Goal: Task Accomplishment & Management: Manage account settings

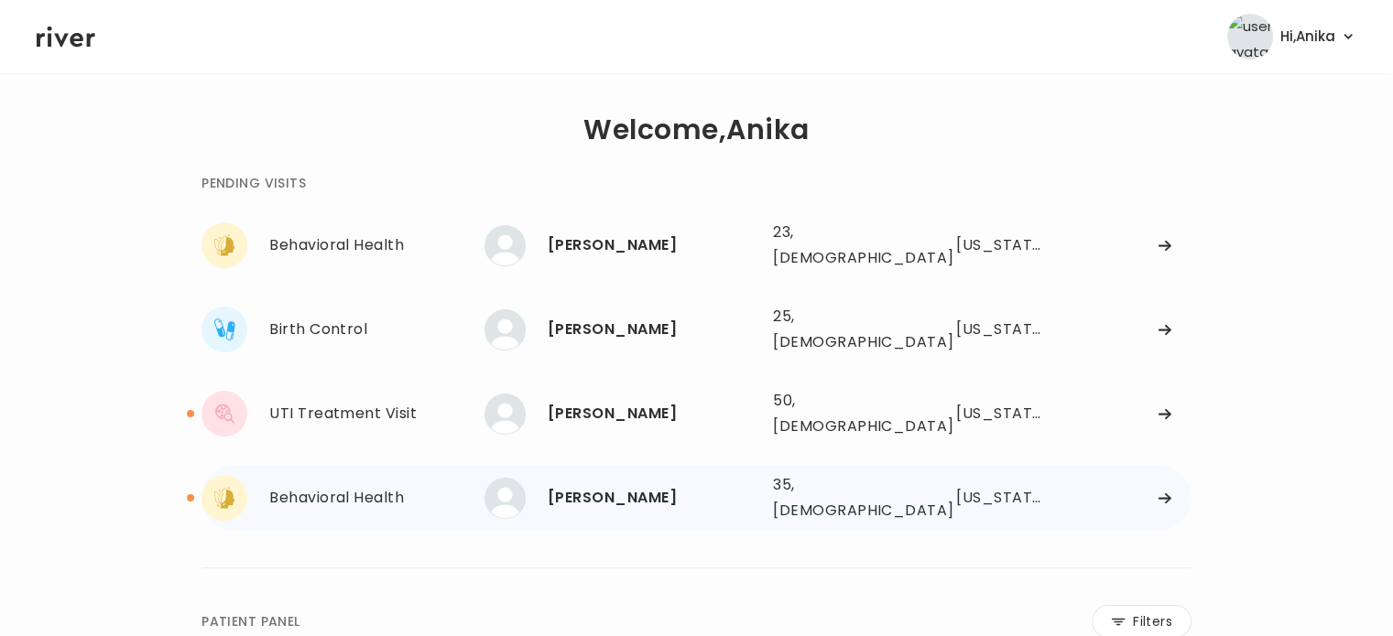
click at [564, 485] on div "[PERSON_NAME]" at bounding box center [653, 498] width 211 height 26
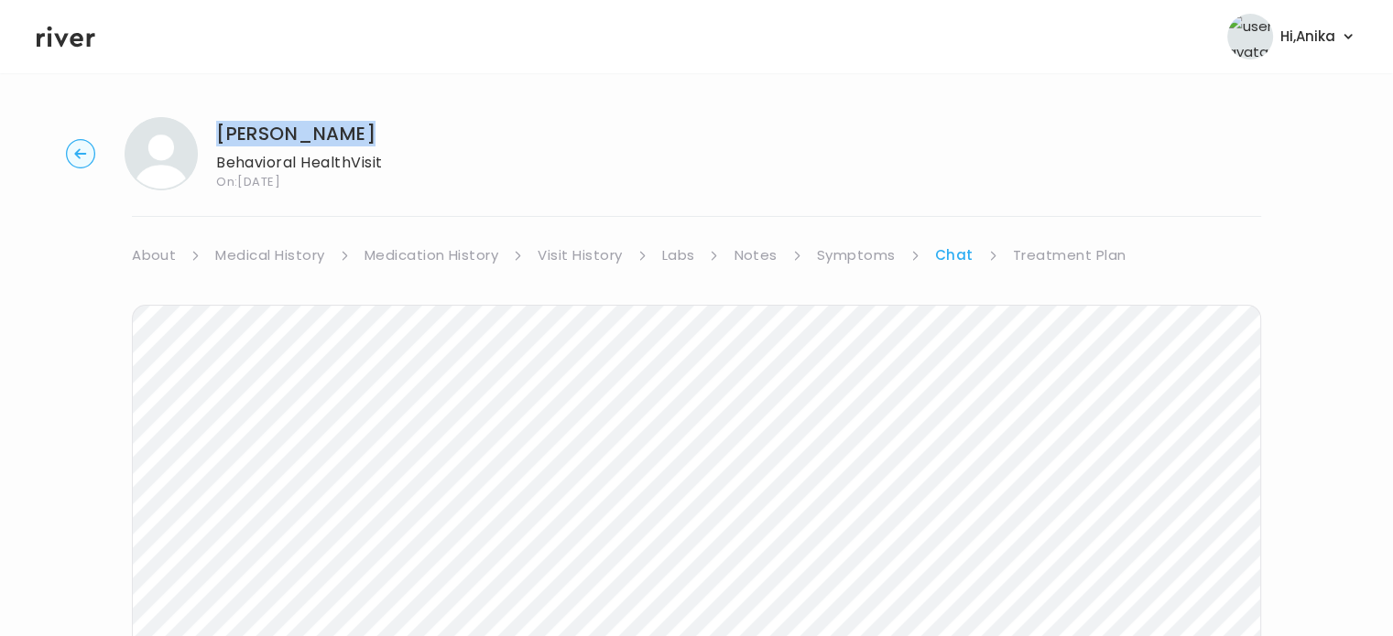
drag, startPoint x: 305, startPoint y: 128, endPoint x: 220, endPoint y: 133, distance: 85.3
click at [220, 133] on h1 "[PERSON_NAME]" at bounding box center [299, 134] width 167 height 26
copy h1 "[PERSON_NAME]"
click at [65, 38] on icon at bounding box center [66, 37] width 59 height 21
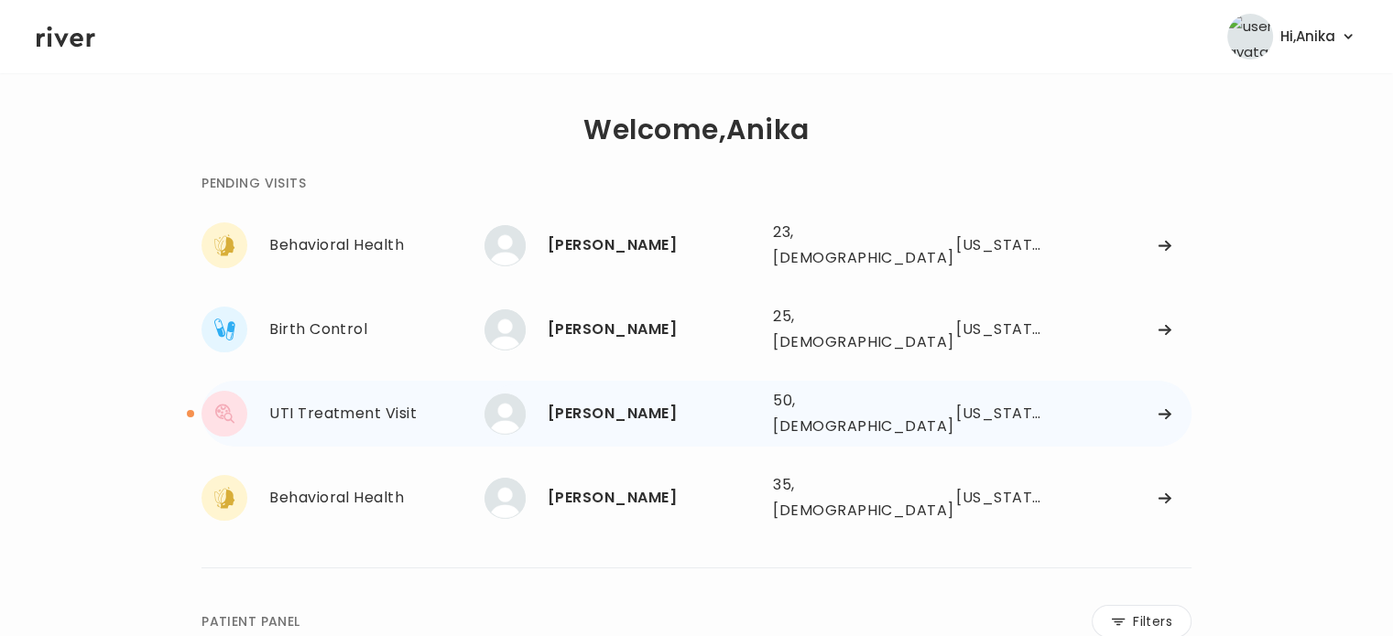
click at [571, 401] on div "[PERSON_NAME]" at bounding box center [653, 414] width 211 height 26
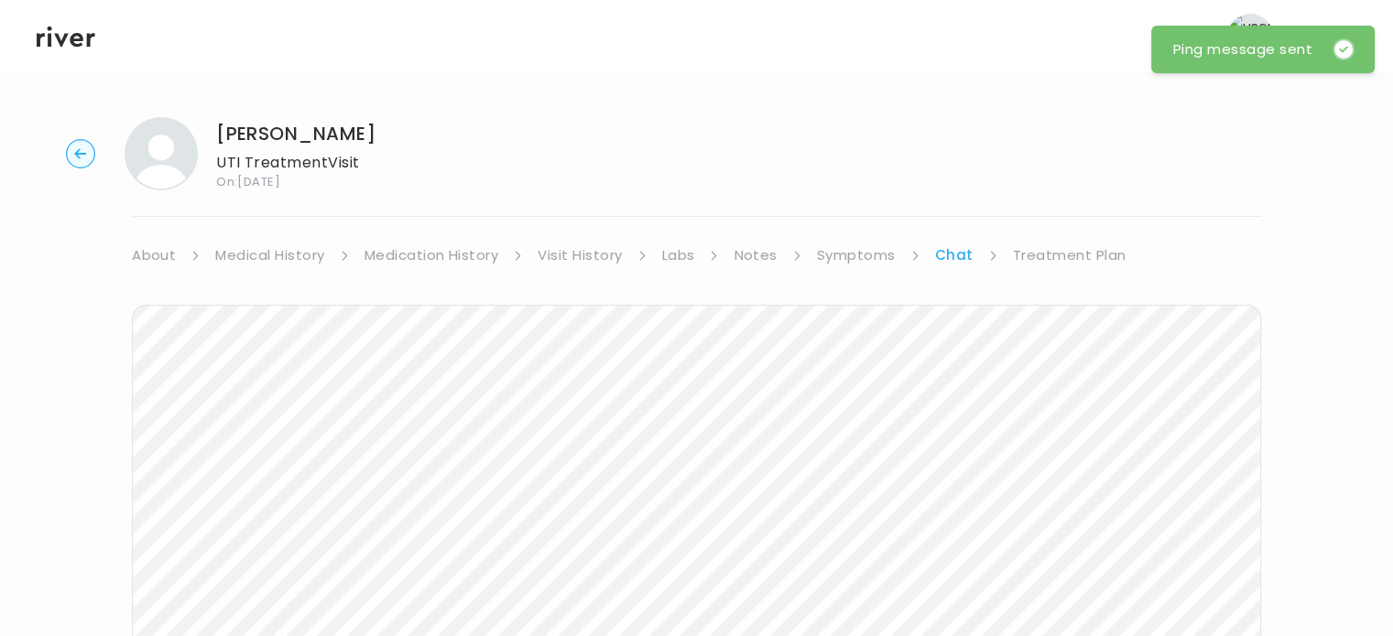
drag, startPoint x: 400, startPoint y: 120, endPoint x: 220, endPoint y: 105, distance: 181.0
click at [220, 105] on div "MichaeleAnne McCarthy UTI Treatment Visit On: 09 Oct 2025 About Medical History…" at bounding box center [696, 546] width 1393 height 886
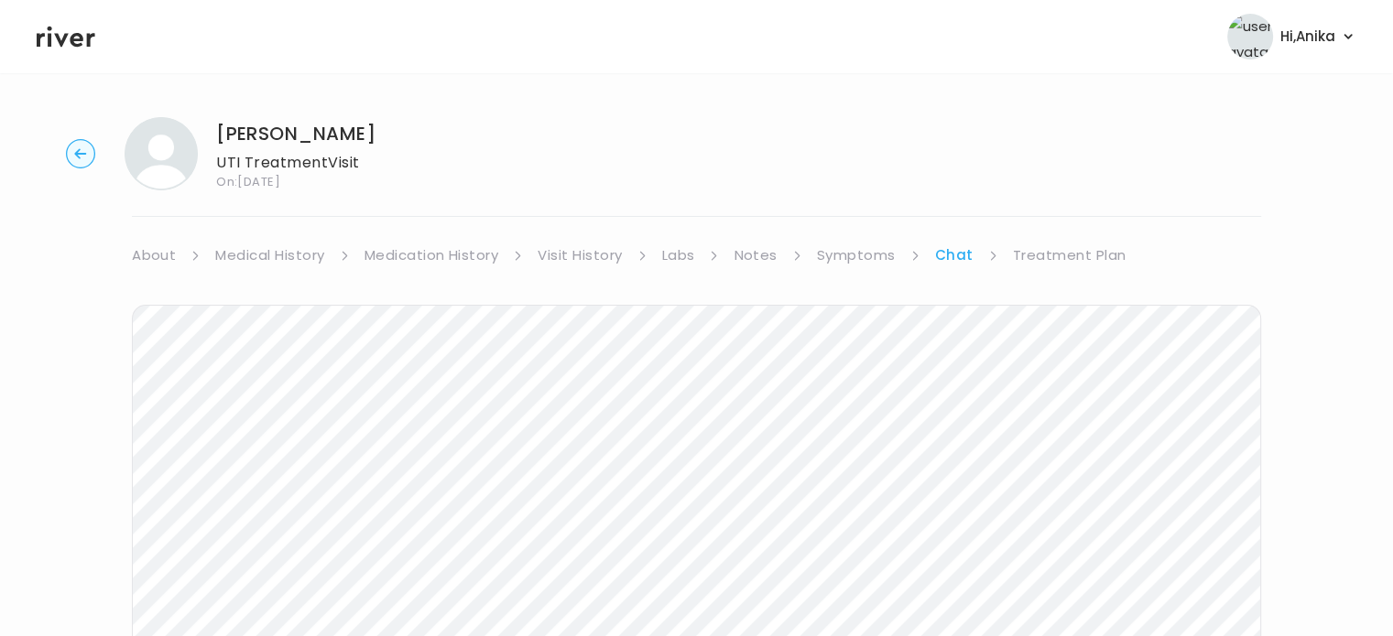
copy h1 "[PERSON_NAME]"
click at [67, 32] on icon at bounding box center [66, 36] width 59 height 27
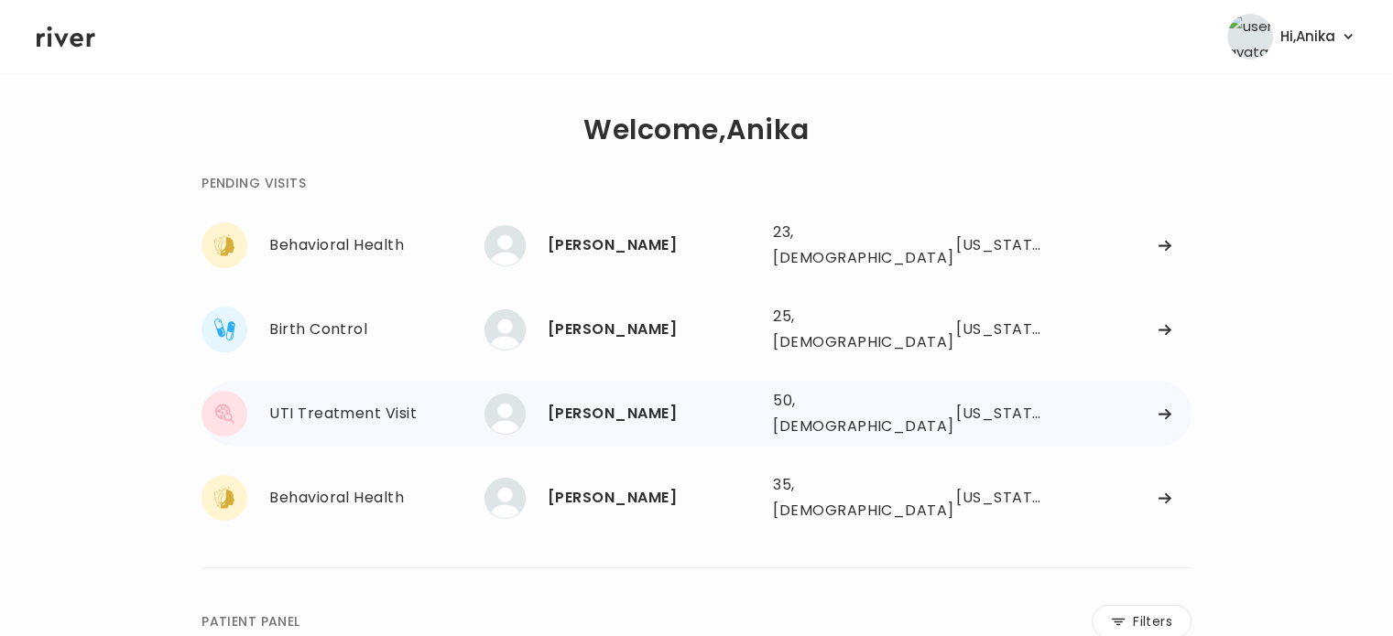
click at [610, 401] on div "[PERSON_NAME]" at bounding box center [653, 414] width 211 height 26
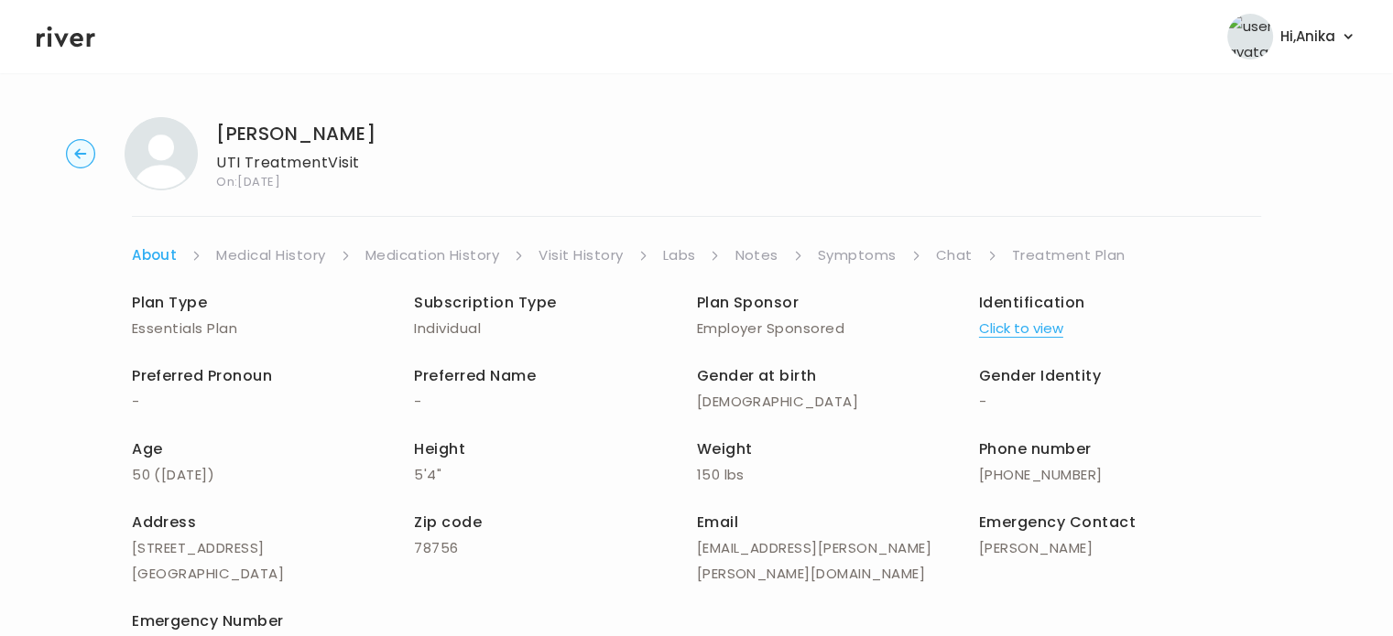
click at [941, 253] on link "Chat" at bounding box center [954, 256] width 37 height 26
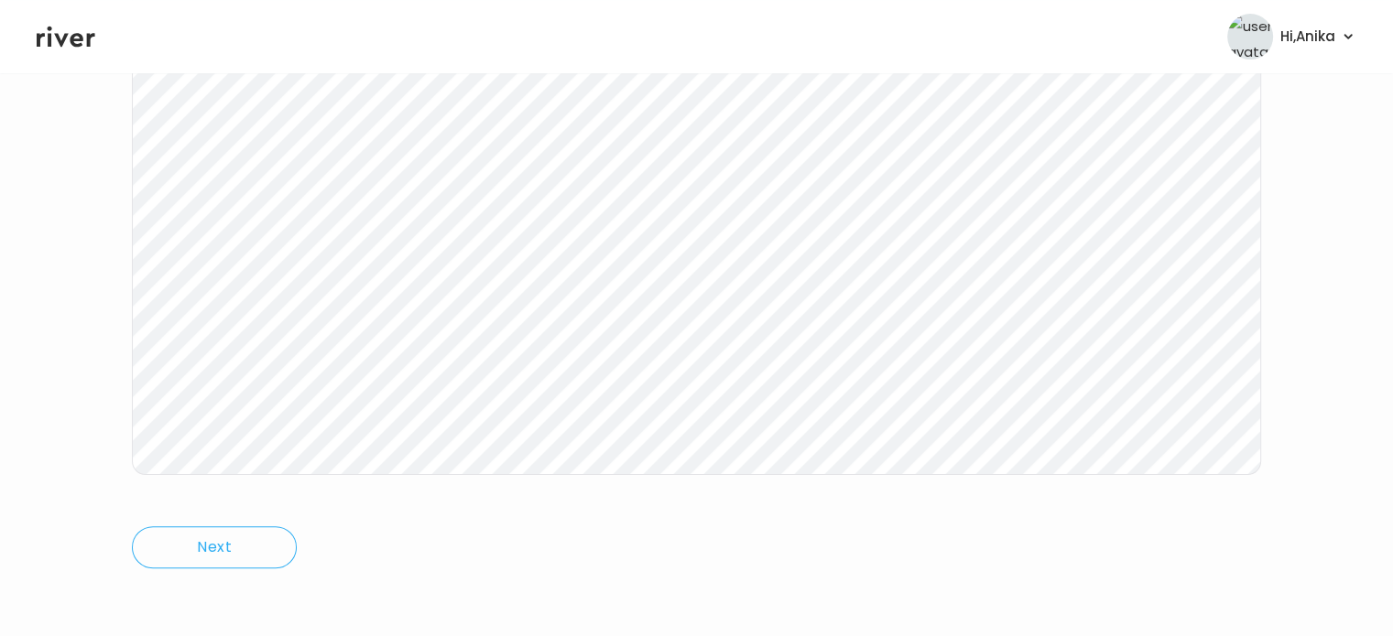
scroll to position [380, 0]
click at [49, 31] on icon at bounding box center [66, 36] width 59 height 27
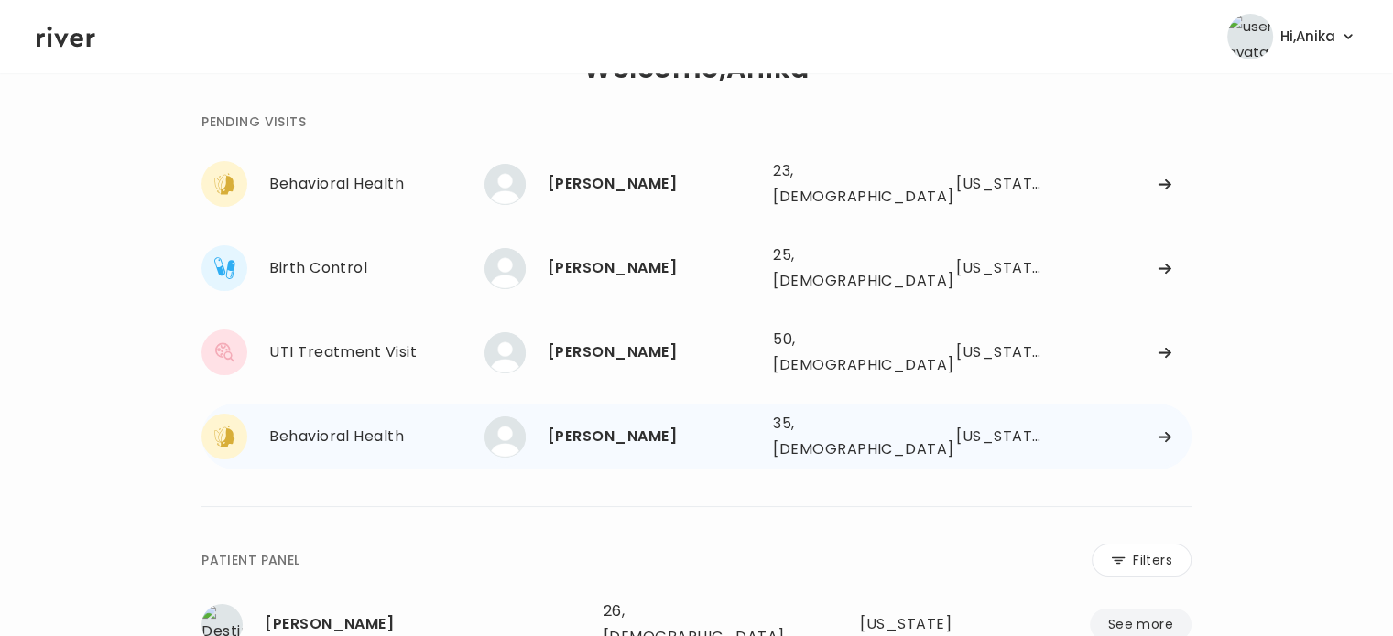
scroll to position [53, 0]
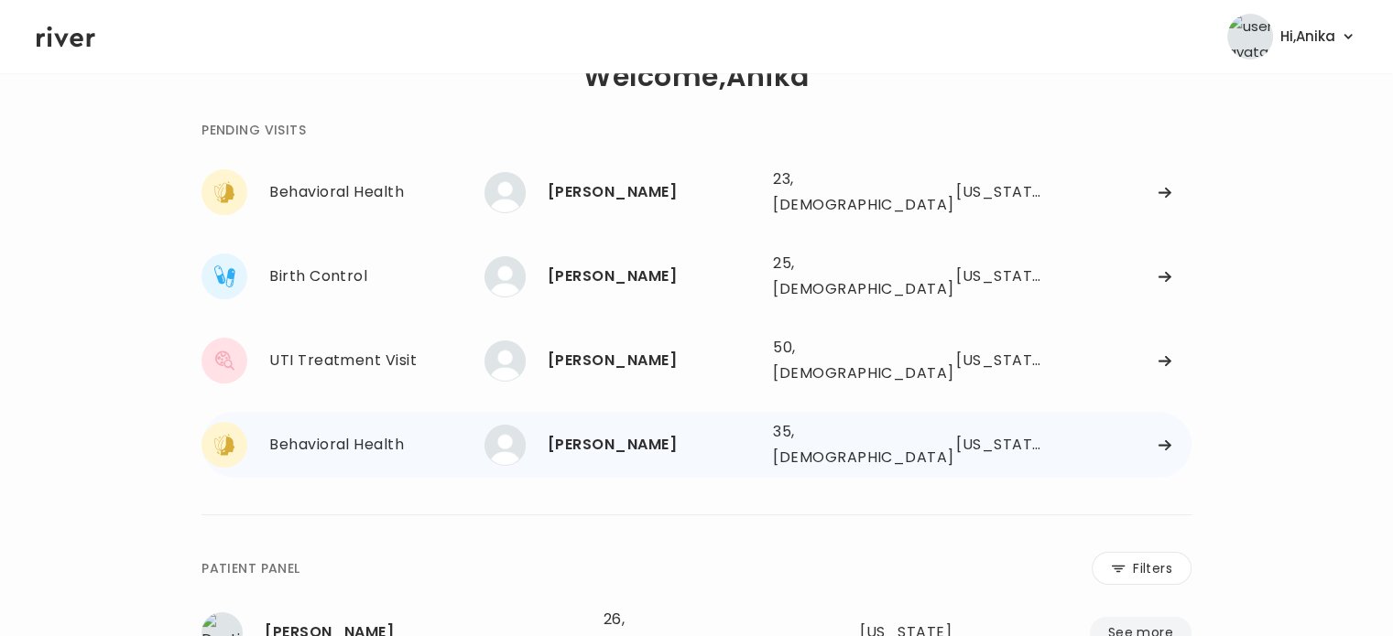
click at [595, 432] on div "DAISY VILCHES" at bounding box center [653, 445] width 211 height 26
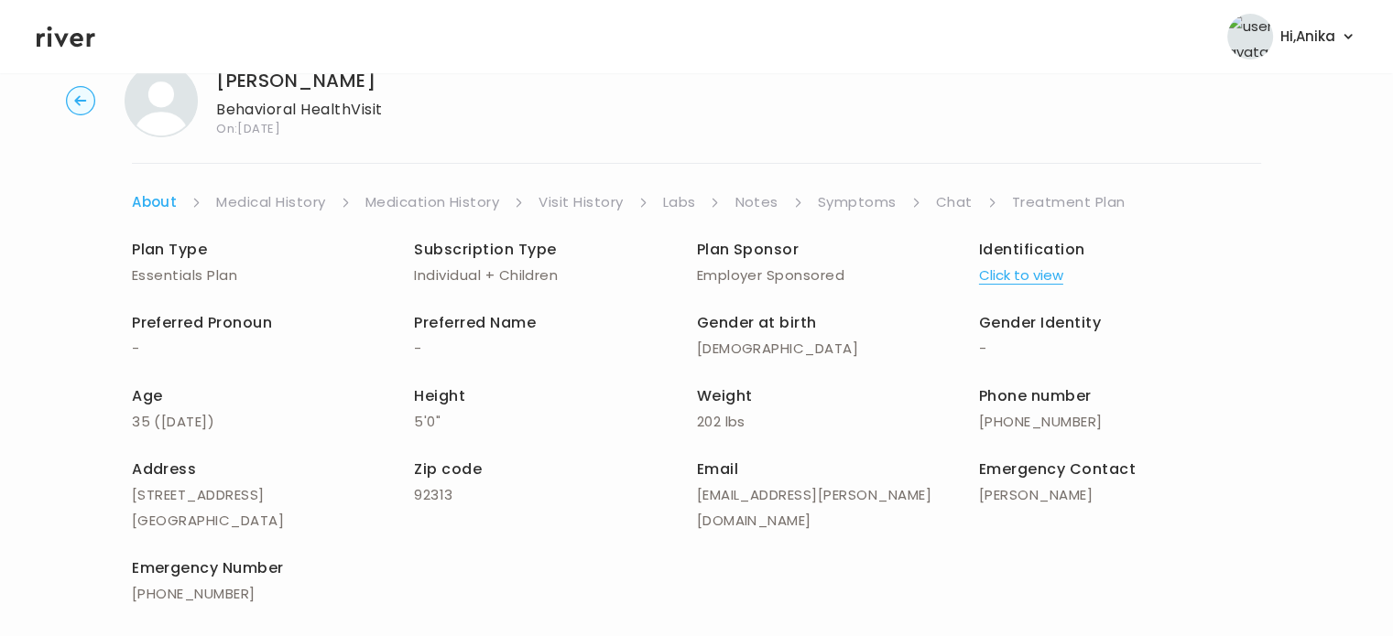
click at [963, 197] on link "Chat" at bounding box center [954, 203] width 37 height 26
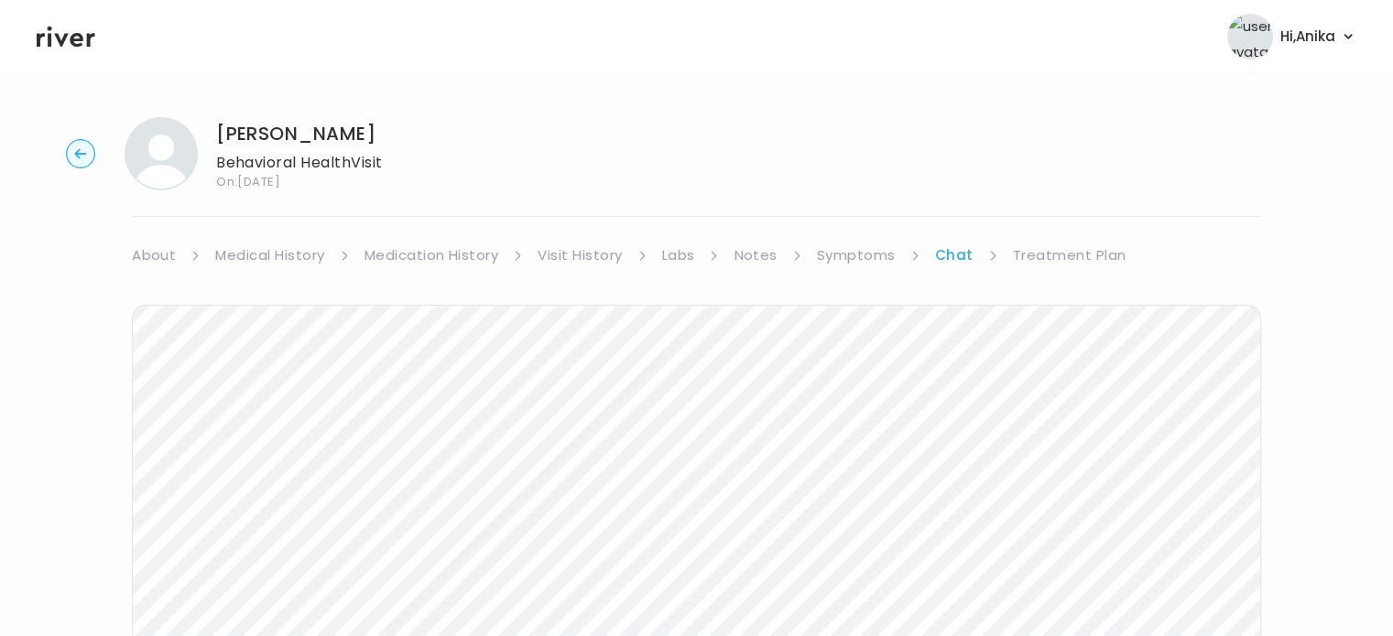
click at [74, 150] on circle "button" at bounding box center [81, 154] width 28 height 28
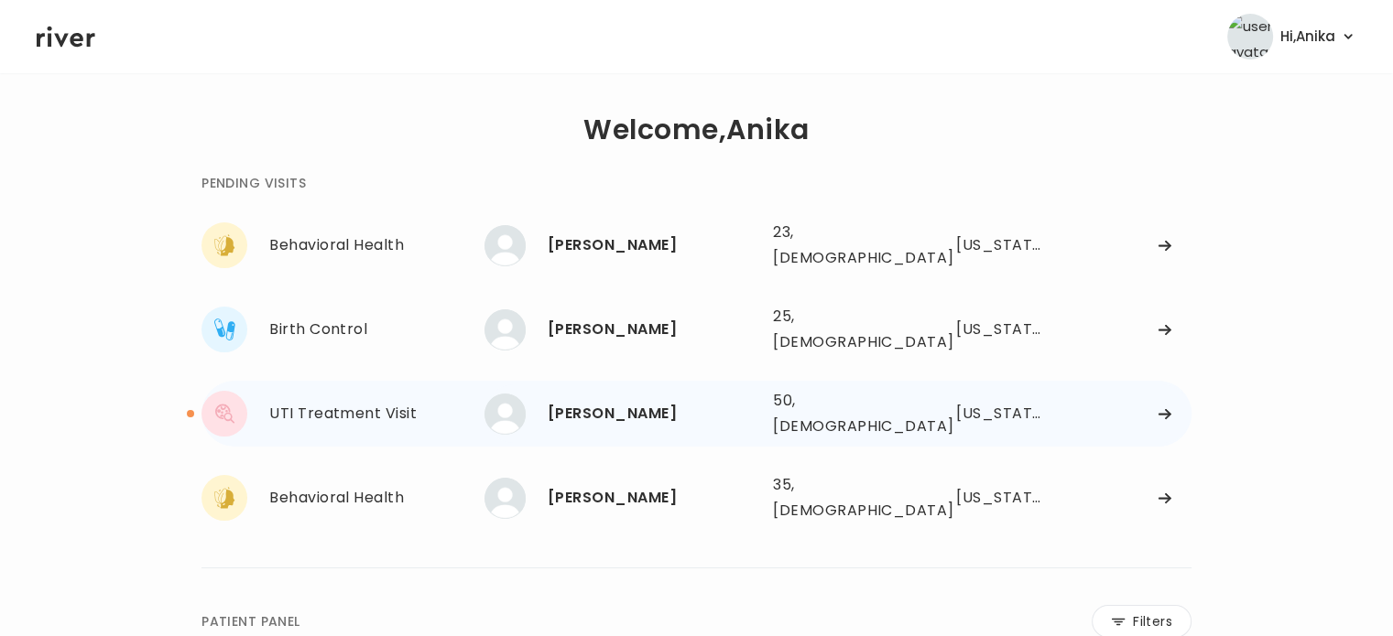
click at [628, 401] on div "[PERSON_NAME]" at bounding box center [653, 414] width 211 height 26
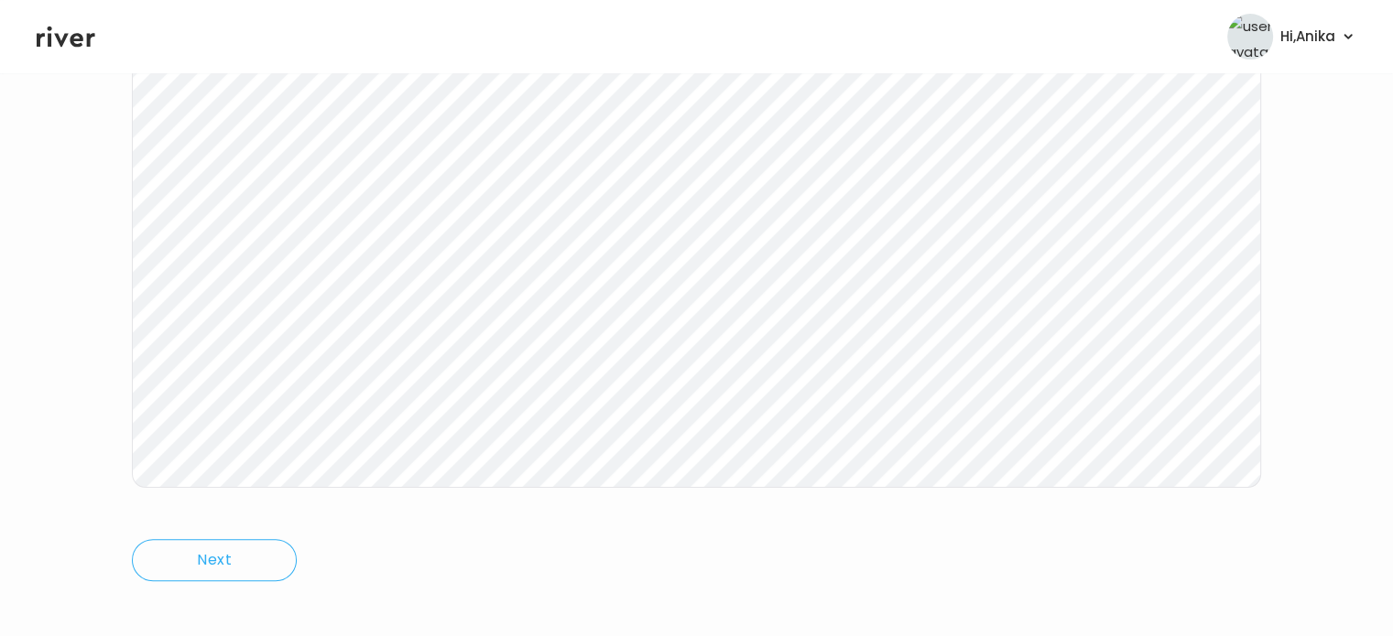
scroll to position [380, 0]
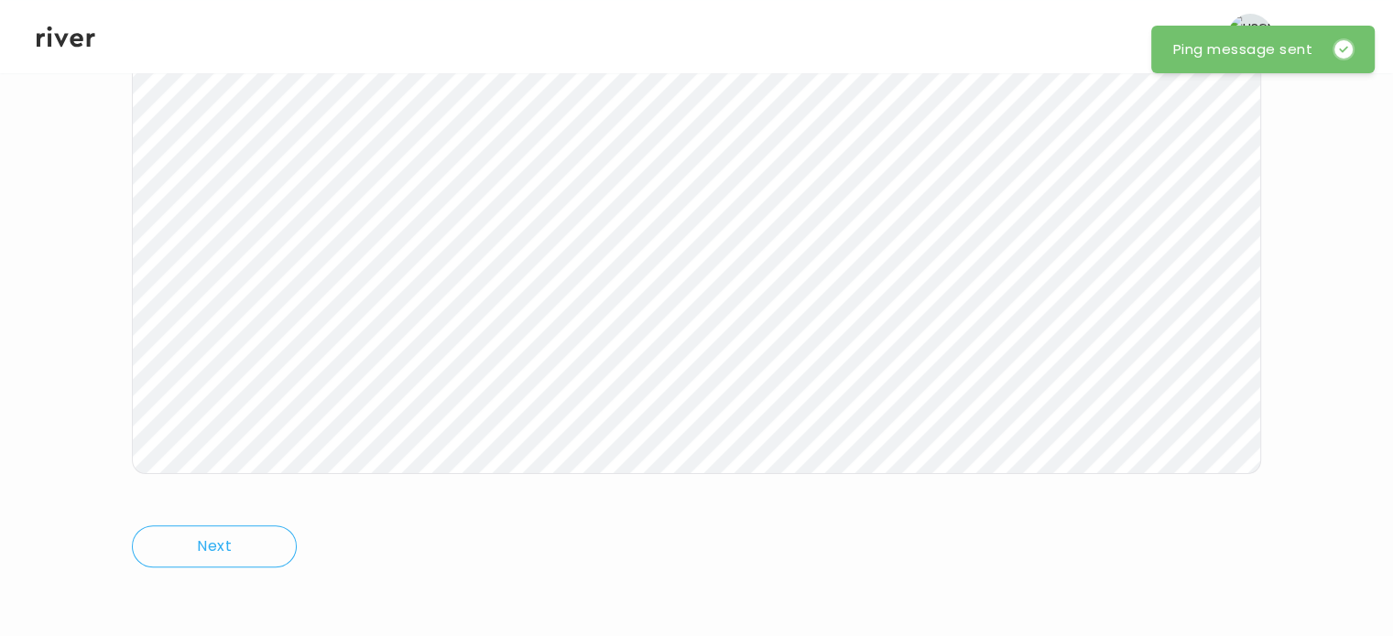
click at [57, 39] on icon at bounding box center [66, 36] width 59 height 27
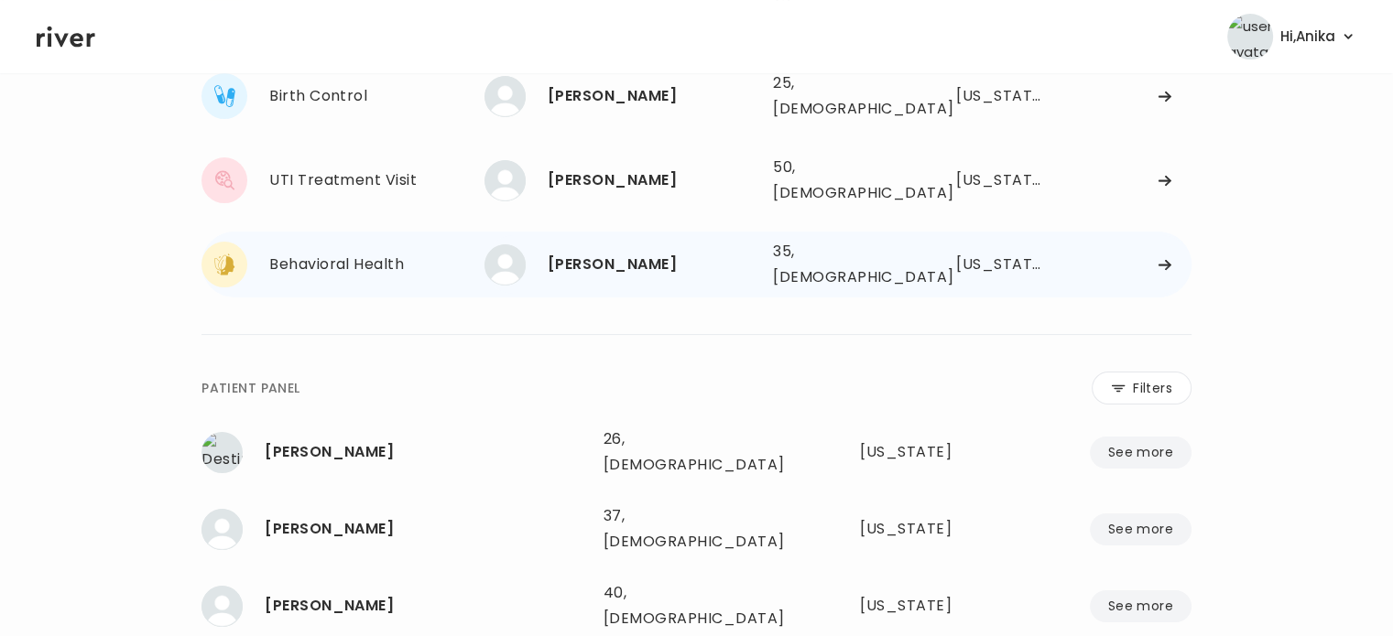
click at [594, 252] on div "DAISY VILCHES" at bounding box center [653, 265] width 211 height 26
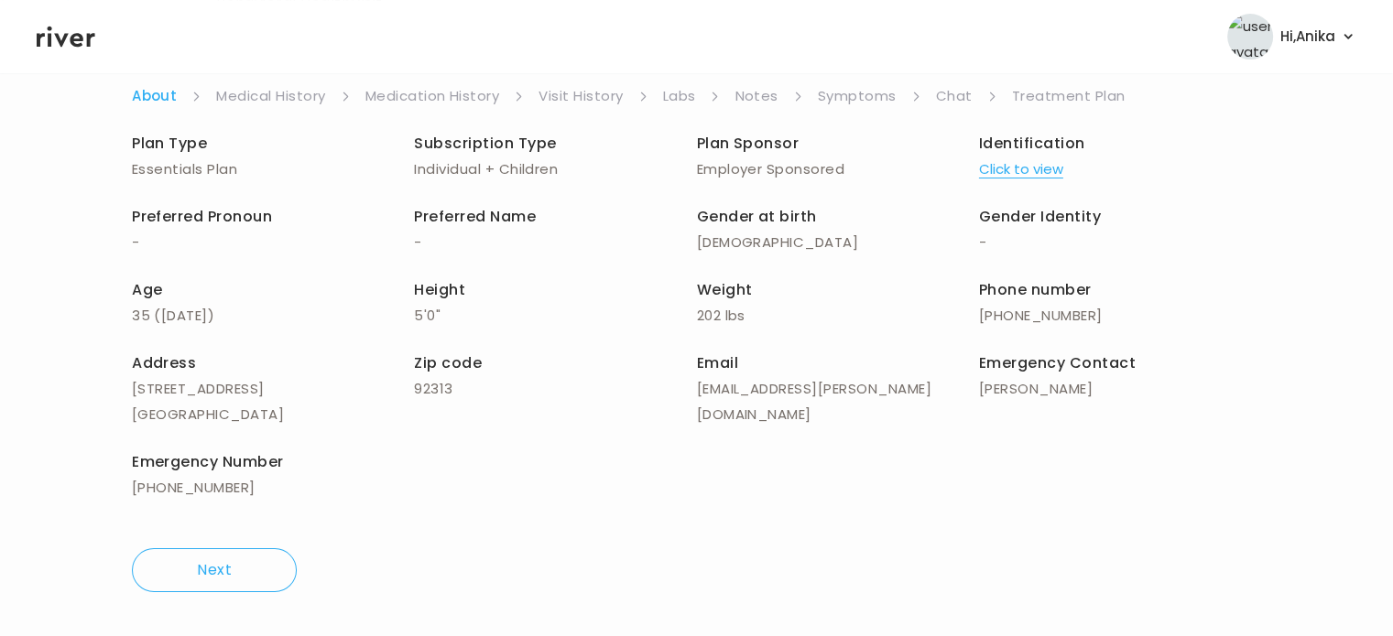
scroll to position [158, 0]
click at [875, 98] on link "Symptoms" at bounding box center [857, 97] width 79 height 26
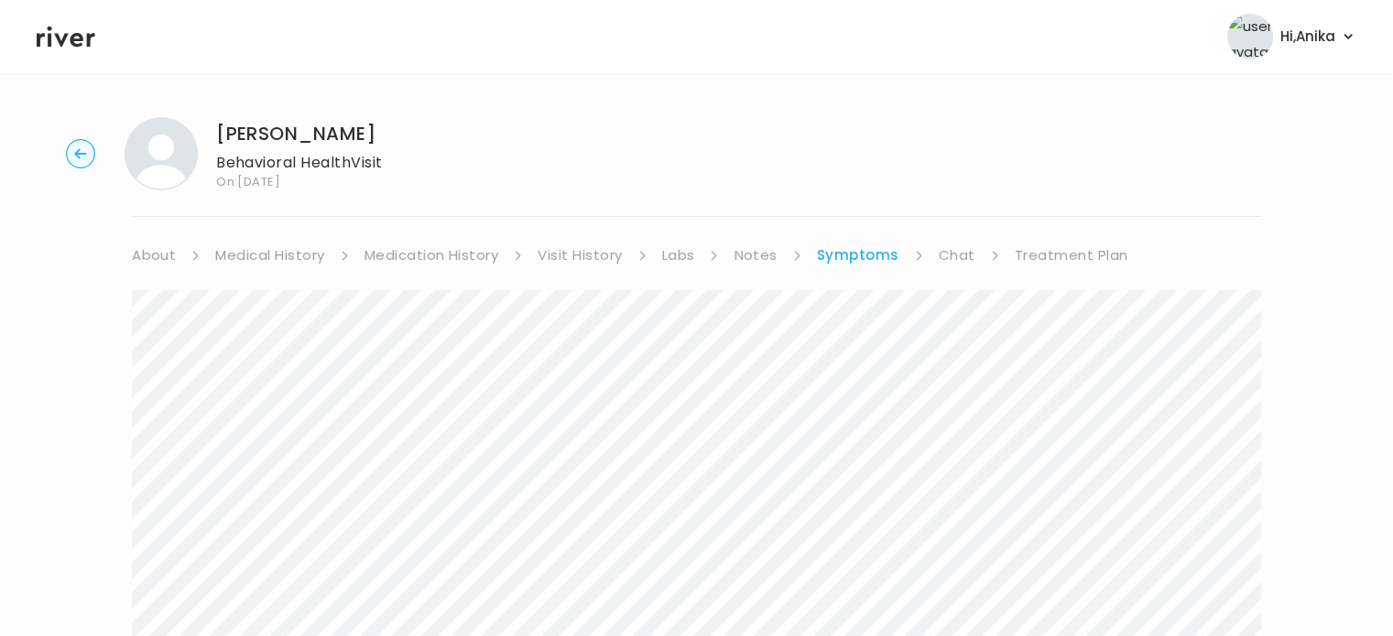
click at [949, 247] on link "Chat" at bounding box center [957, 256] width 37 height 26
click at [949, 246] on link "Chat" at bounding box center [957, 256] width 37 height 26
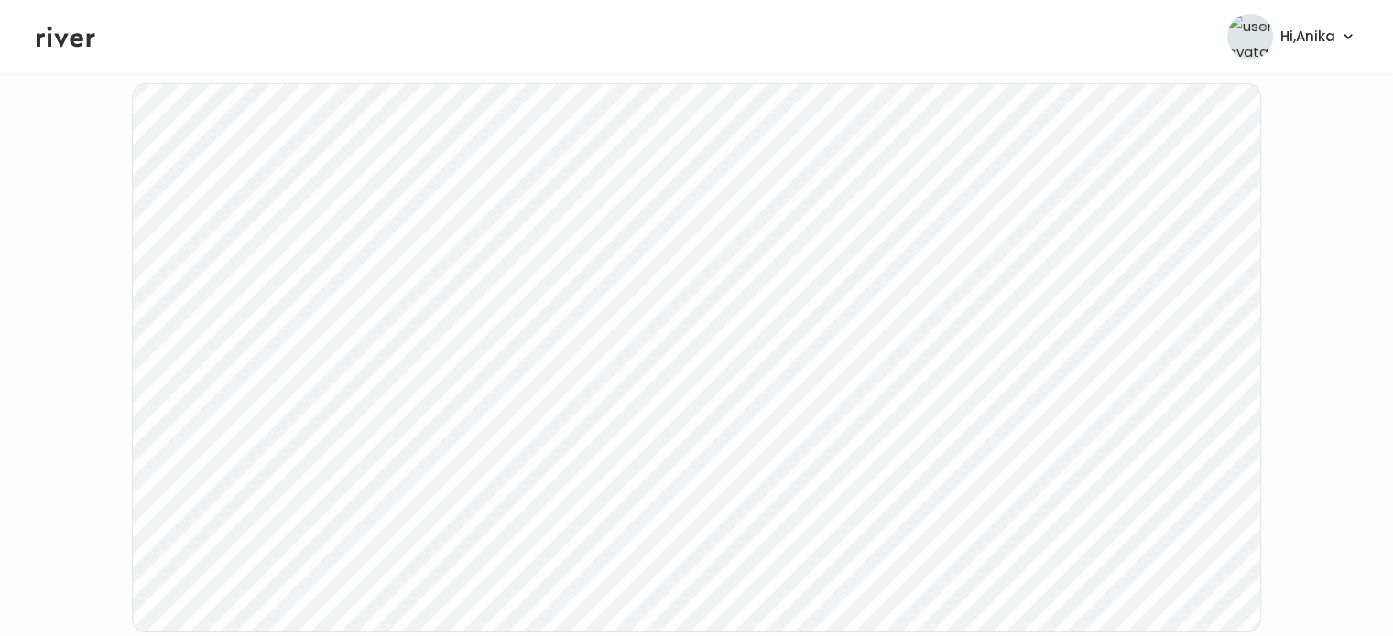
scroll to position [370, 0]
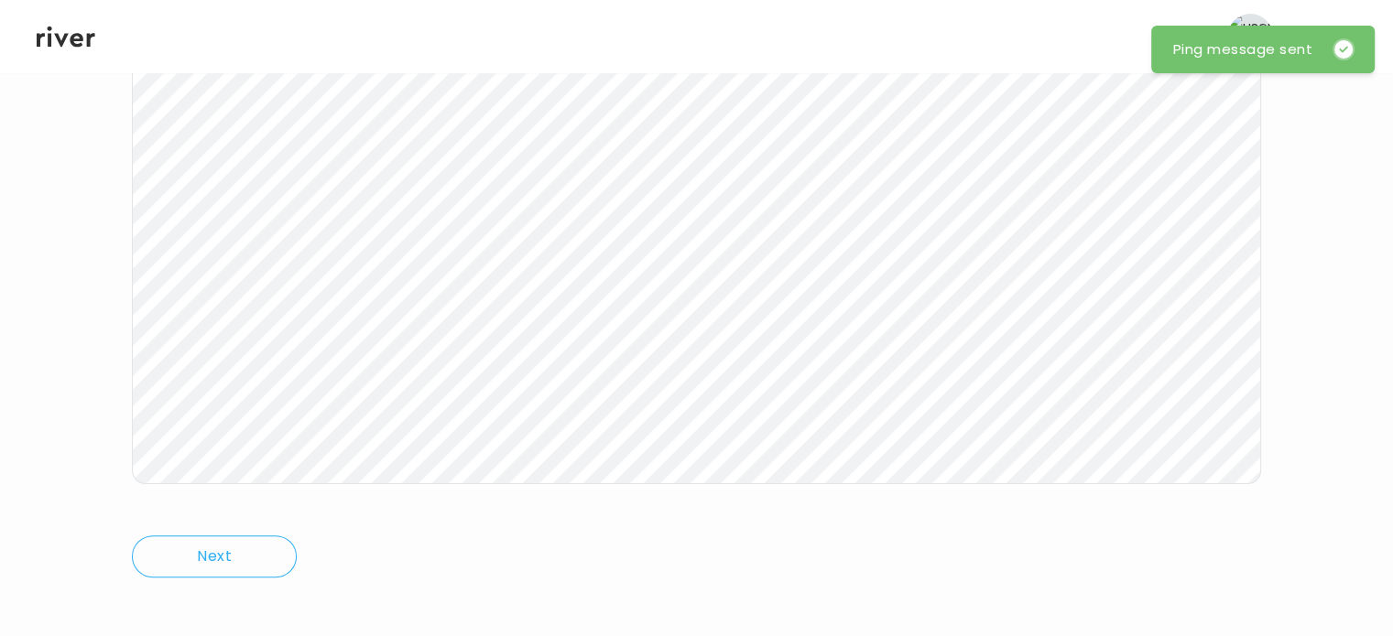
click at [73, 28] on icon at bounding box center [66, 36] width 59 height 27
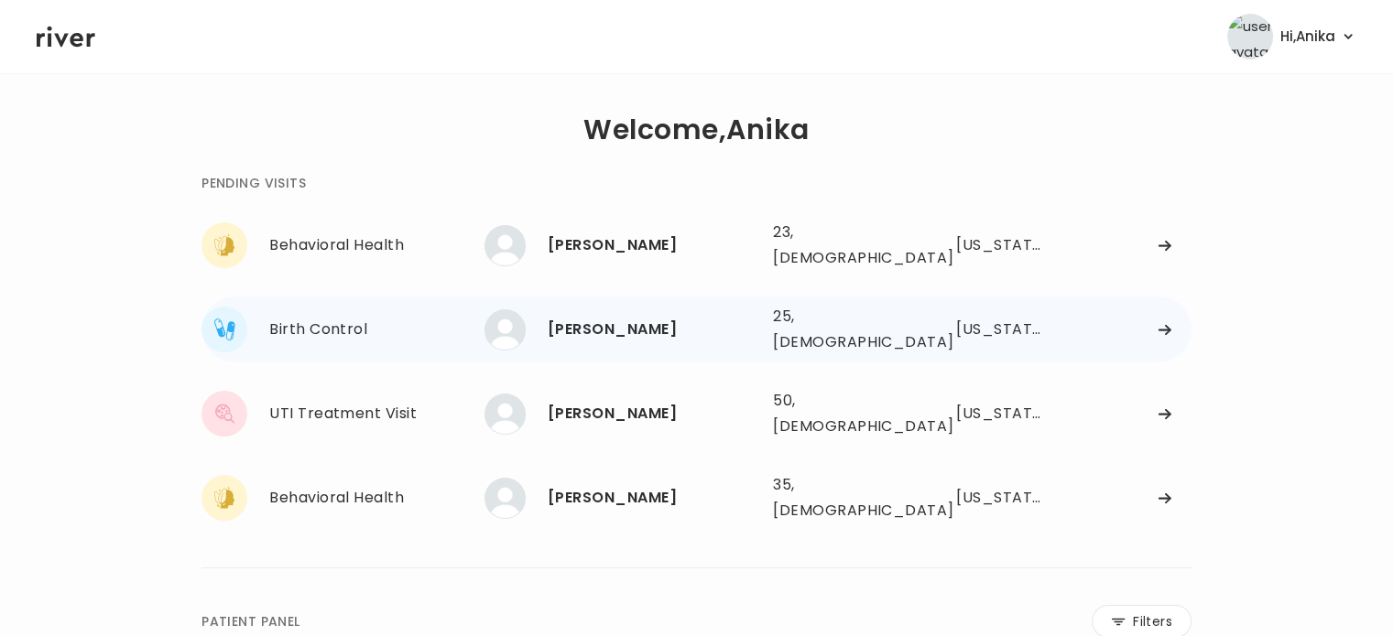
click at [593, 317] on div "[PERSON_NAME]" at bounding box center [653, 330] width 211 height 26
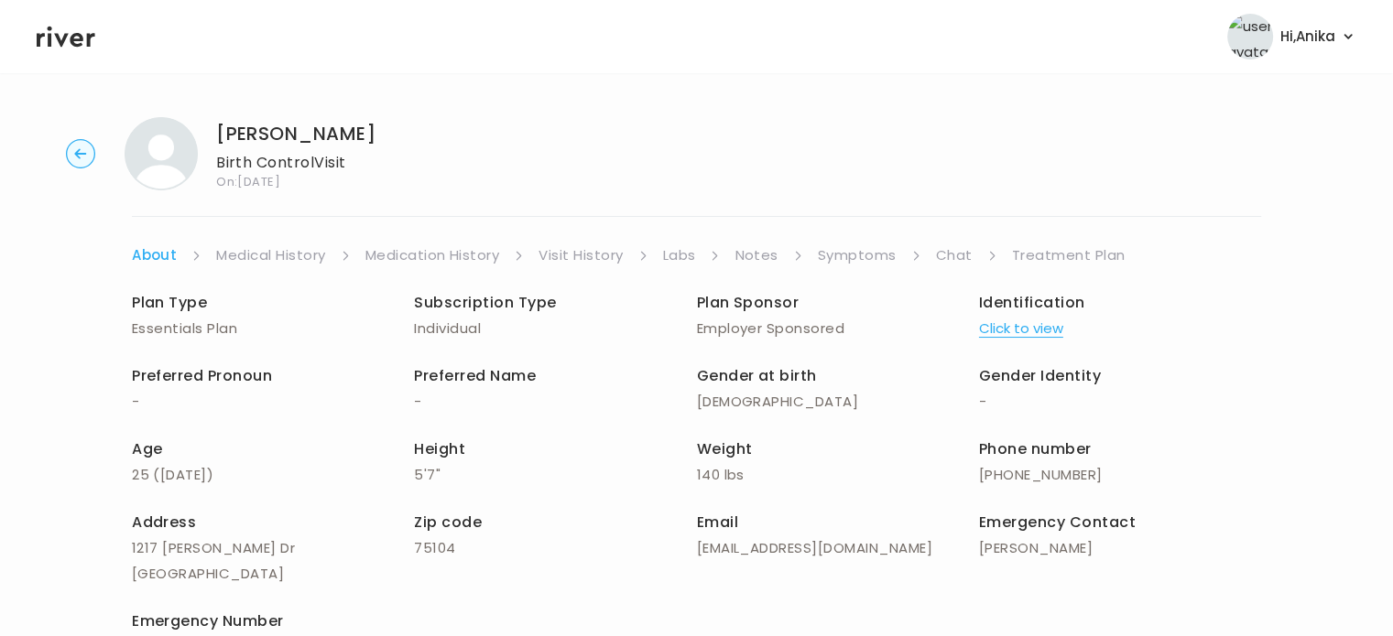
click at [949, 259] on link "Chat" at bounding box center [954, 256] width 37 height 26
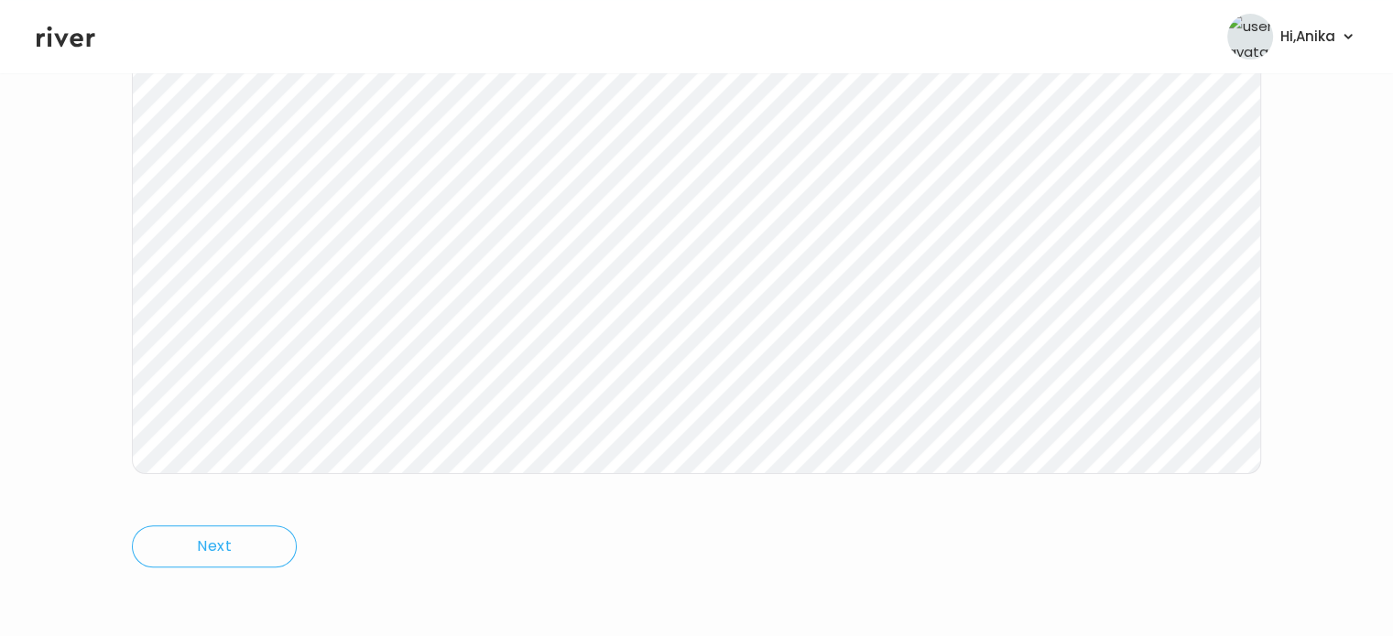
scroll to position [305, 0]
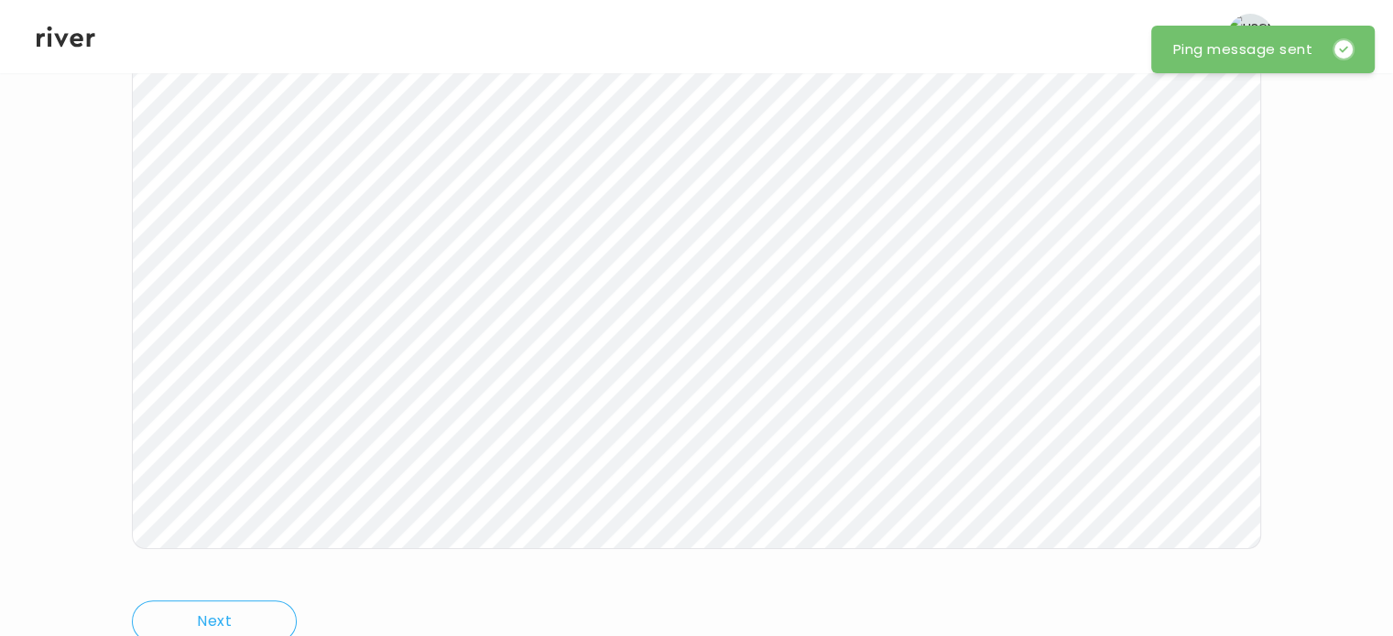
click at [70, 43] on icon at bounding box center [66, 36] width 59 height 27
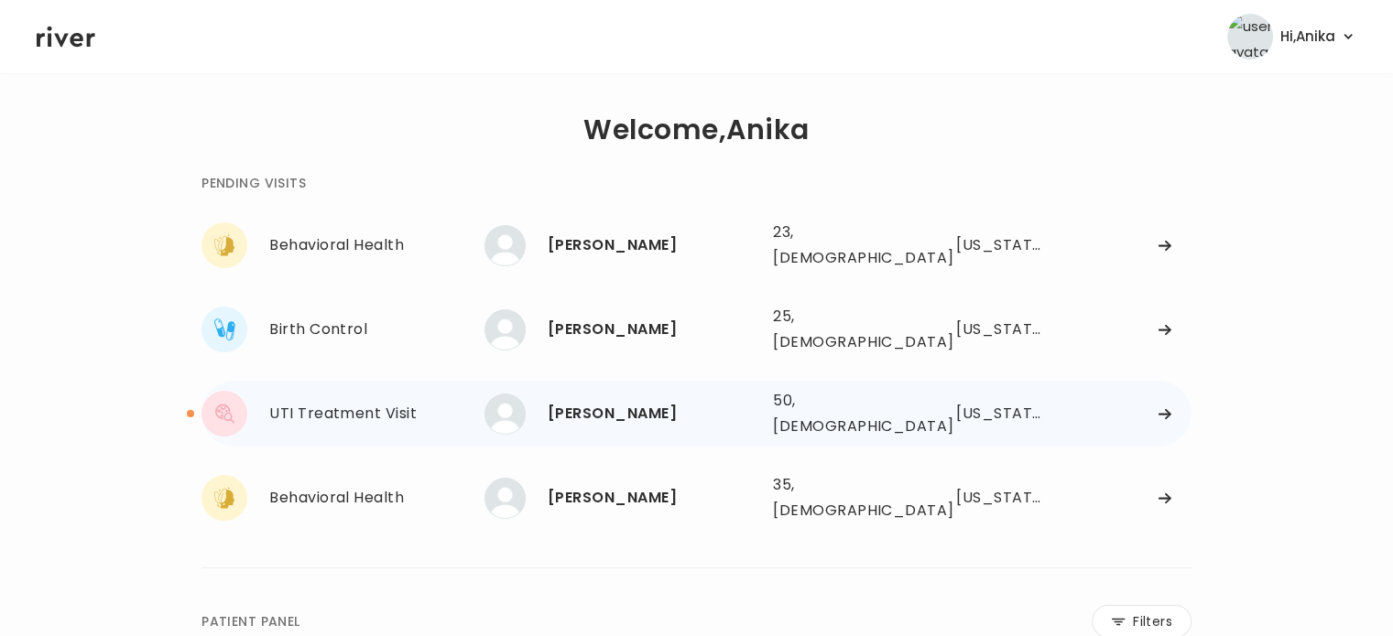
click at [426, 401] on div "UTI Treatment Visit" at bounding box center [376, 414] width 215 height 26
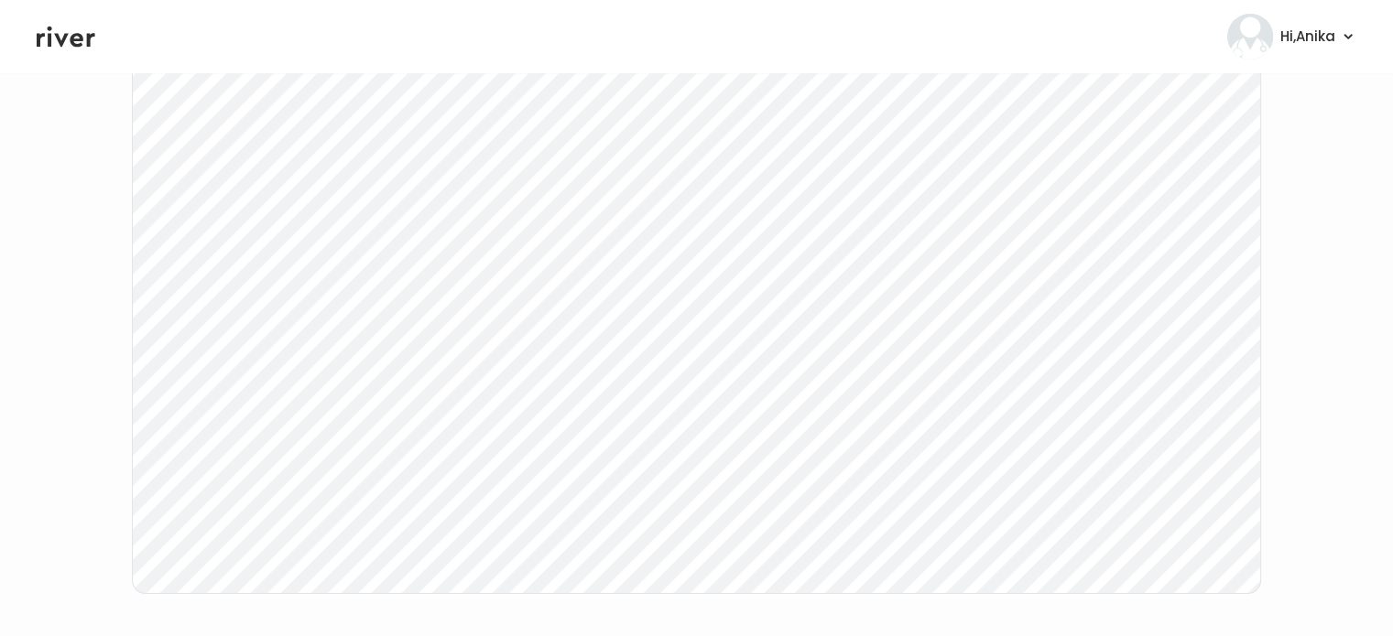
scroll to position [380, 0]
click at [77, 35] on icon at bounding box center [66, 37] width 59 height 21
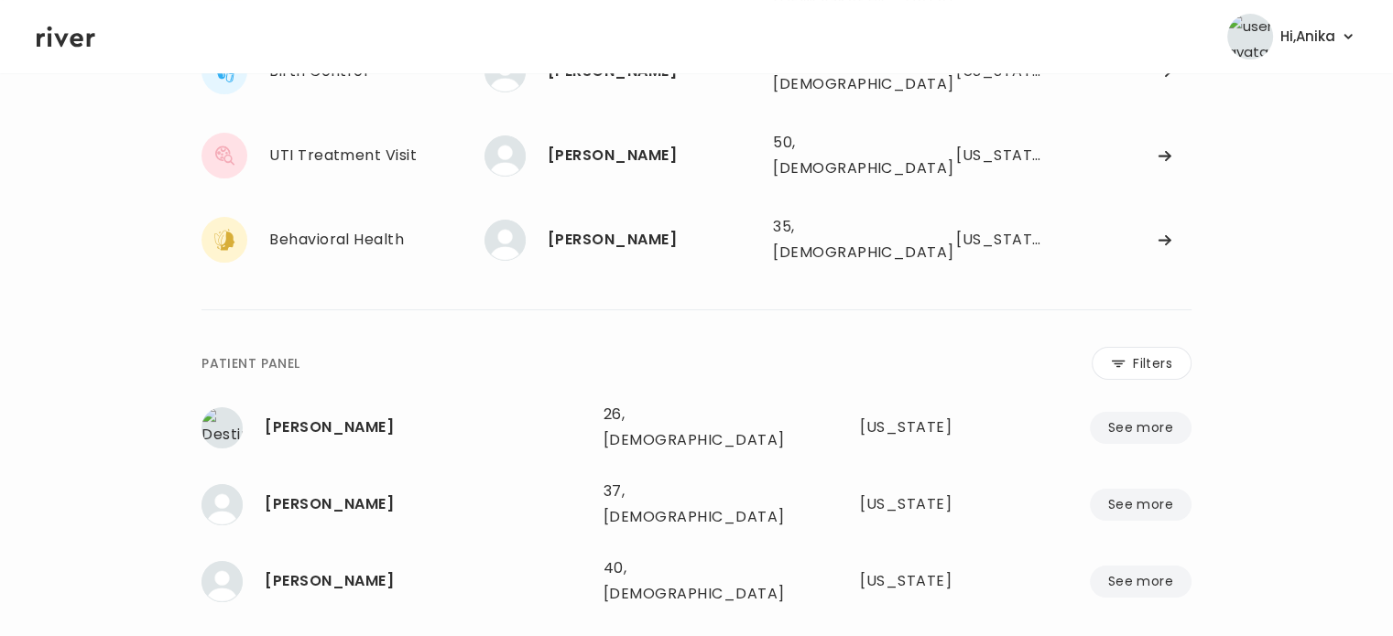
scroll to position [223, 0]
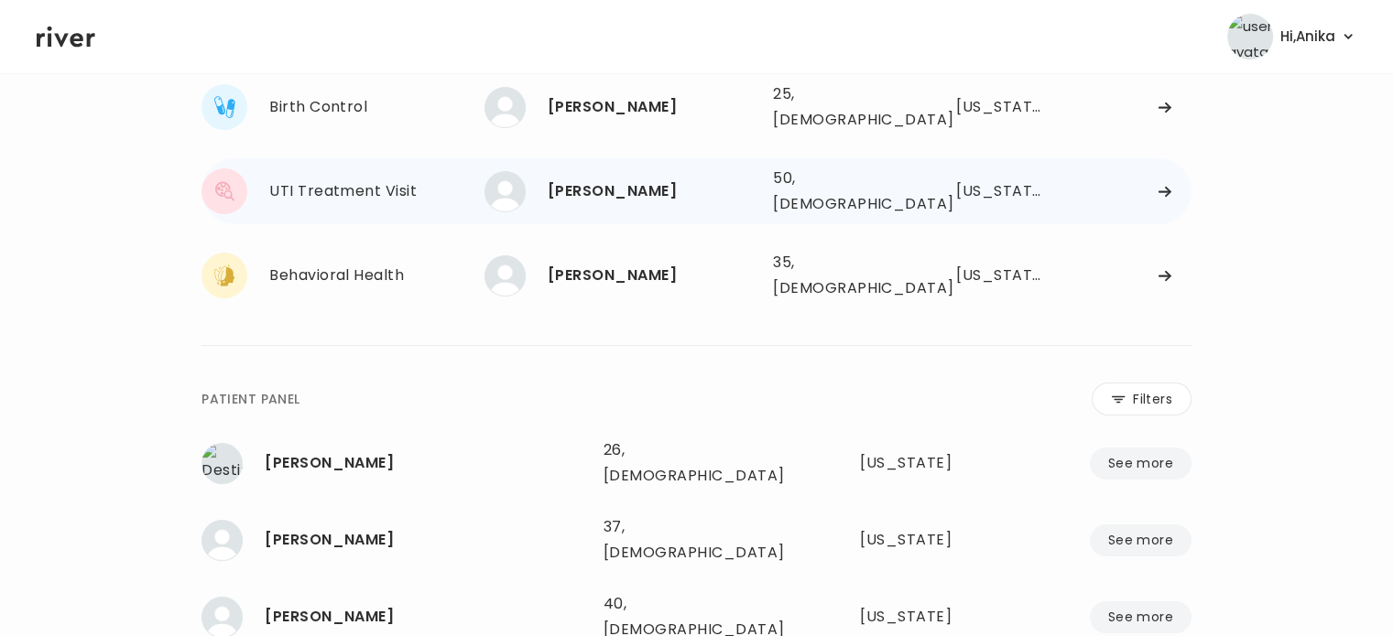
click at [598, 179] on div "[PERSON_NAME]" at bounding box center [653, 192] width 211 height 26
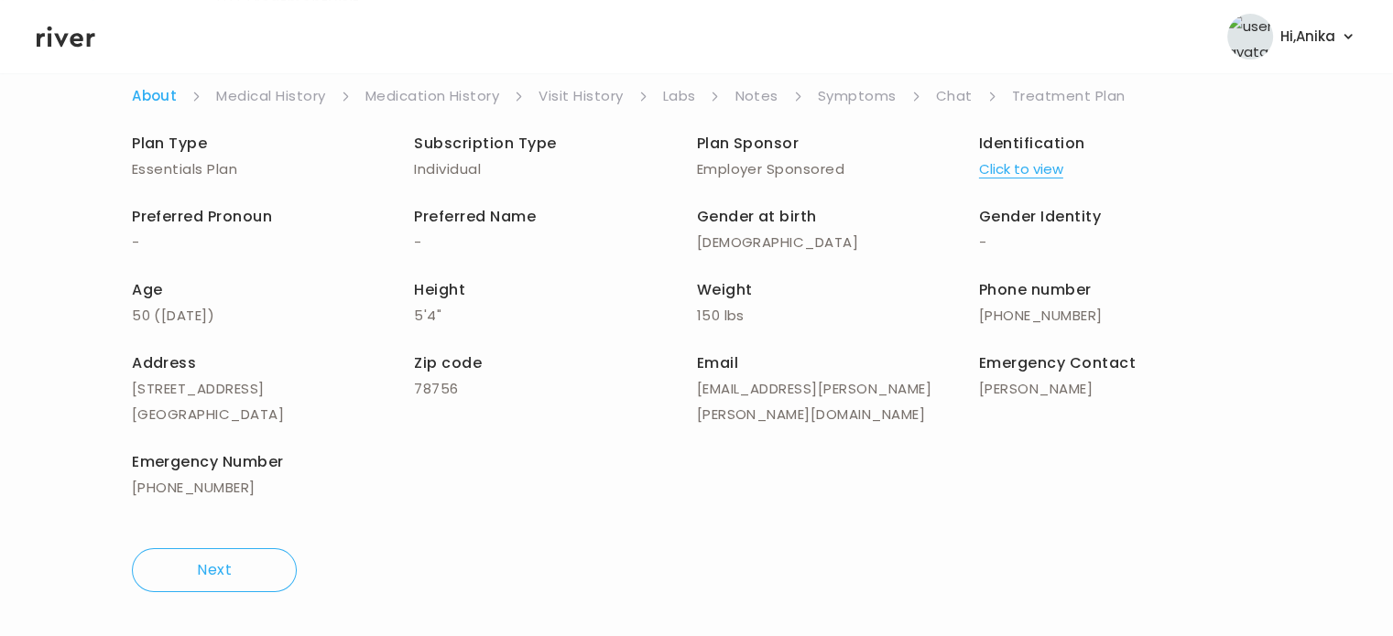
scroll to position [158, 0]
click at [953, 94] on link "Chat" at bounding box center [954, 97] width 37 height 26
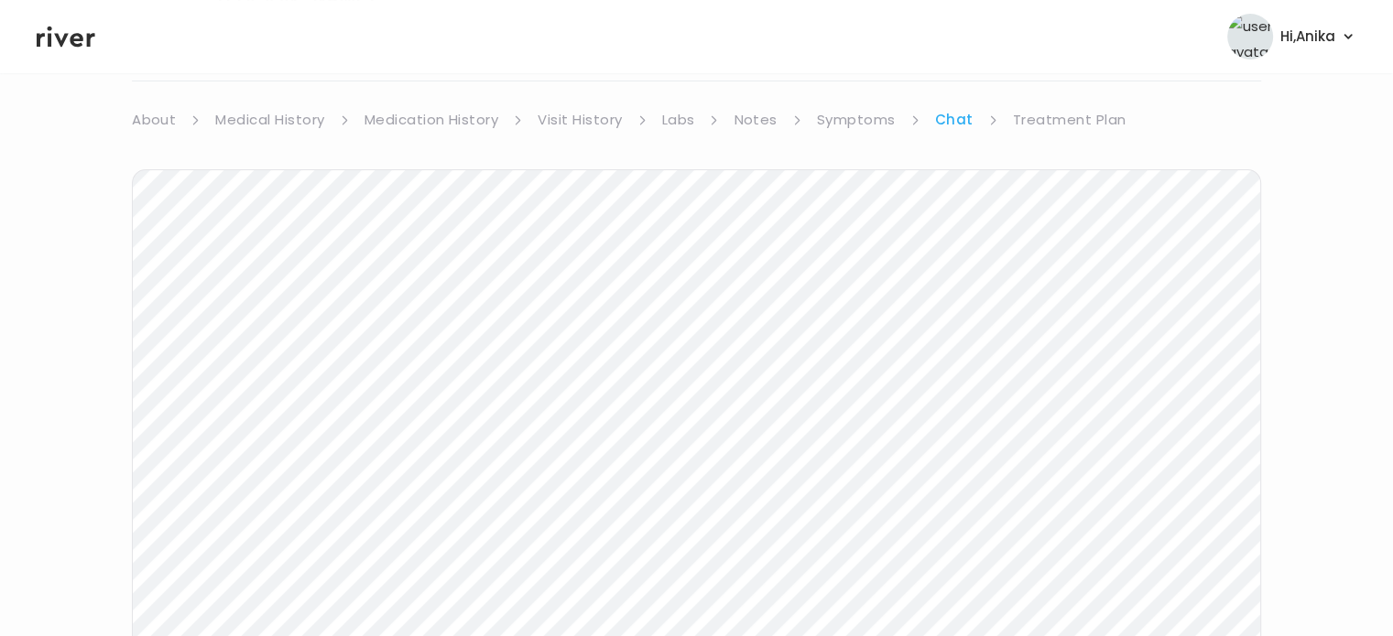
scroll to position [40, 0]
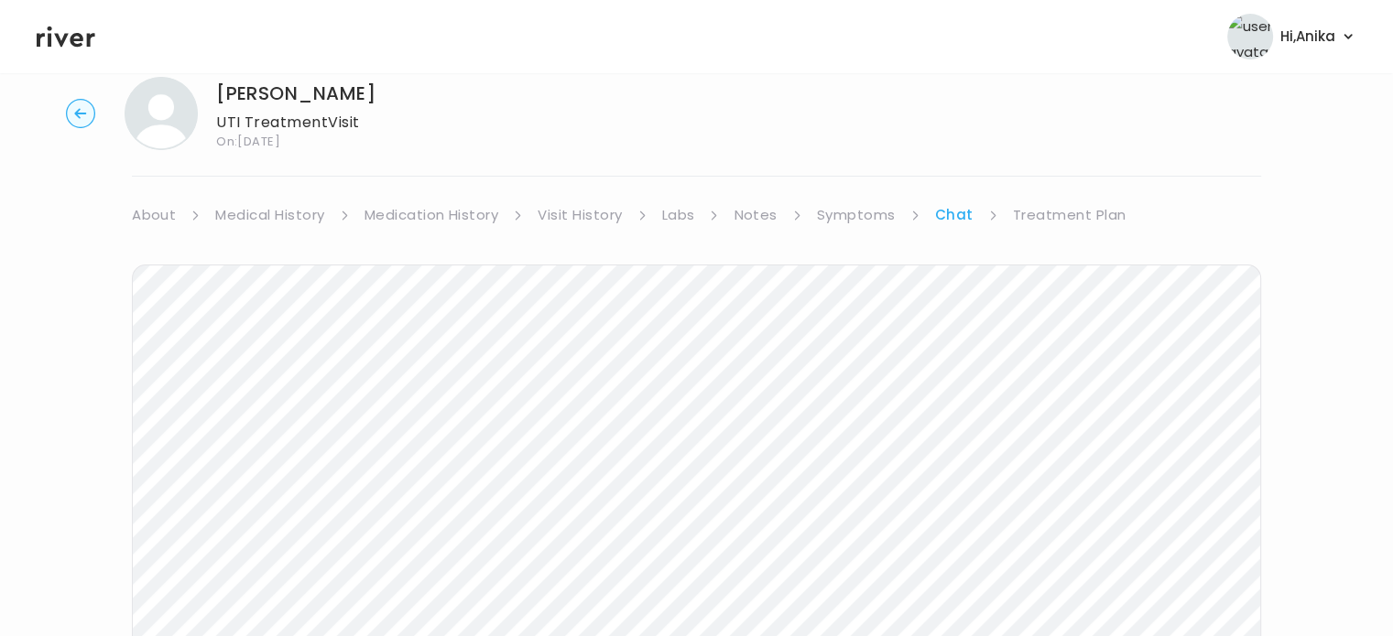
click at [73, 39] on icon at bounding box center [66, 37] width 59 height 21
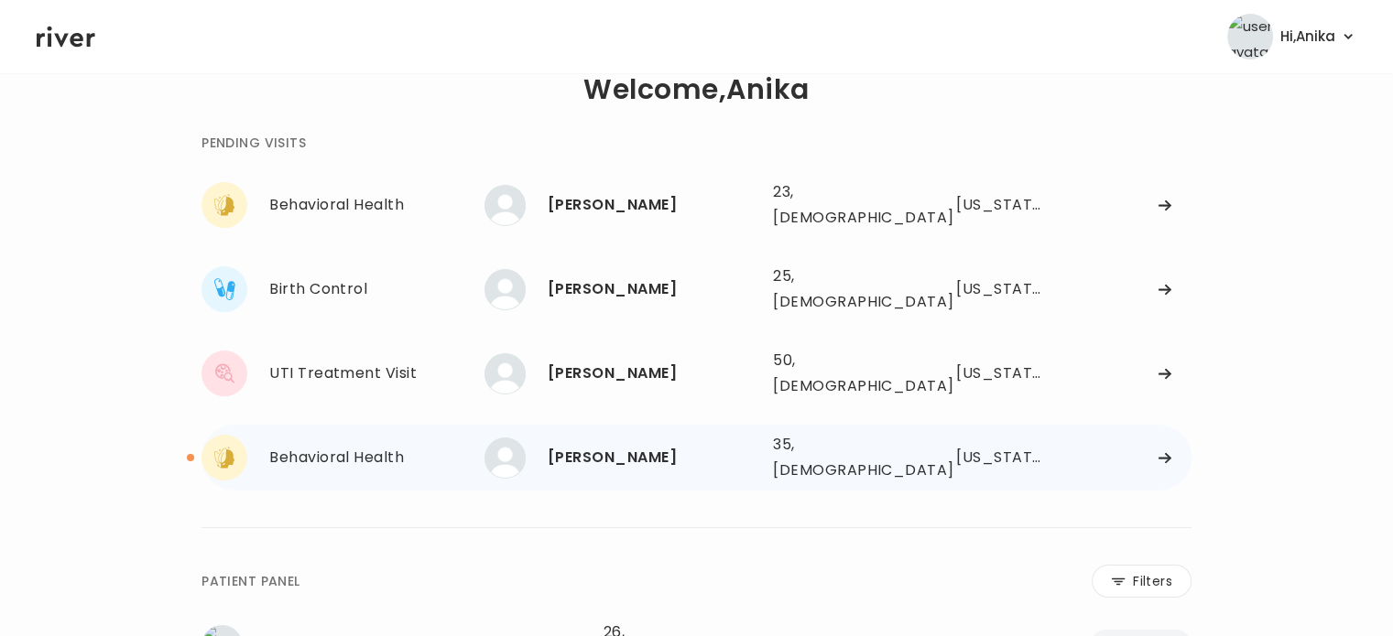
click at [419, 445] on div "Behavioral Health" at bounding box center [376, 458] width 215 height 26
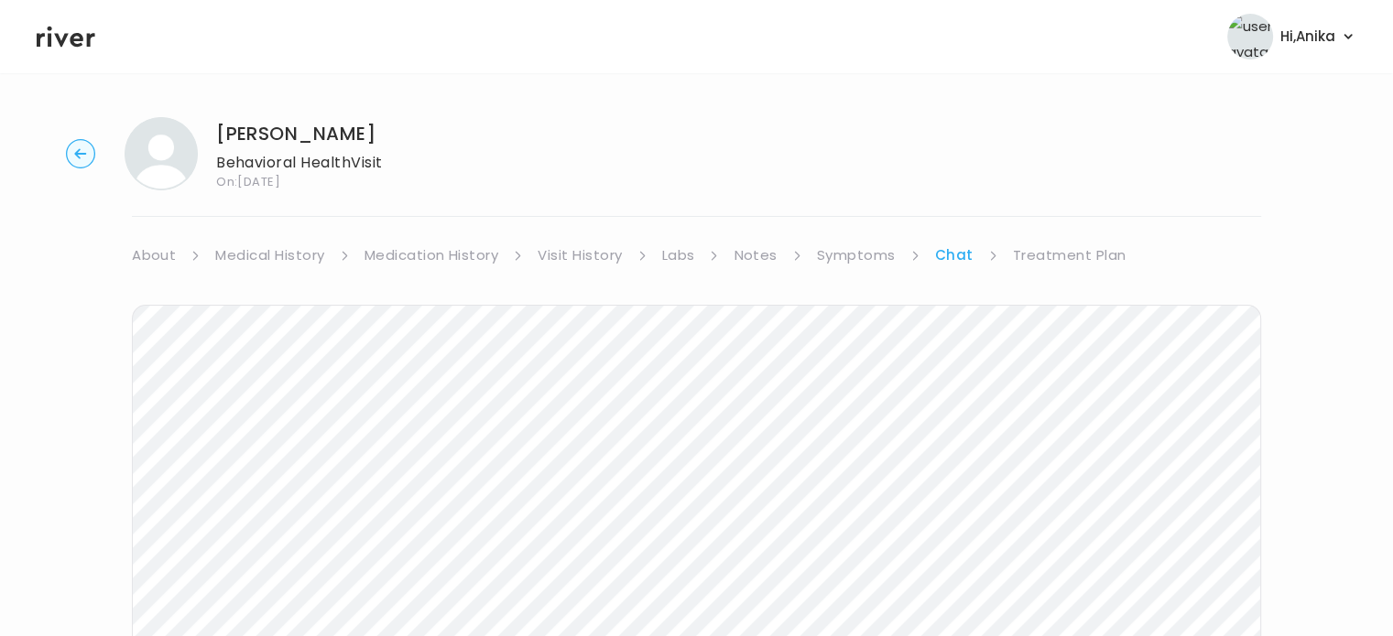
click at [1060, 256] on link "Treatment Plan" at bounding box center [1070, 256] width 114 height 26
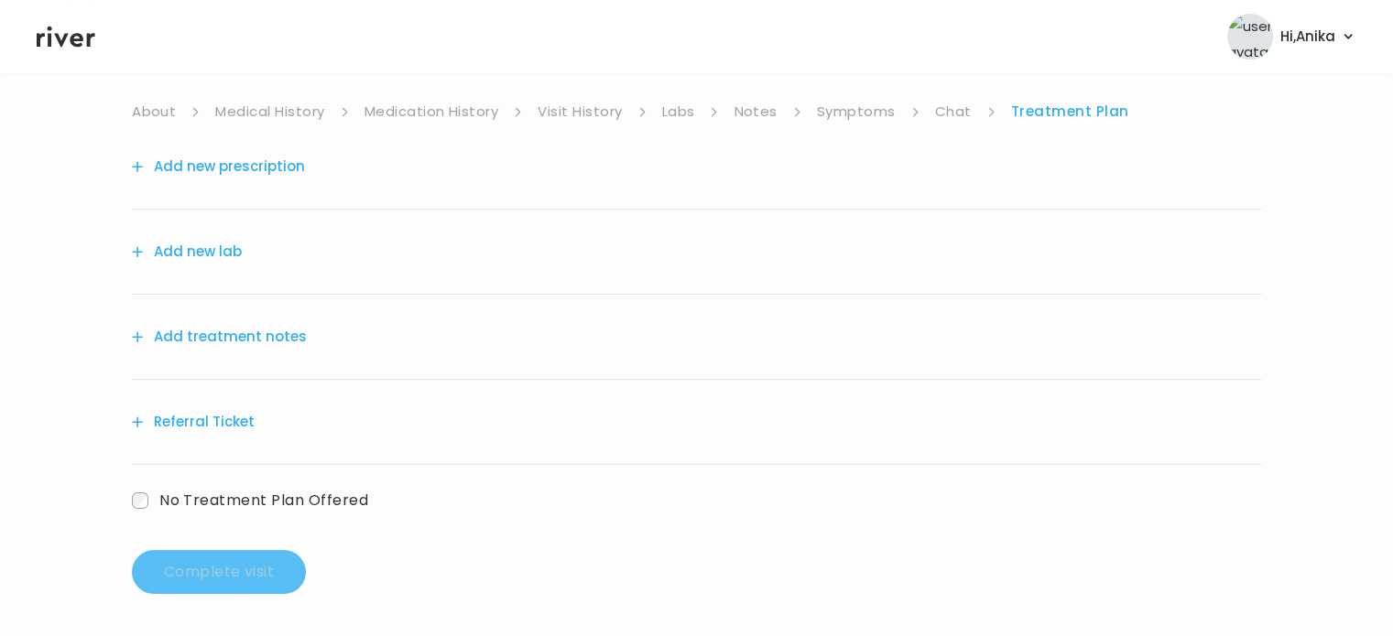
click at [71, 36] on icon at bounding box center [66, 36] width 59 height 27
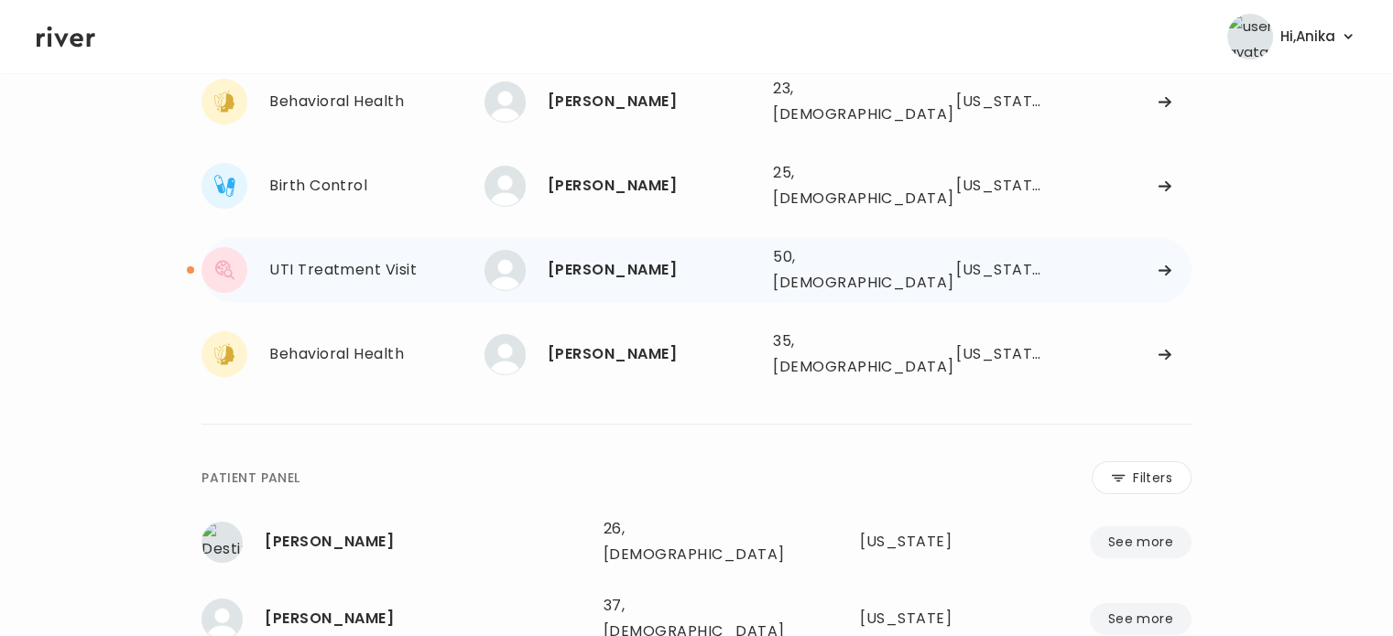
click at [574, 257] on div "[PERSON_NAME]" at bounding box center [653, 270] width 211 height 26
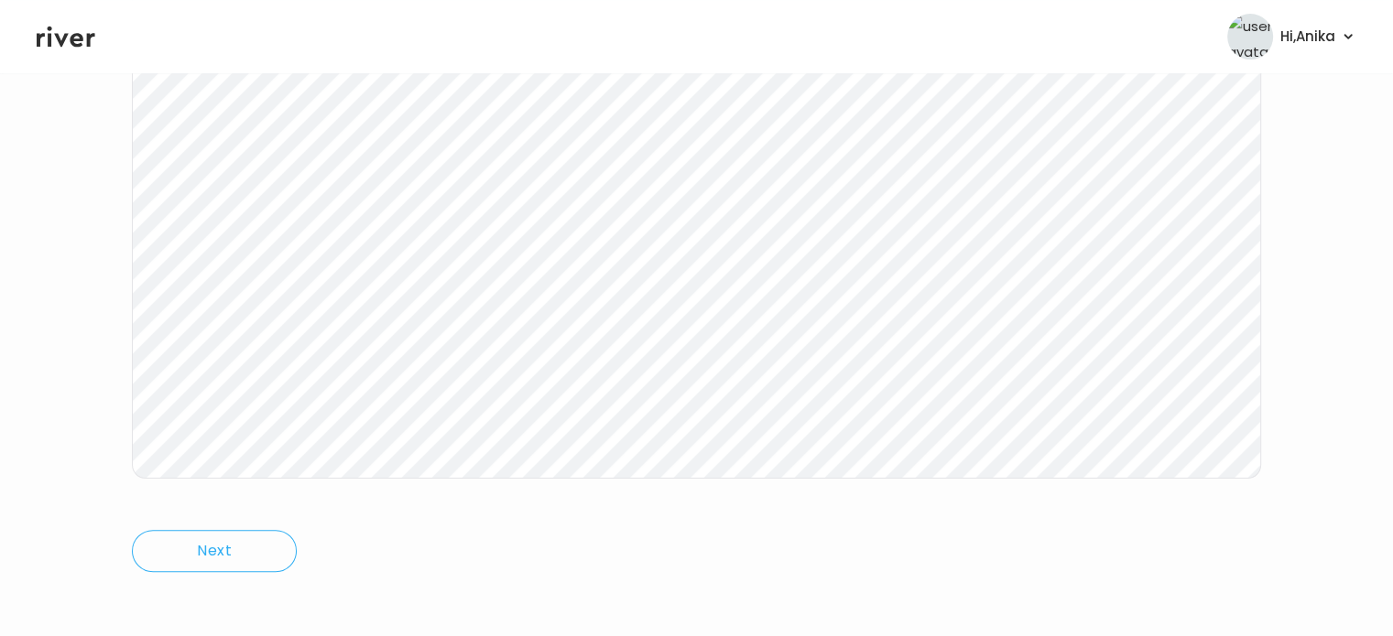
scroll to position [380, 0]
click at [83, 27] on icon at bounding box center [66, 36] width 59 height 27
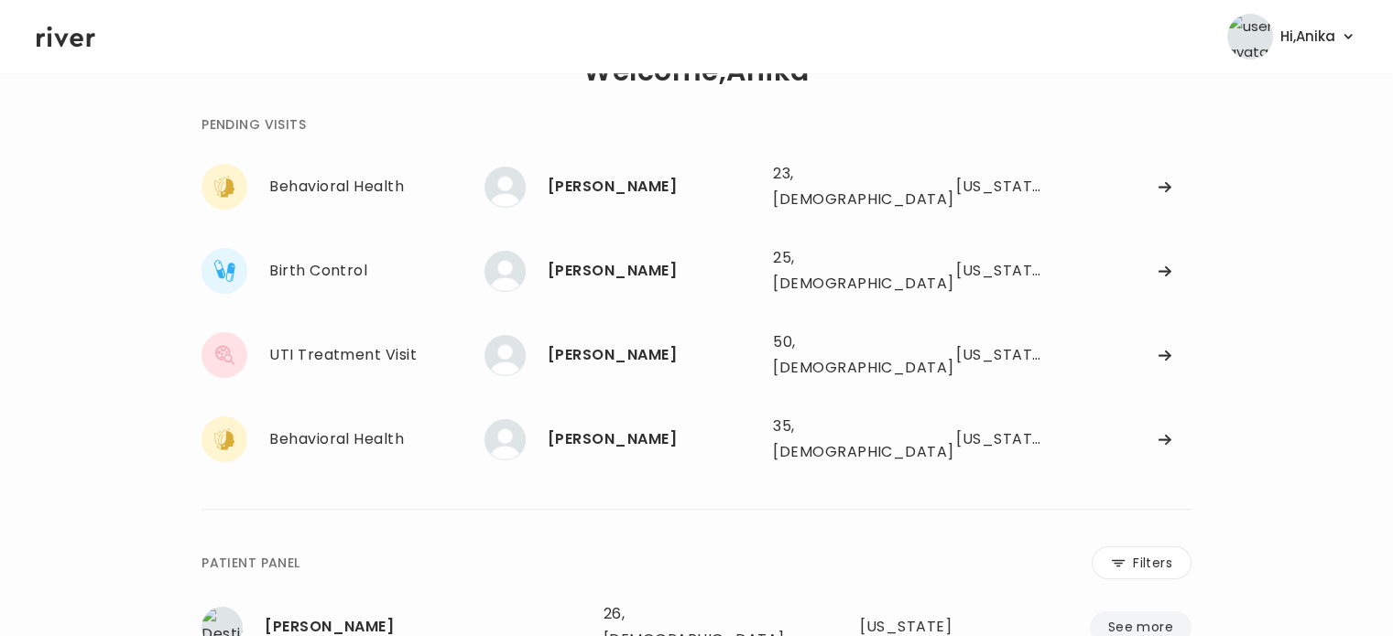
scroll to position [59, 0]
click at [529, 190] on div "Jolivia Mason 23, Female See more" at bounding box center [621, 187] width 274 height 41
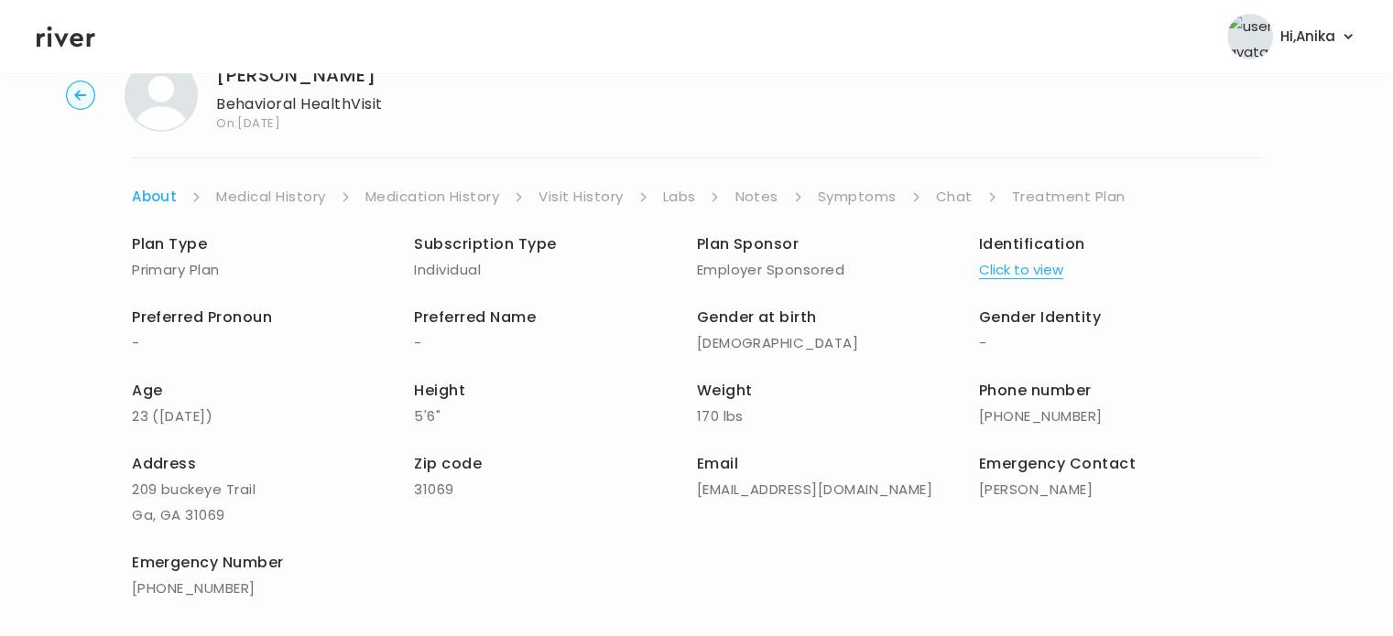
click at [1006, 260] on button "Click to view" at bounding box center [1021, 270] width 84 height 26
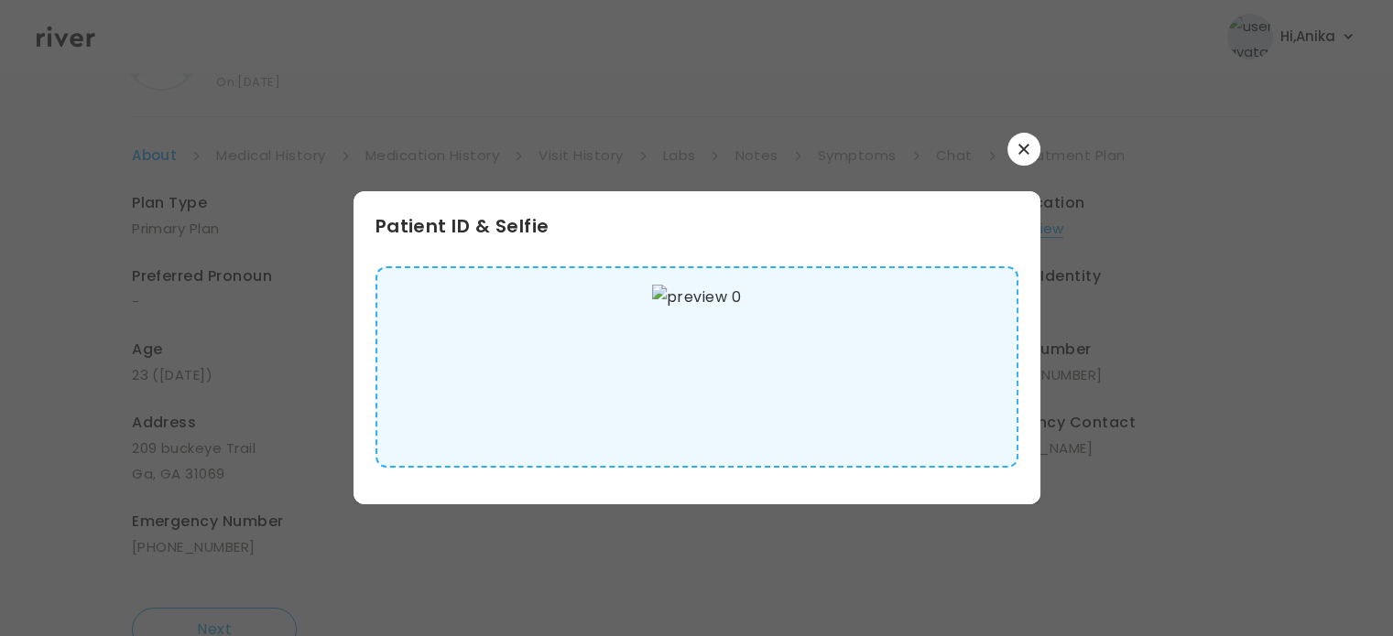
scroll to position [114, 0]
click at [1024, 153] on icon "button" at bounding box center [1023, 149] width 11 height 11
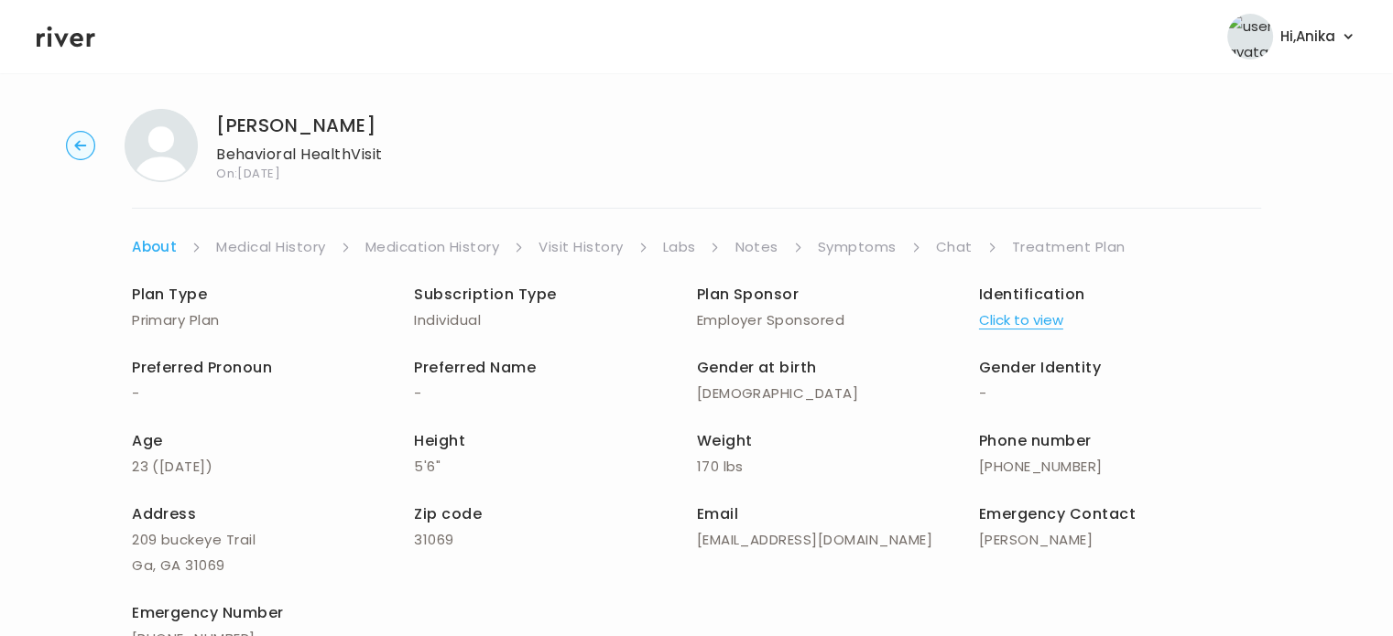
scroll to position [0, 0]
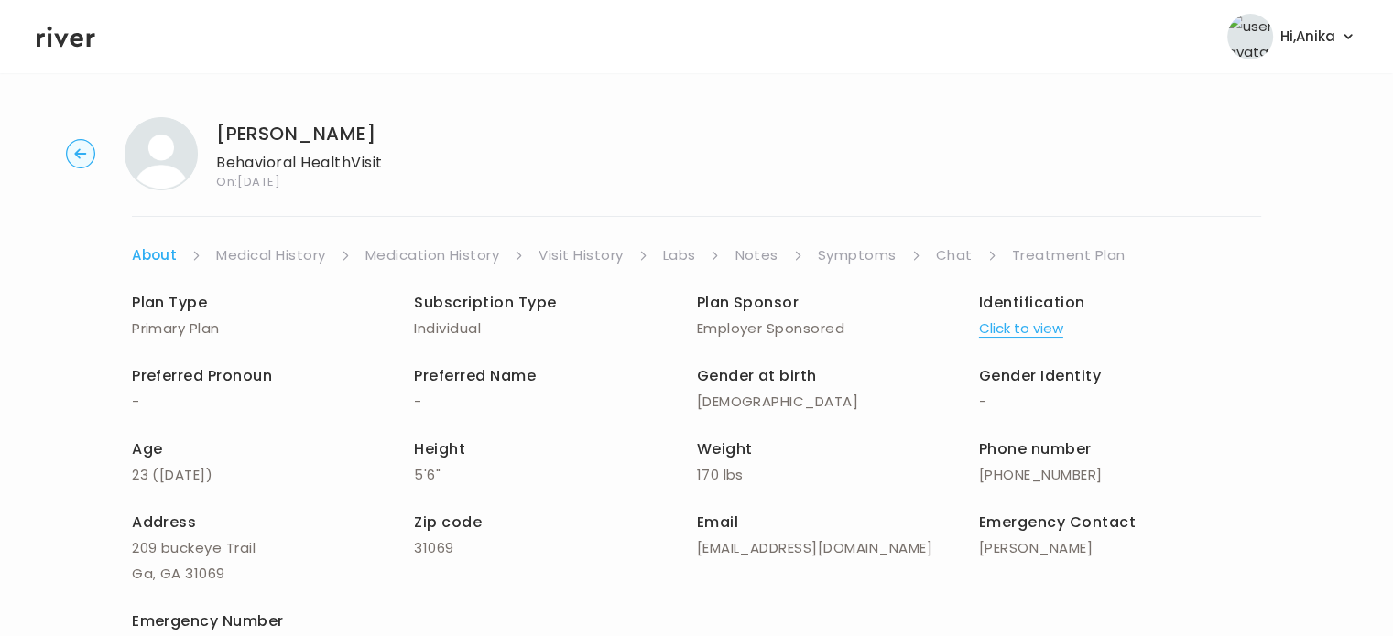
click at [267, 262] on link "Medical History" at bounding box center [270, 256] width 109 height 26
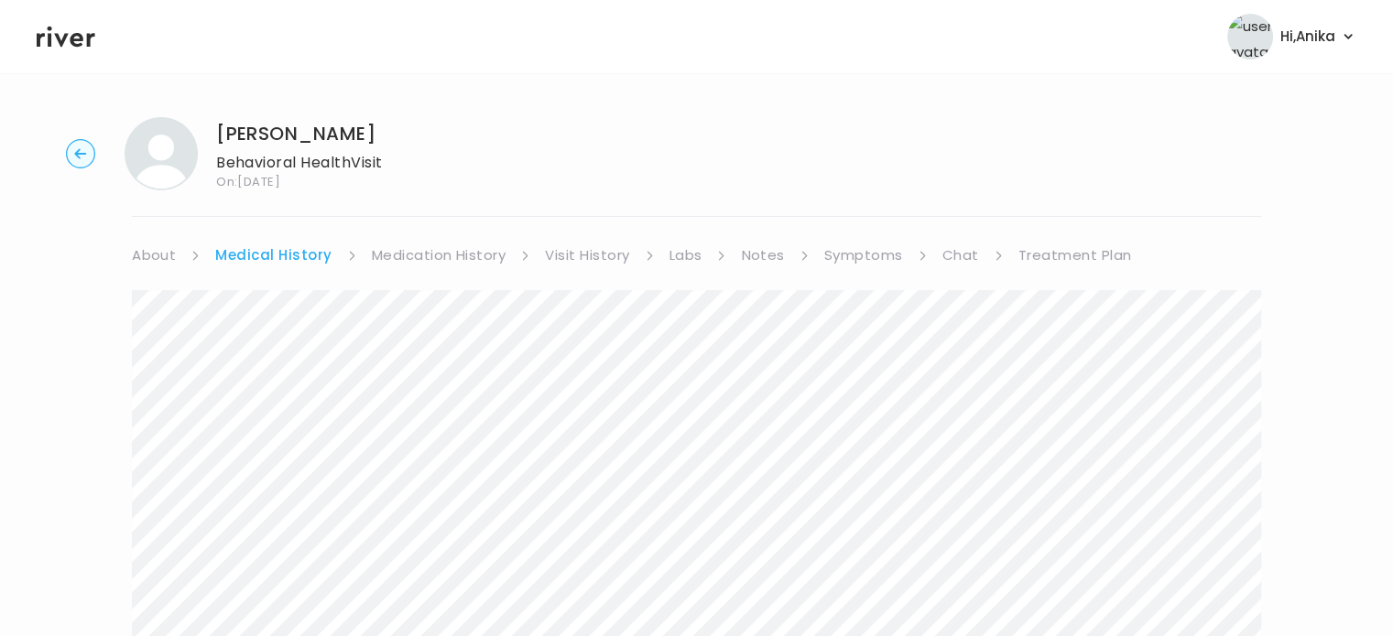
click at [411, 235] on div "Jolivia Mason Behavioral Health Visit On: 09 Oct 2025 About Medical History Med…" at bounding box center [696, 629] width 1393 height 1053
click at [418, 256] on link "Medication History" at bounding box center [439, 256] width 135 height 26
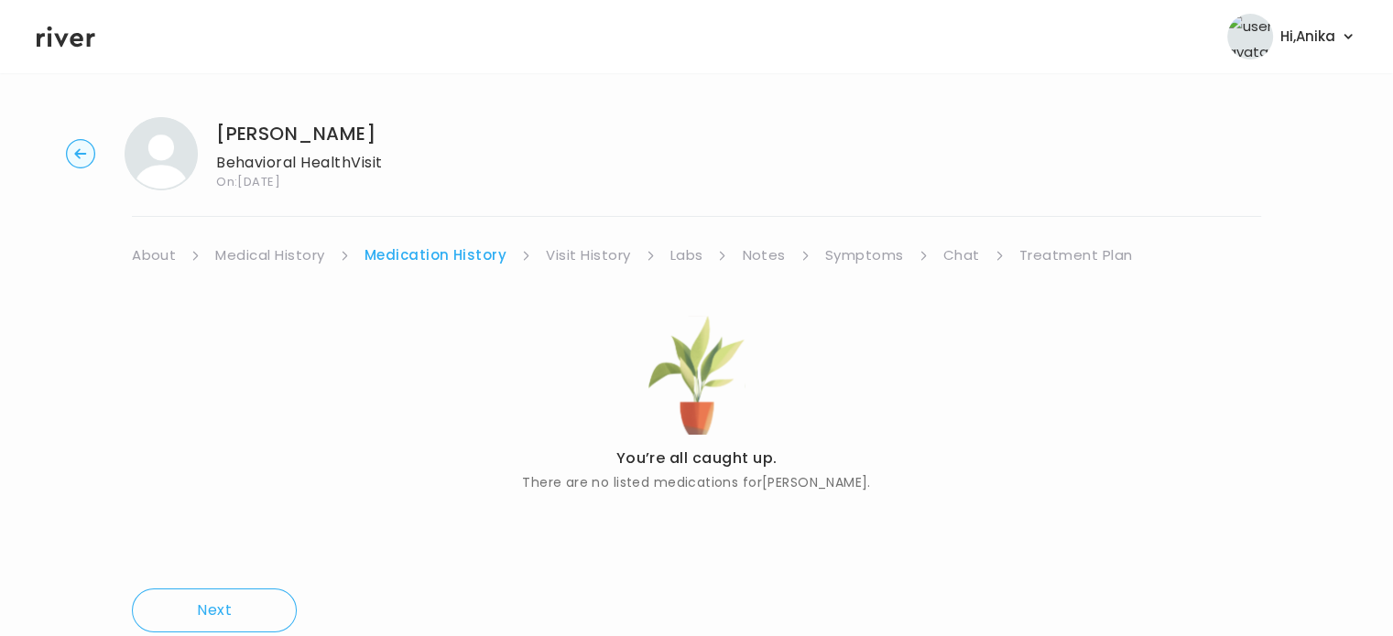
click at [589, 256] on link "Visit History" at bounding box center [588, 256] width 84 height 26
click at [683, 247] on link "Labs" at bounding box center [685, 256] width 33 height 26
click at [746, 256] on link "Notes" at bounding box center [757, 256] width 43 height 26
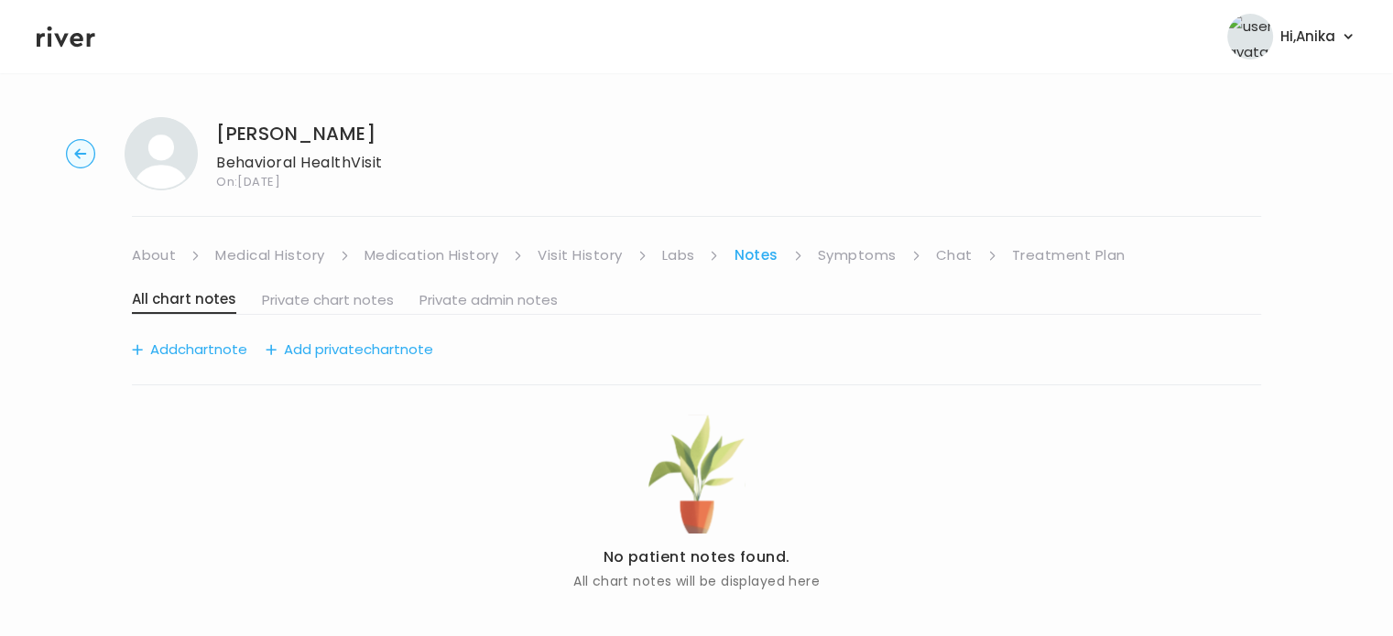
click at [850, 260] on link "Symptoms" at bounding box center [857, 256] width 79 height 26
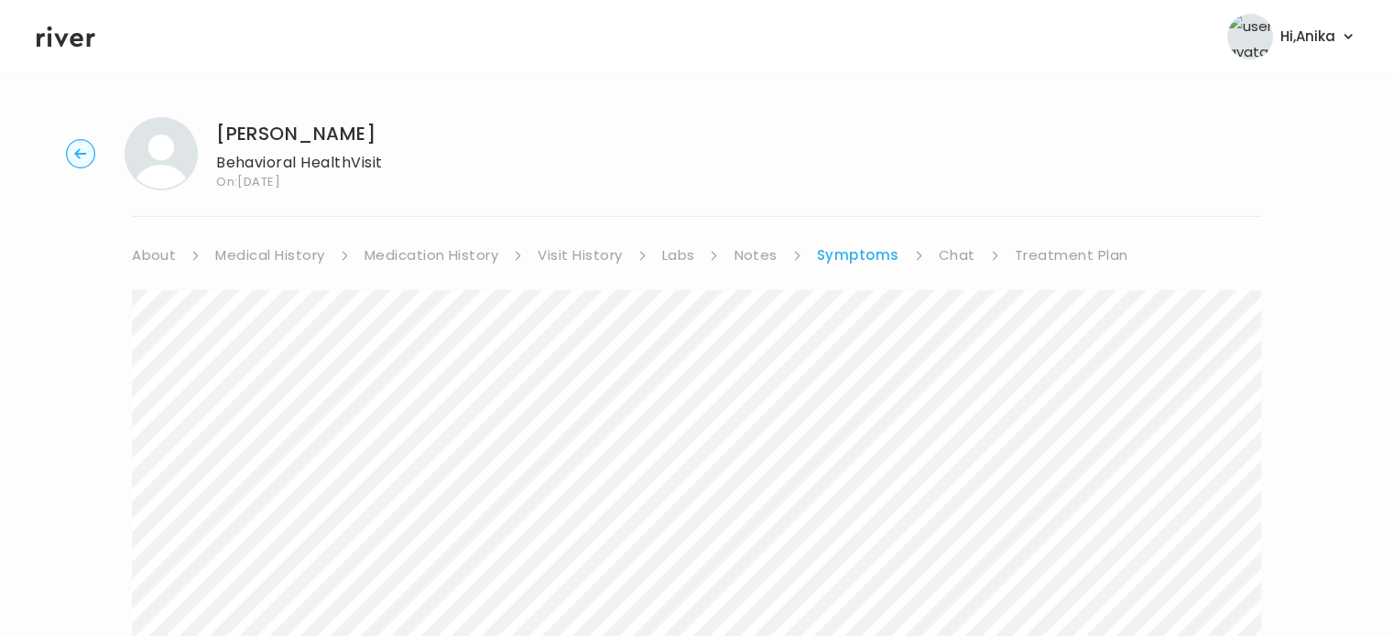
click at [945, 255] on link "Chat" at bounding box center [957, 256] width 37 height 26
click at [164, 251] on link "About" at bounding box center [154, 256] width 44 height 26
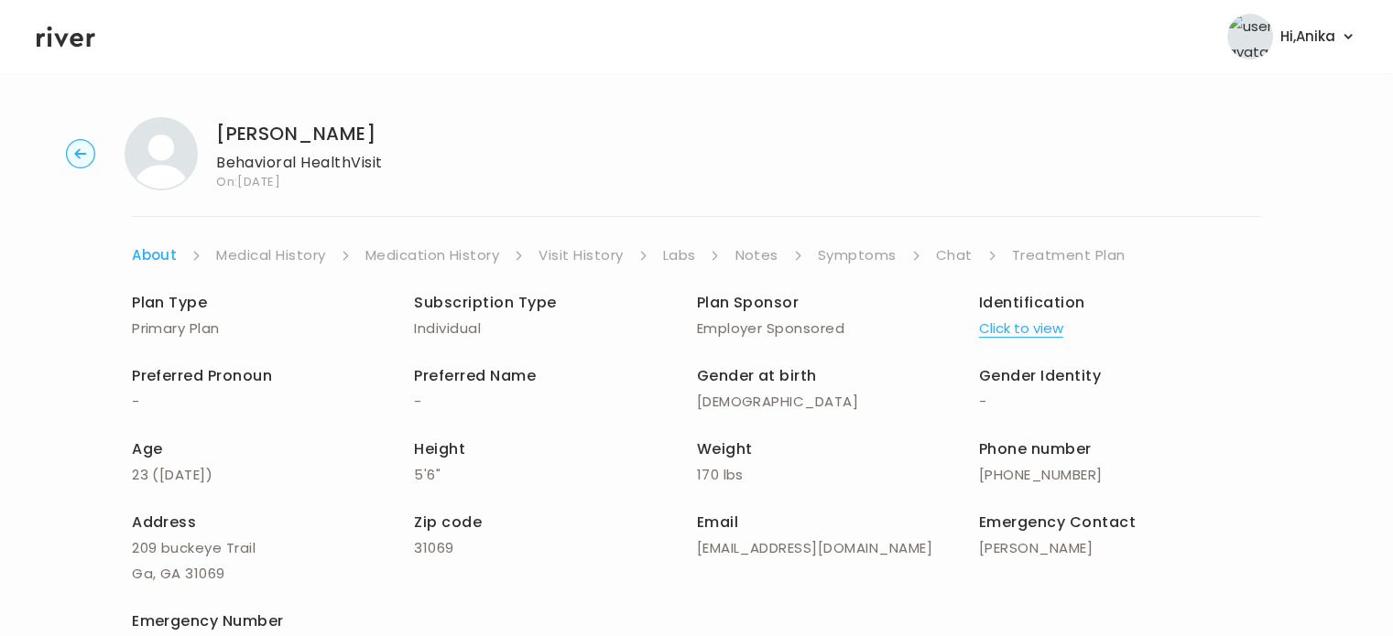
click at [1056, 249] on link "Treatment Plan" at bounding box center [1069, 256] width 114 height 26
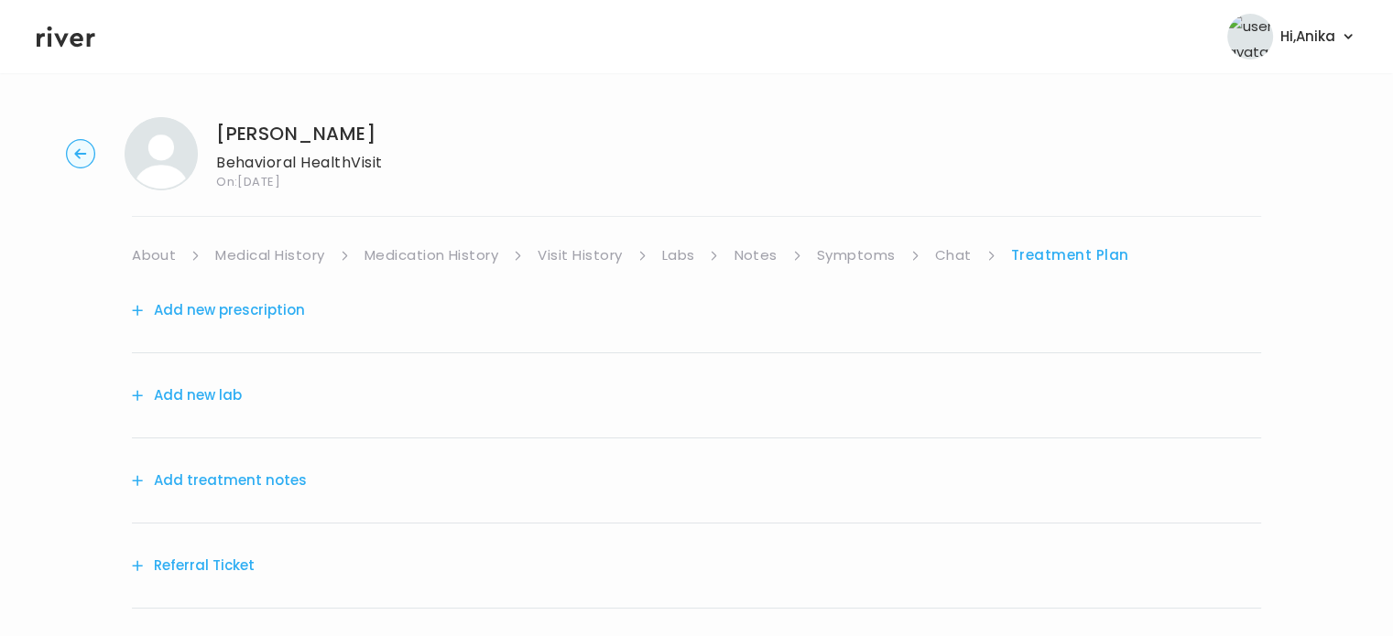
click at [245, 488] on button "Add treatment notes" at bounding box center [219, 481] width 175 height 26
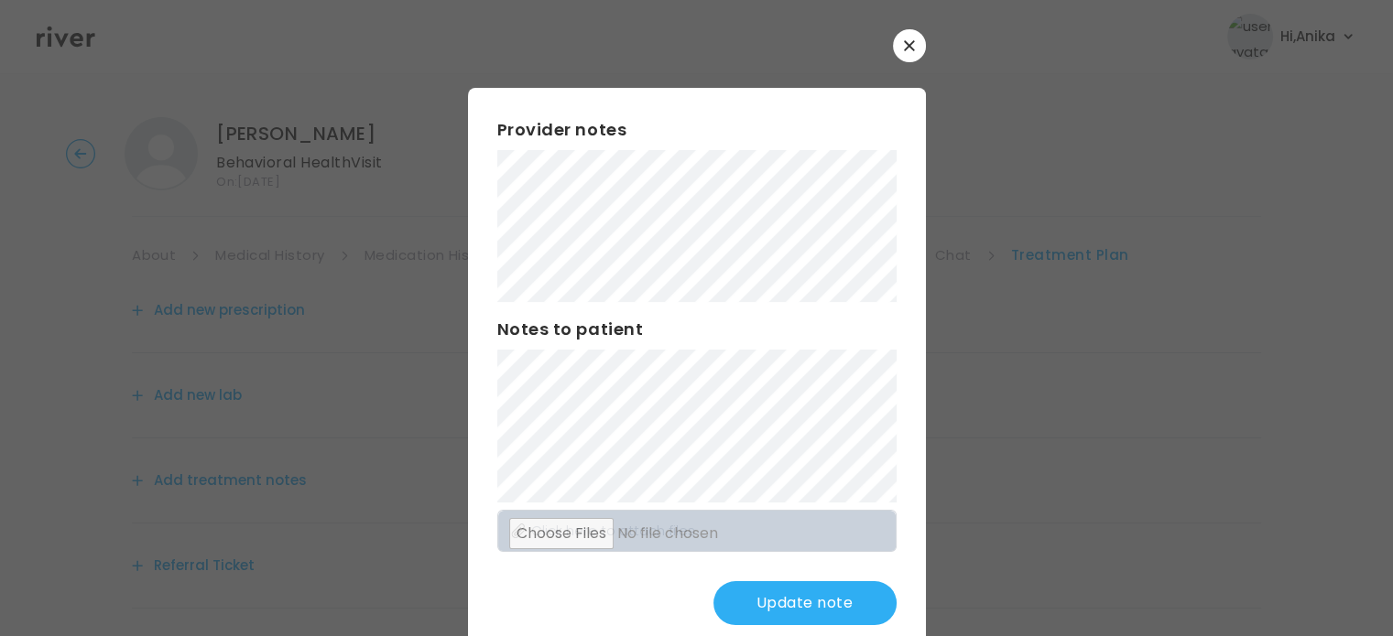
click at [772, 605] on button "Update note" at bounding box center [804, 604] width 183 height 44
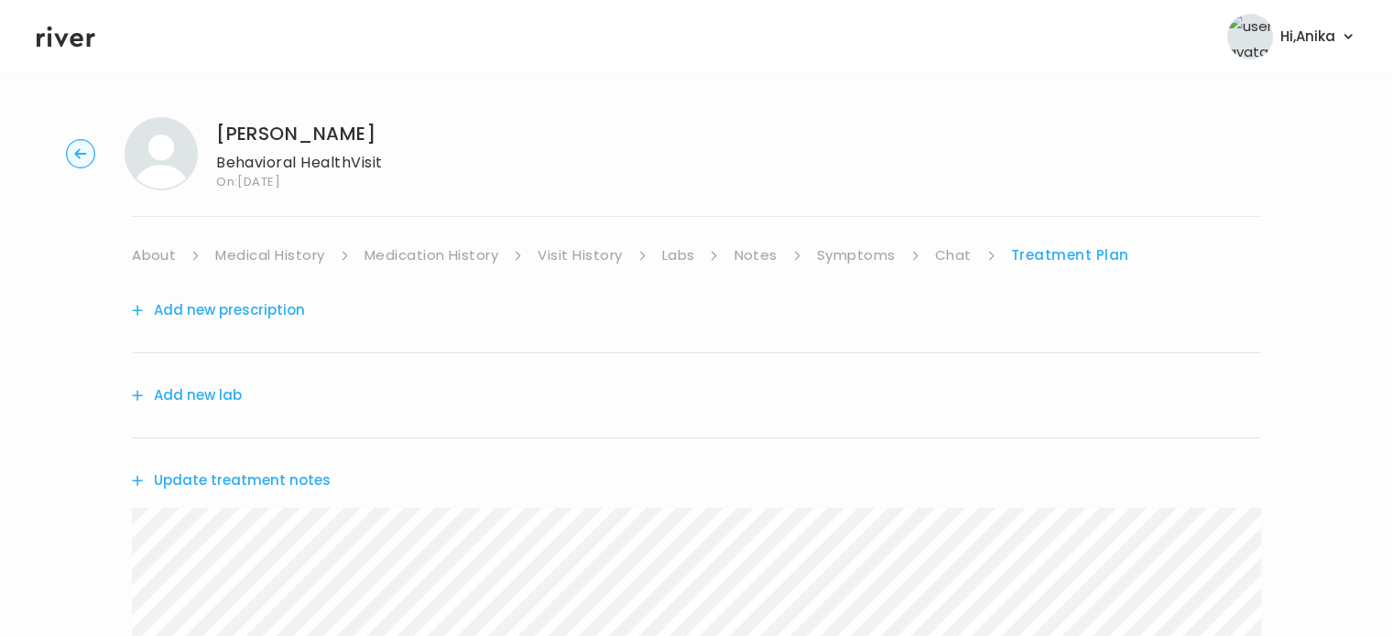
click at [854, 262] on link "Symptoms" at bounding box center [856, 256] width 79 height 26
click at [1055, 247] on link "Treatment Plan" at bounding box center [1072, 256] width 114 height 26
click at [238, 471] on button "Update treatment notes" at bounding box center [231, 481] width 199 height 26
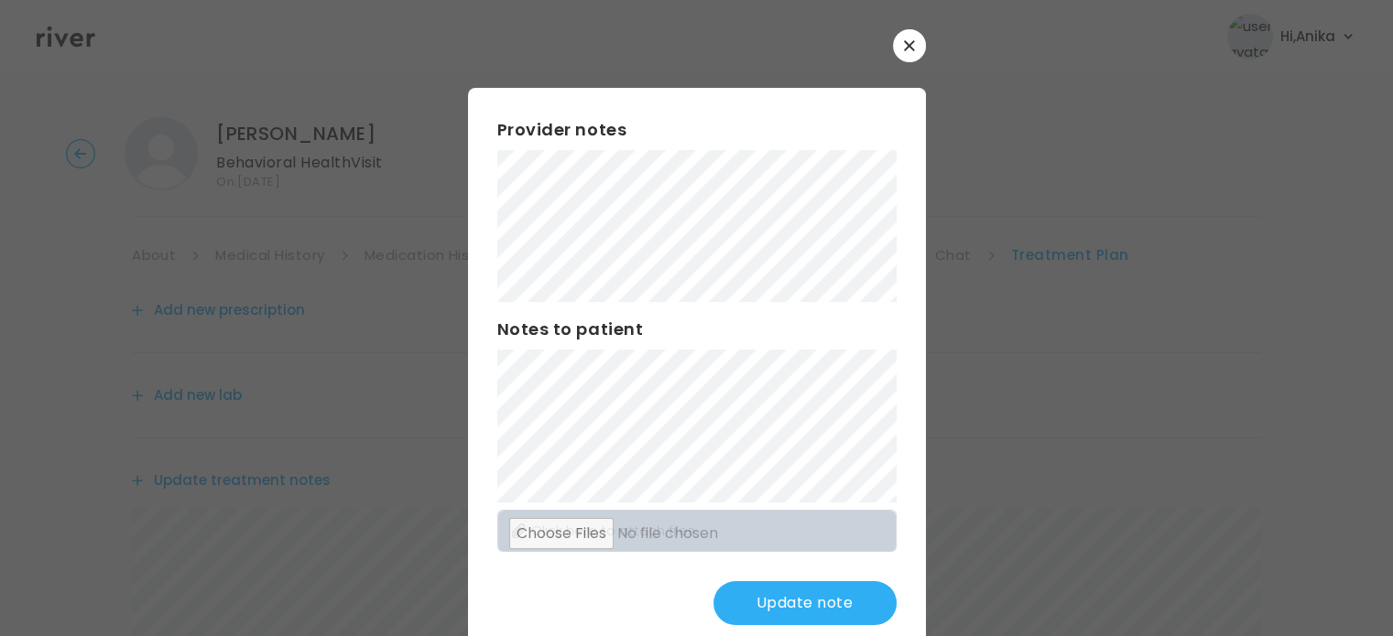
click at [744, 589] on button "Update note" at bounding box center [804, 604] width 183 height 44
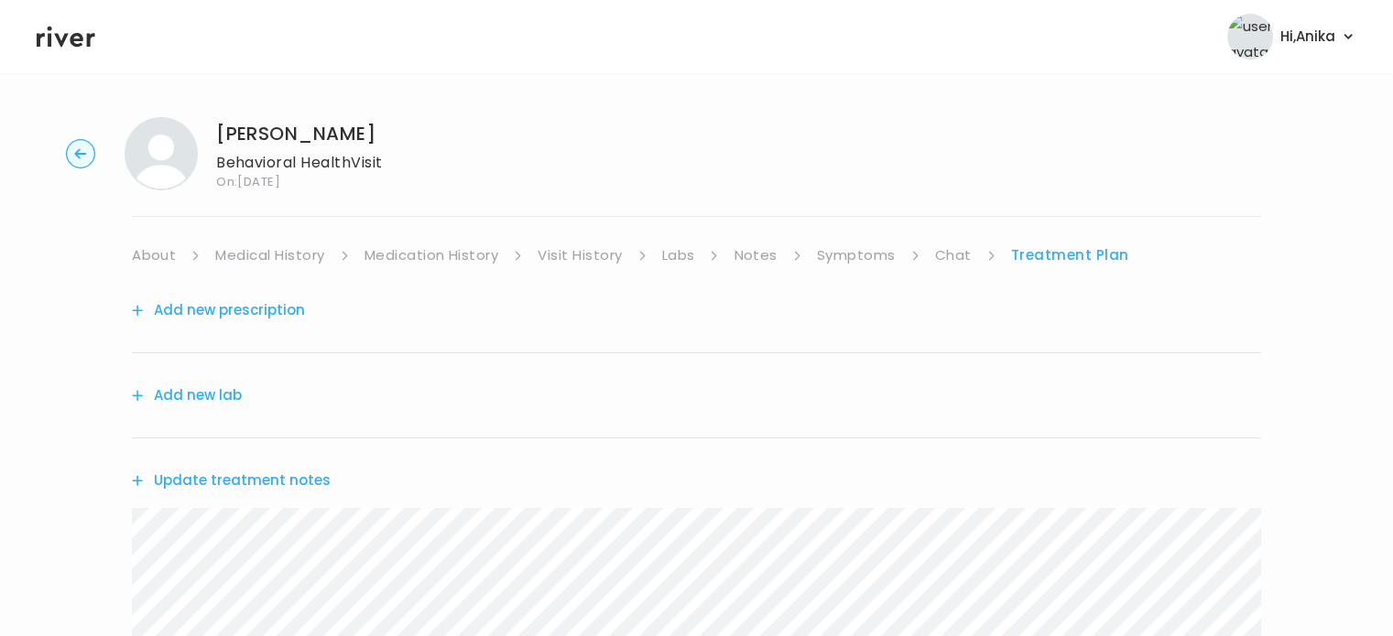
click at [867, 254] on link "Symptoms" at bounding box center [856, 256] width 79 height 26
click at [1050, 260] on link "Treatment Plan" at bounding box center [1072, 256] width 114 height 26
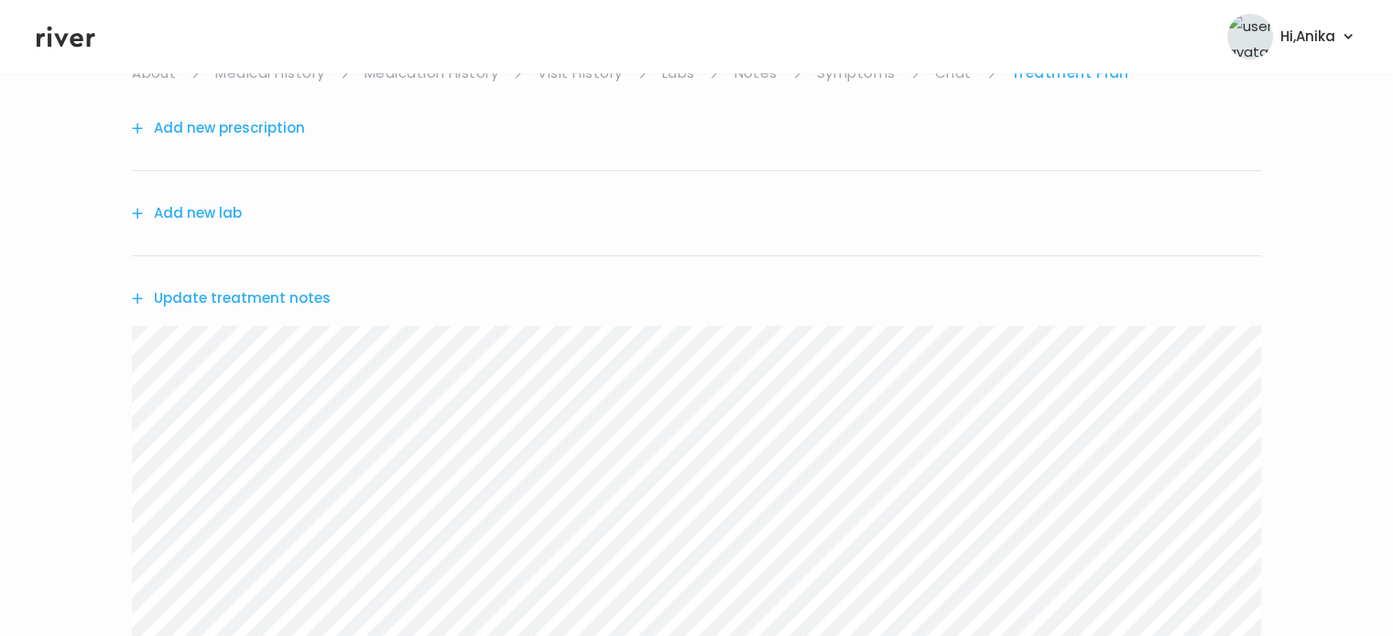
scroll to position [183, 0]
click at [194, 292] on button "Update treatment notes" at bounding box center [231, 298] width 199 height 26
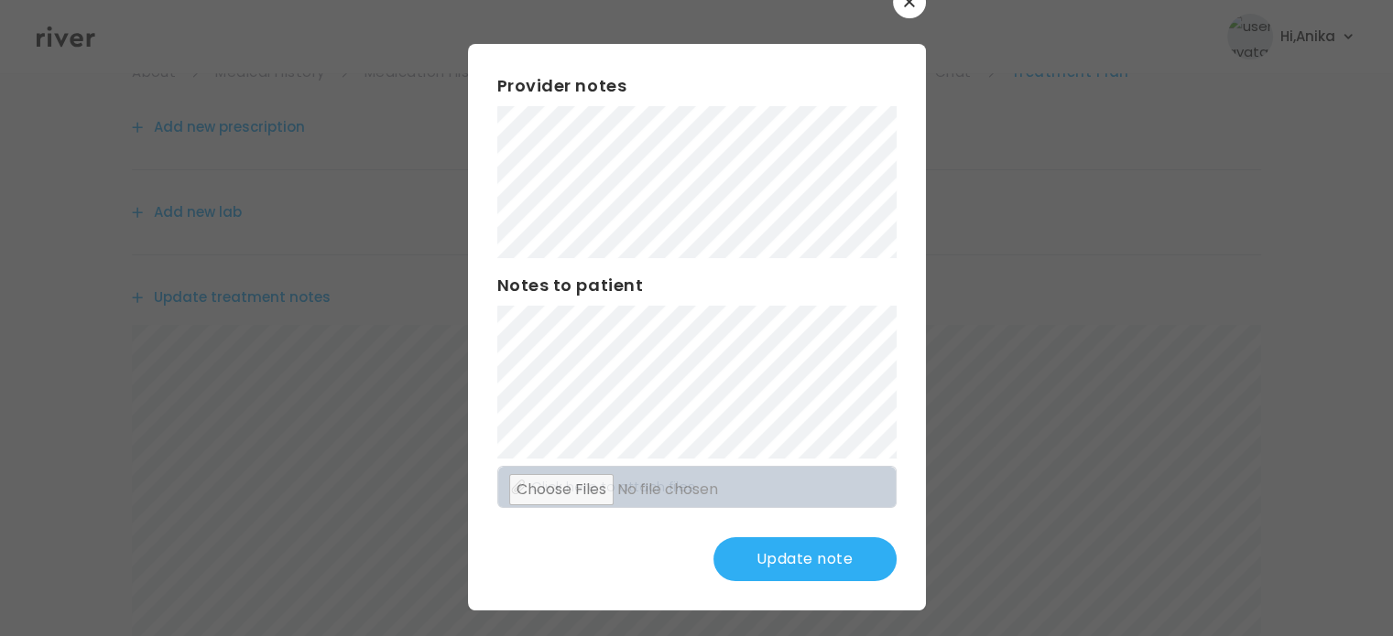
scroll to position [48, 0]
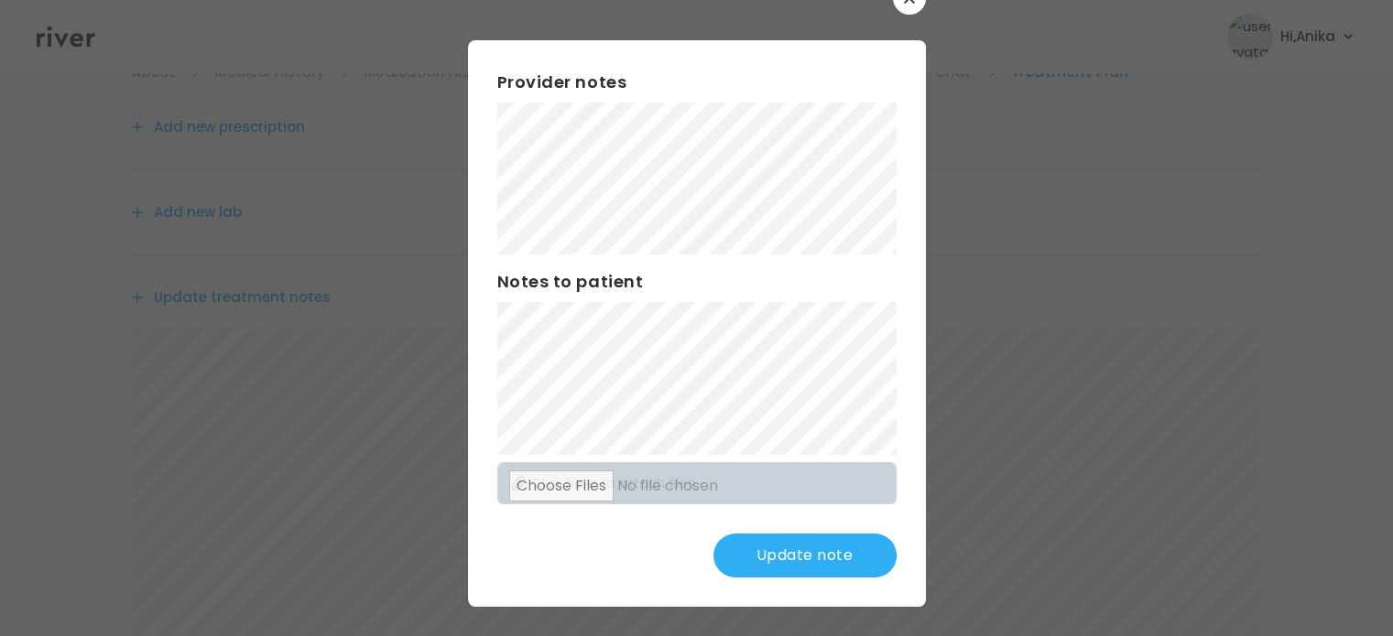
click at [748, 544] on button "Update note" at bounding box center [804, 556] width 183 height 44
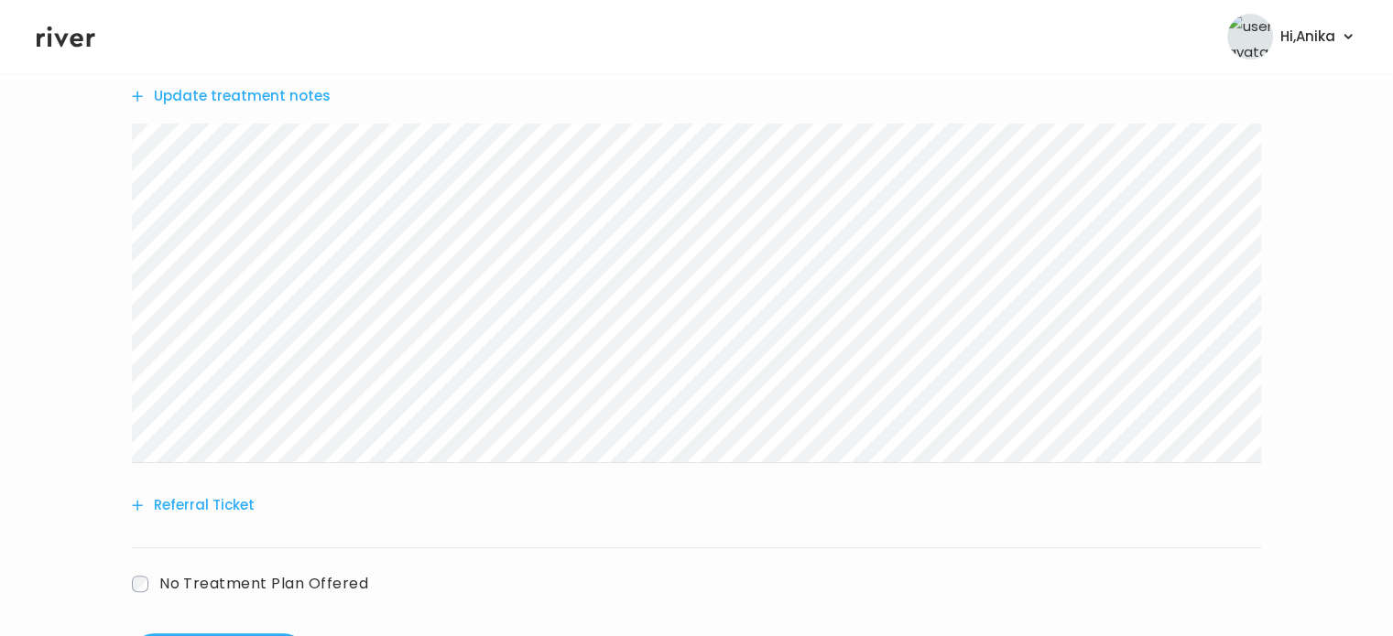
scroll to position [469, 0]
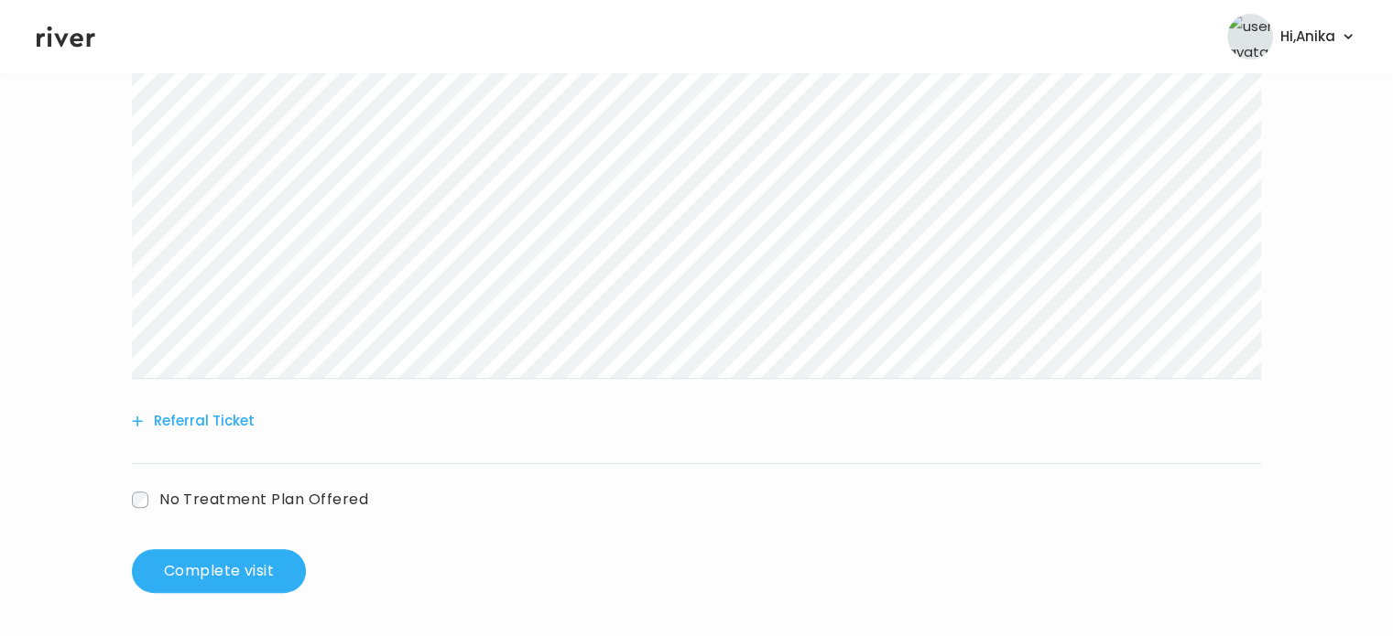
click at [216, 427] on button "Referral Ticket" at bounding box center [193, 421] width 123 height 26
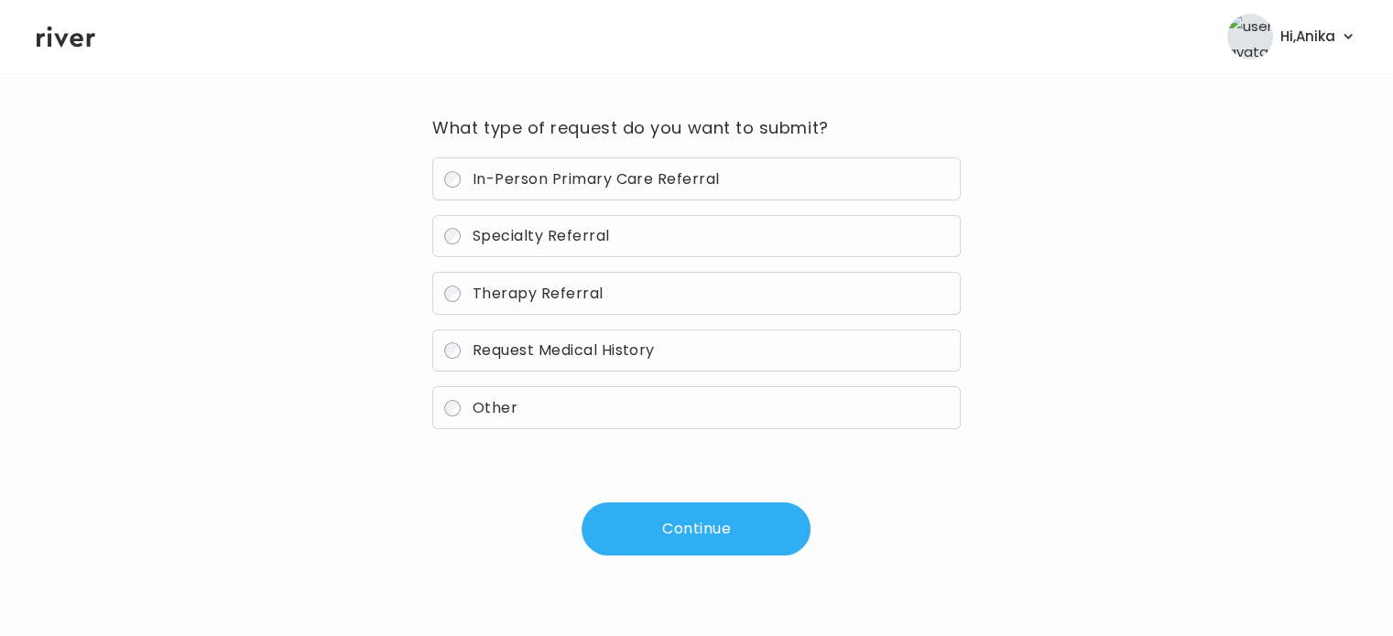
scroll to position [131, 0]
click at [557, 299] on span "Therapy Referral" at bounding box center [538, 294] width 131 height 21
click at [698, 528] on button "Continue" at bounding box center [696, 530] width 229 height 53
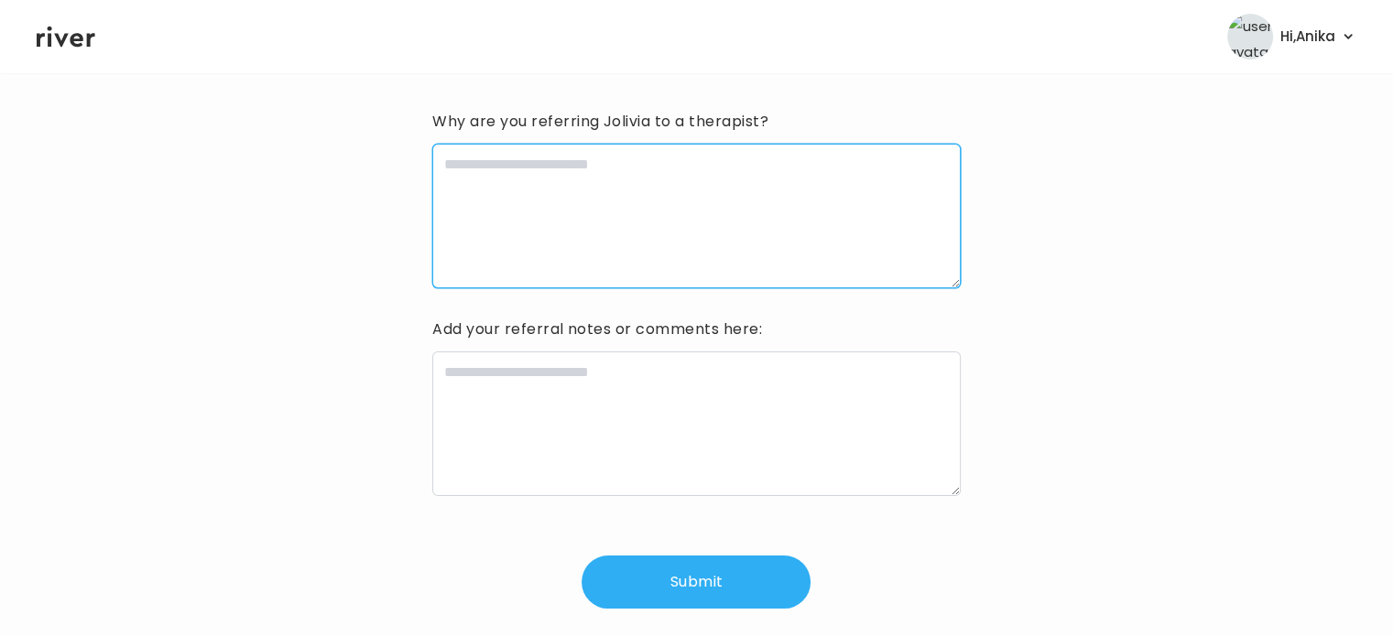
click at [616, 166] on textarea at bounding box center [696, 216] width 528 height 145
type textarea "**********"
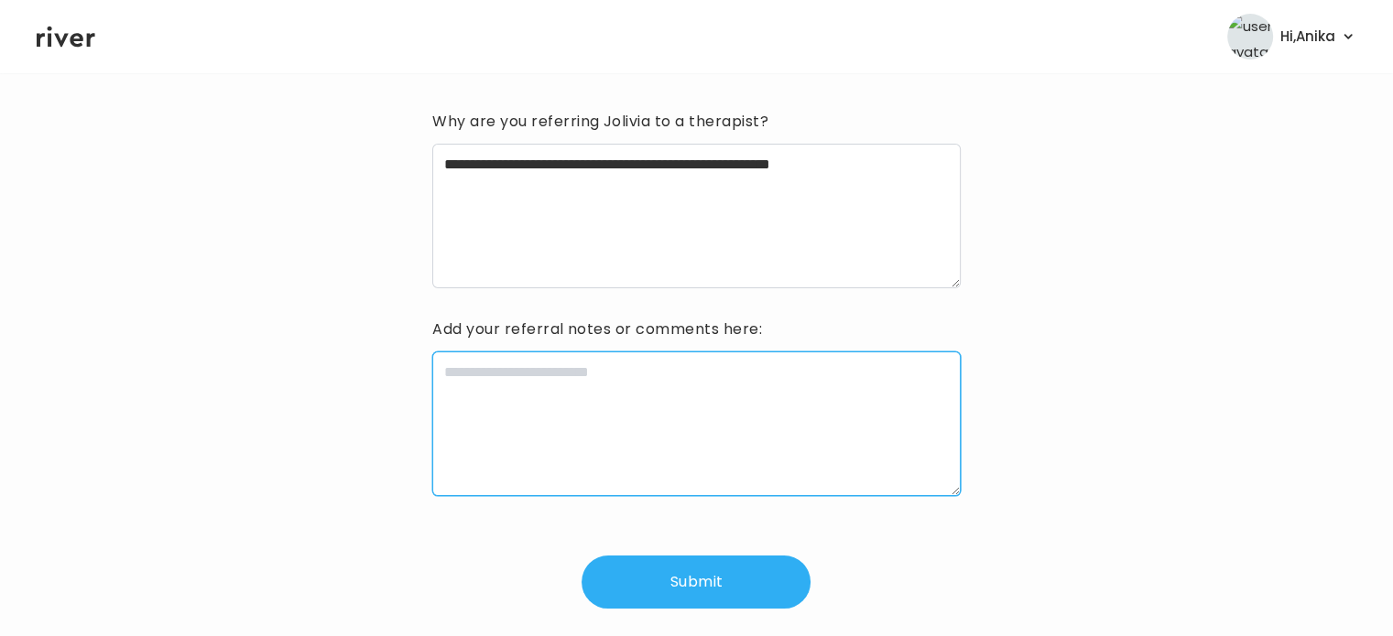
click at [566, 396] on textarea at bounding box center [696, 424] width 528 height 145
type textarea "**********"
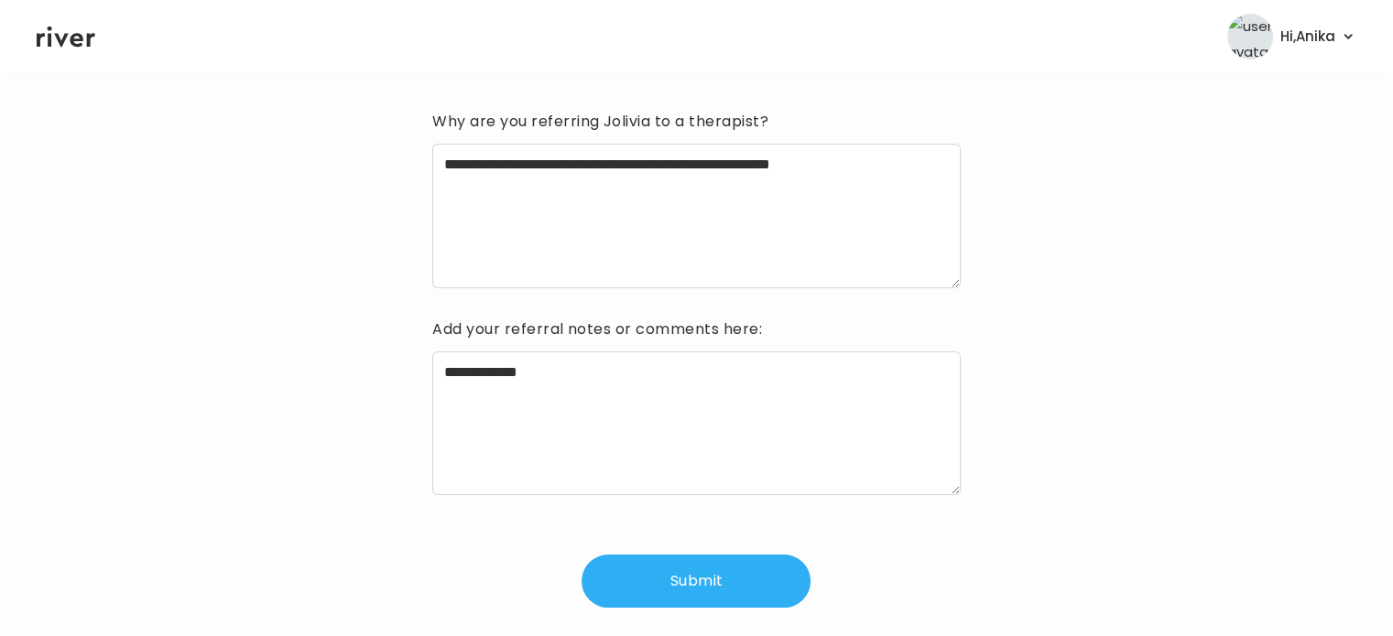
click at [683, 582] on button "Submit" at bounding box center [696, 581] width 229 height 53
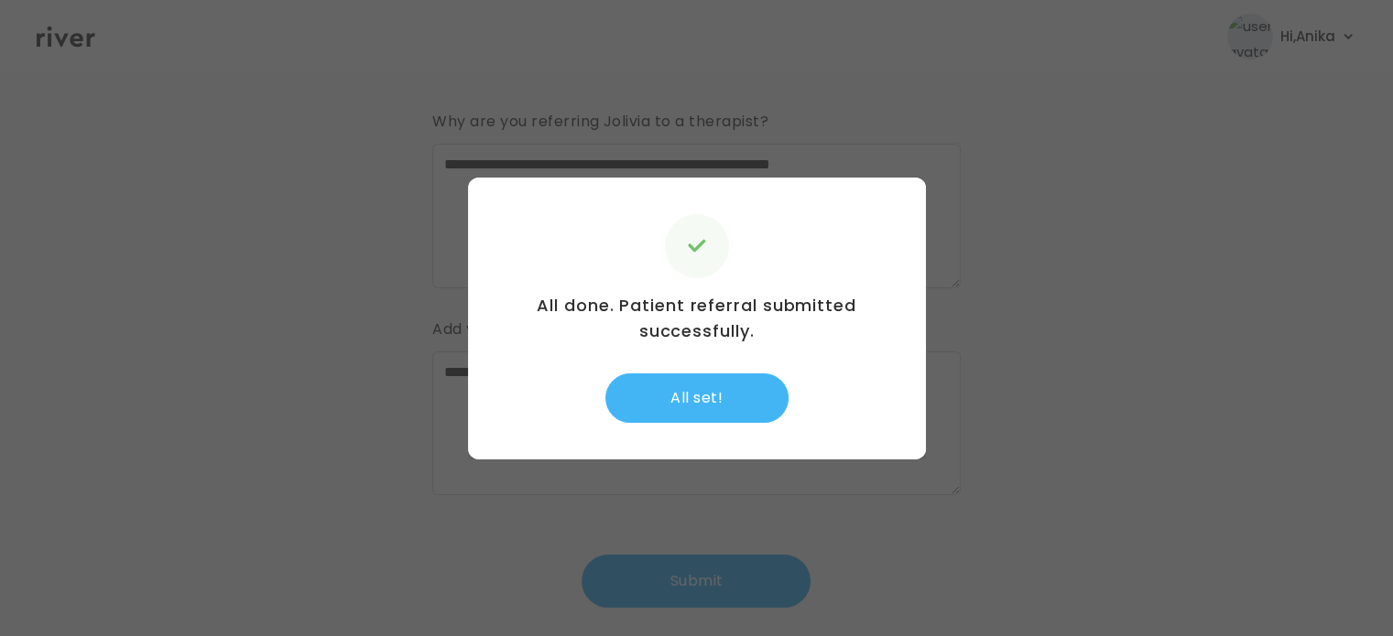
click at [708, 420] on button "All set!" at bounding box center [696, 398] width 183 height 49
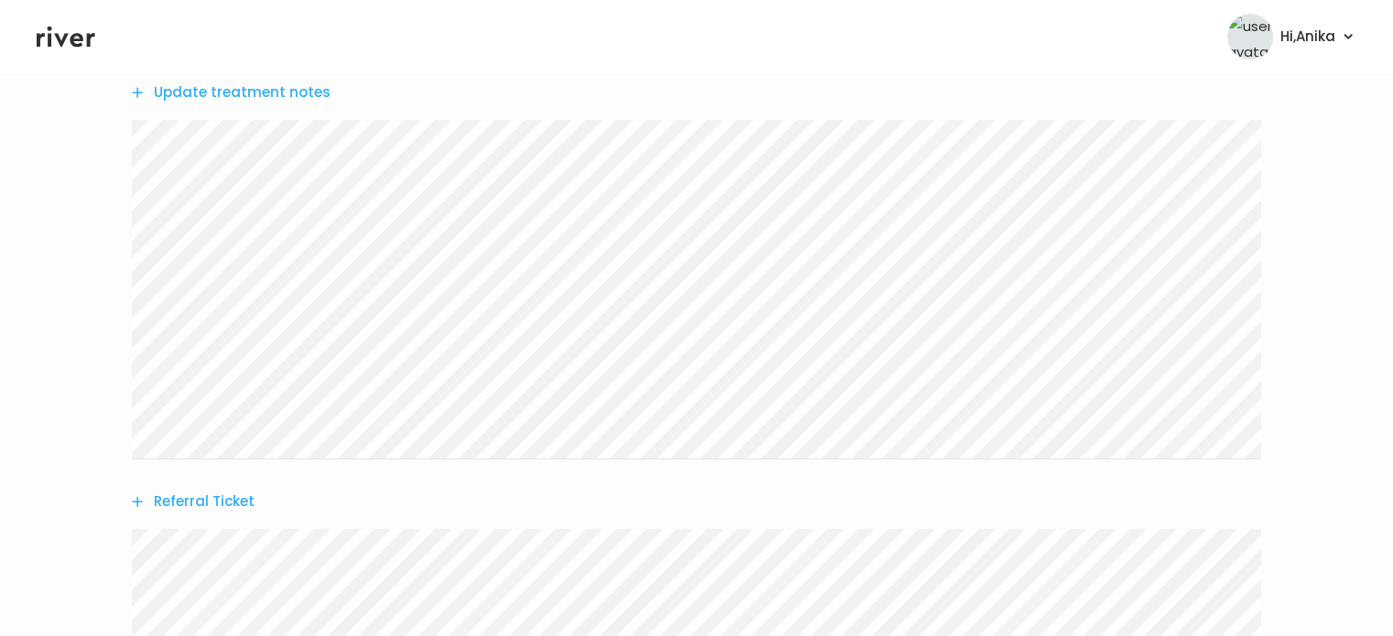
scroll to position [469, 0]
click at [245, 433] on button "Referral Ticket" at bounding box center [193, 421] width 123 height 26
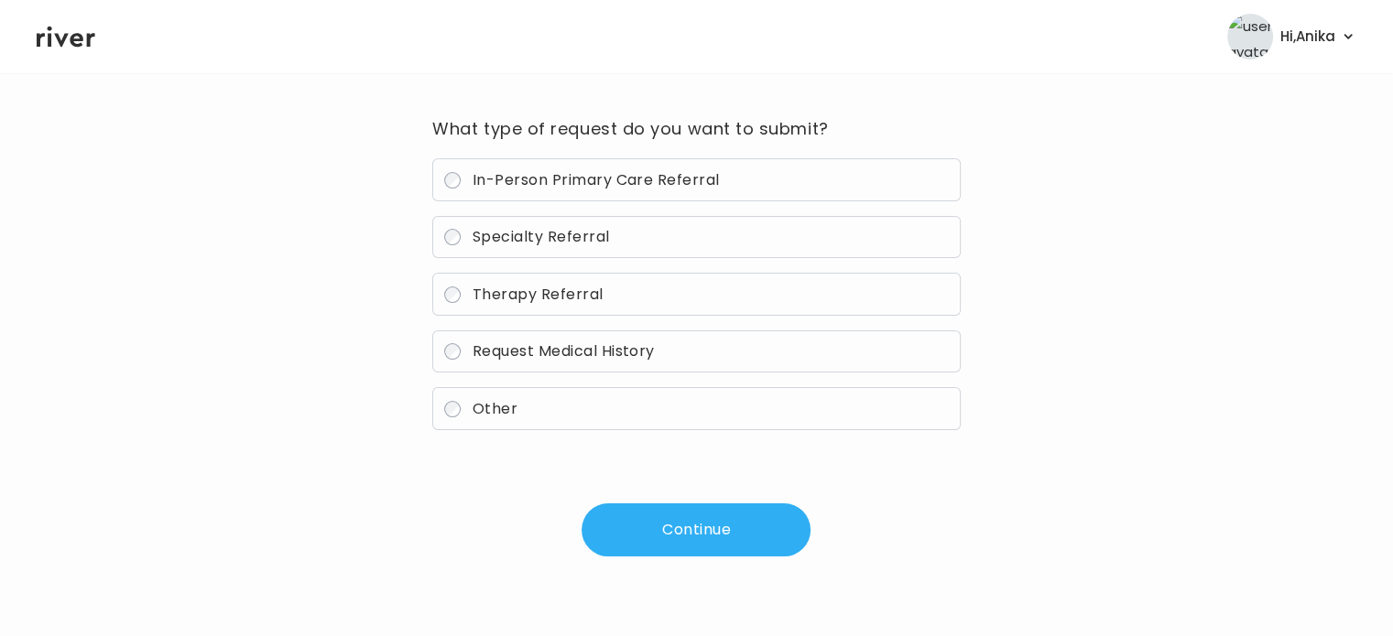
click at [516, 297] on span "Therapy Referral" at bounding box center [538, 294] width 131 height 21
click at [538, 302] on span "Therapy Referral" at bounding box center [538, 294] width 131 height 21
click at [527, 241] on span "Specialty Referral" at bounding box center [541, 236] width 137 height 21
click at [681, 519] on button "Continue" at bounding box center [696, 530] width 229 height 53
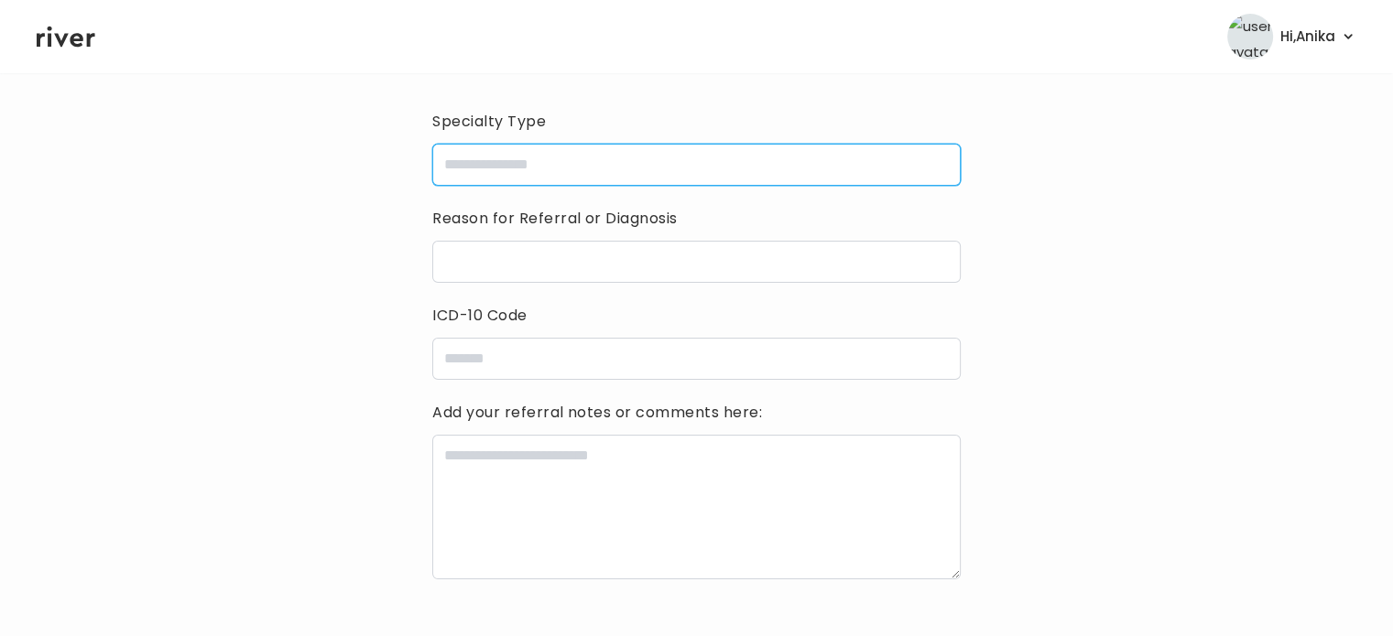
click at [528, 171] on input "specialtyType" at bounding box center [696, 165] width 528 height 42
type input "**********"
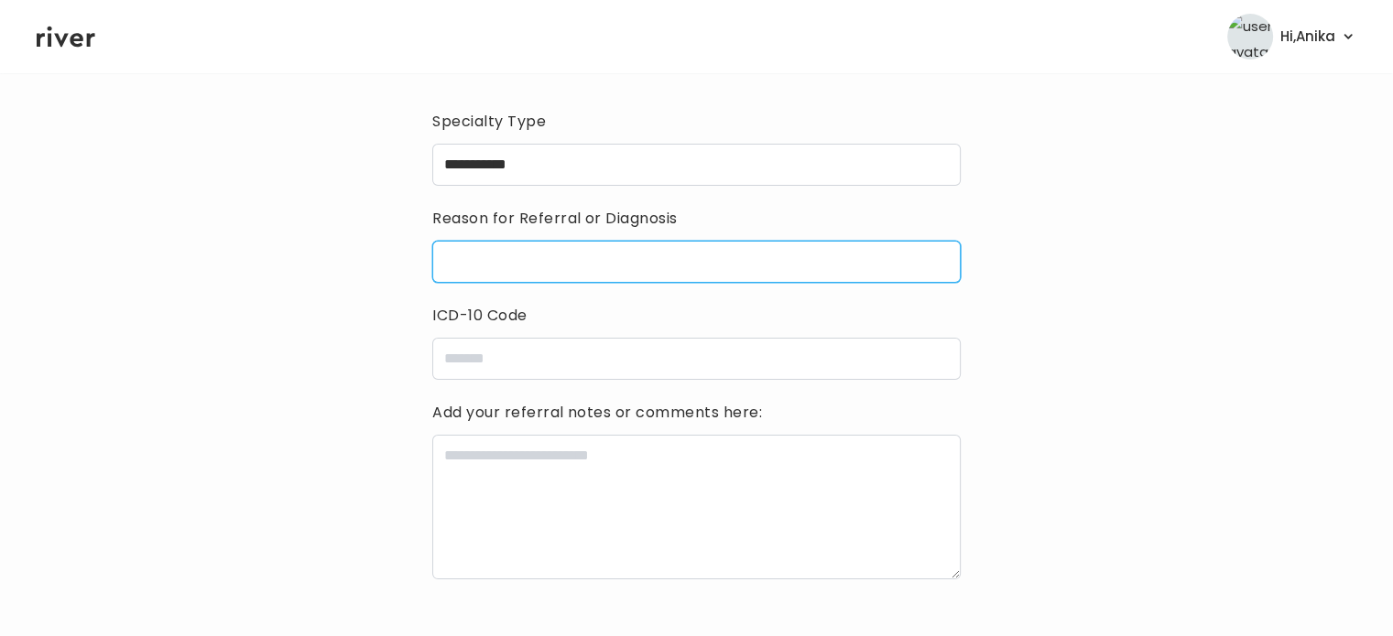
click at [550, 251] on input "reasonForReferral" at bounding box center [696, 262] width 528 height 42
type input "**********"
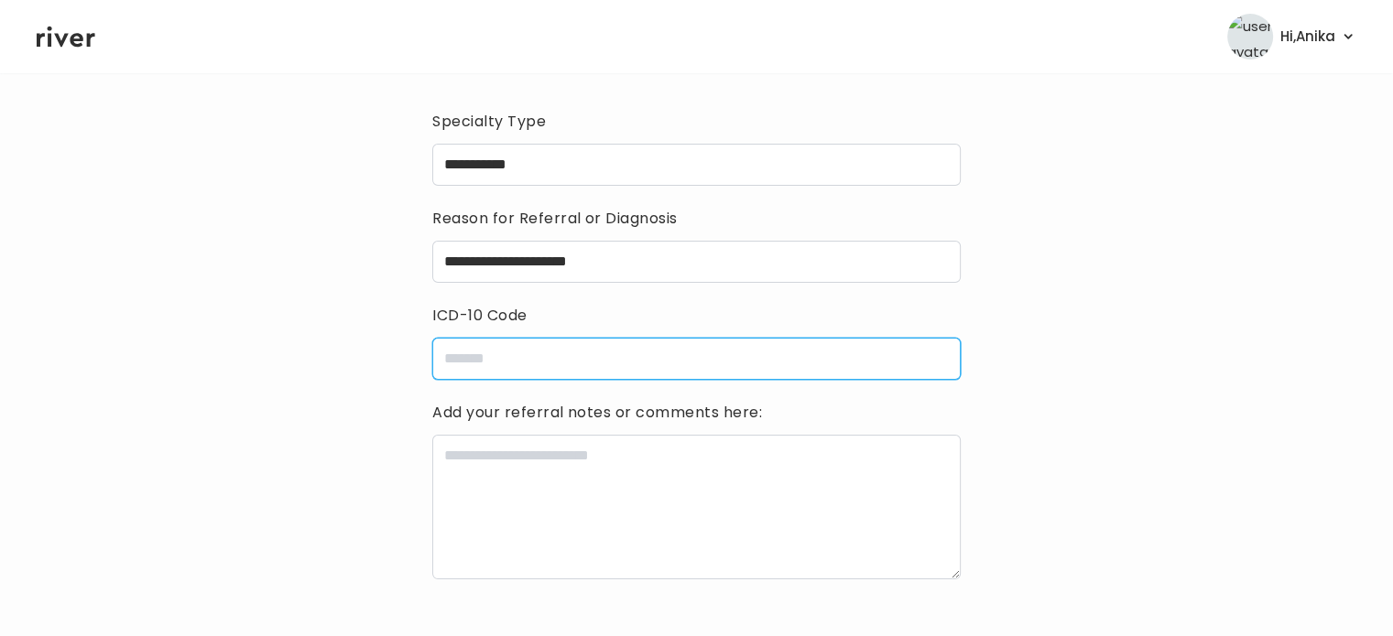
click at [568, 370] on input "icdCode" at bounding box center [696, 359] width 528 height 42
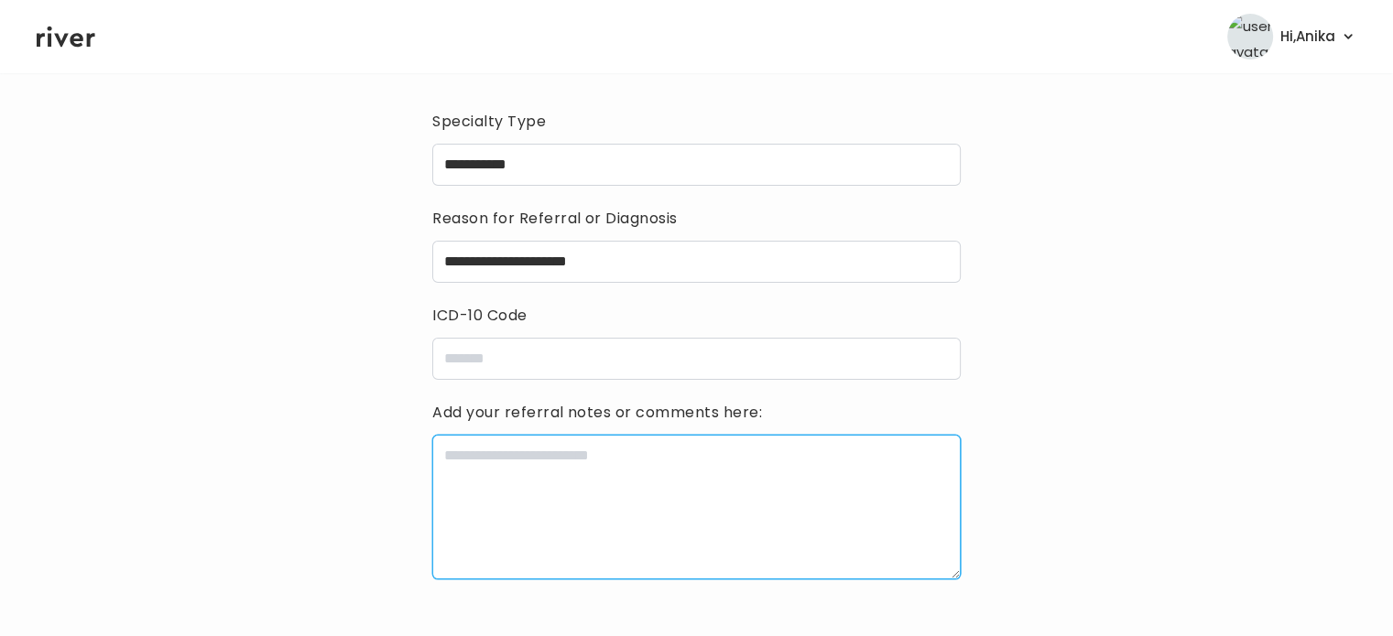
click at [492, 470] on textarea at bounding box center [696, 507] width 528 height 145
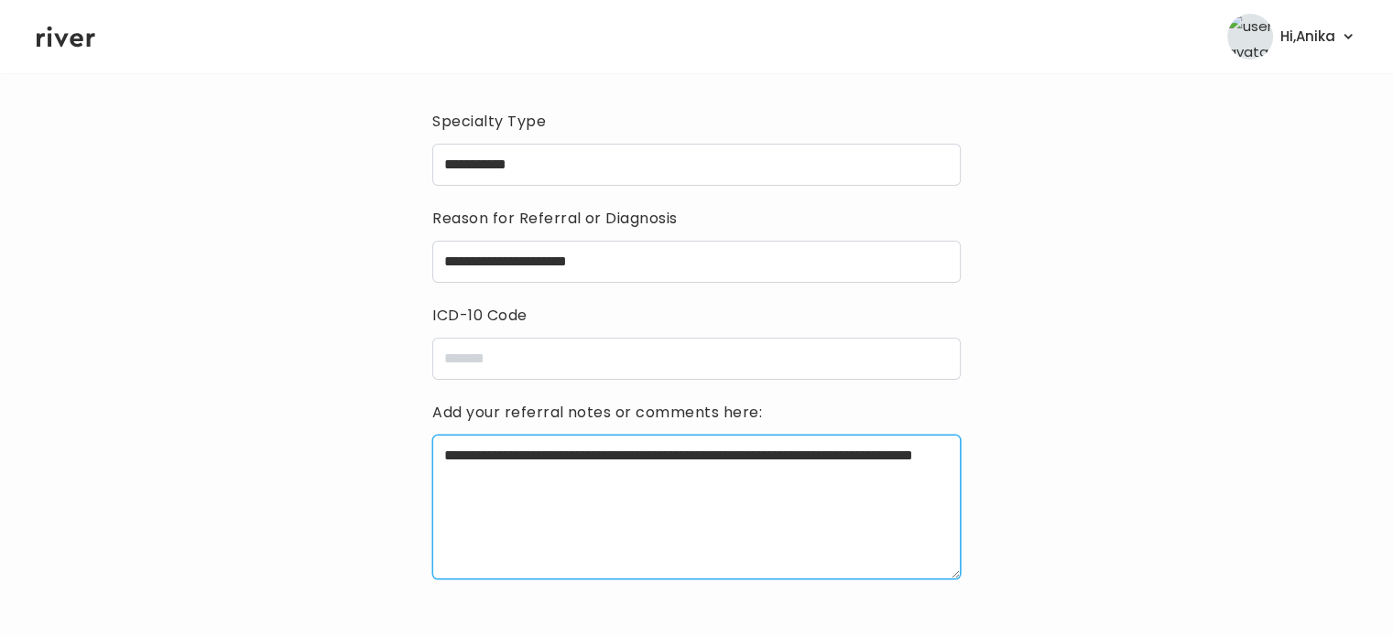
type textarea "**********"
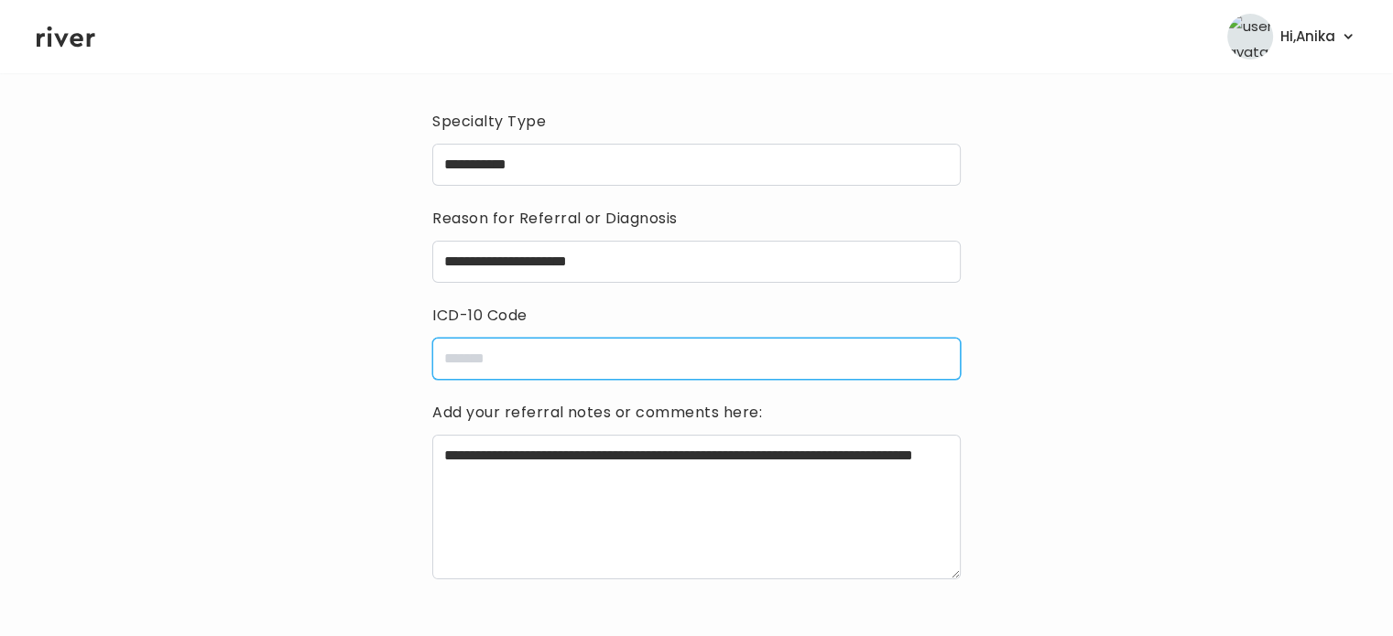
click at [488, 367] on input "icdCode" at bounding box center [696, 359] width 528 height 42
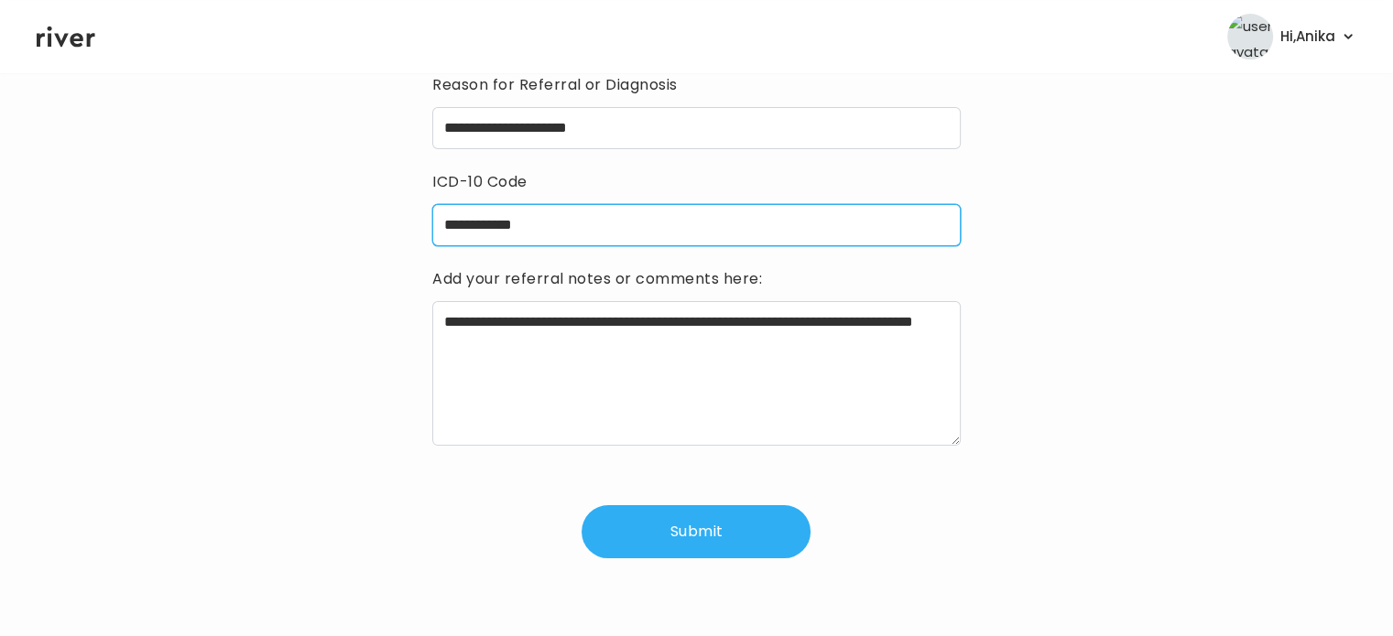
scroll to position [266, 0]
type input "**********"
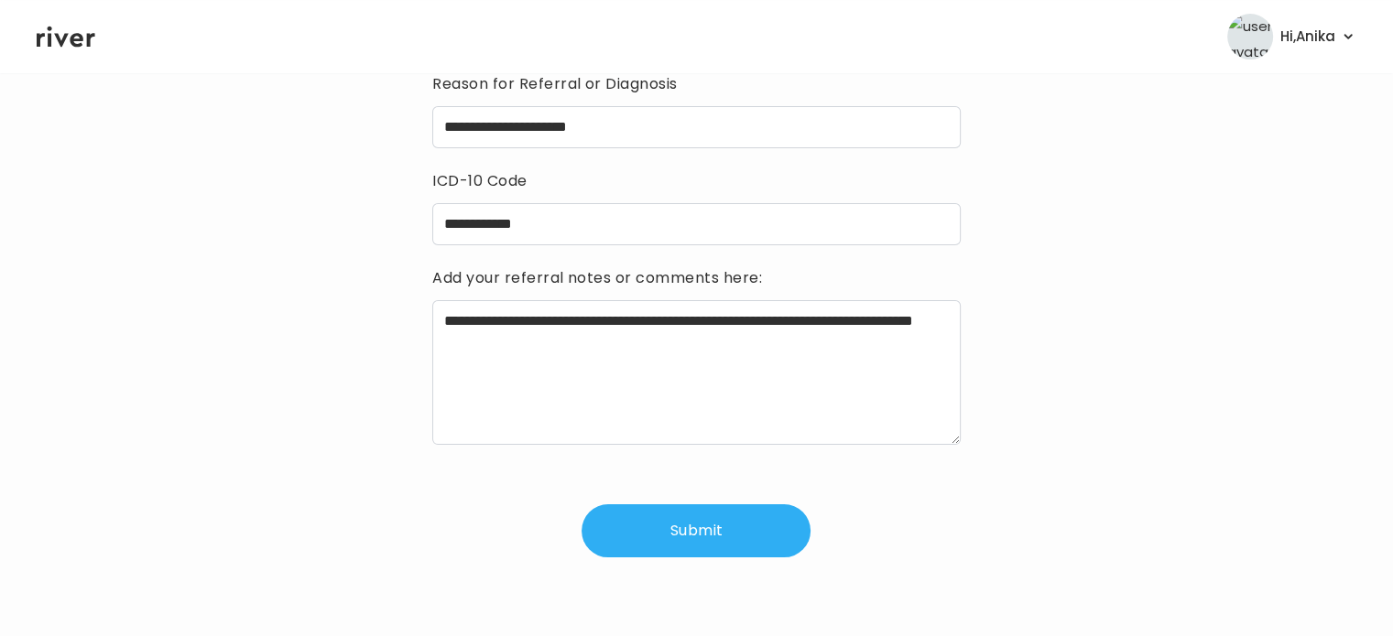
click at [672, 545] on button "Submit" at bounding box center [696, 531] width 229 height 53
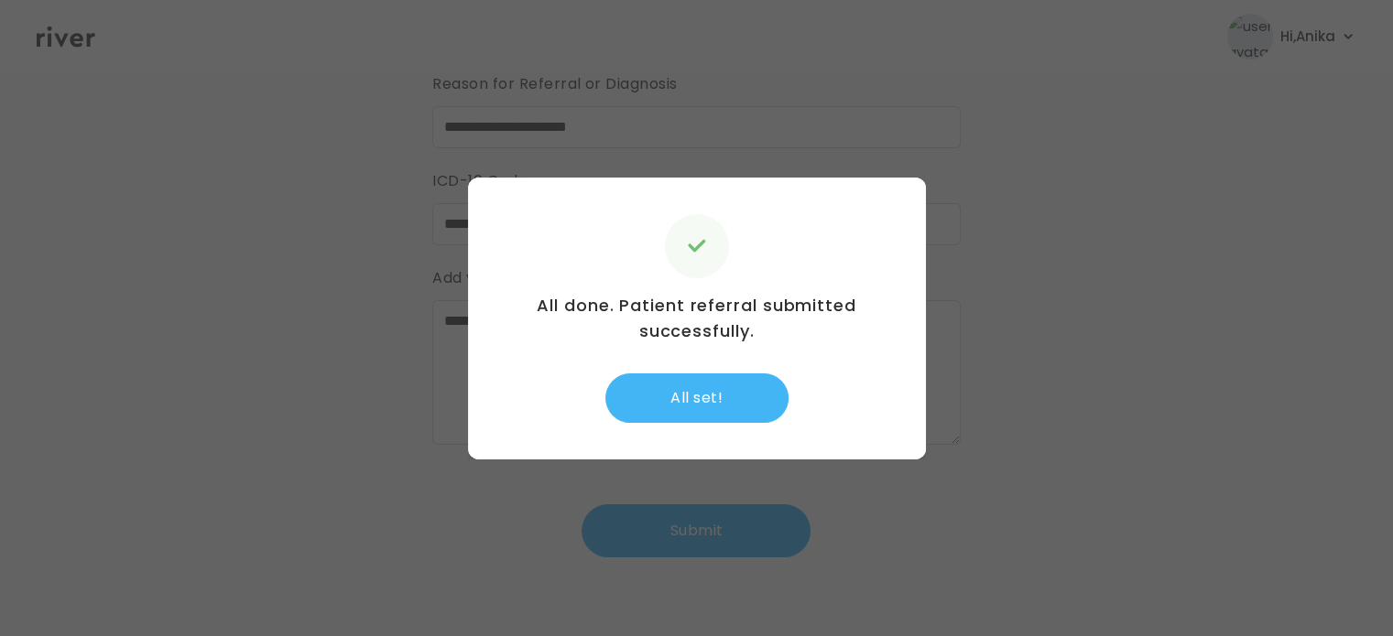
click at [730, 403] on button "All set!" at bounding box center [696, 398] width 183 height 49
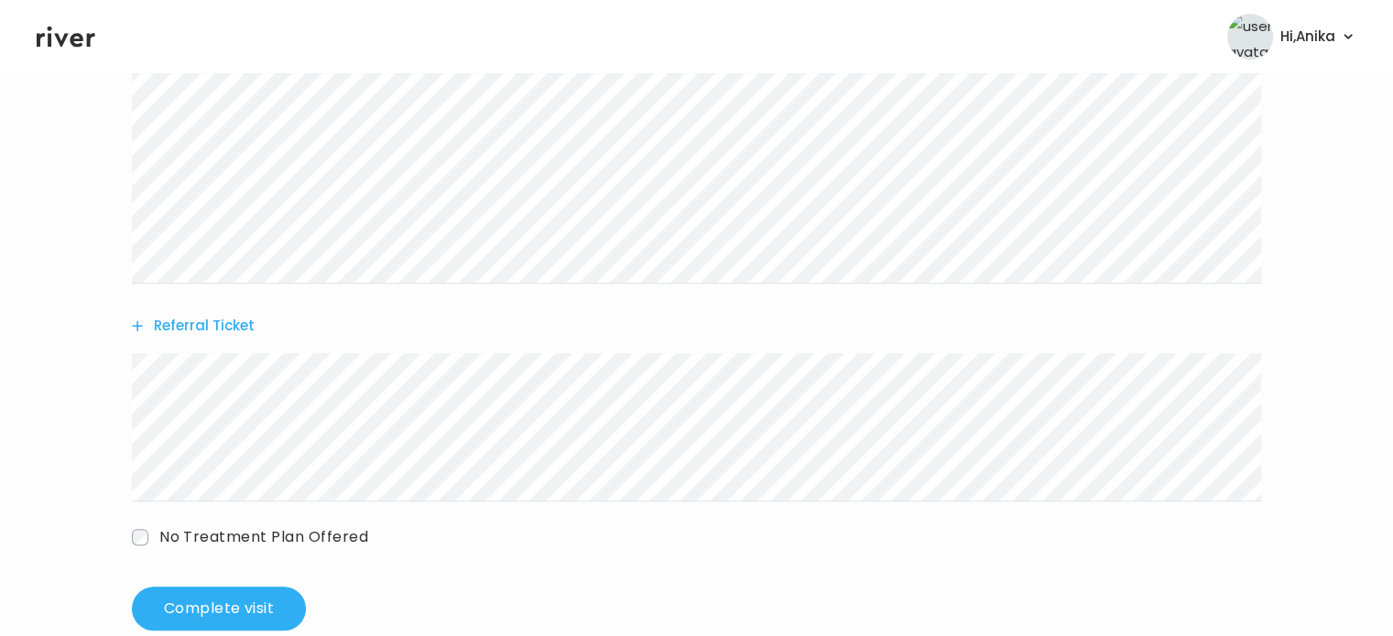
scroll to position [602, 0]
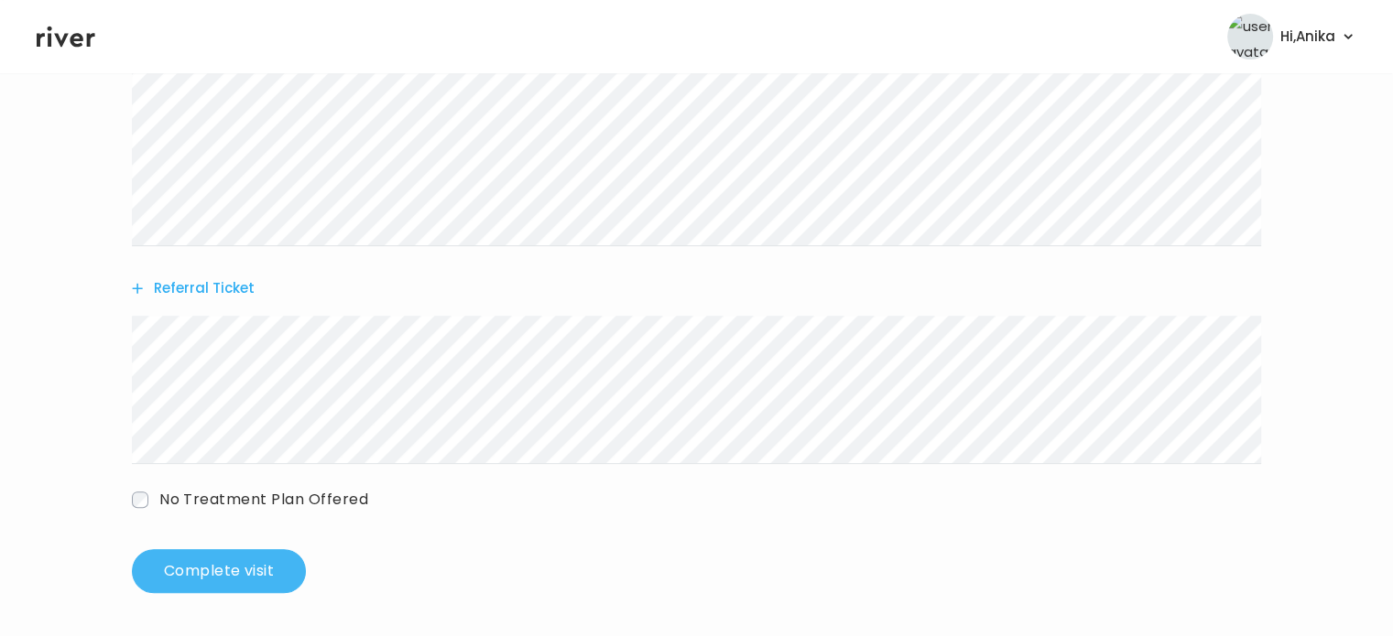
click at [245, 572] on button "Complete visit" at bounding box center [219, 571] width 174 height 44
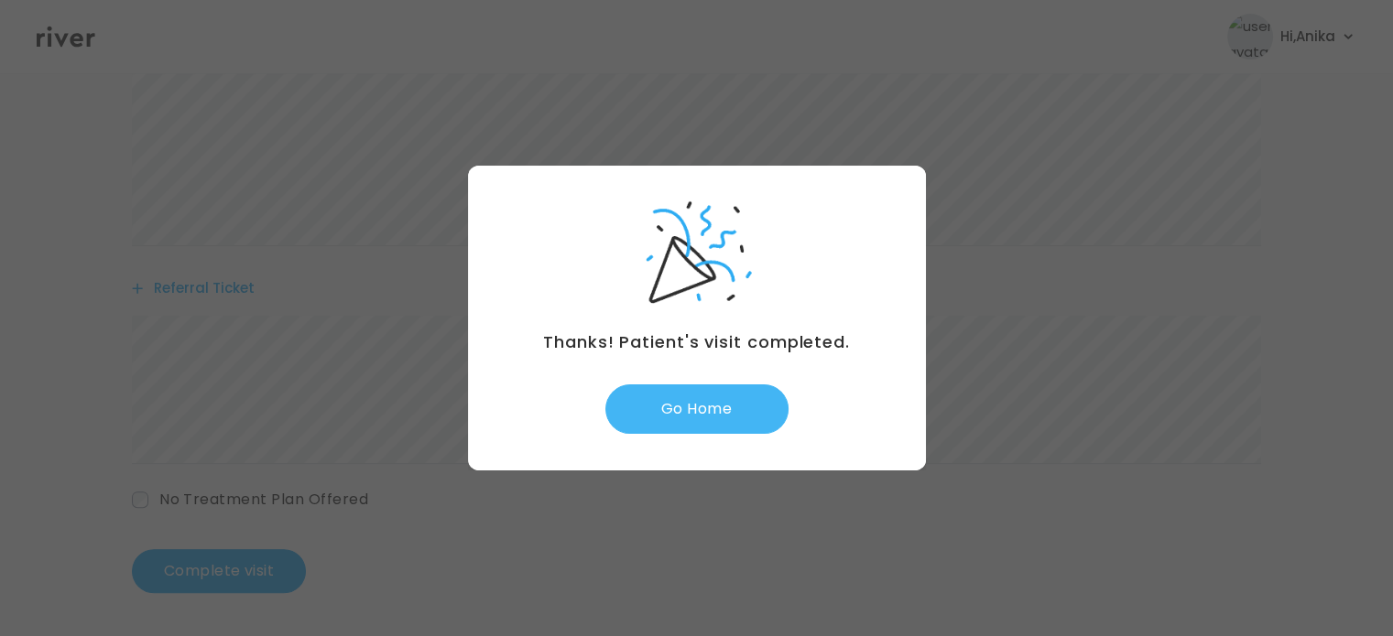
click at [718, 410] on button "Go Home" at bounding box center [696, 409] width 183 height 49
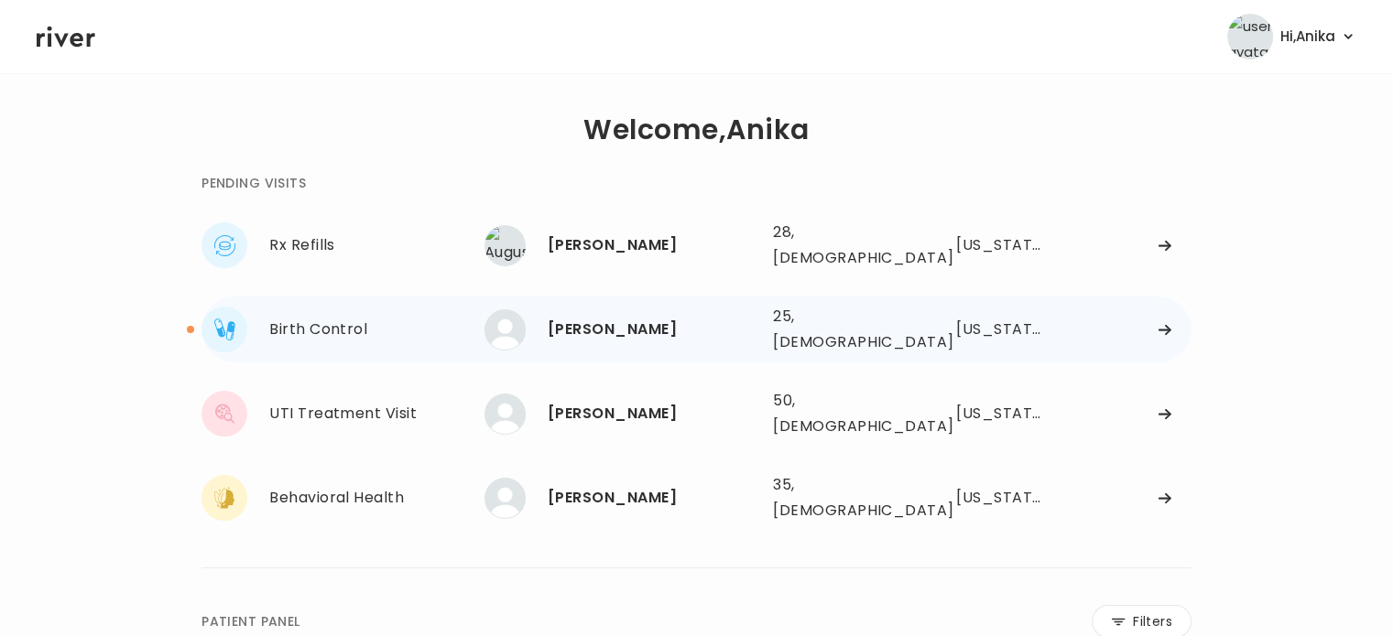
click at [662, 317] on div "[PERSON_NAME]" at bounding box center [653, 330] width 211 height 26
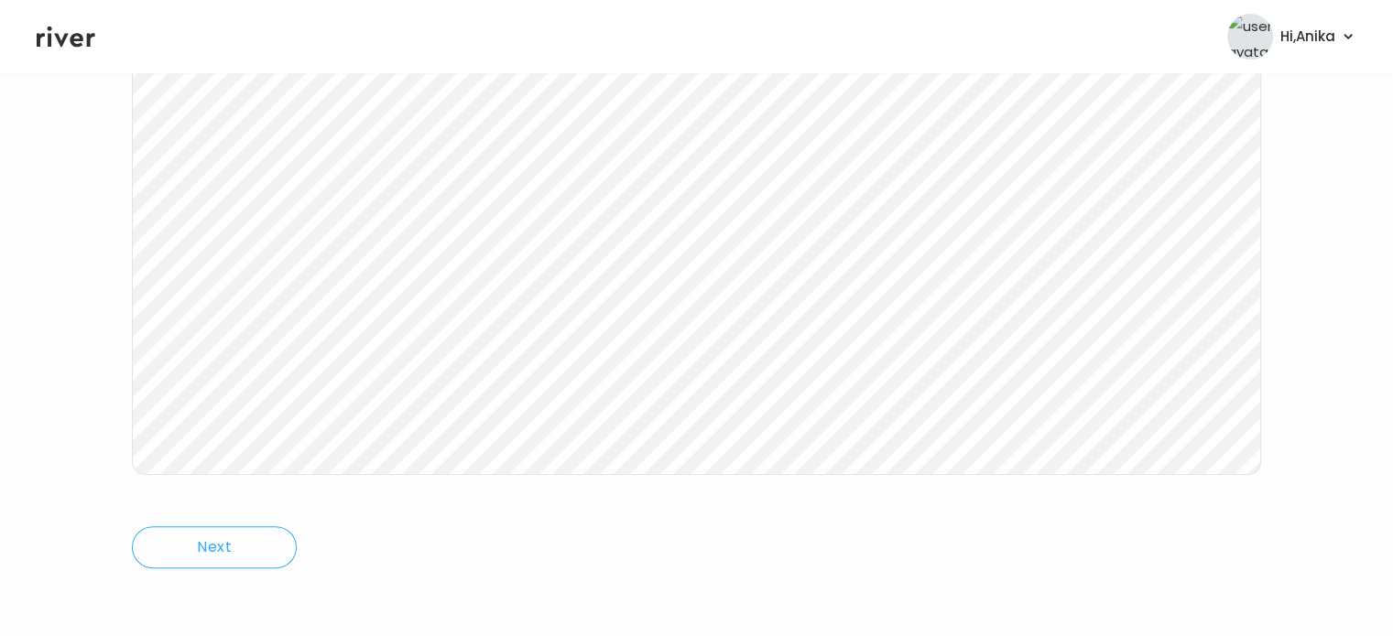
scroll to position [380, 0]
click at [51, 36] on icon at bounding box center [66, 36] width 59 height 27
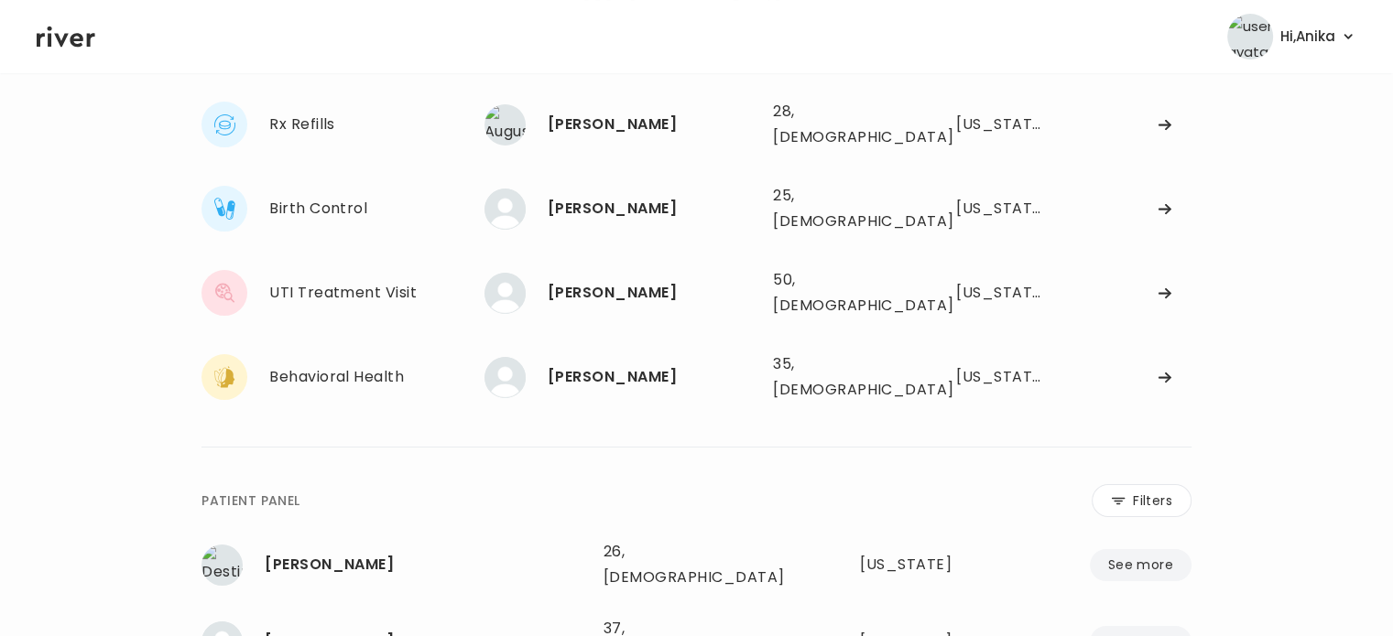
scroll to position [98, 0]
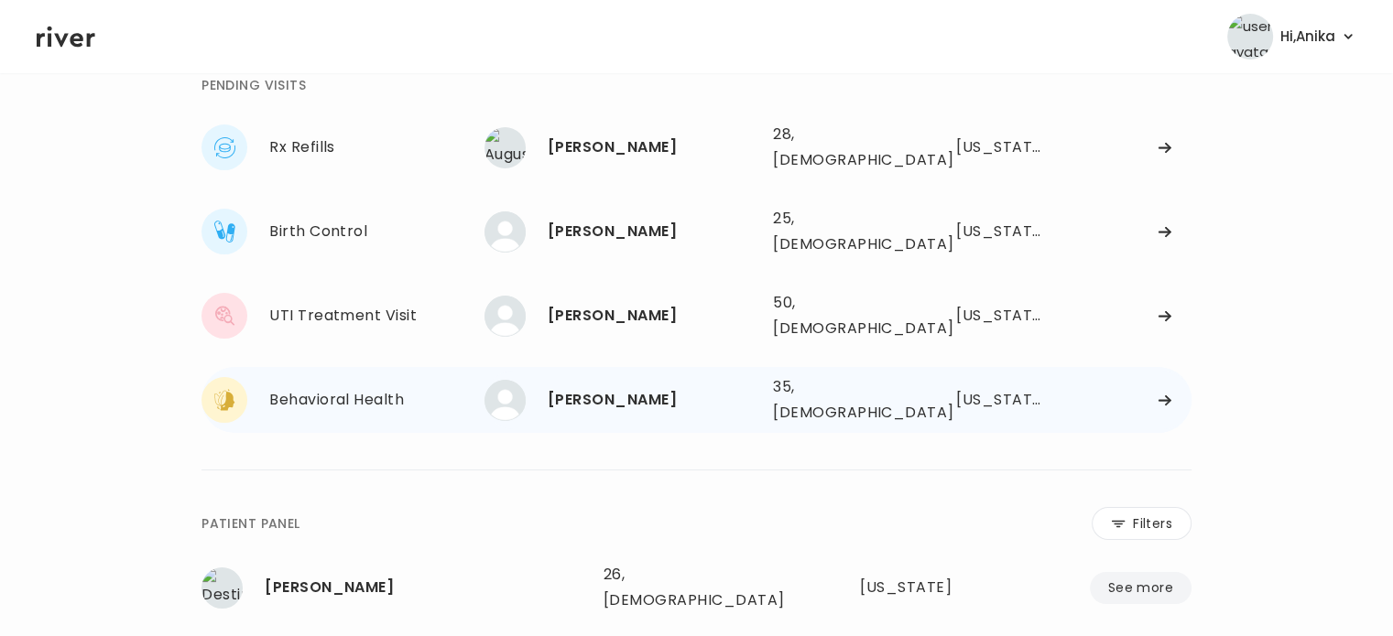
click at [597, 387] on div "DAISY VILCHES" at bounding box center [653, 400] width 211 height 26
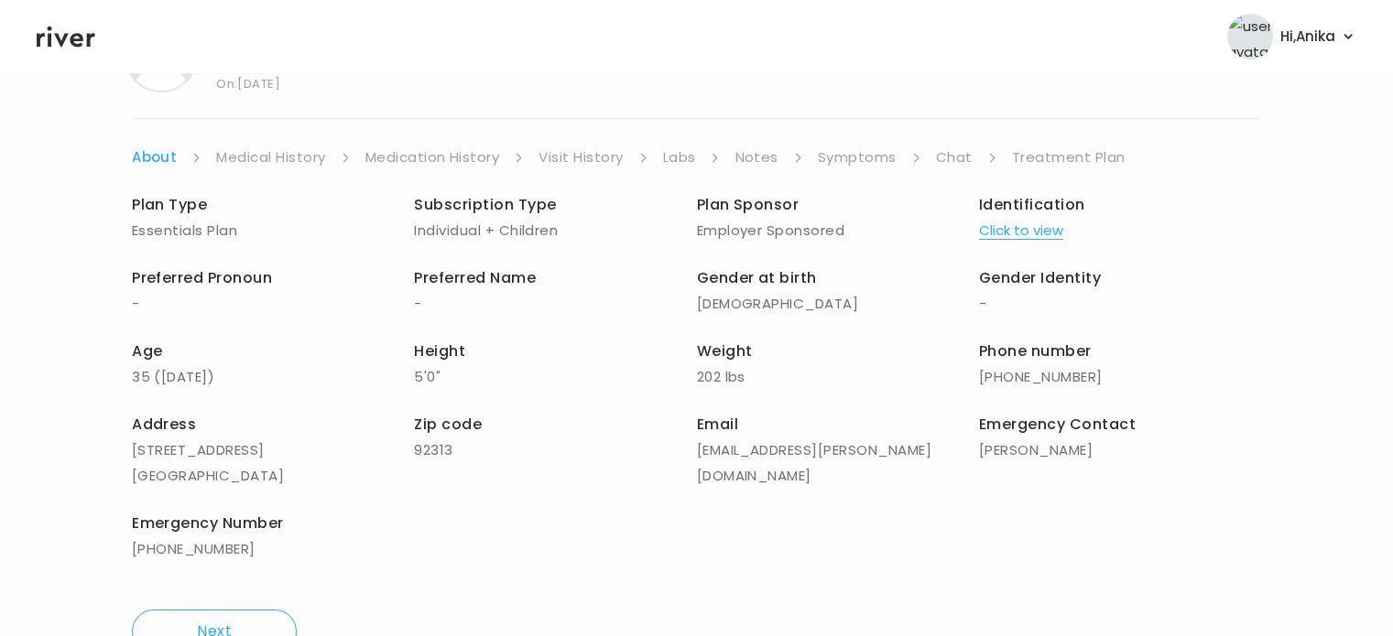
click at [1057, 153] on link "Treatment Plan" at bounding box center [1069, 158] width 114 height 26
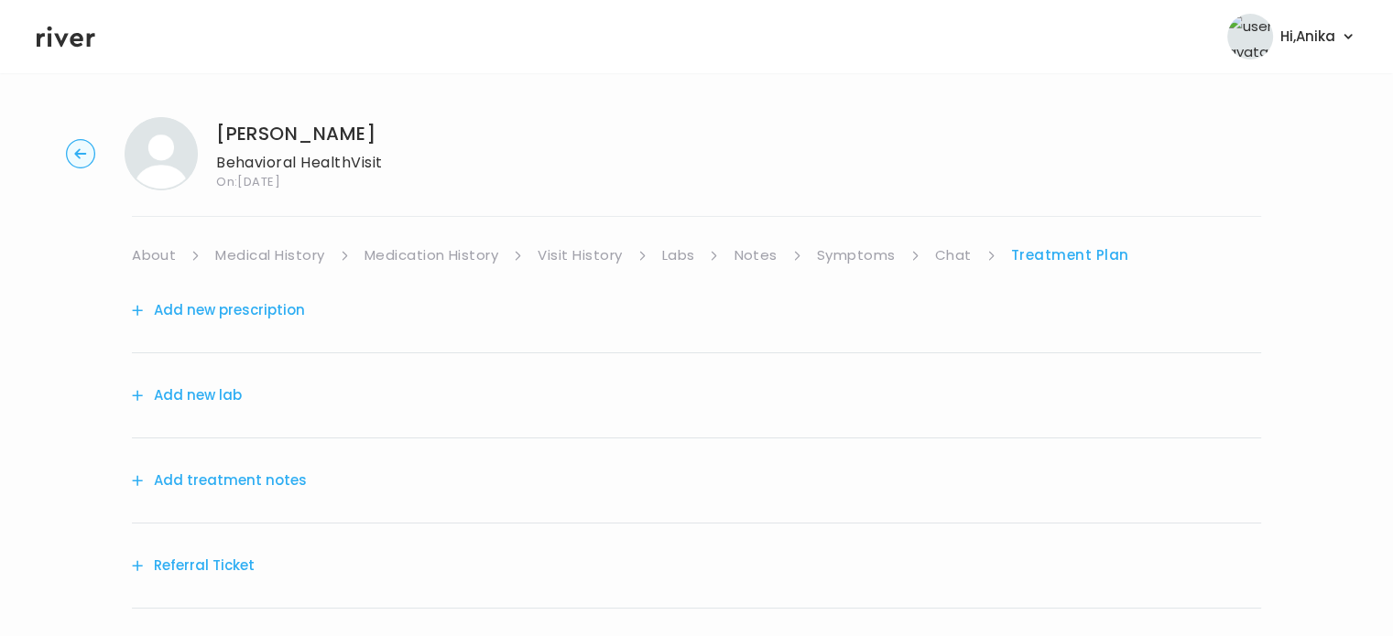
click at [309, 476] on div "Add treatment notes" at bounding box center [696, 481] width 1129 height 85
click at [302, 475] on div "Add treatment notes" at bounding box center [696, 481] width 1129 height 85
click at [269, 477] on button "Add treatment notes" at bounding box center [219, 481] width 175 height 26
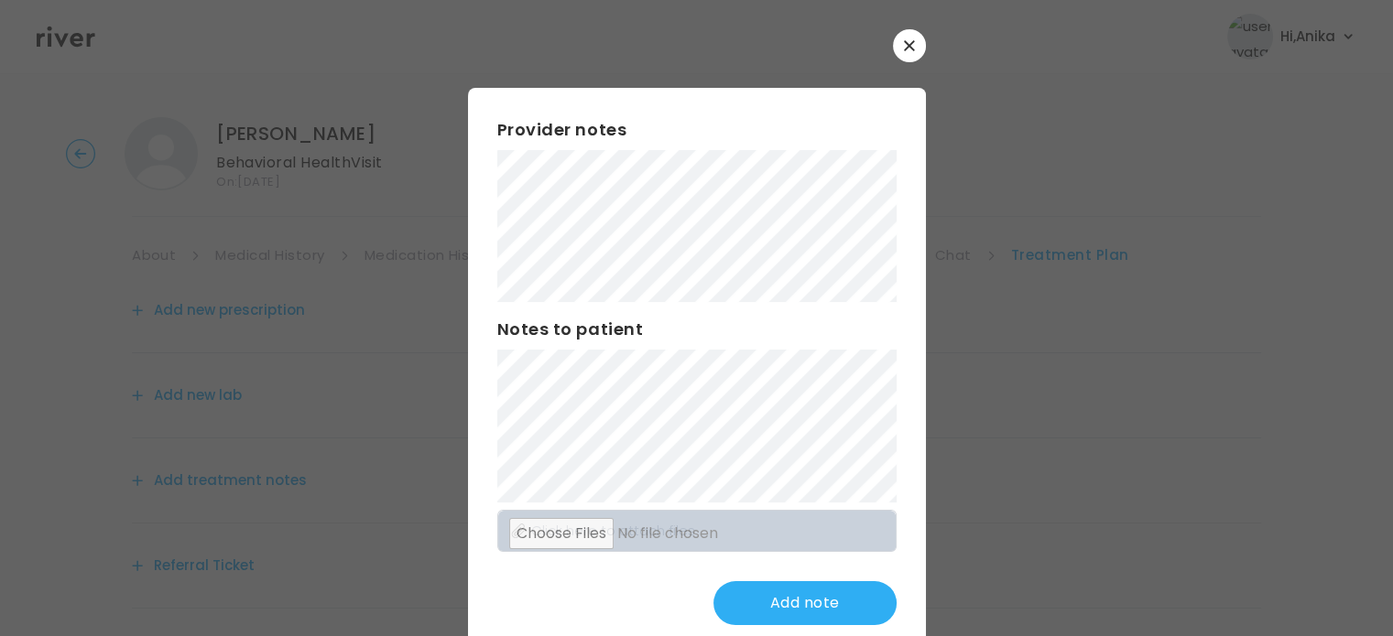
click at [468, 183] on div "Provider notes Notes to patient Click here to attach files Add note" at bounding box center [697, 371] width 458 height 567
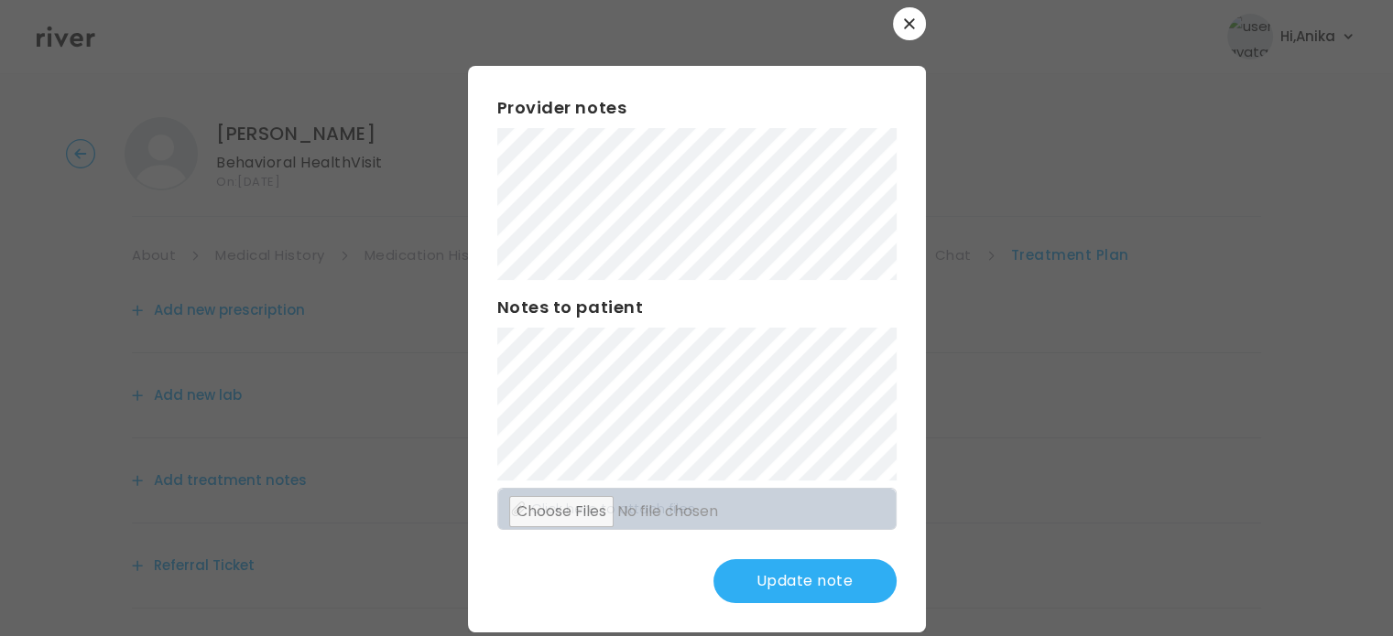
scroll to position [48, 0]
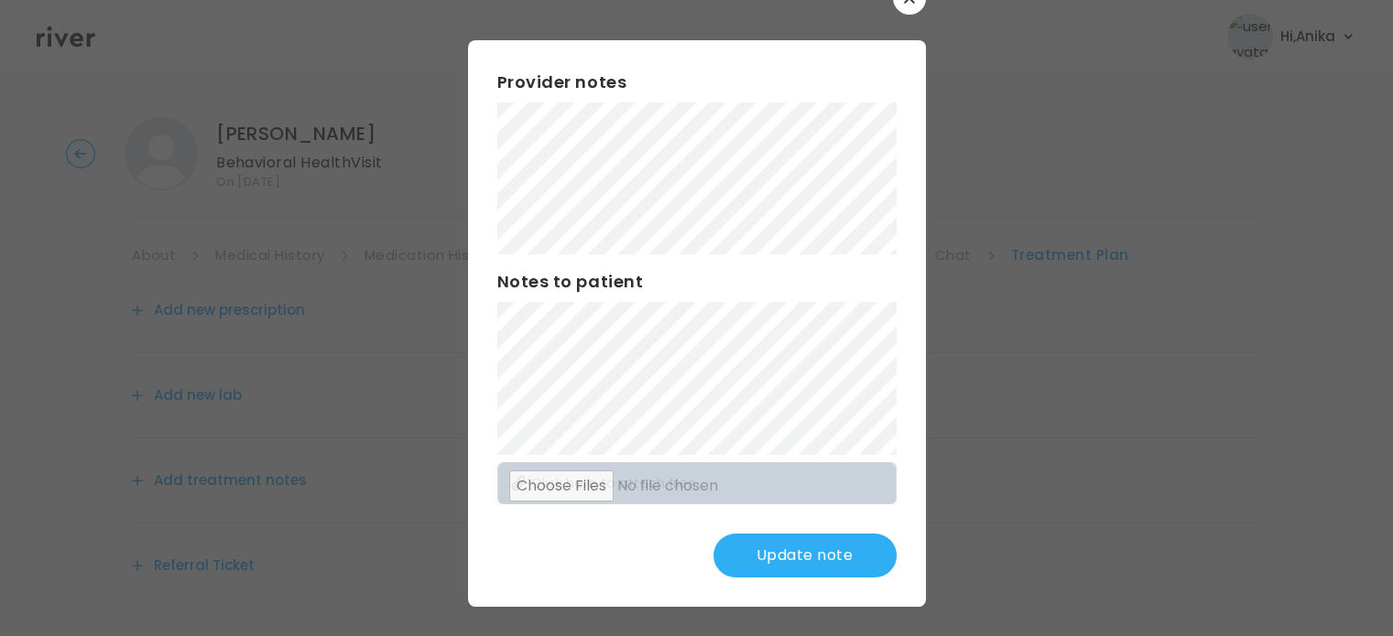
click at [757, 549] on button "Update note" at bounding box center [804, 556] width 183 height 44
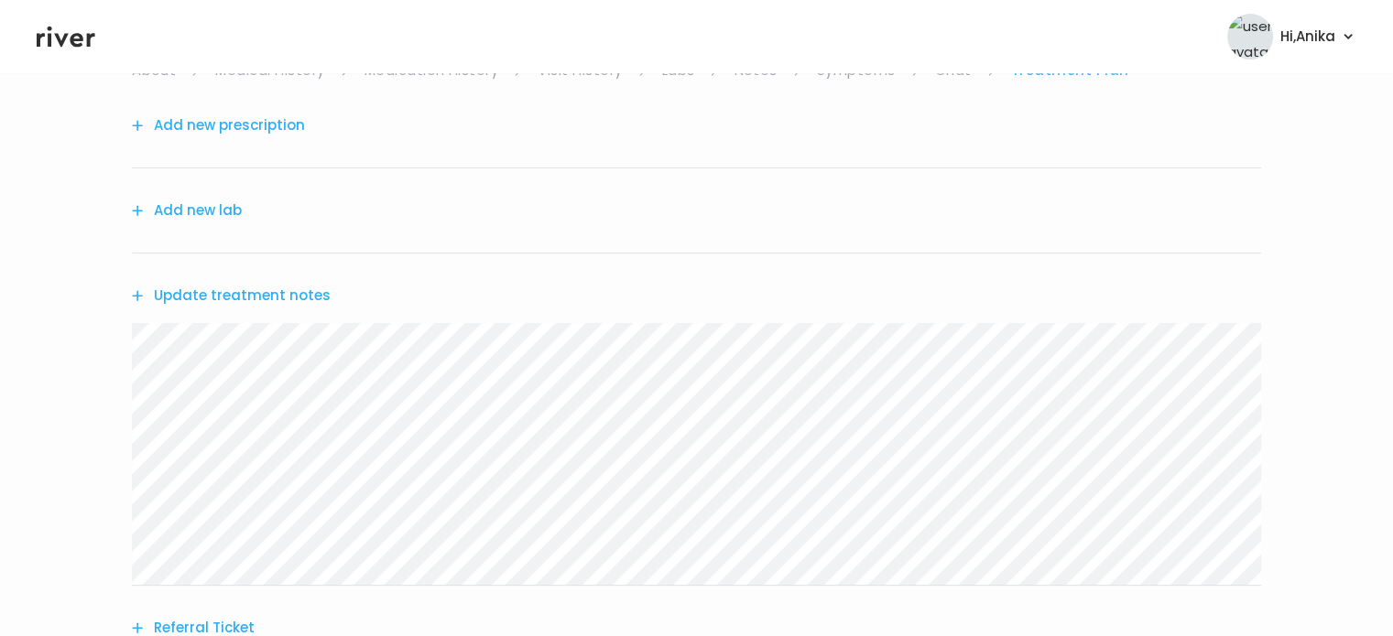
scroll to position [213, 0]
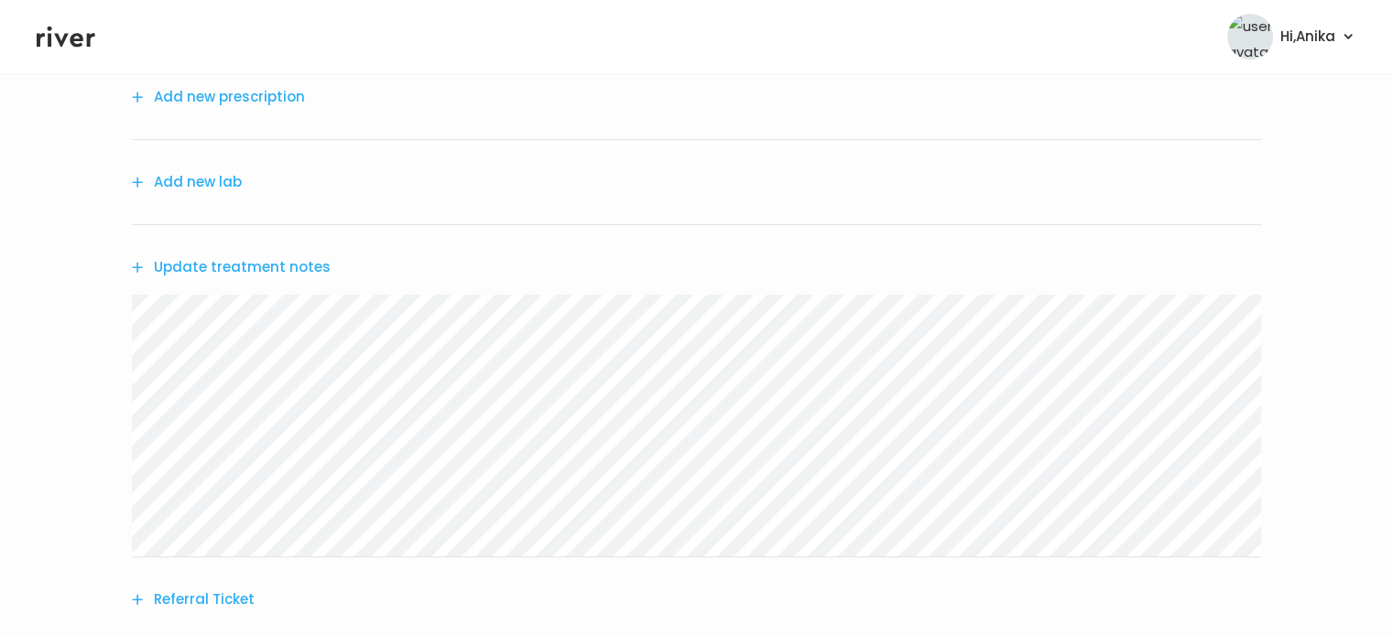
click at [230, 273] on button "Update treatment notes" at bounding box center [231, 268] width 199 height 26
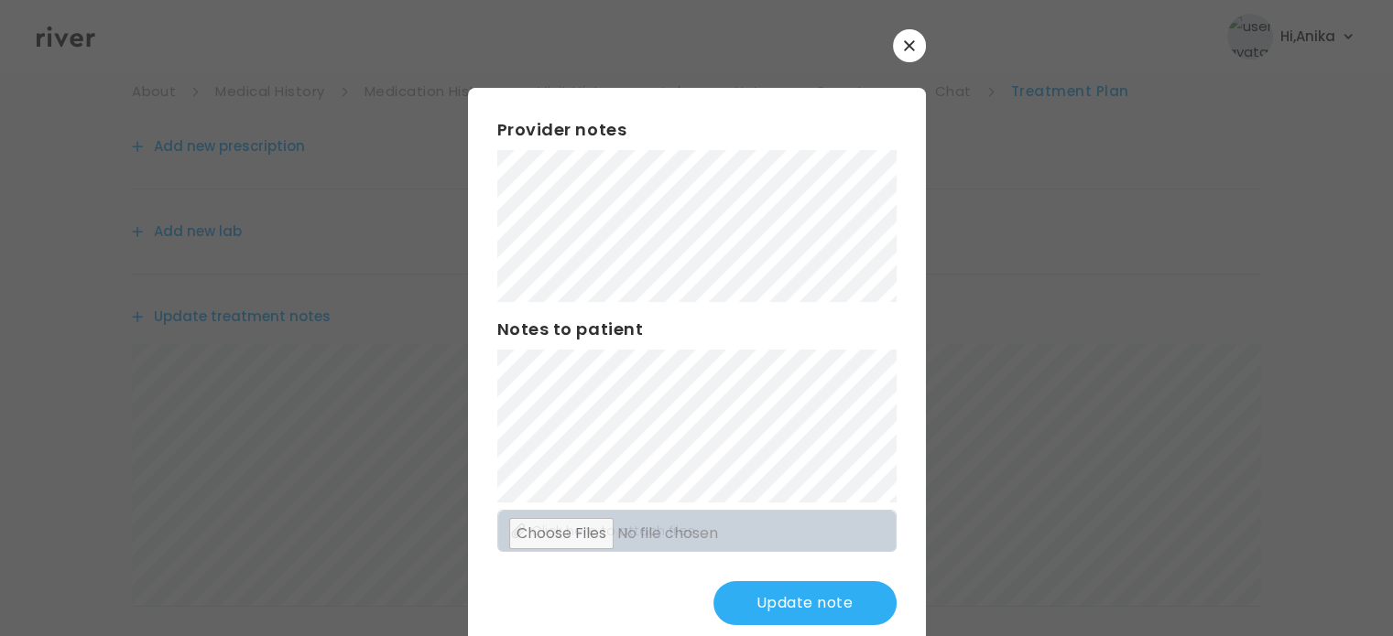
scroll to position [158, 0]
click at [485, 167] on div "Provider notes Notes to patient Click here to attach files Update note" at bounding box center [697, 371] width 458 height 567
click at [775, 605] on button "Update note" at bounding box center [804, 604] width 183 height 44
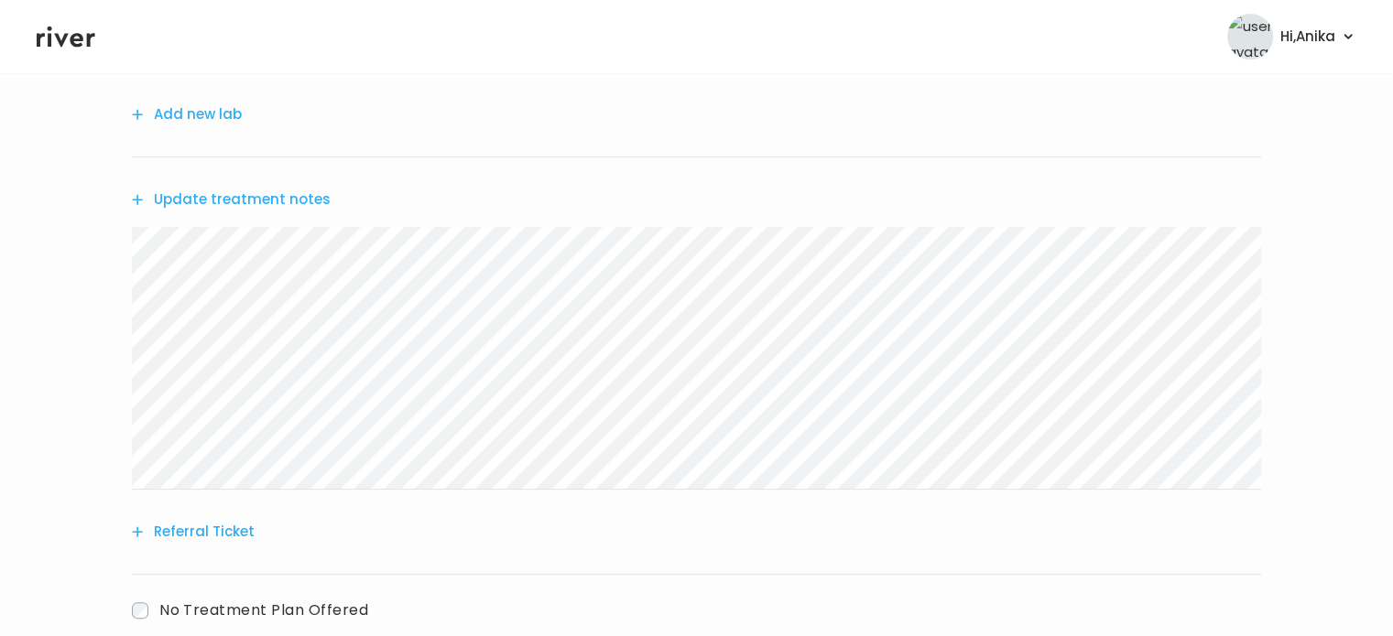
scroll to position [286, 0]
click at [221, 193] on button "Update treatment notes" at bounding box center [231, 195] width 199 height 26
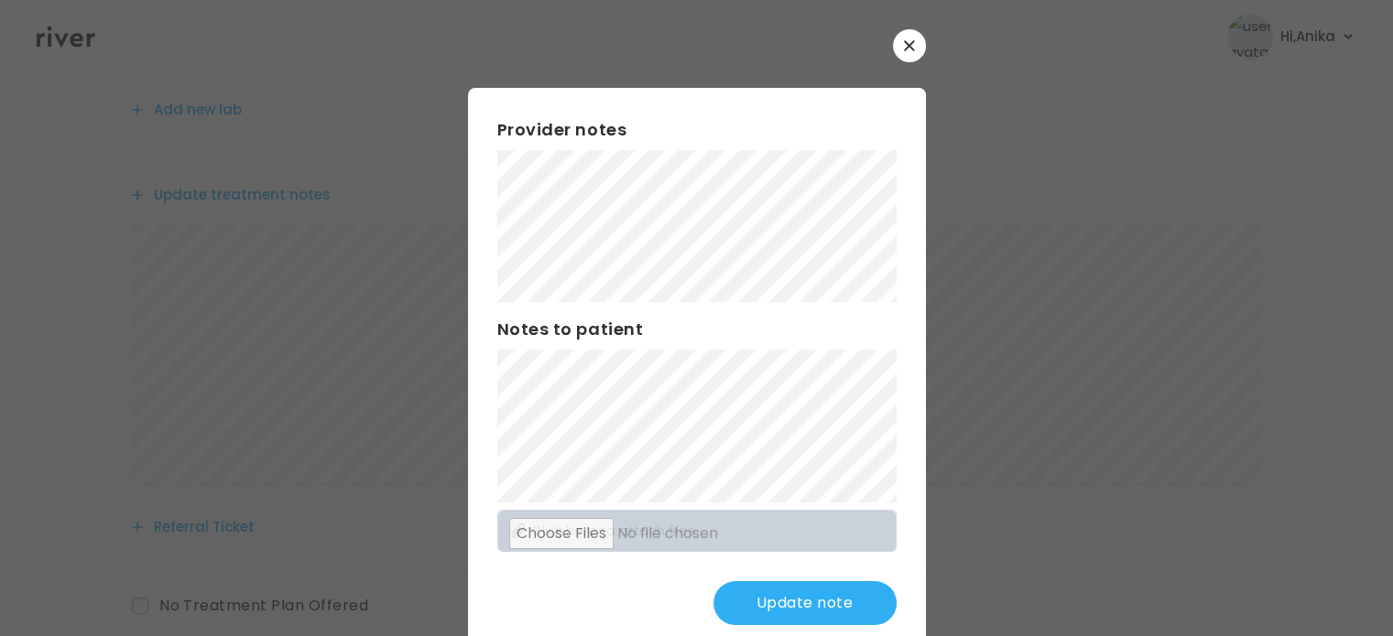
click at [770, 621] on button "Update note" at bounding box center [804, 604] width 183 height 44
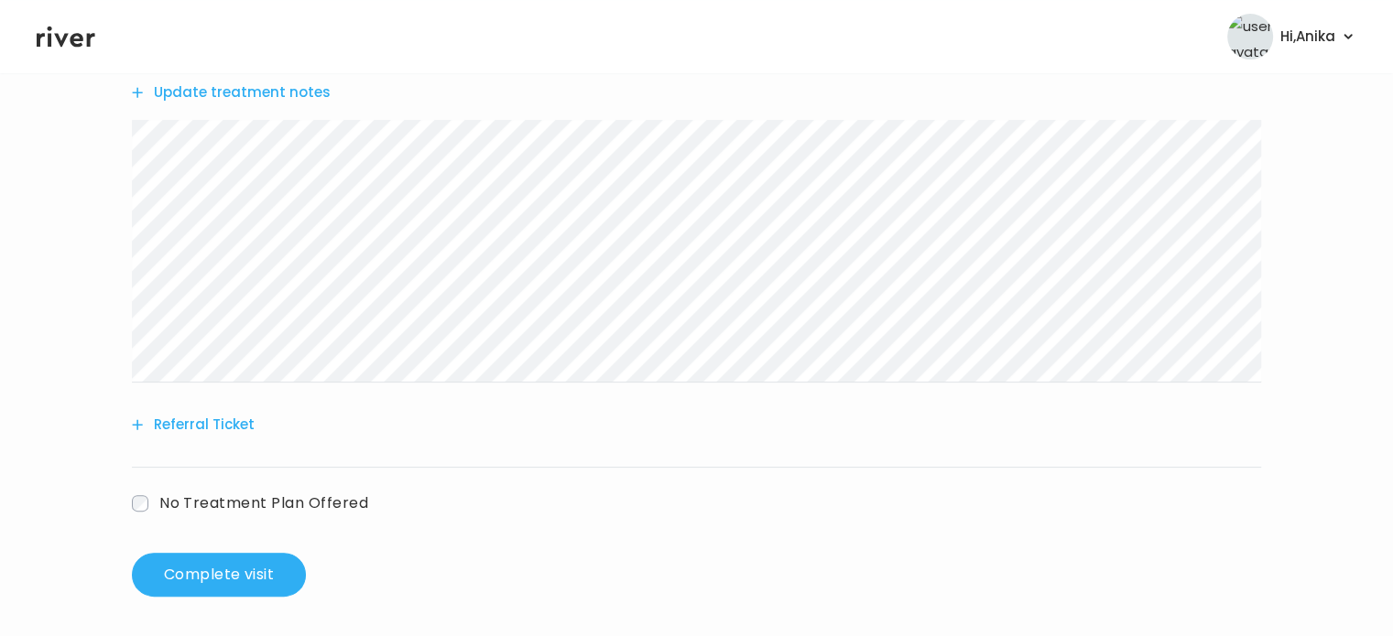
scroll to position [392, 0]
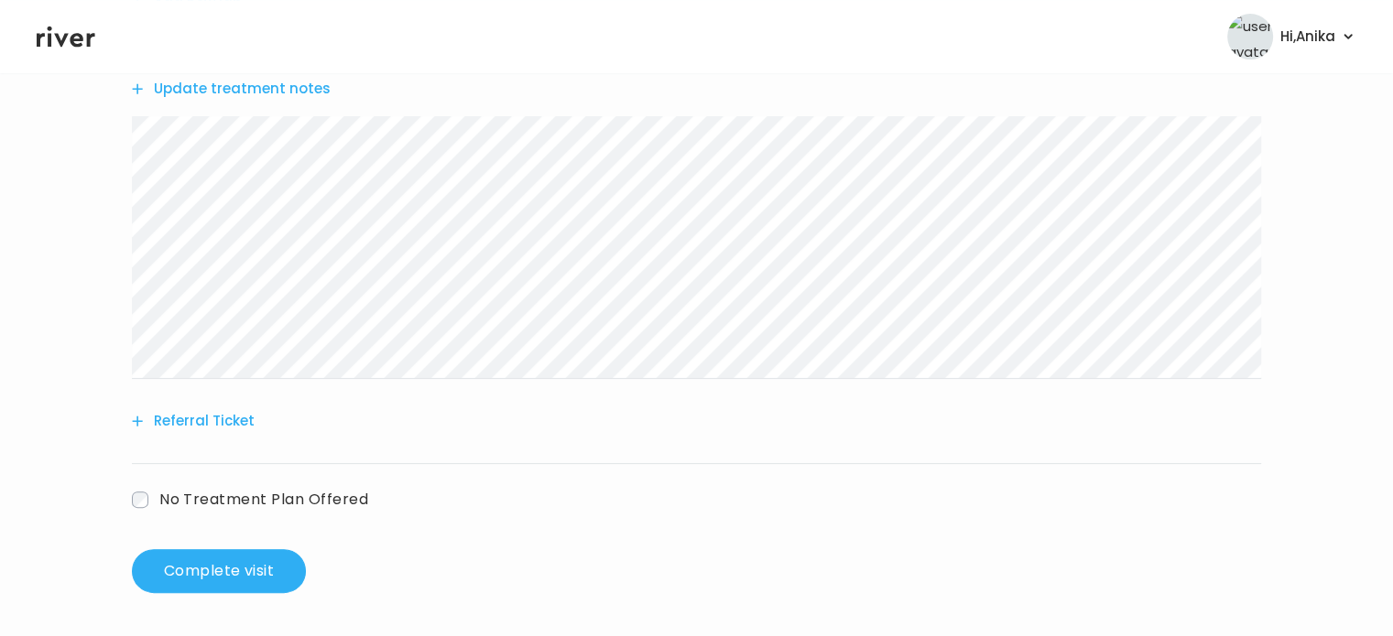
click at [207, 598] on div "DAISY VILCHES Behavioral Health Visit On: 09 Oct 2025 About Medical History Med…" at bounding box center [696, 160] width 1393 height 898
click at [212, 571] on button "Complete visit" at bounding box center [219, 571] width 174 height 44
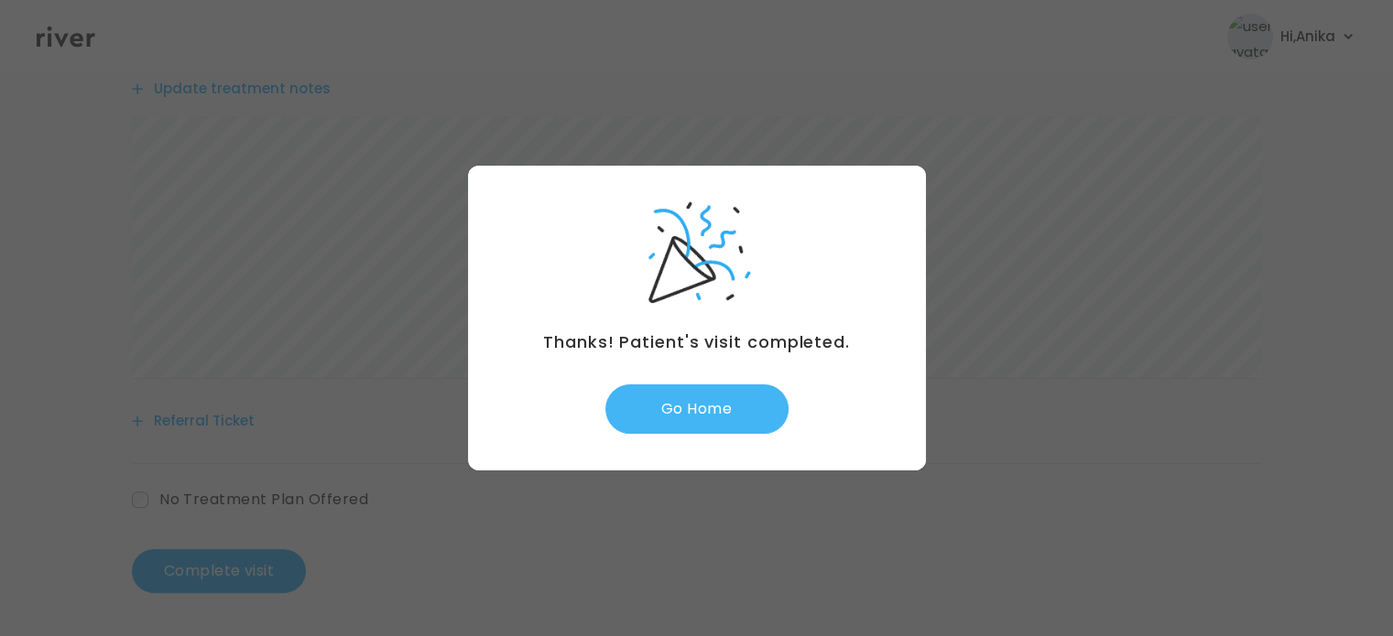
click at [714, 428] on button "Go Home" at bounding box center [696, 409] width 183 height 49
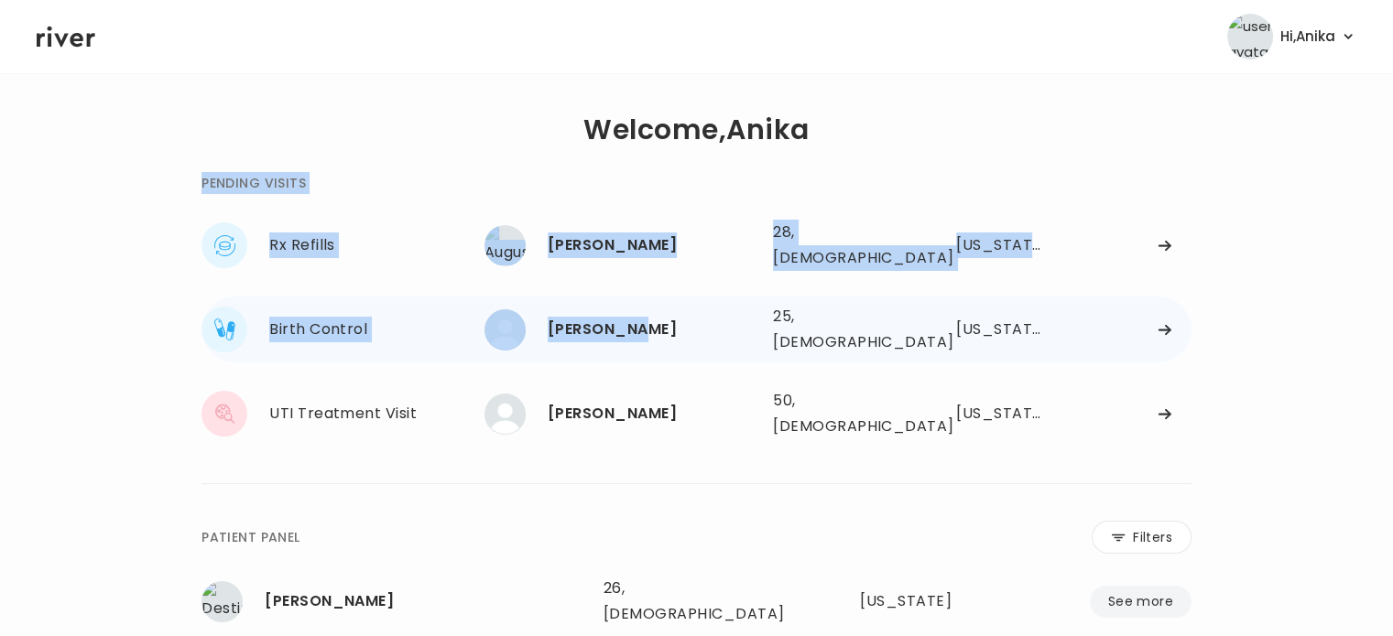
drag, startPoint x: 0, startPoint y: 0, endPoint x: 648, endPoint y: 321, distance: 723.7
click at [648, 321] on div "**********" at bounding box center [696, 597] width 990 height 909
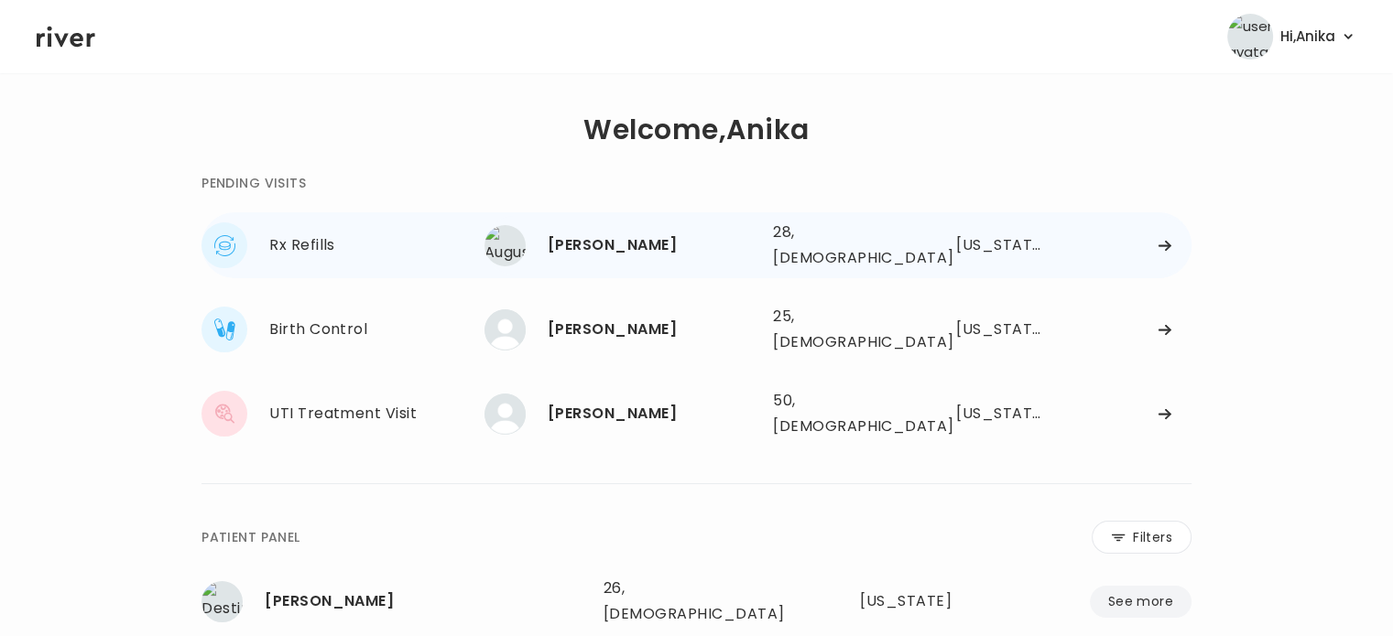
click at [630, 257] on div "[PERSON_NAME] 28, [DEMOGRAPHIC_DATA] See more" at bounding box center [621, 245] width 274 height 41
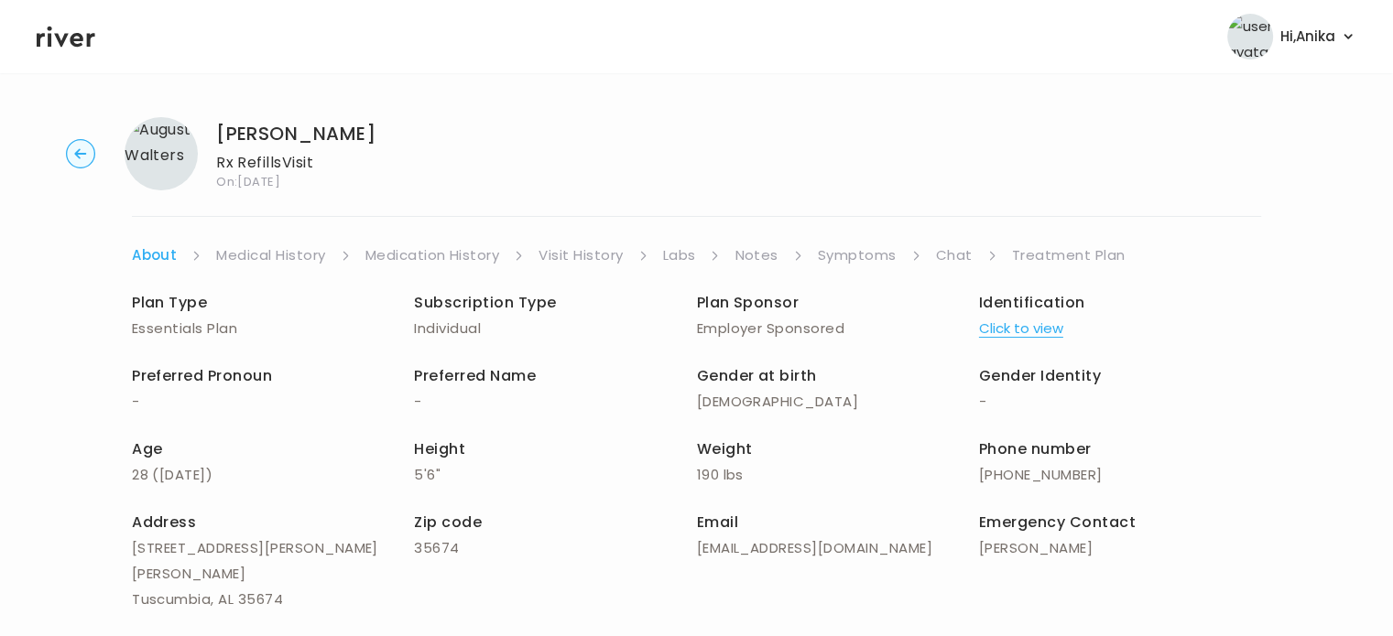
click at [1012, 329] on button "Click to view" at bounding box center [1021, 329] width 84 height 26
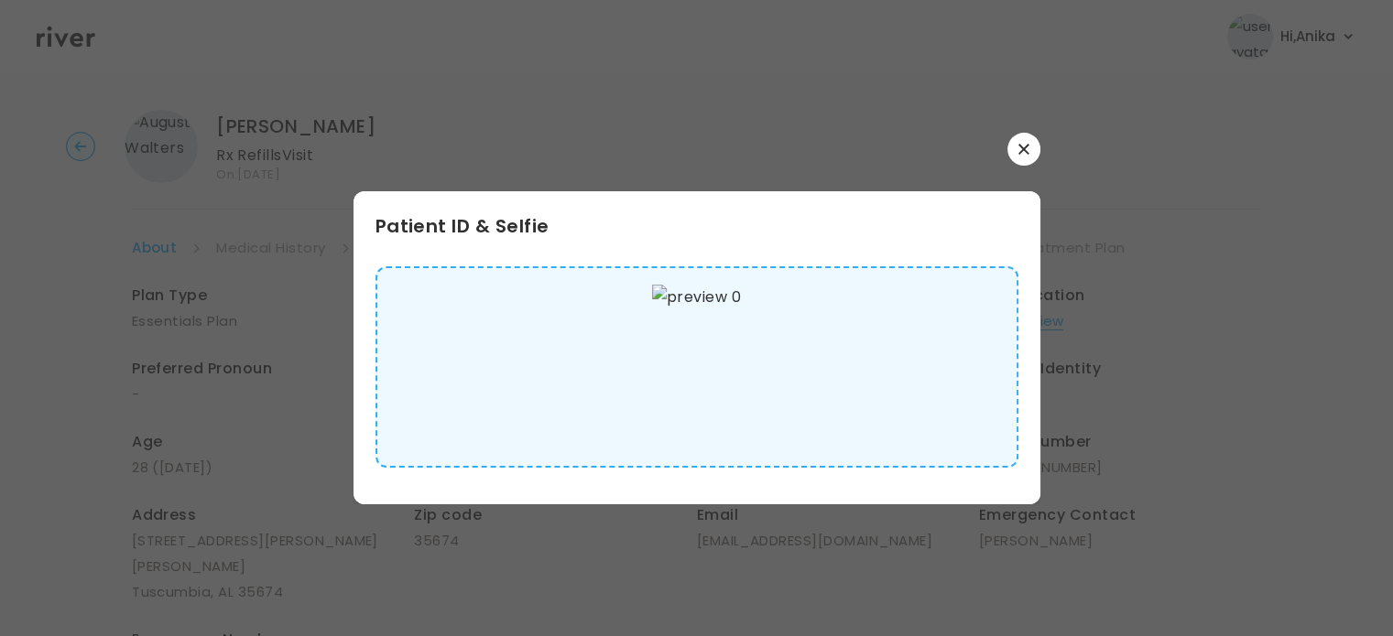
scroll to position [6, 0]
click at [1023, 149] on icon "button" at bounding box center [1023, 149] width 10 height 10
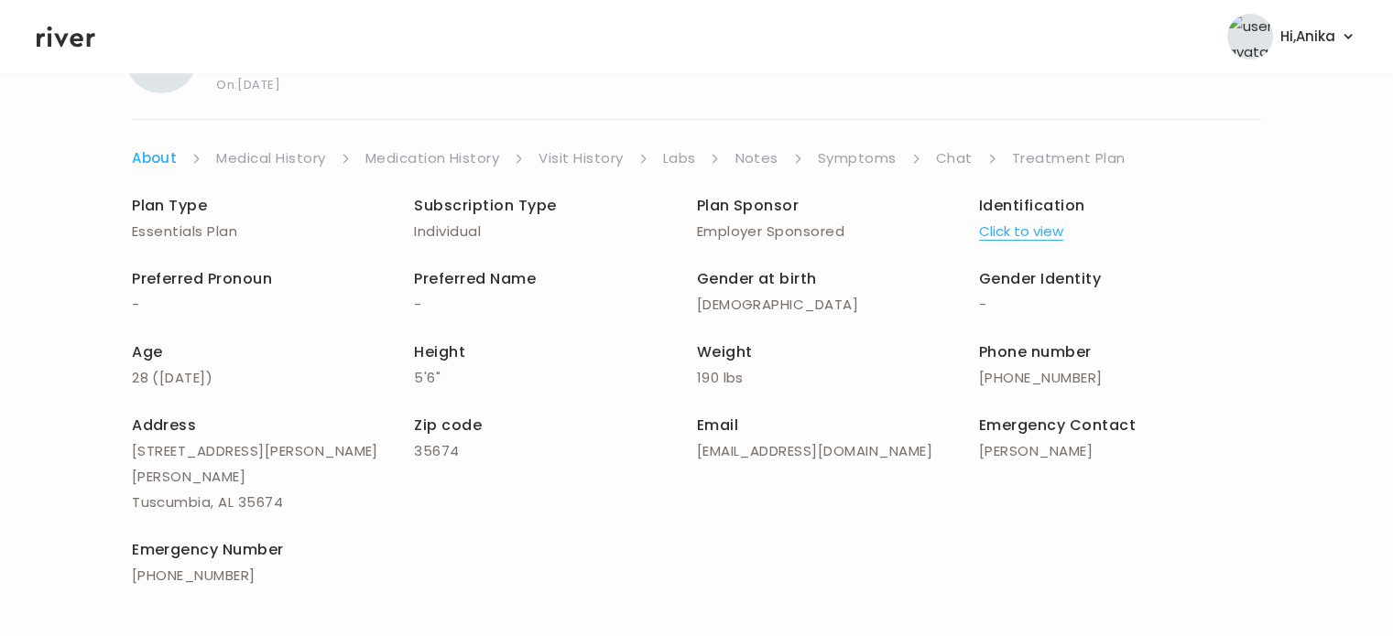
scroll to position [0, 0]
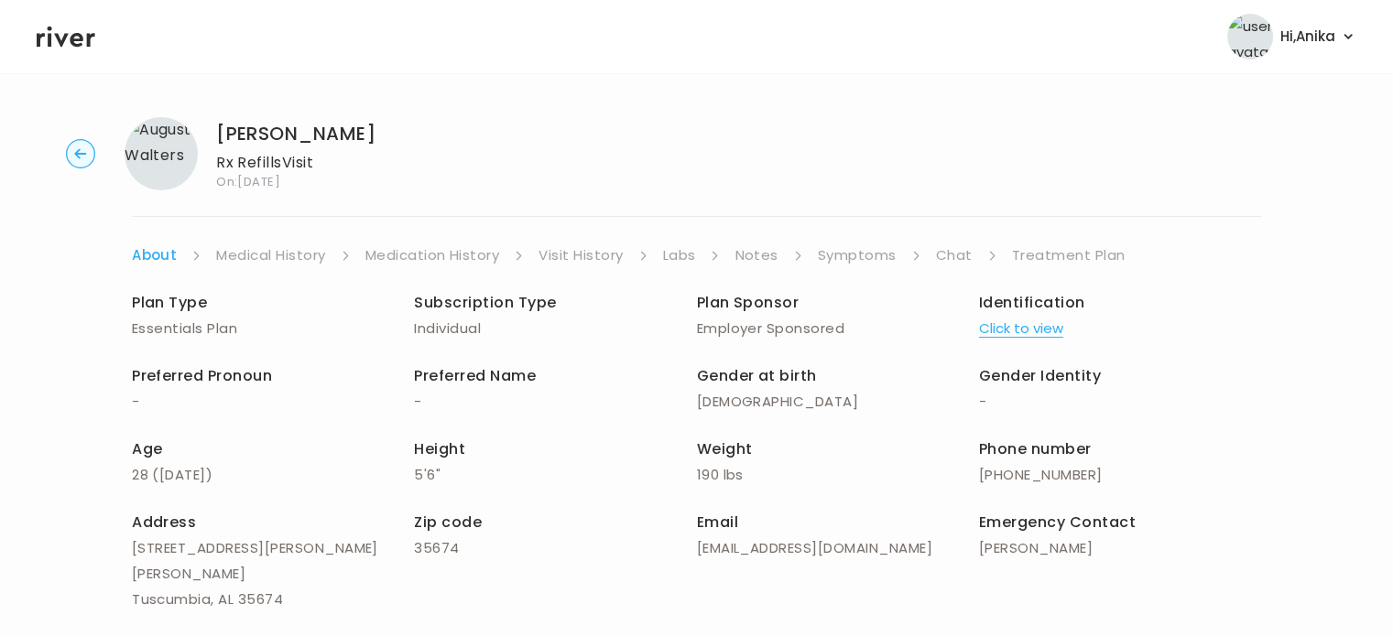
click at [281, 270] on div "Plan Type Essentials Plan Subscription Type Individual Plan Sponsor Employer Sp…" at bounding box center [696, 489] width 1129 height 443
click at [283, 257] on link "Medical History" at bounding box center [270, 256] width 109 height 26
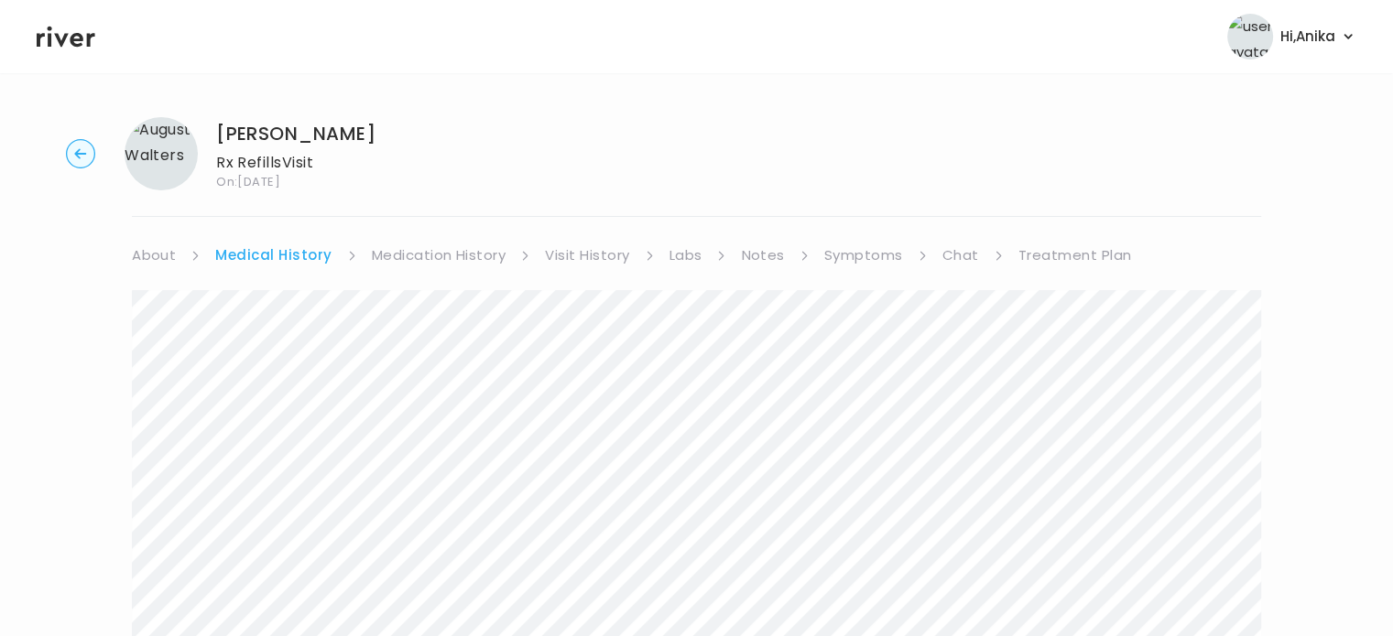
click at [475, 252] on link "Medication History" at bounding box center [439, 256] width 135 height 26
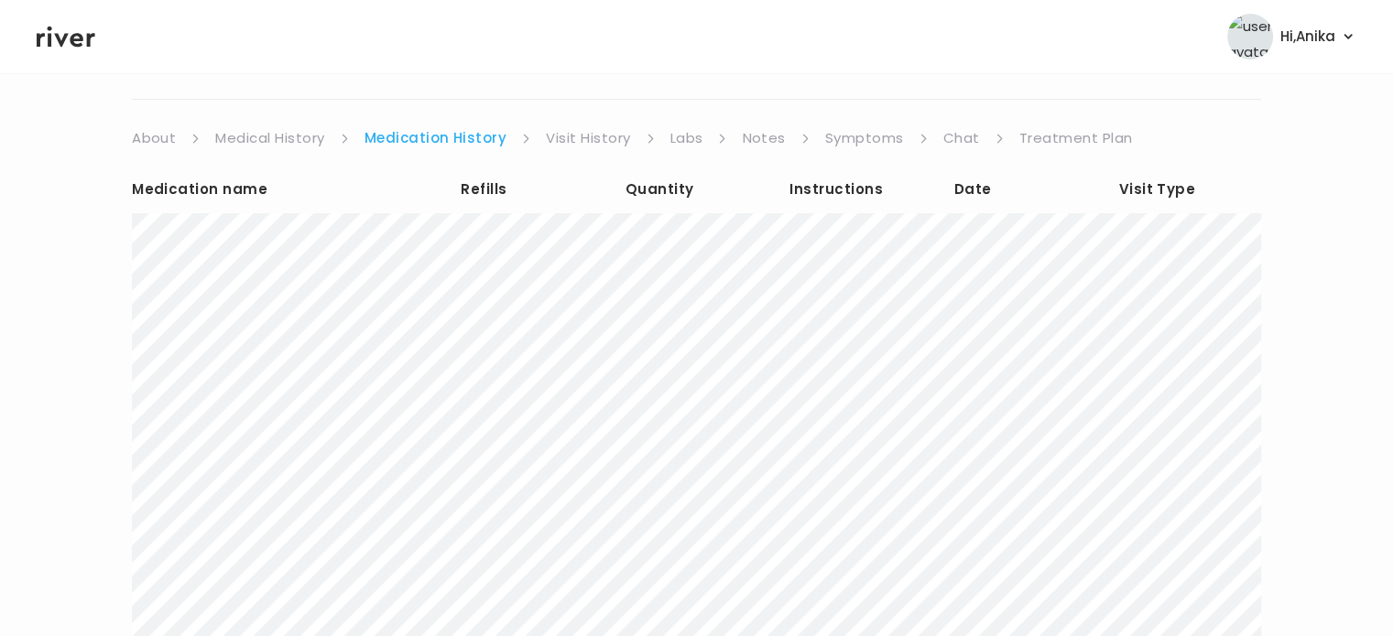
scroll to position [121, 0]
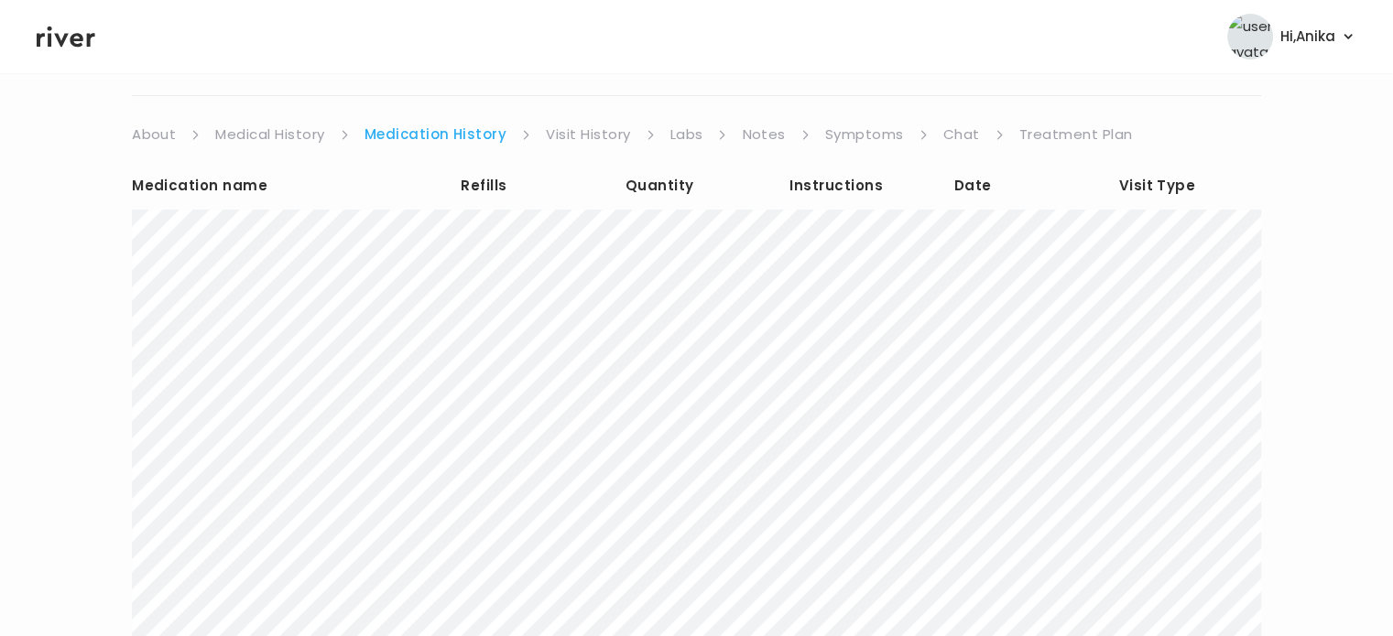
click at [578, 128] on link "Visit History" at bounding box center [588, 135] width 84 height 26
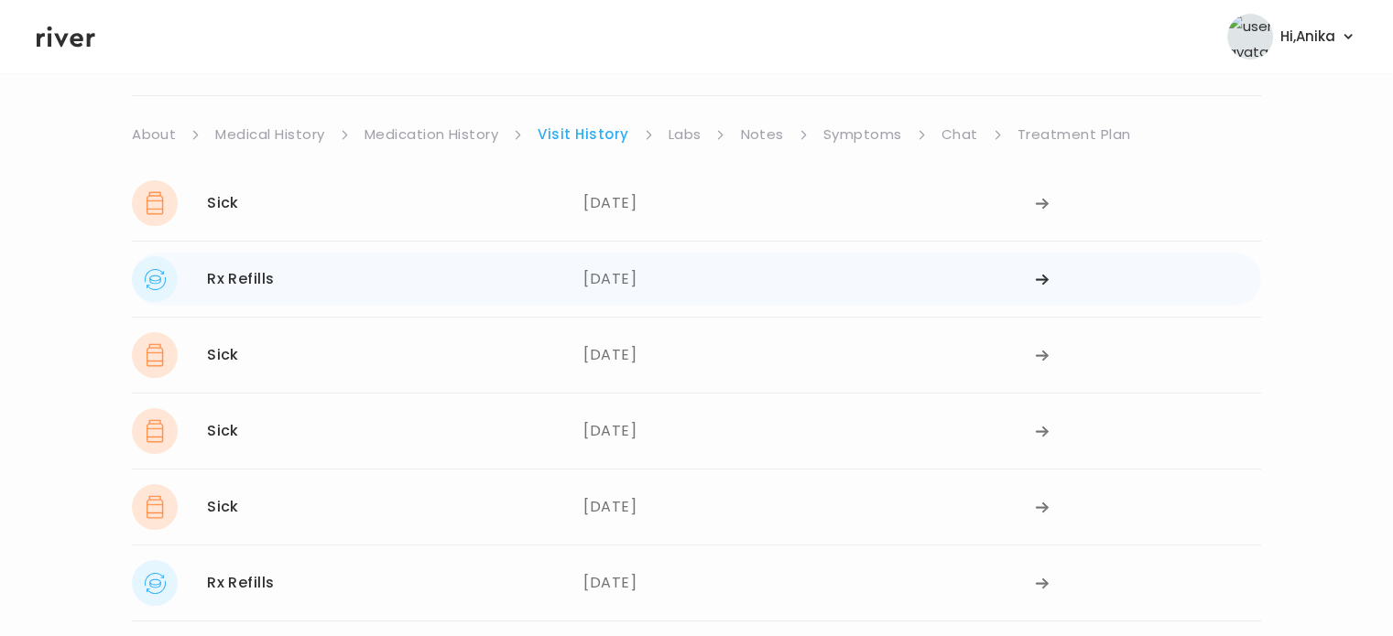
click at [626, 299] on div "[DATE]" at bounding box center [809, 279] width 452 height 46
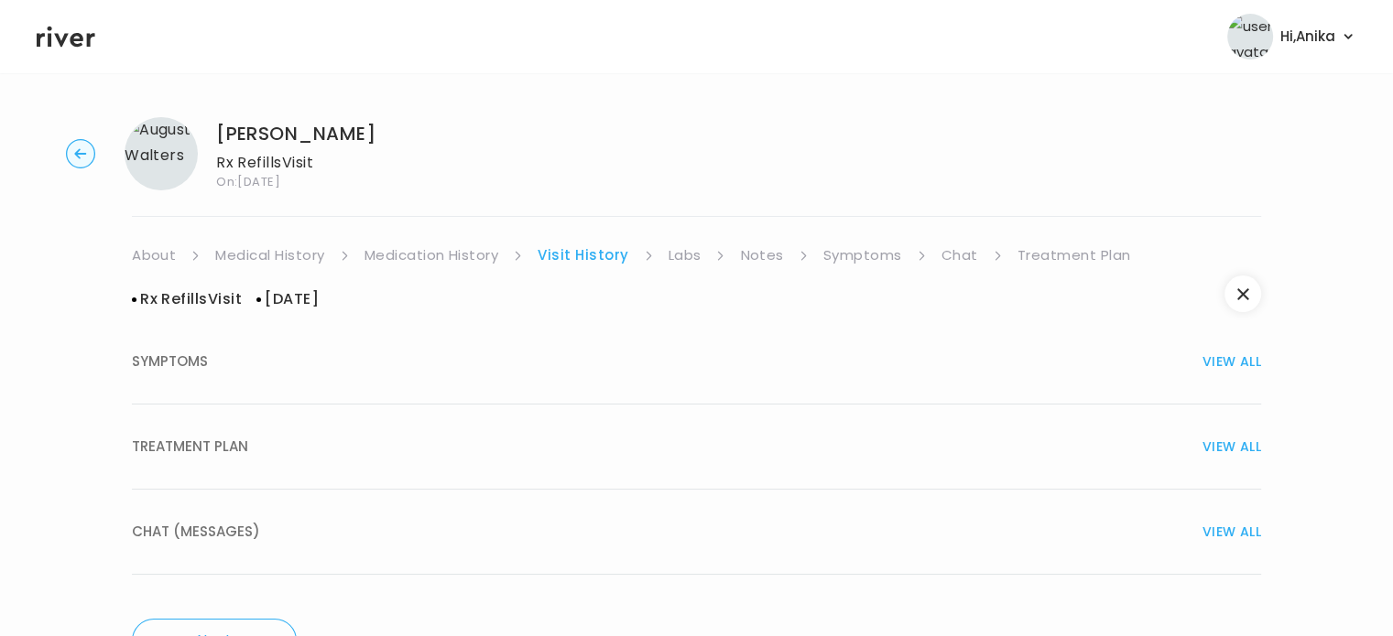
click at [597, 452] on div "TREATMENT PLAN VIEW ALL" at bounding box center [696, 447] width 1129 height 26
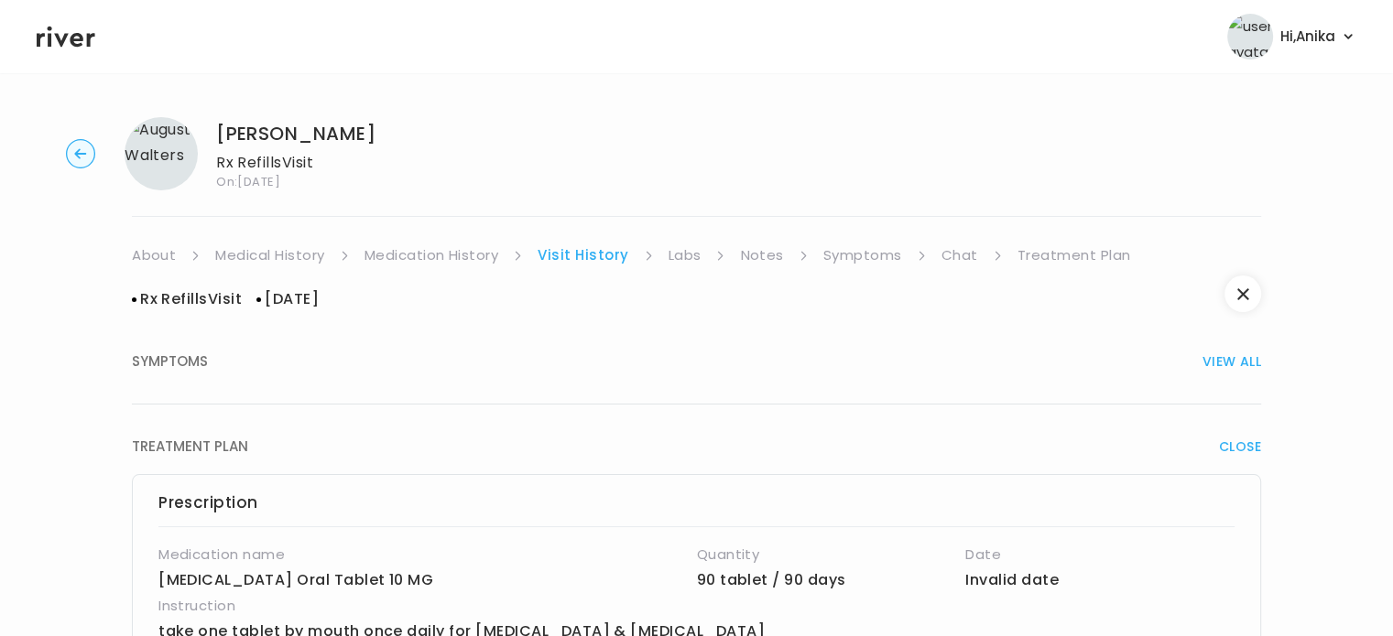
click at [678, 259] on link "Labs" at bounding box center [685, 256] width 33 height 26
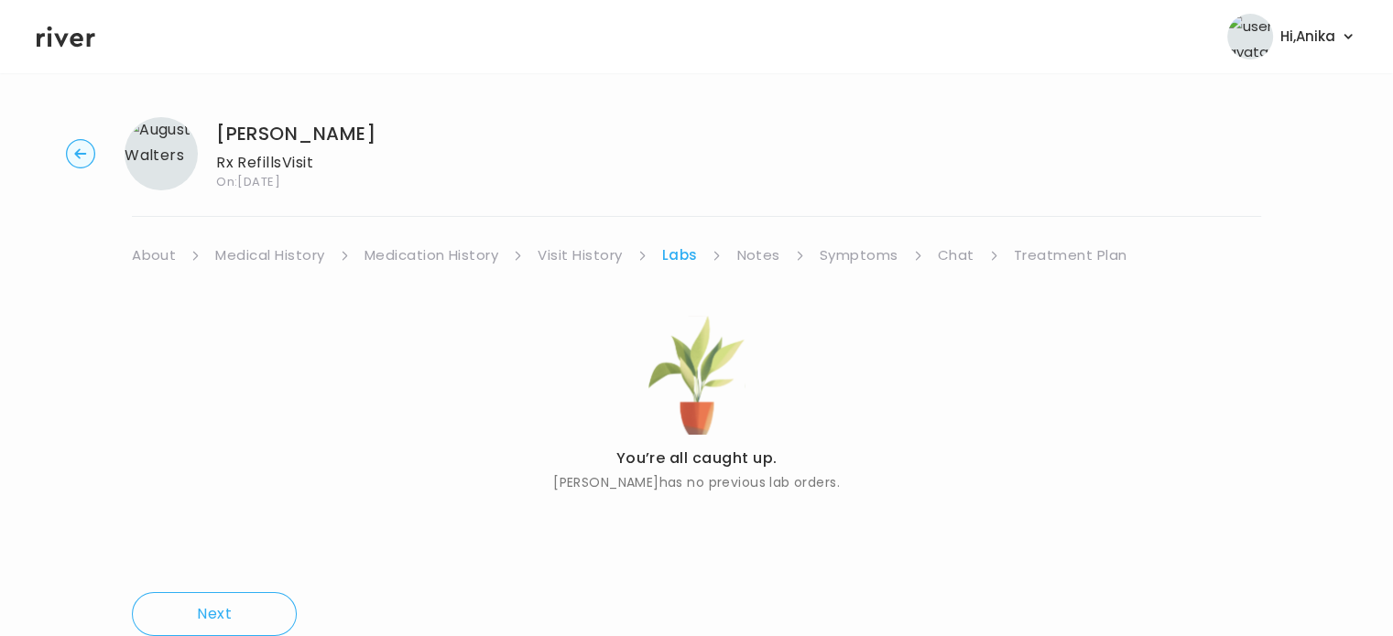
click at [758, 252] on link "Notes" at bounding box center [757, 256] width 43 height 26
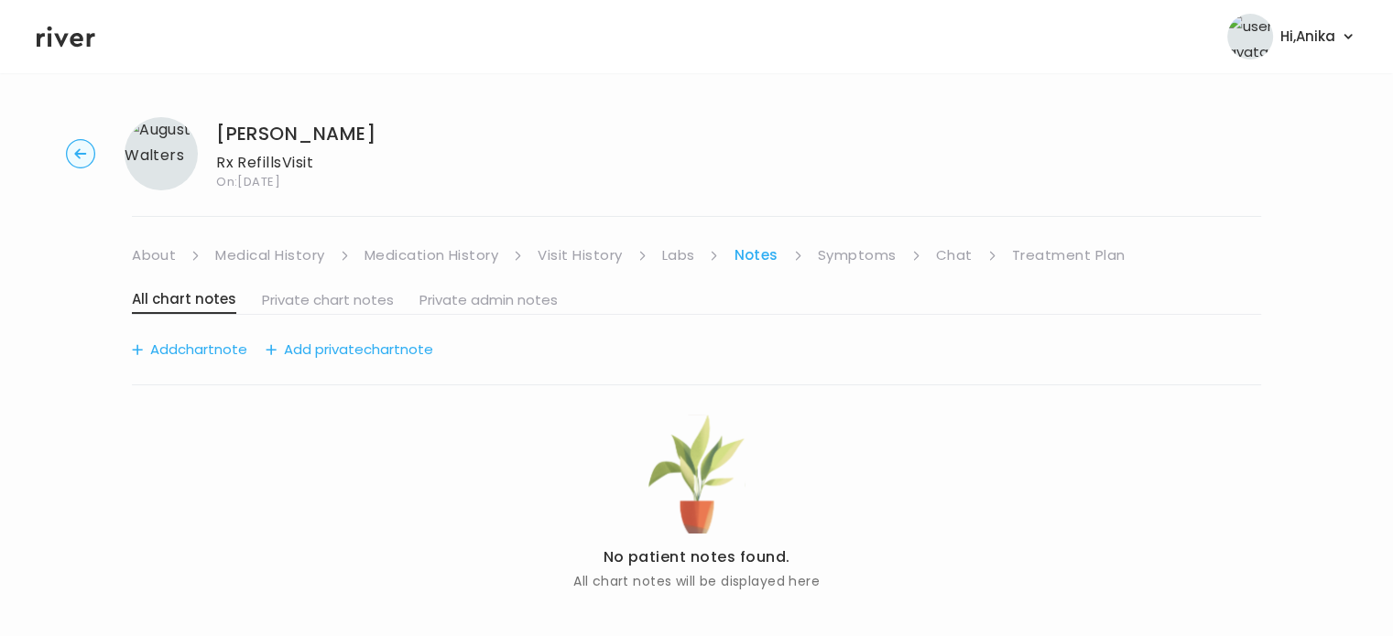
click at [875, 245] on link "Symptoms" at bounding box center [857, 256] width 79 height 26
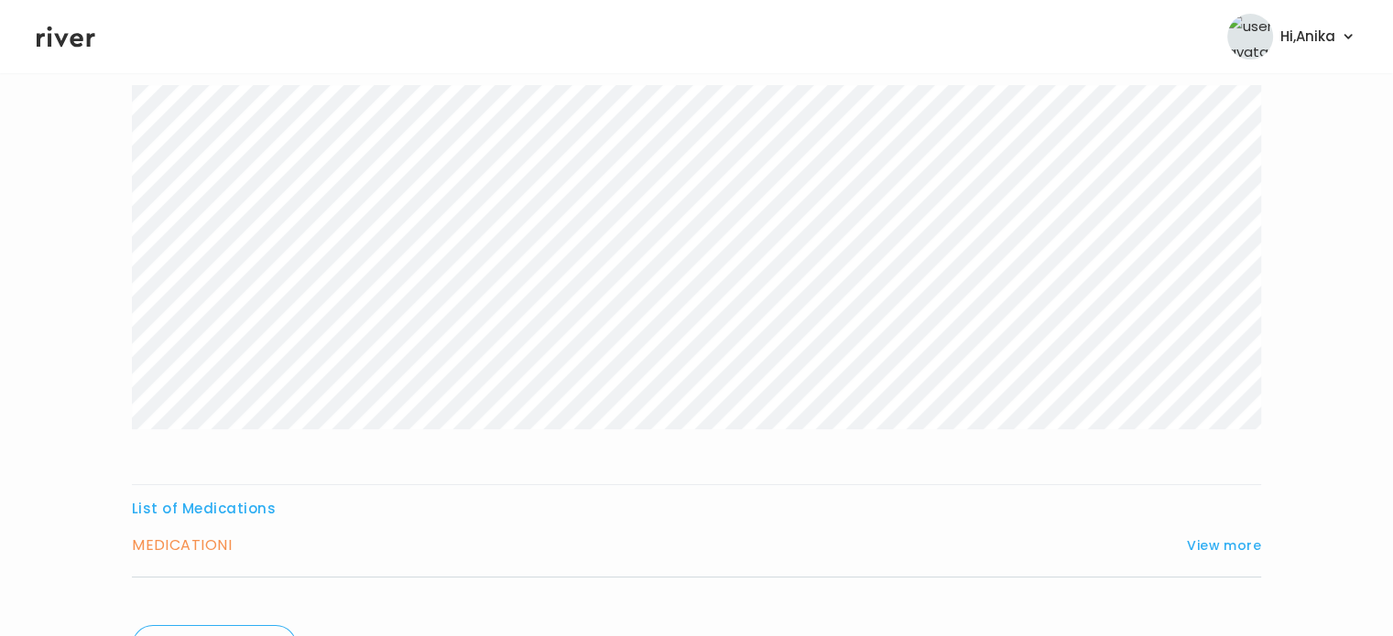
scroll to position [304, 0]
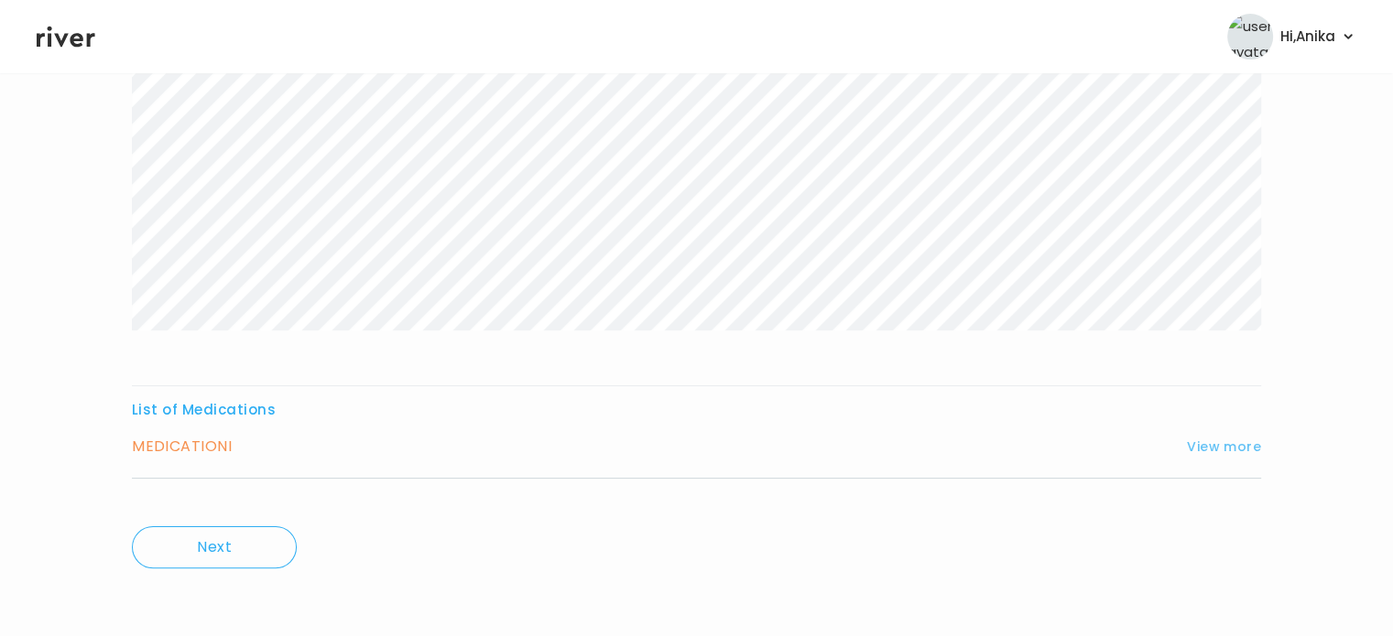
click at [1225, 446] on button "View more" at bounding box center [1224, 447] width 74 height 22
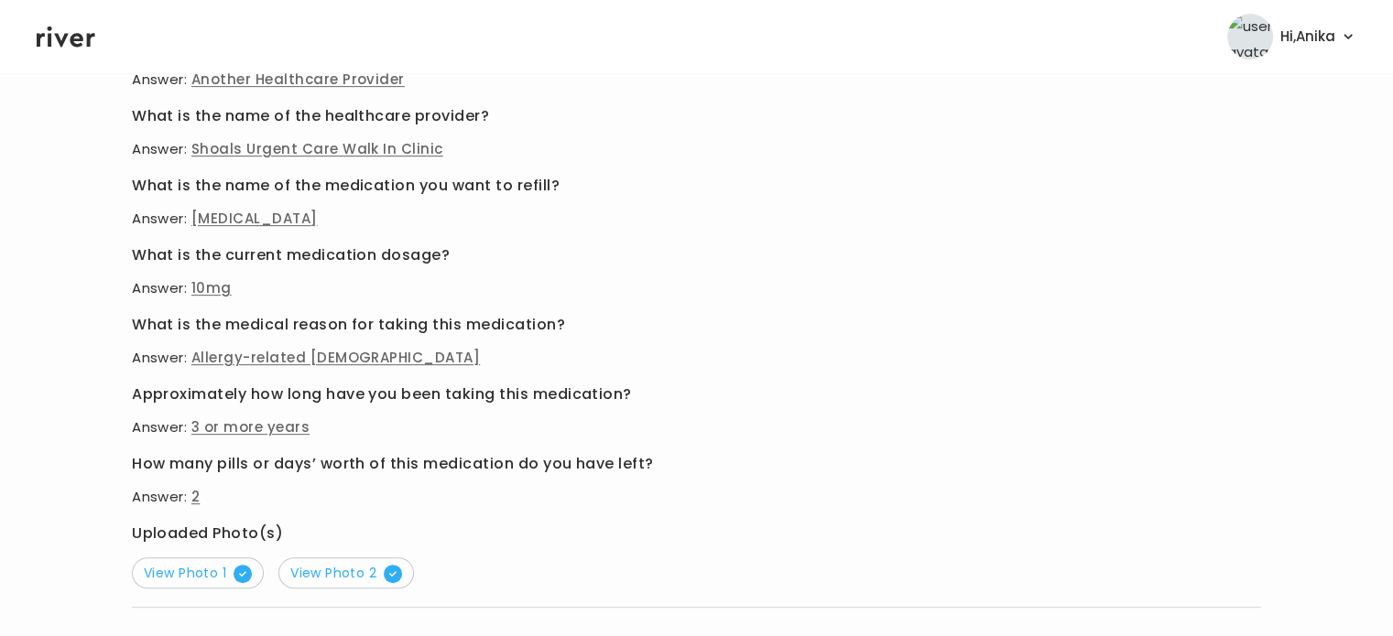
scroll to position [786, 0]
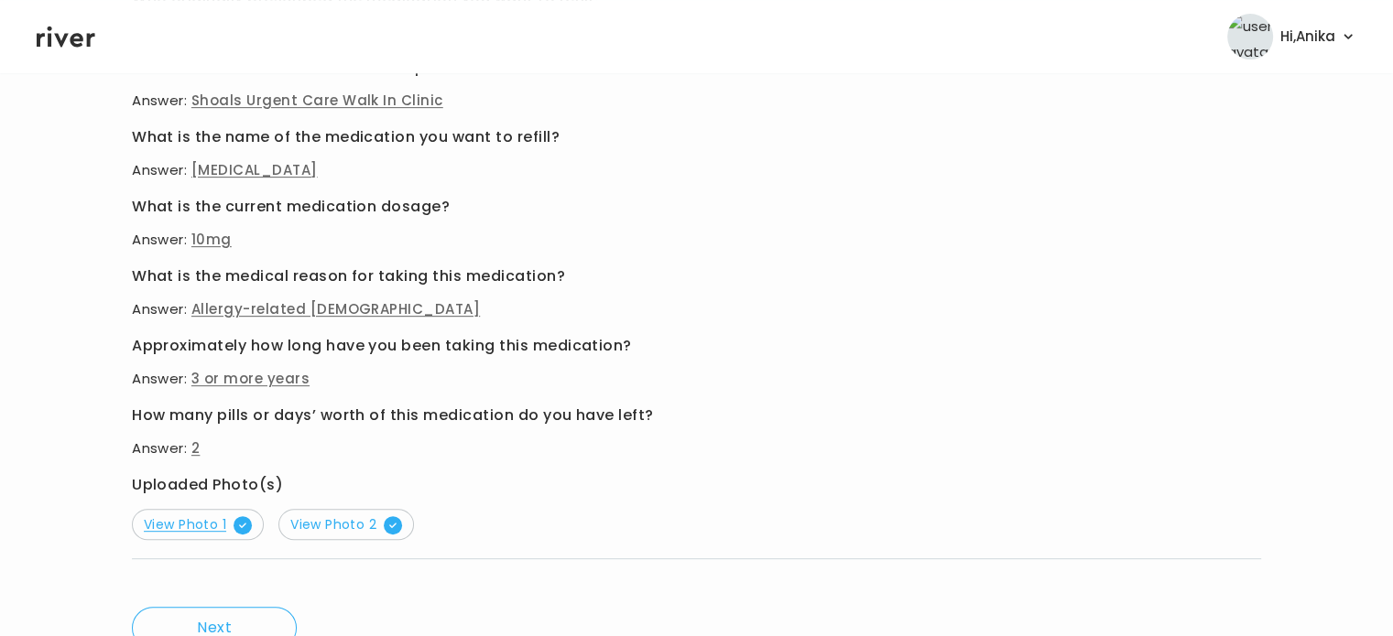
click at [191, 527] on span "View Photo 1" at bounding box center [198, 525] width 108 height 18
click at [349, 512] on button "View Photo 2" at bounding box center [346, 524] width 136 height 31
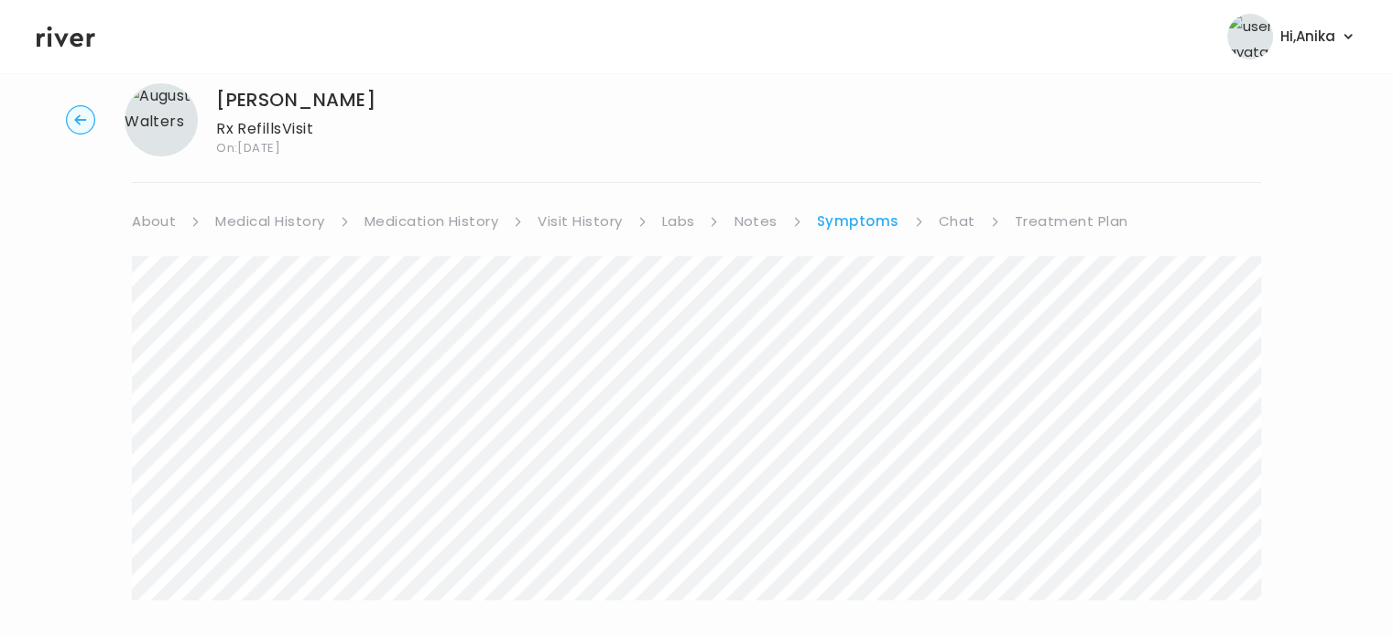
scroll to position [49, 0]
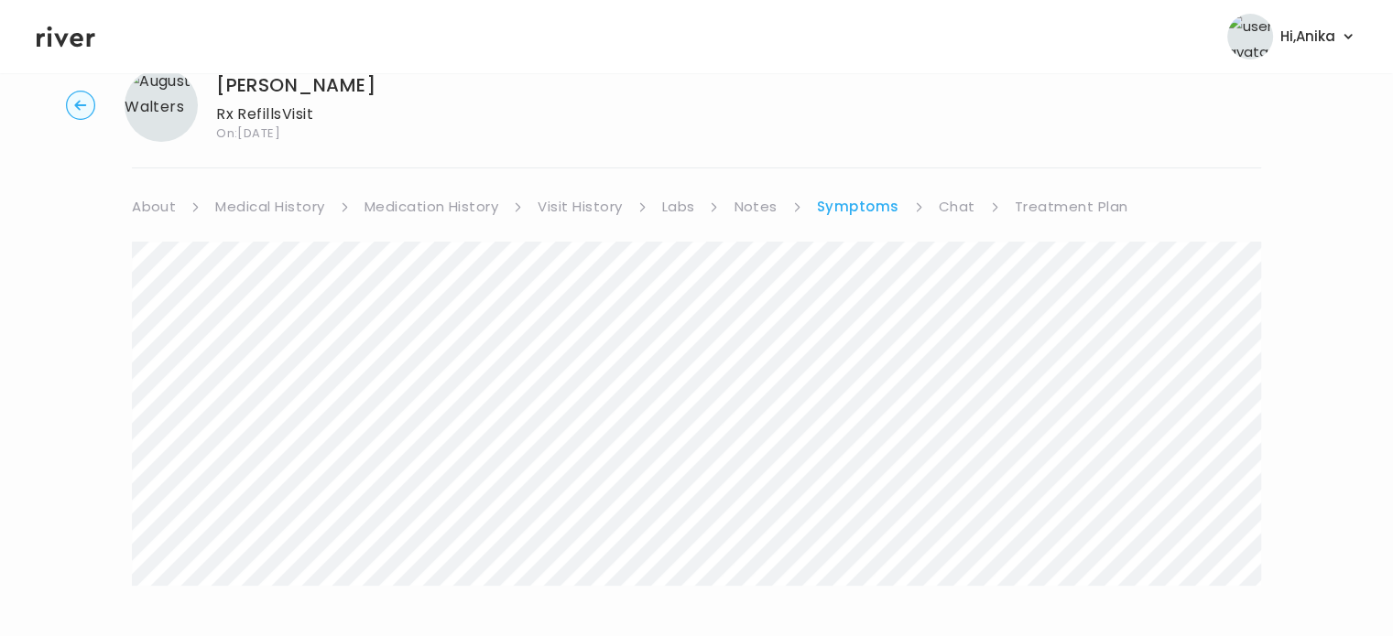
click at [1028, 201] on link "Treatment Plan" at bounding box center [1072, 207] width 114 height 26
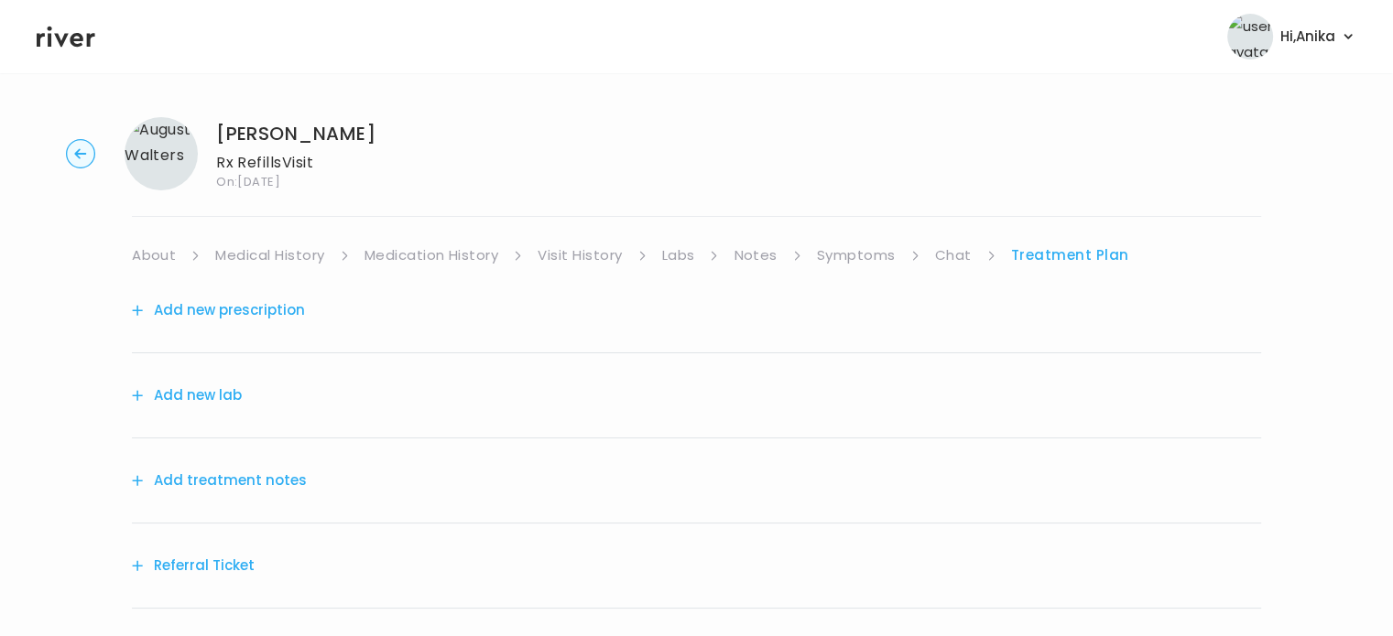
click at [253, 480] on button "Add treatment notes" at bounding box center [219, 481] width 175 height 26
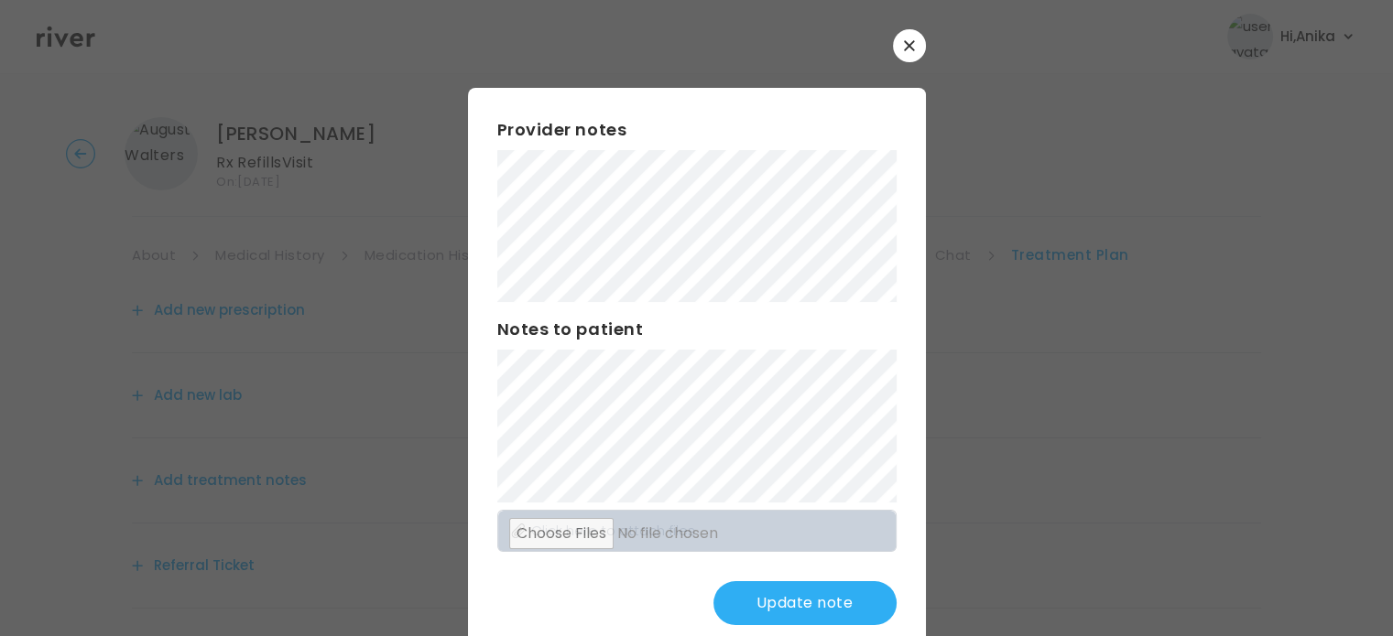
click at [772, 604] on button "Update note" at bounding box center [804, 604] width 183 height 44
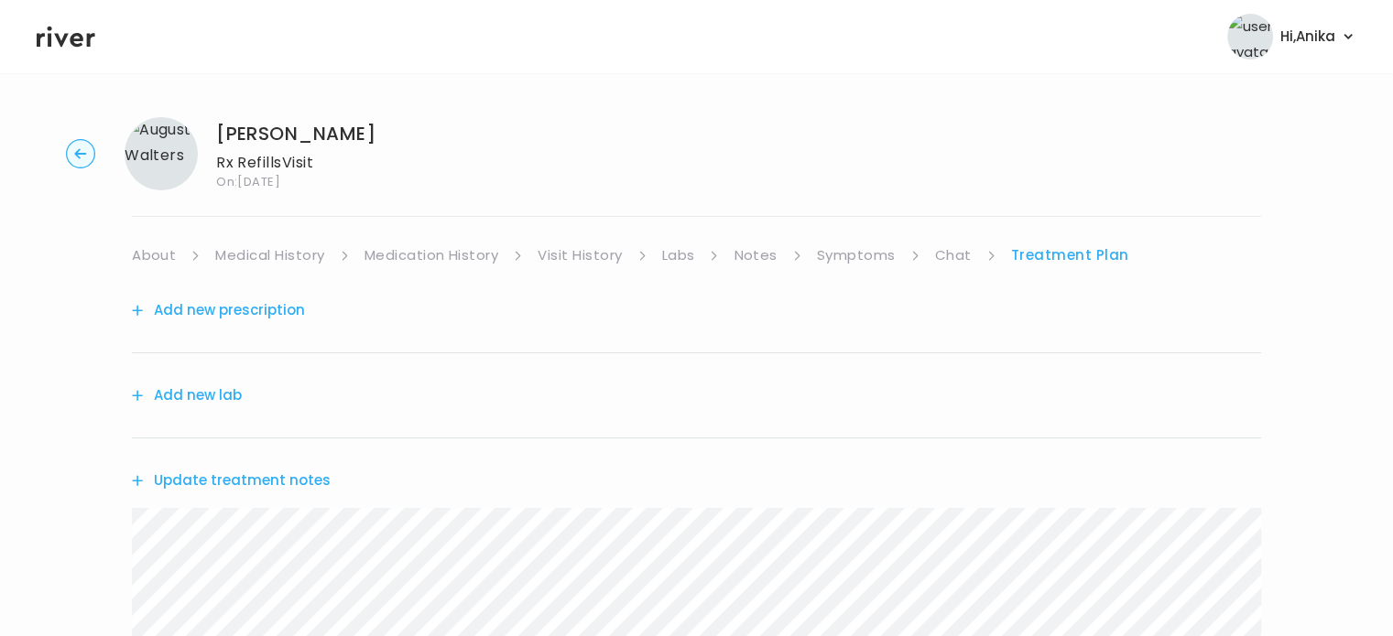
click at [284, 311] on button "Add new prescription" at bounding box center [218, 311] width 173 height 26
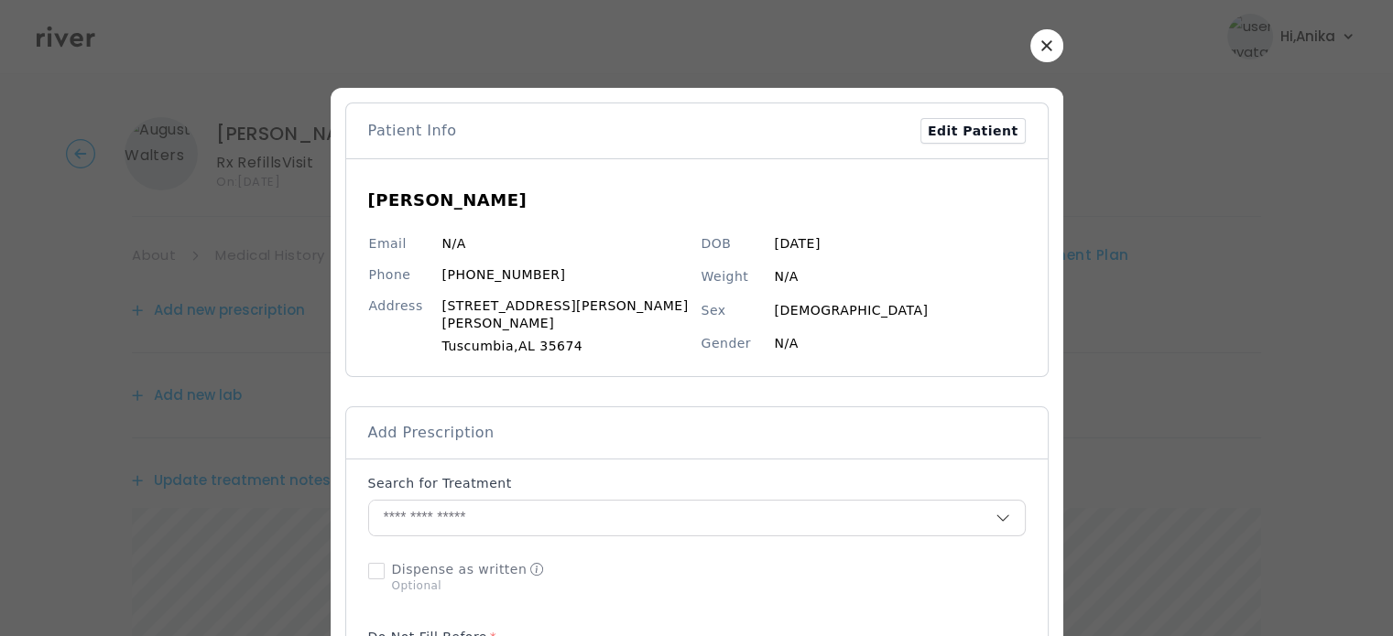
scroll to position [156, 0]
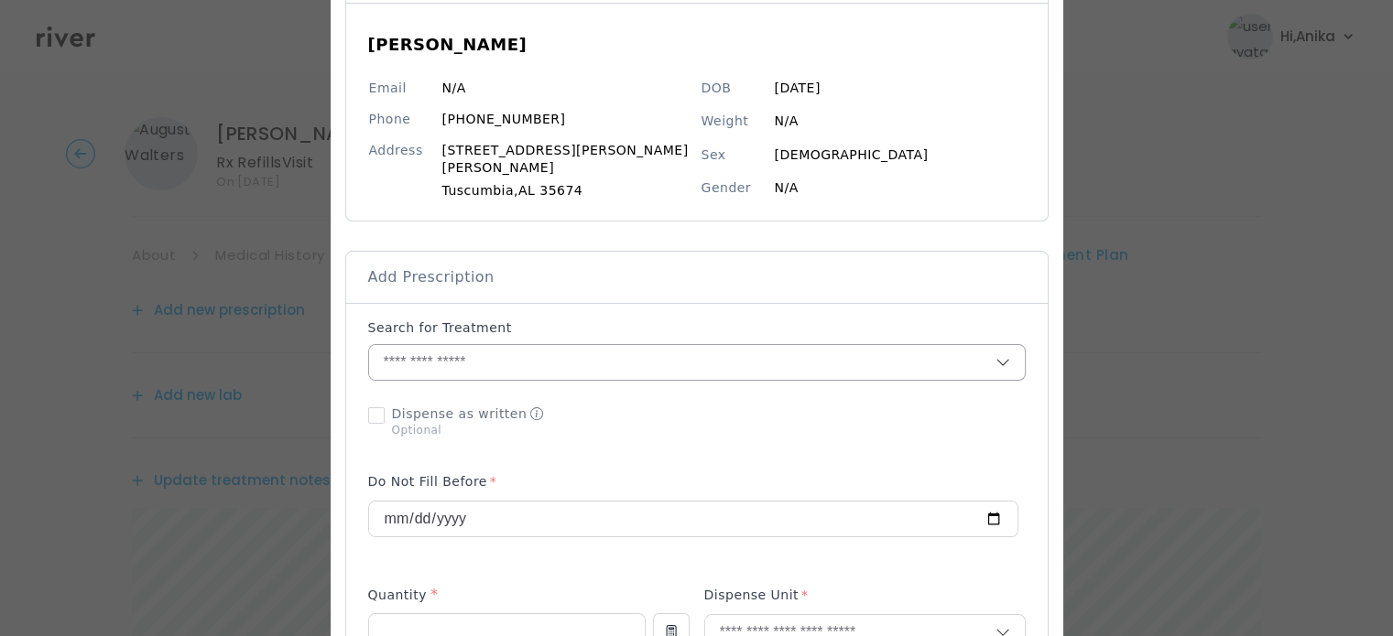
click at [496, 350] on input "text" at bounding box center [682, 362] width 626 height 35
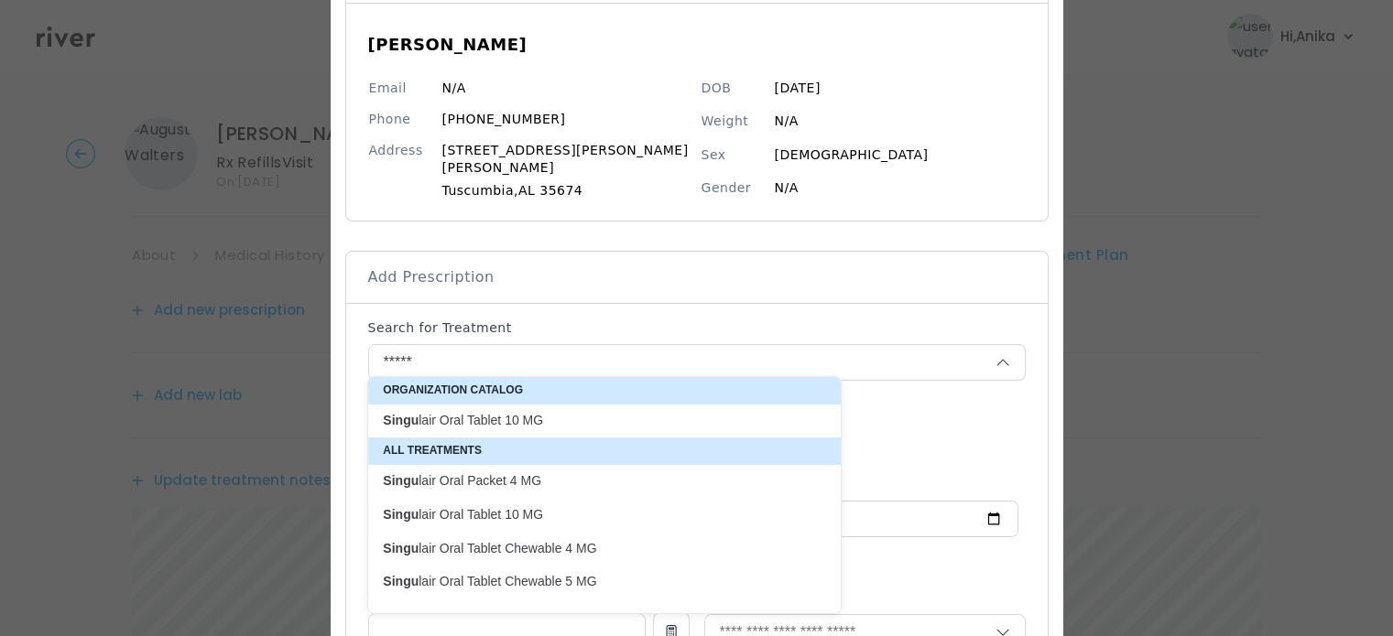
click at [502, 430] on p "Singu lair Oral Tablet 10 MG" at bounding box center [593, 420] width 443 height 25
type input "**********"
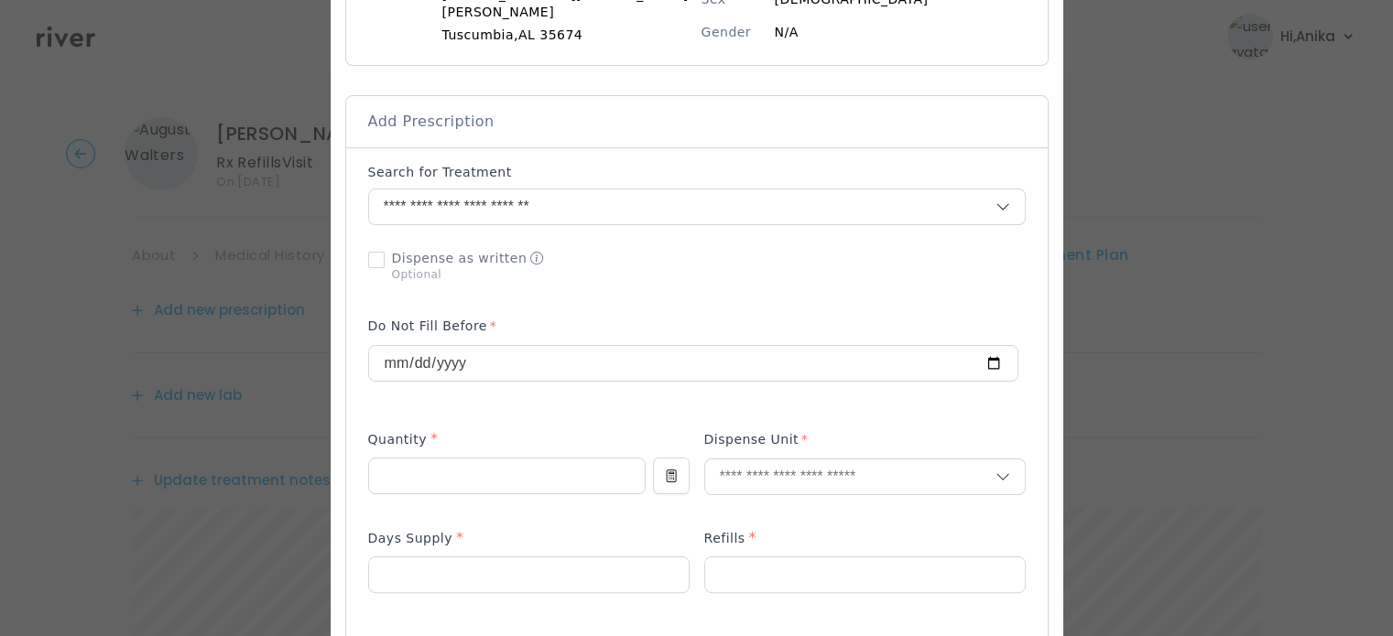
scroll to position [355, 0]
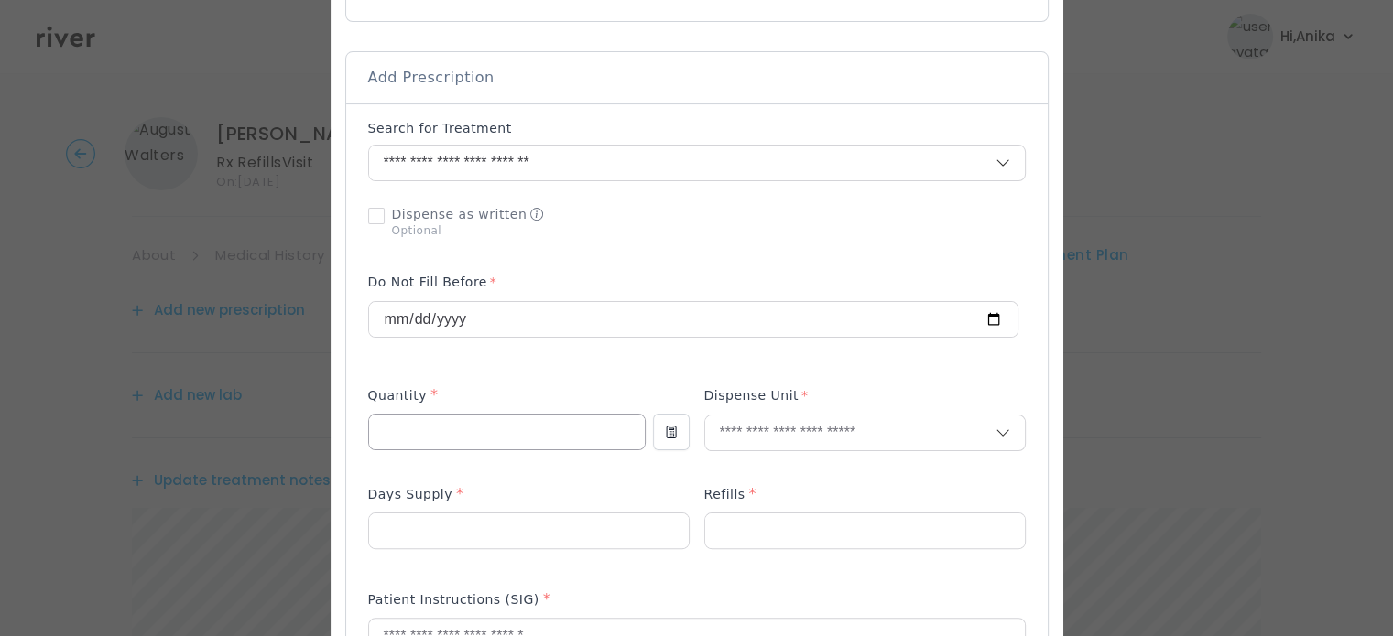
click at [491, 419] on input "number" at bounding box center [507, 432] width 276 height 35
type input "**"
click at [724, 423] on input "text" at bounding box center [850, 433] width 290 height 35
type input "******"
click at [732, 452] on p "Tablet" at bounding box center [823, 463] width 241 height 27
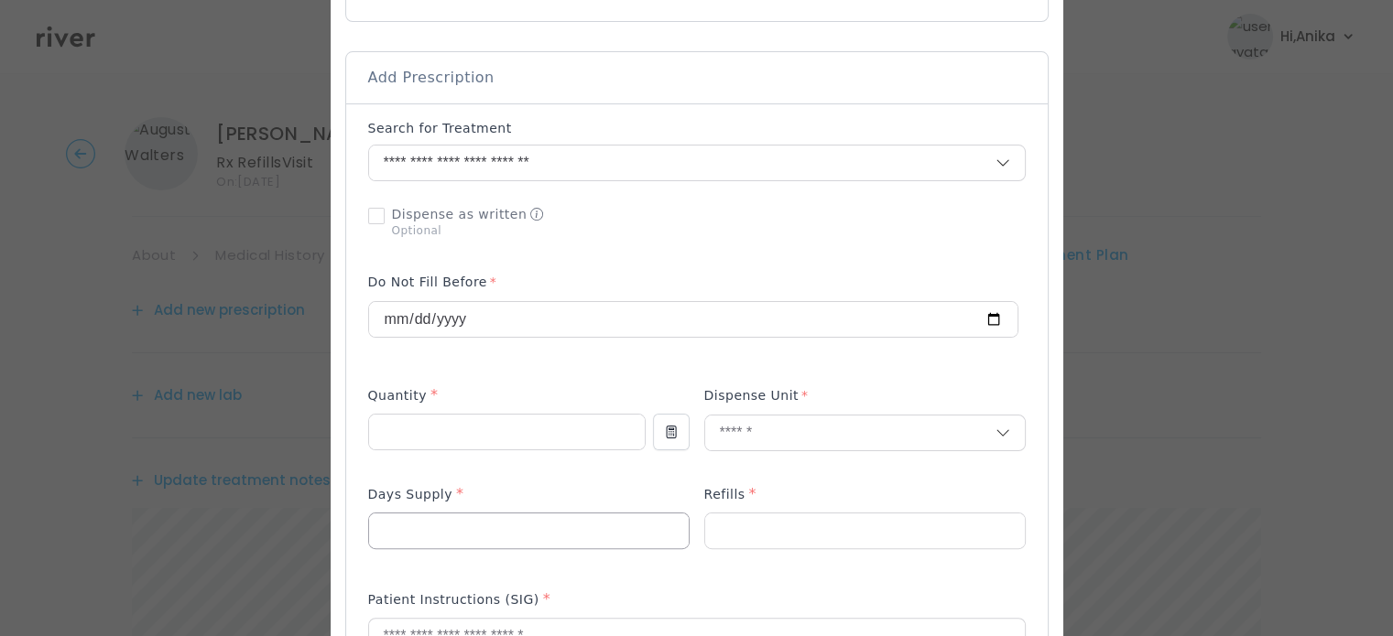
click at [591, 519] on input "number" at bounding box center [529, 531] width 320 height 35
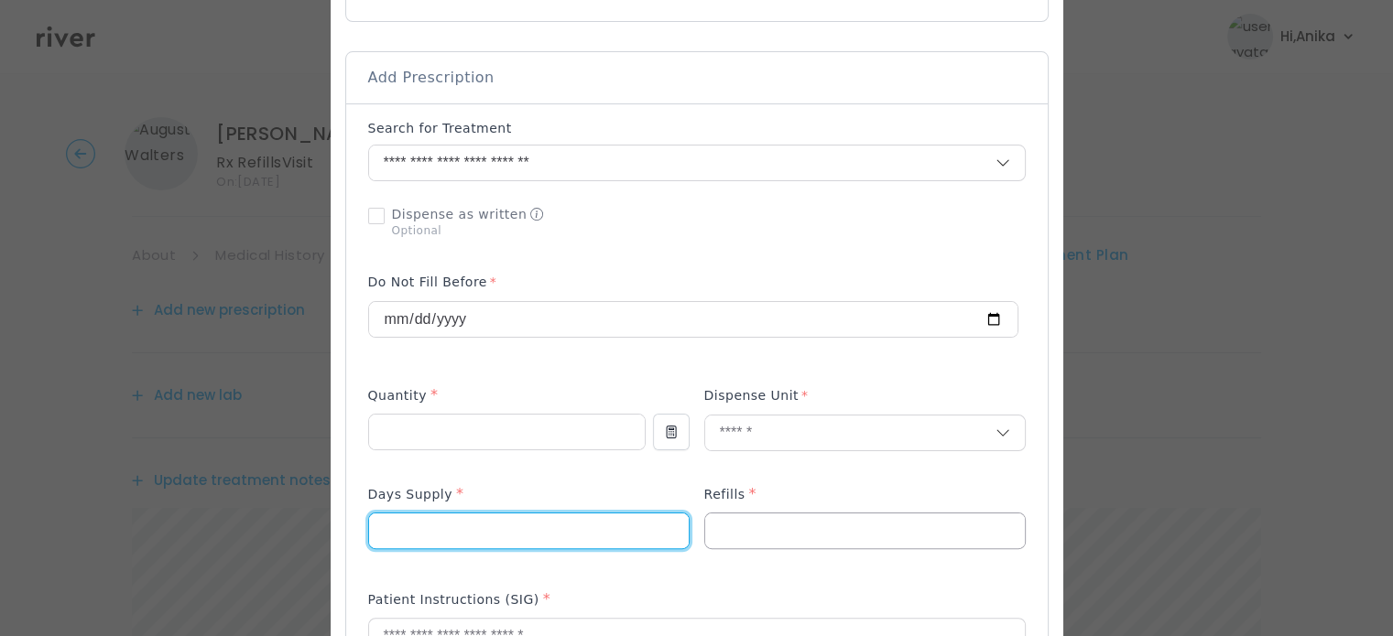
type input "**"
click at [737, 515] on input "number" at bounding box center [865, 531] width 320 height 35
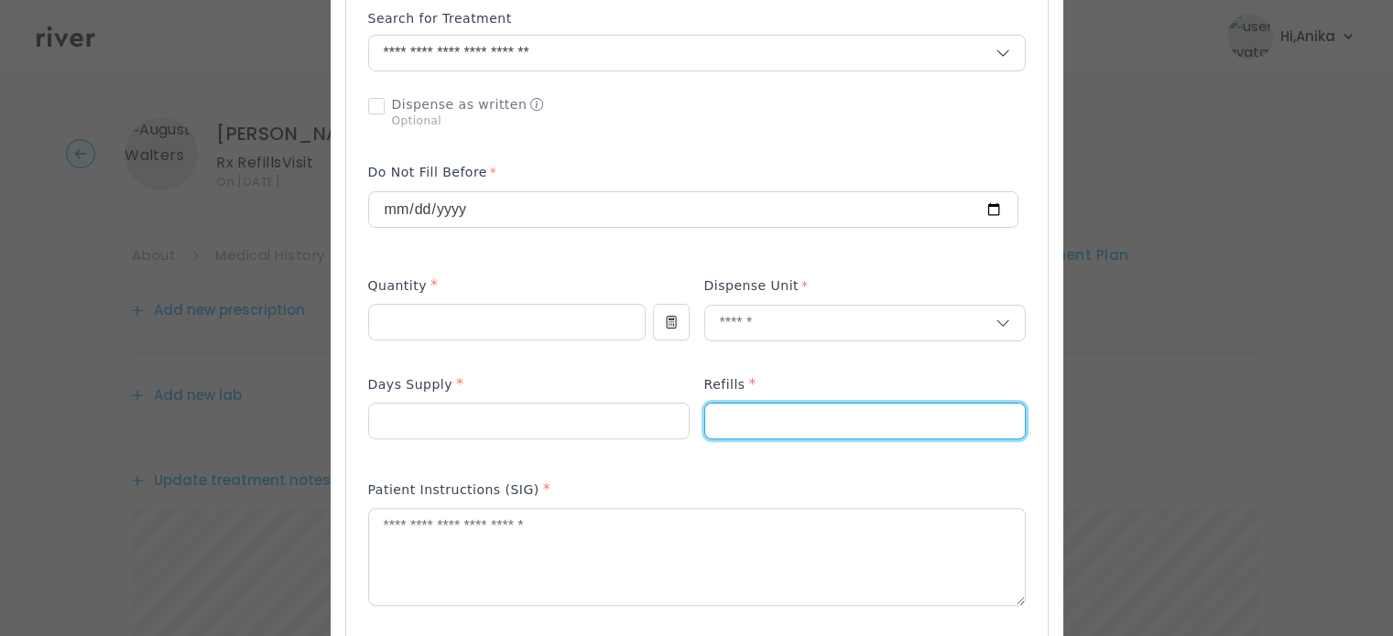
scroll to position [510, 0]
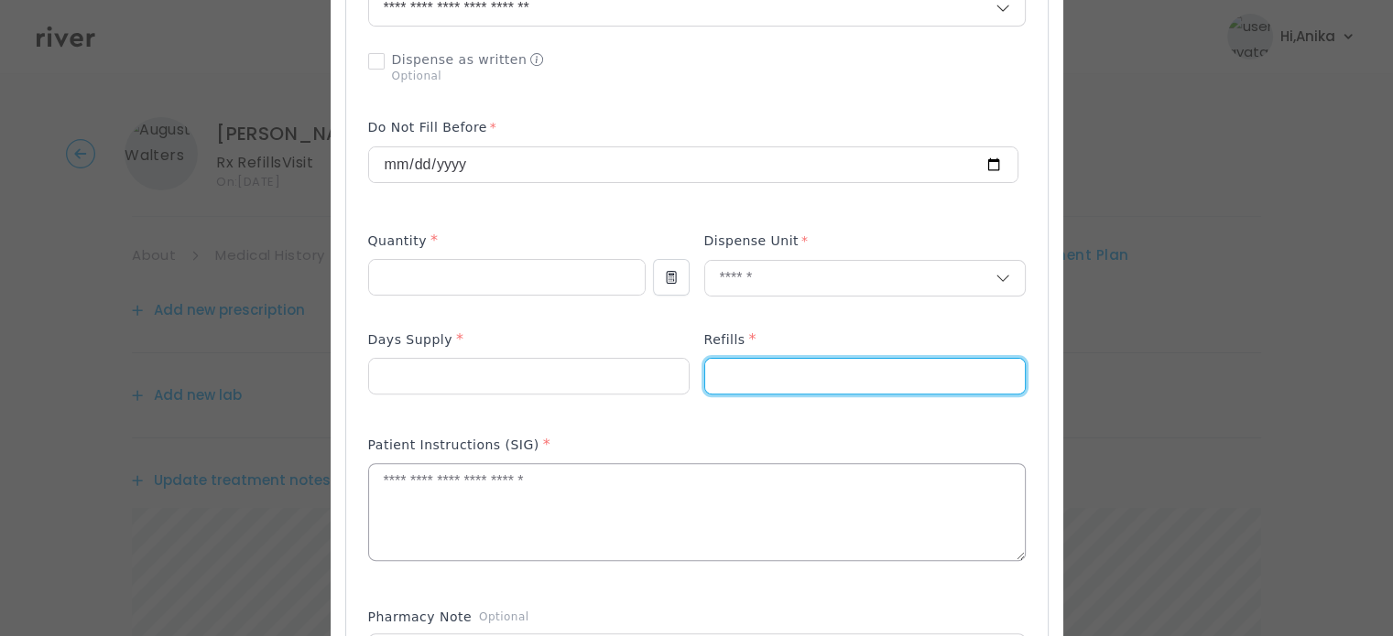
type input "*"
click at [535, 499] on textarea at bounding box center [697, 512] width 656 height 97
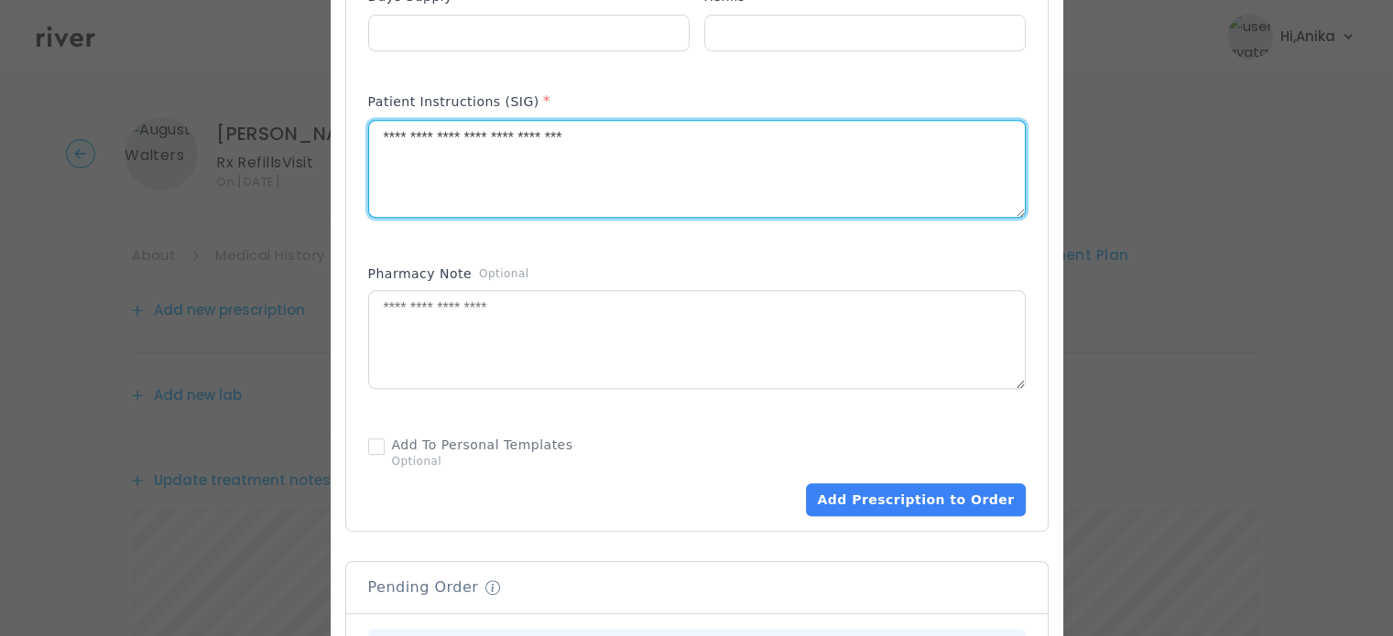
scroll to position [894, 0]
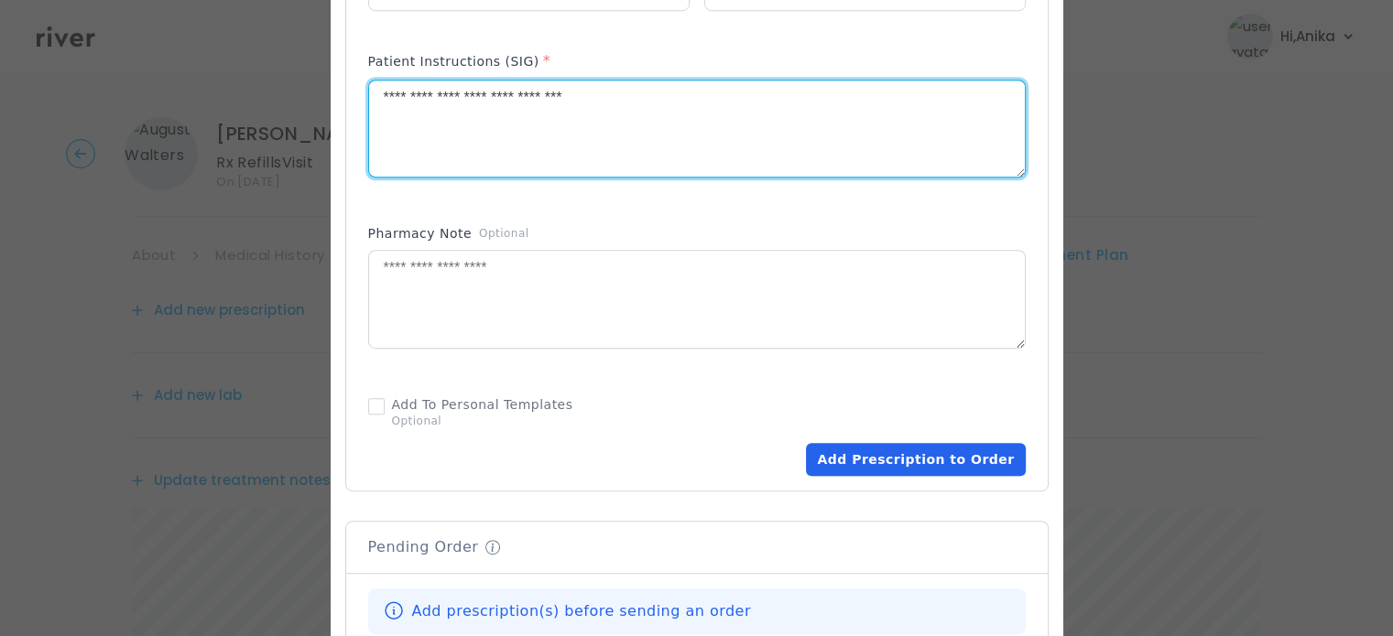
type textarea "**********"
click at [820, 443] on button "Add Prescription to Order" at bounding box center [915, 459] width 219 height 33
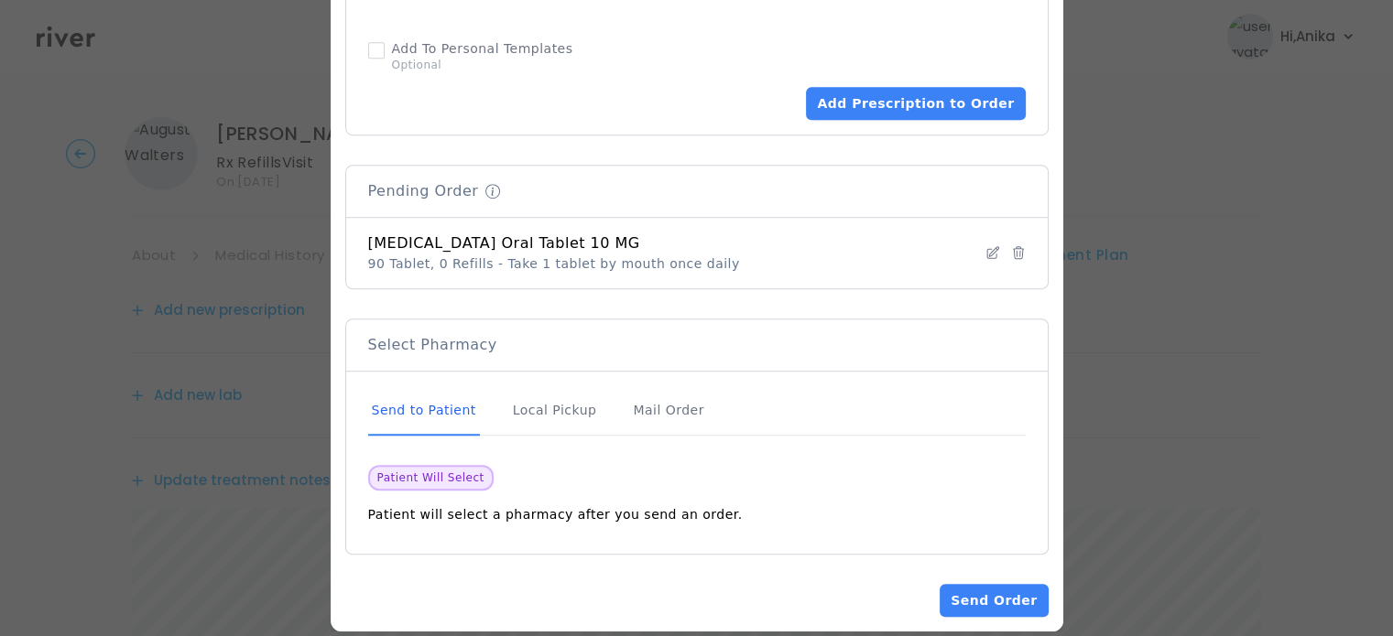
scroll to position [1251, 0]
click at [959, 583] on button "Send Order" at bounding box center [994, 599] width 108 height 33
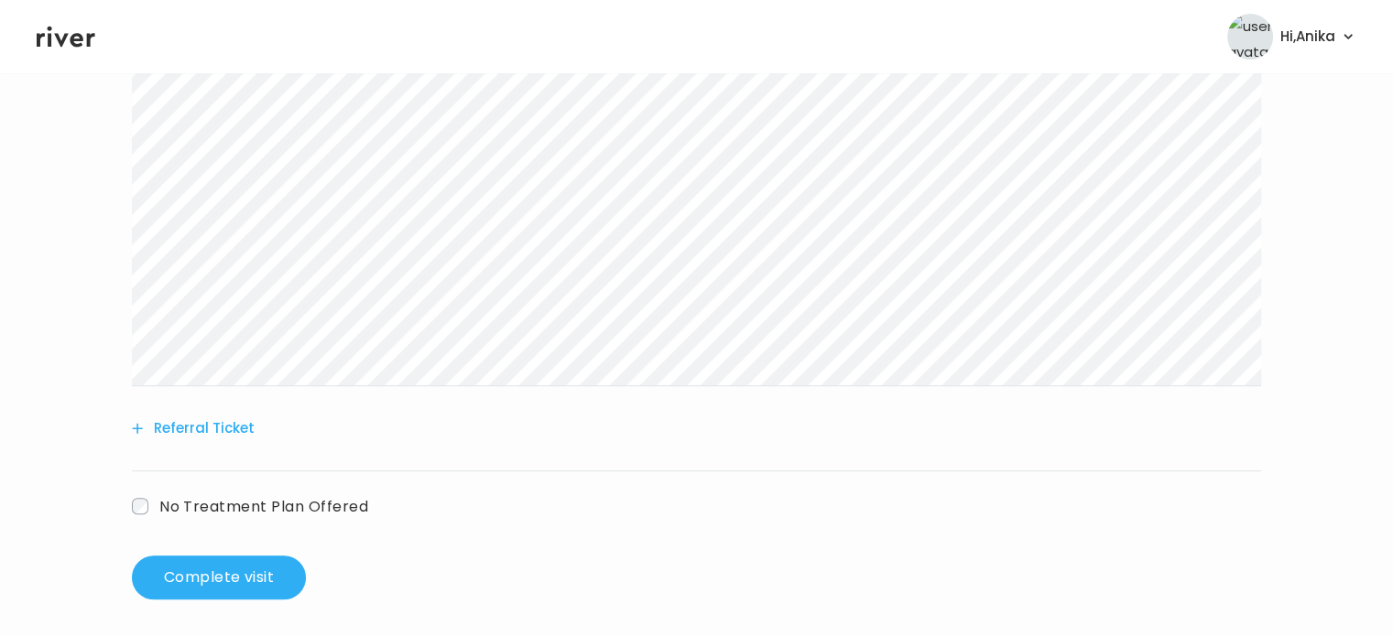
scroll to position [656, 0]
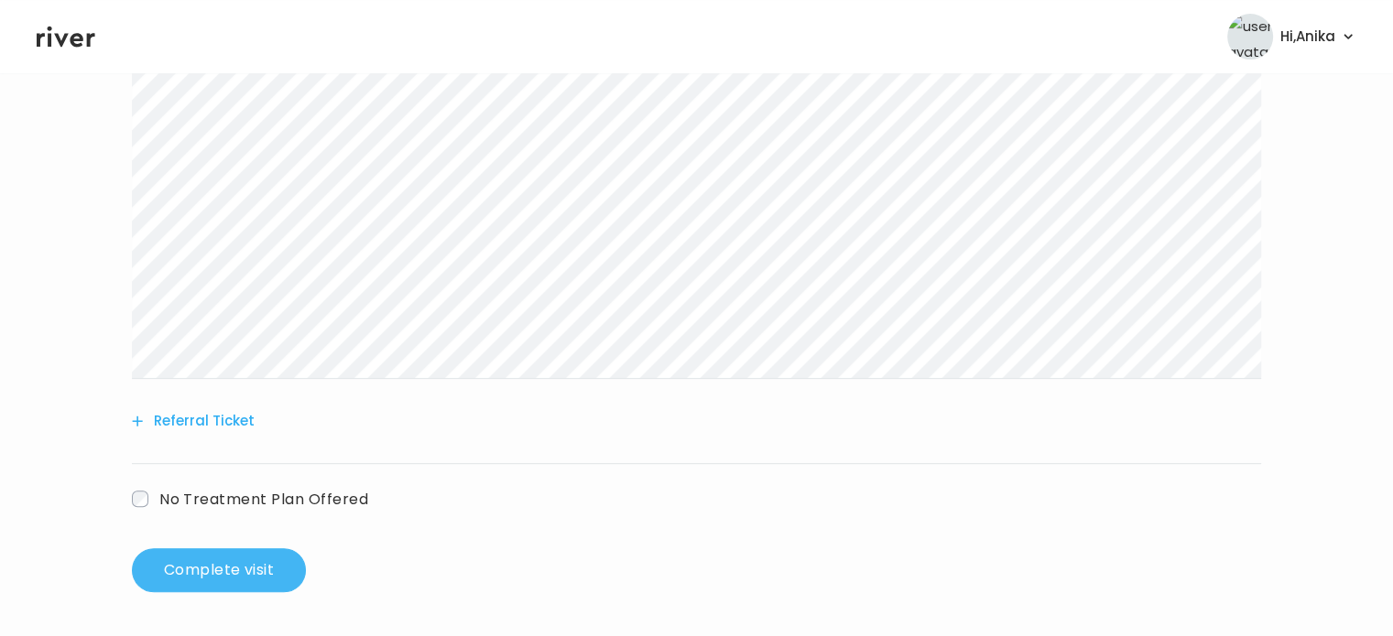
click at [266, 560] on button "Complete visit" at bounding box center [219, 571] width 174 height 44
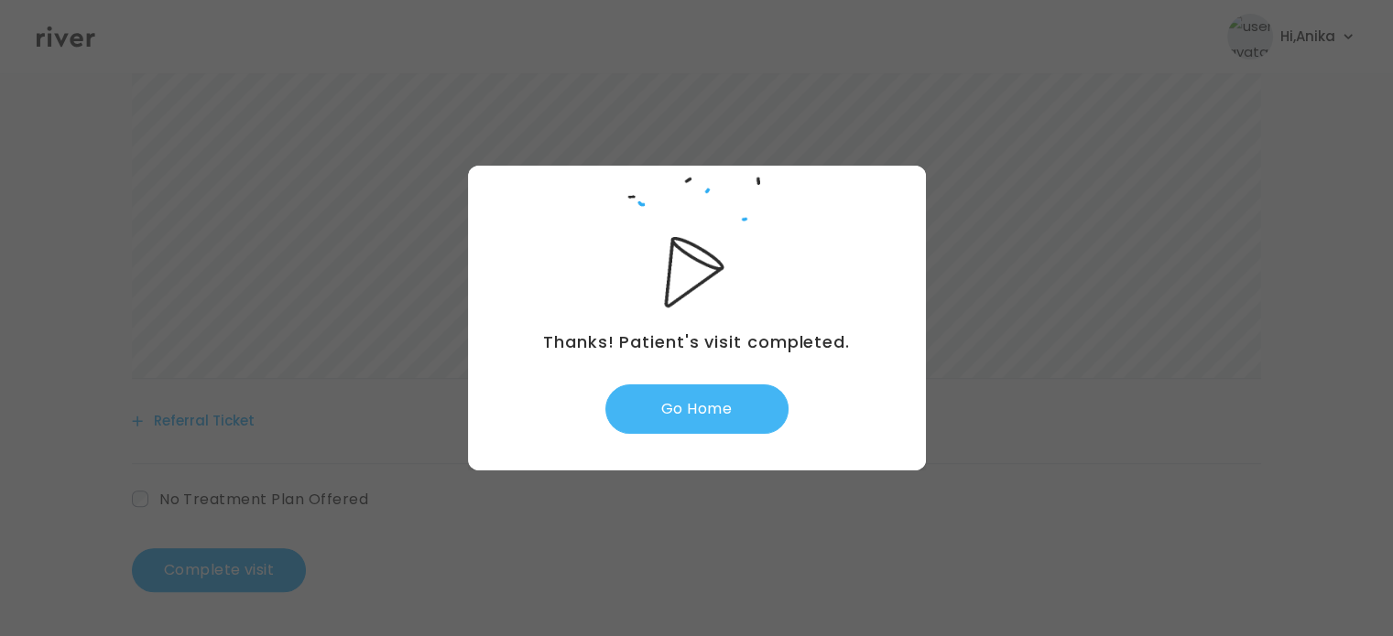
click at [697, 416] on button "Go Home" at bounding box center [696, 409] width 183 height 49
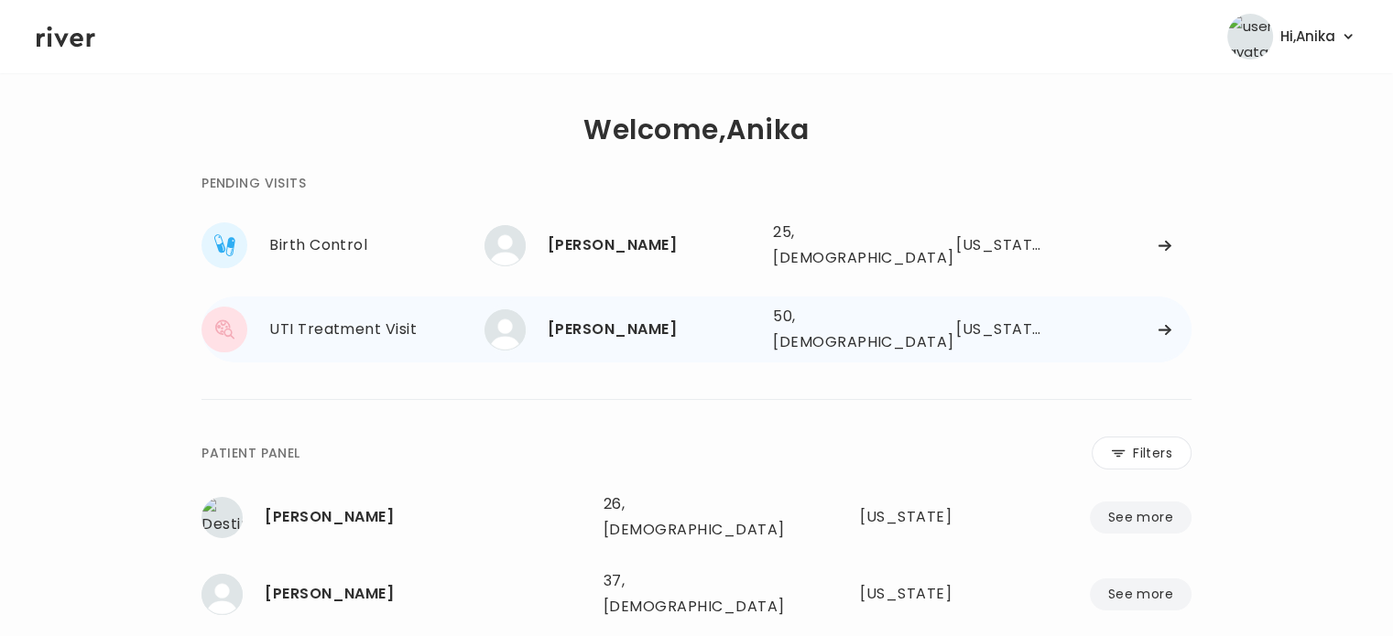
click at [580, 317] on div "[PERSON_NAME]" at bounding box center [653, 330] width 211 height 26
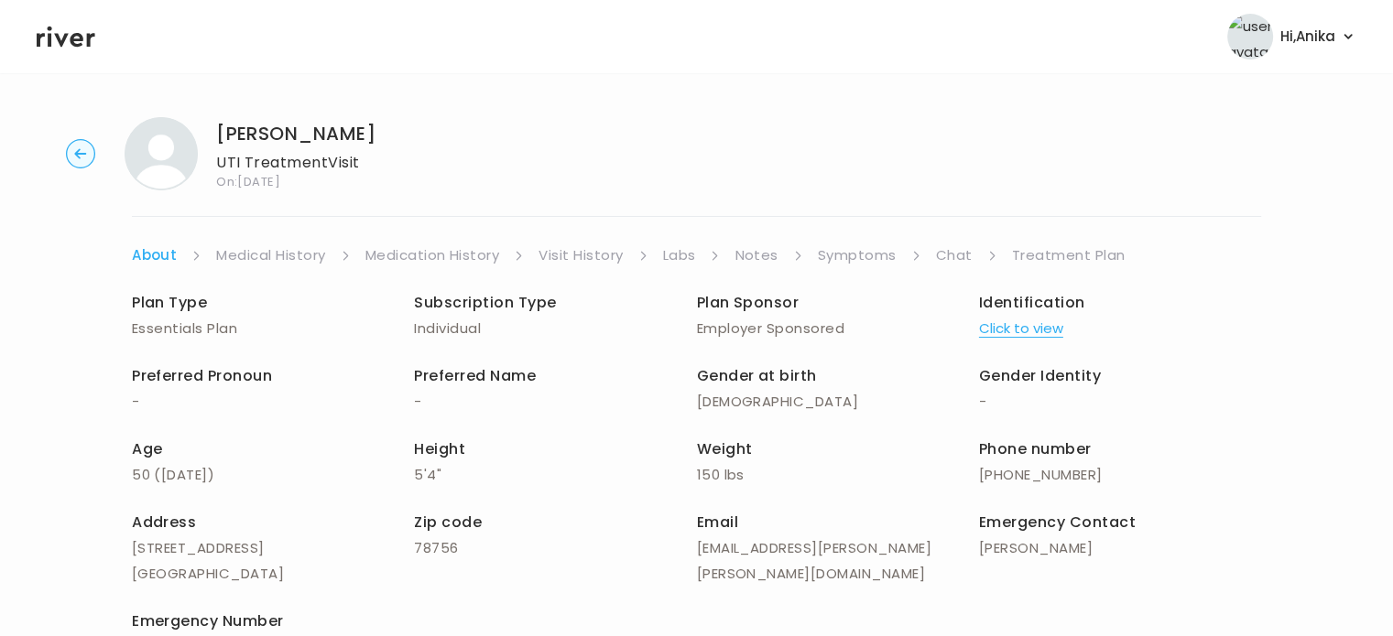
click at [954, 259] on link "Chat" at bounding box center [954, 256] width 37 height 26
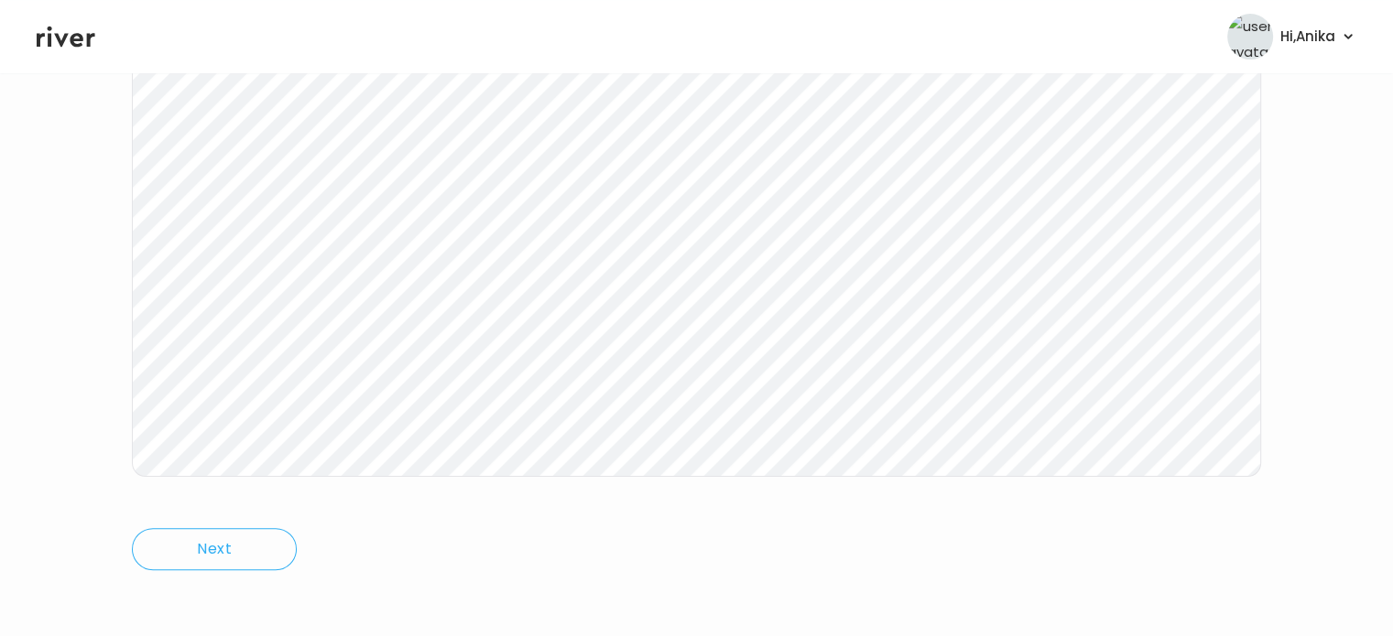
scroll to position [380, 0]
click at [74, 36] on icon at bounding box center [66, 37] width 59 height 21
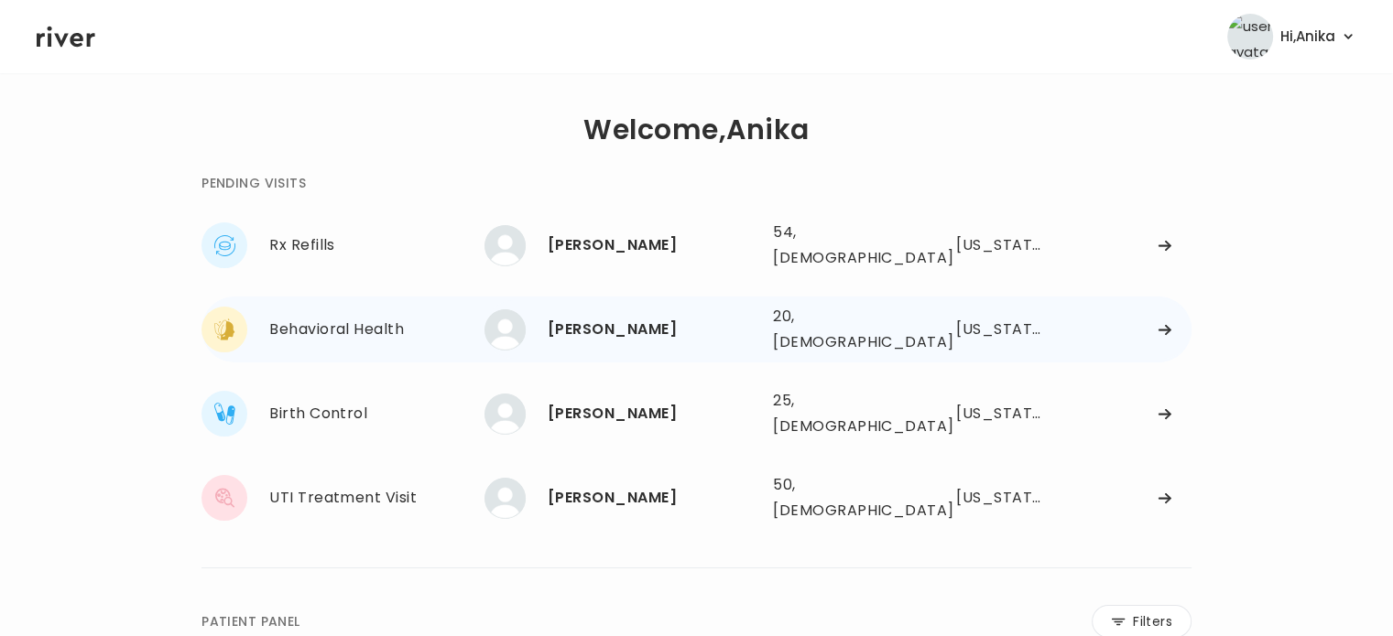
click at [666, 329] on div "[PERSON_NAME] 20, [DEMOGRAPHIC_DATA] See more" at bounding box center [621, 330] width 274 height 41
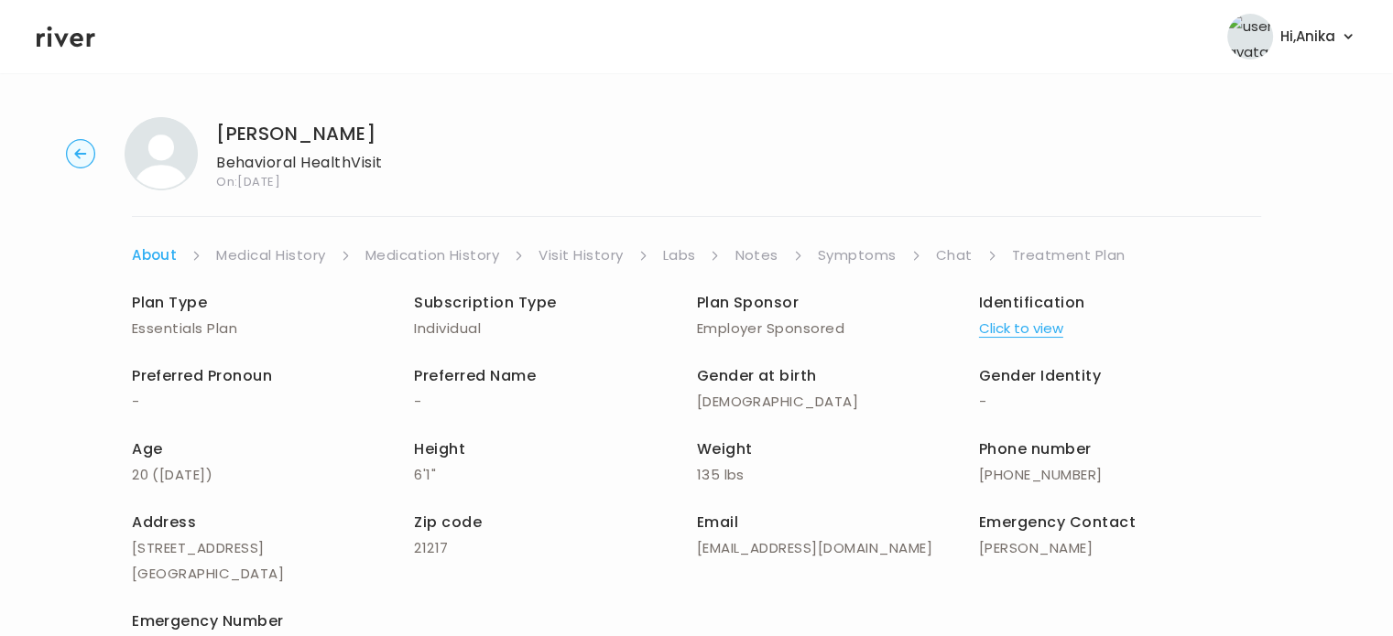
click at [1028, 317] on button "Click to view" at bounding box center [1021, 329] width 84 height 26
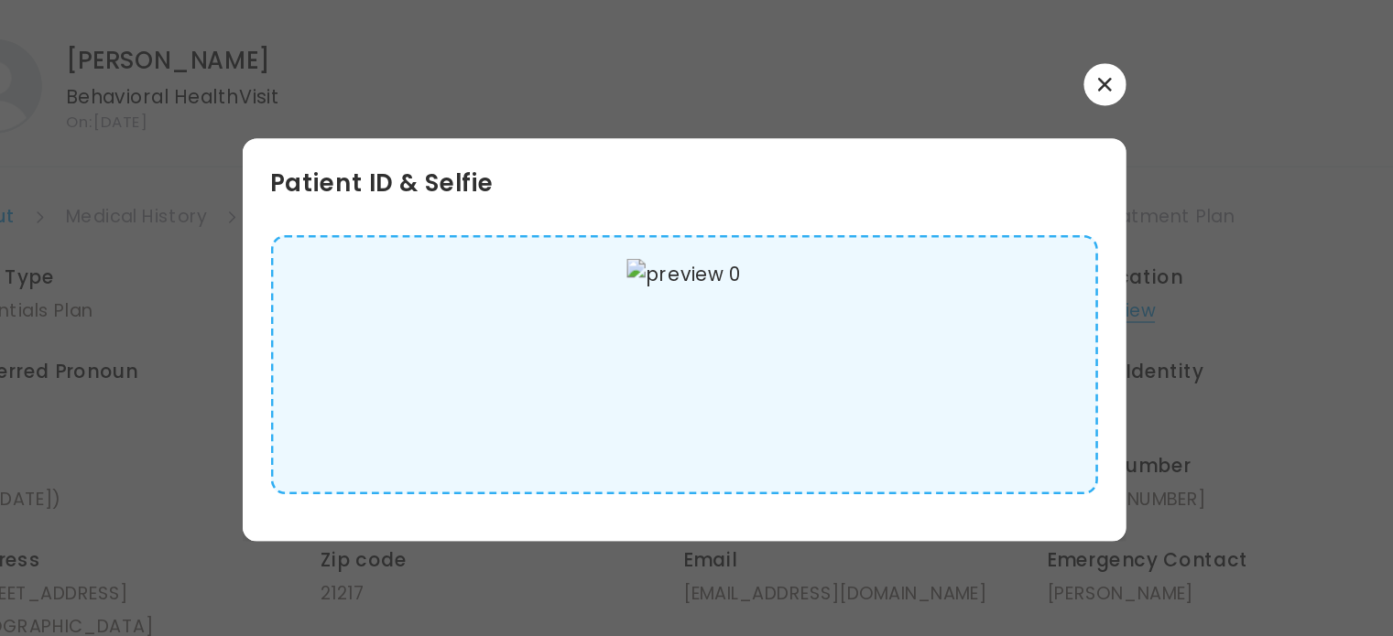
scroll to position [5, 0]
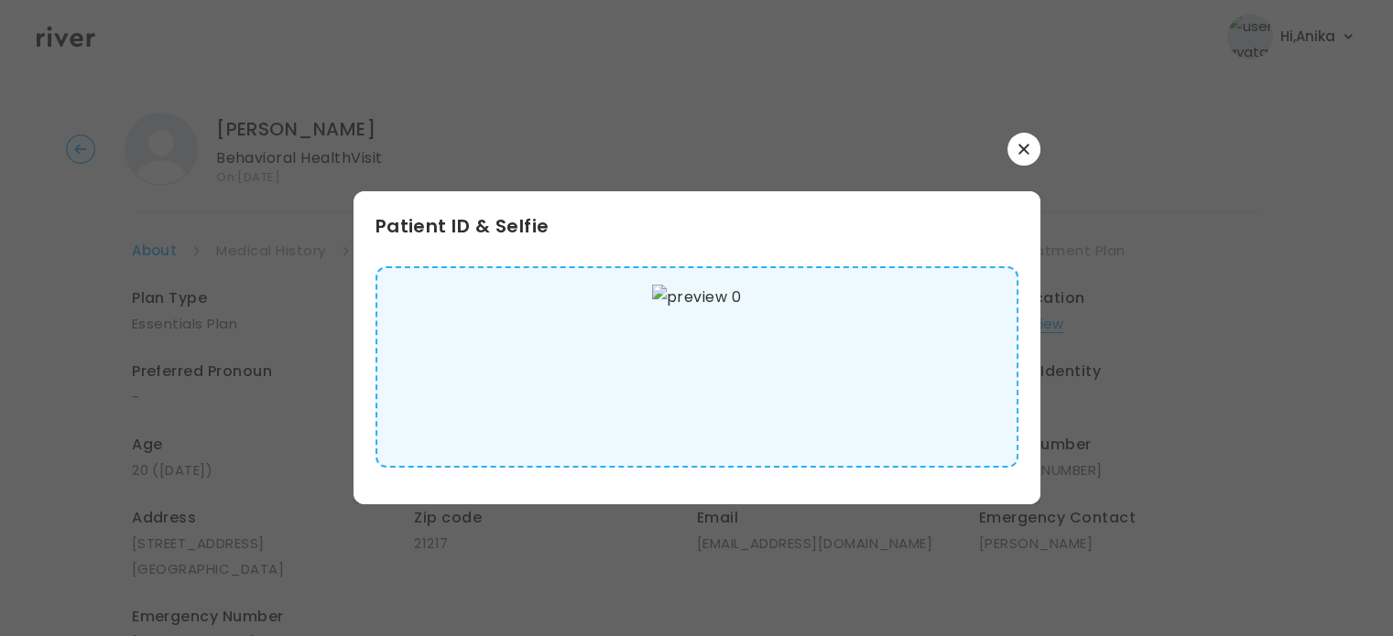
click at [1027, 141] on button "button" at bounding box center [1023, 149] width 33 height 33
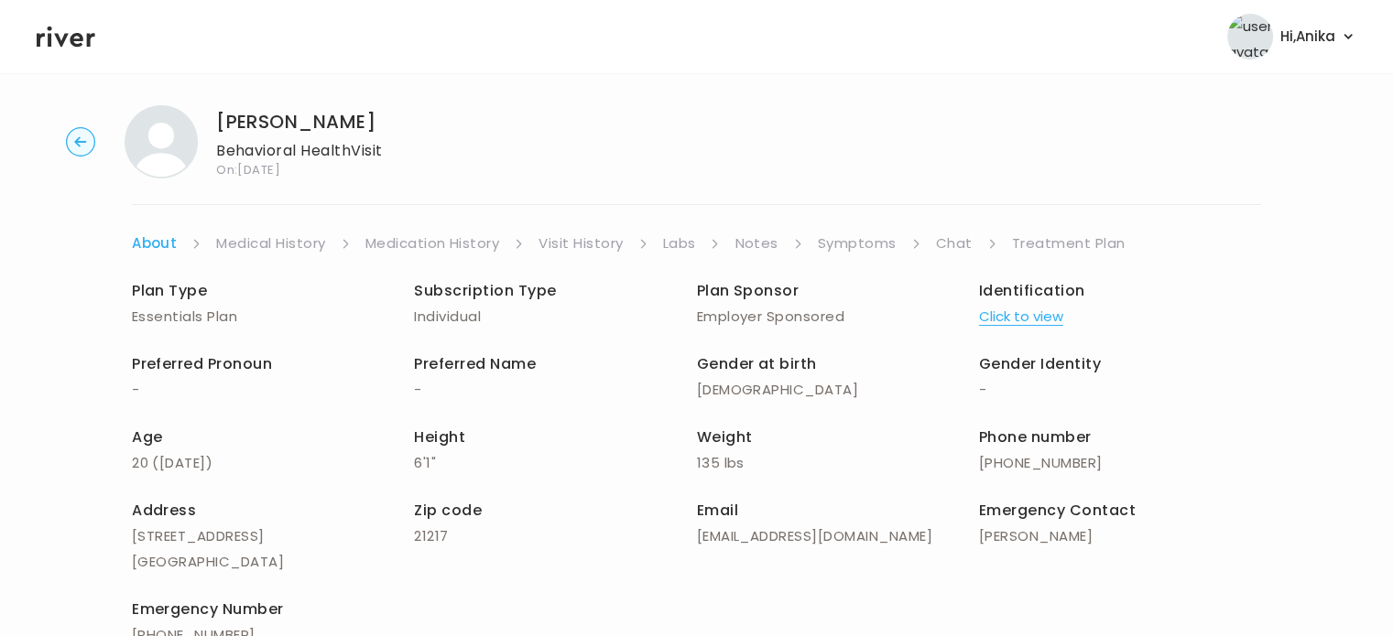
scroll to position [0, 0]
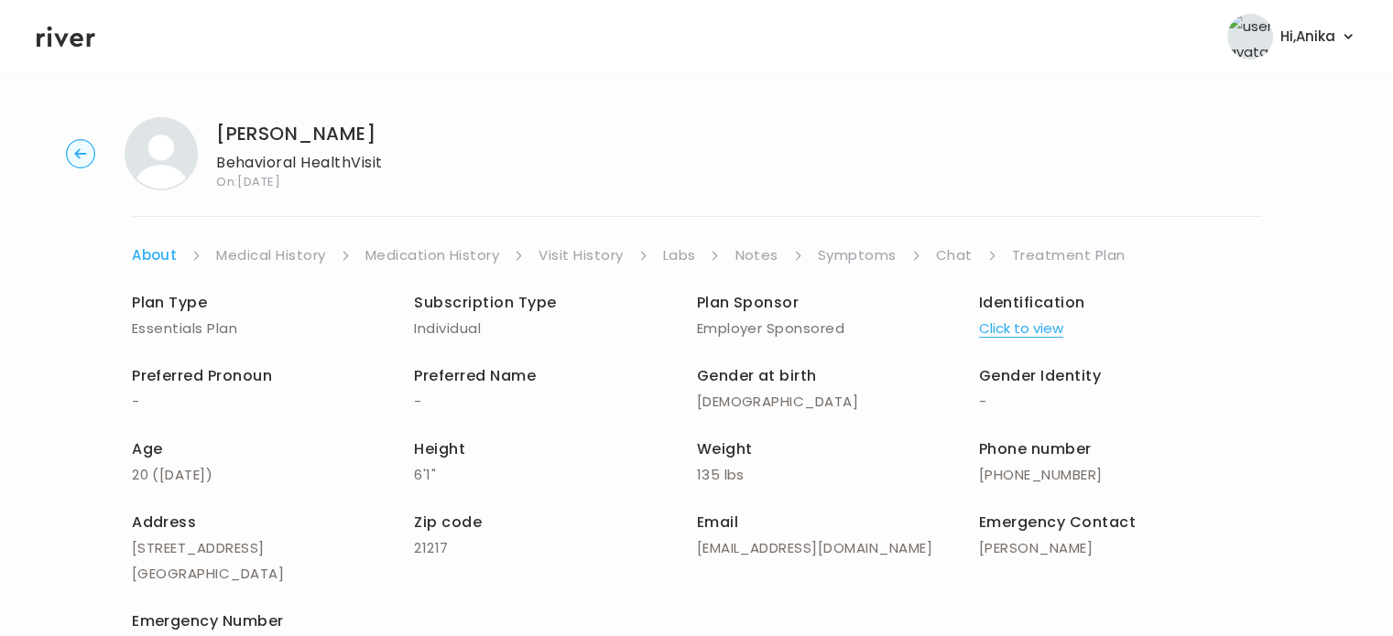
click at [297, 248] on link "Medical History" at bounding box center [270, 256] width 109 height 26
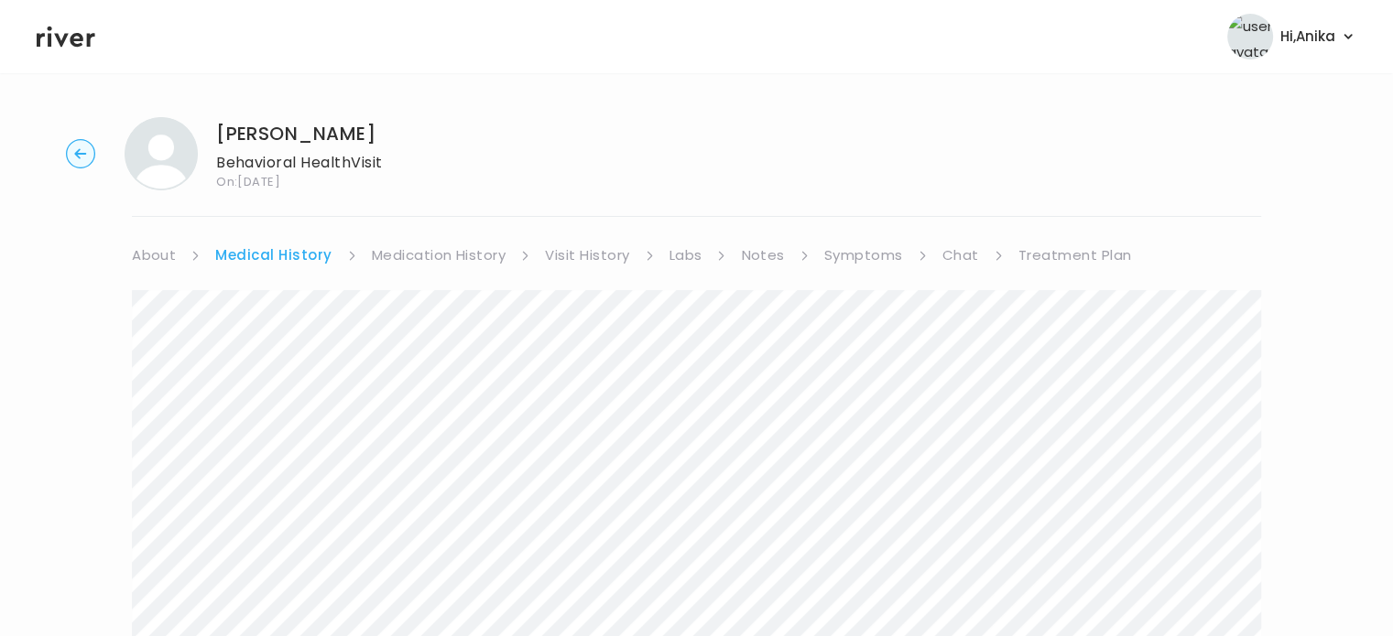
click at [438, 248] on link "Medication History" at bounding box center [439, 256] width 135 height 26
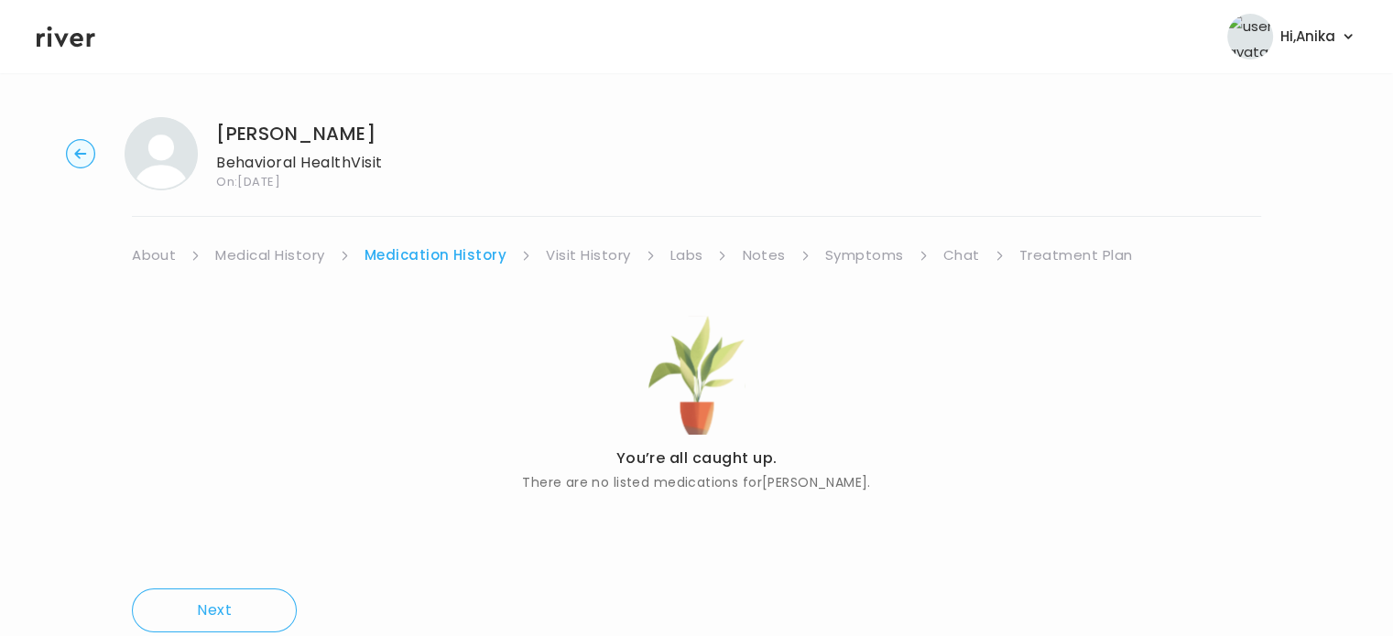
click at [574, 245] on link "Visit History" at bounding box center [588, 256] width 84 height 26
click at [674, 253] on link "Labs" at bounding box center [685, 256] width 33 height 26
click at [744, 255] on link "Notes" at bounding box center [757, 256] width 43 height 26
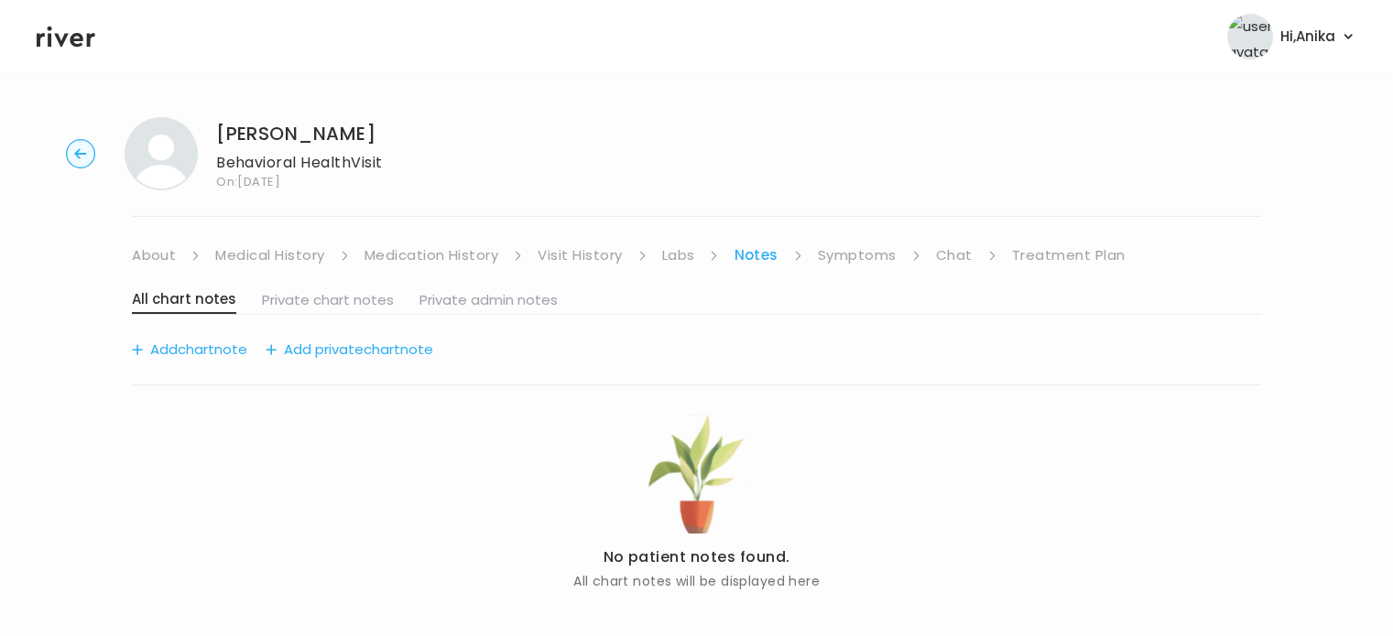
click at [857, 256] on link "Symptoms" at bounding box center [857, 256] width 79 height 26
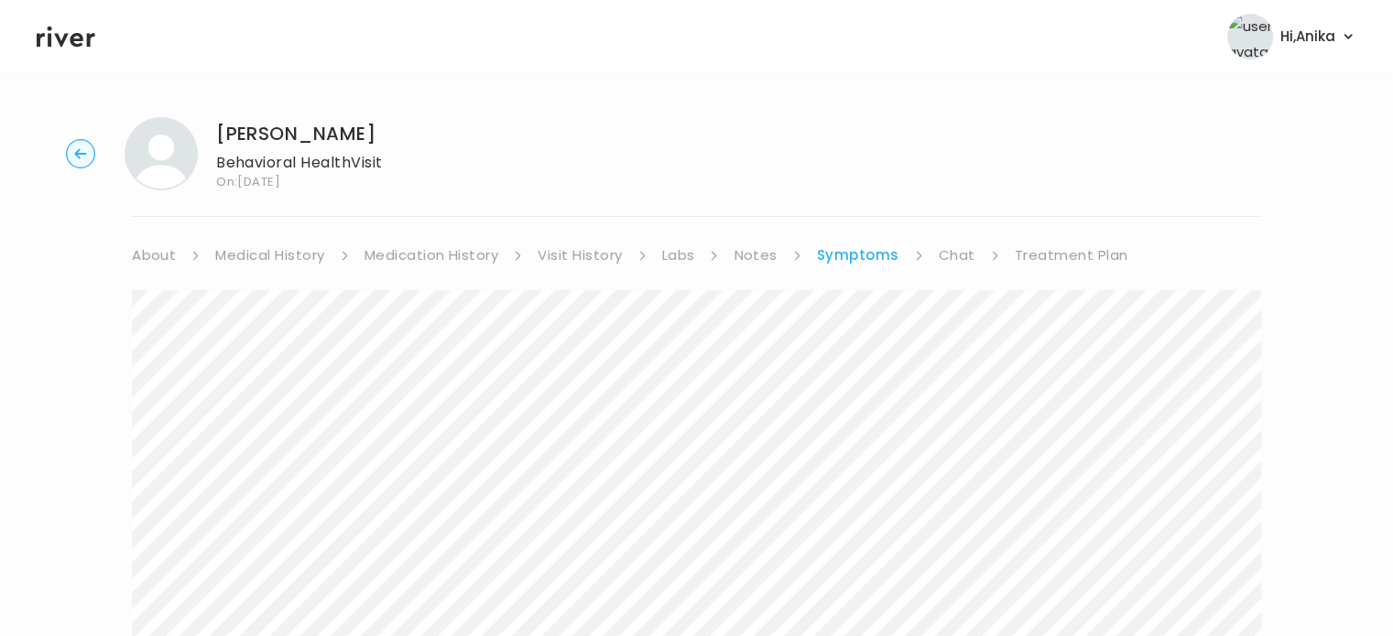
click at [1017, 245] on link "Treatment Plan" at bounding box center [1072, 256] width 114 height 26
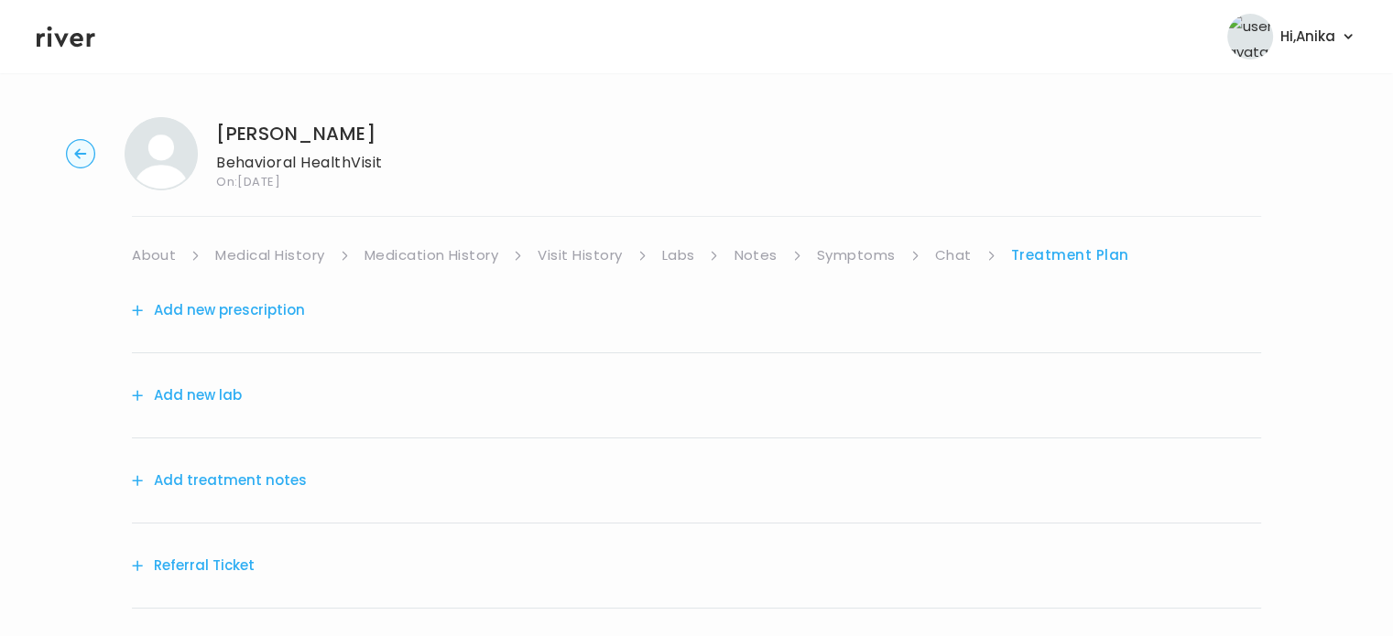
click at [242, 488] on button "Add treatment notes" at bounding box center [219, 481] width 175 height 26
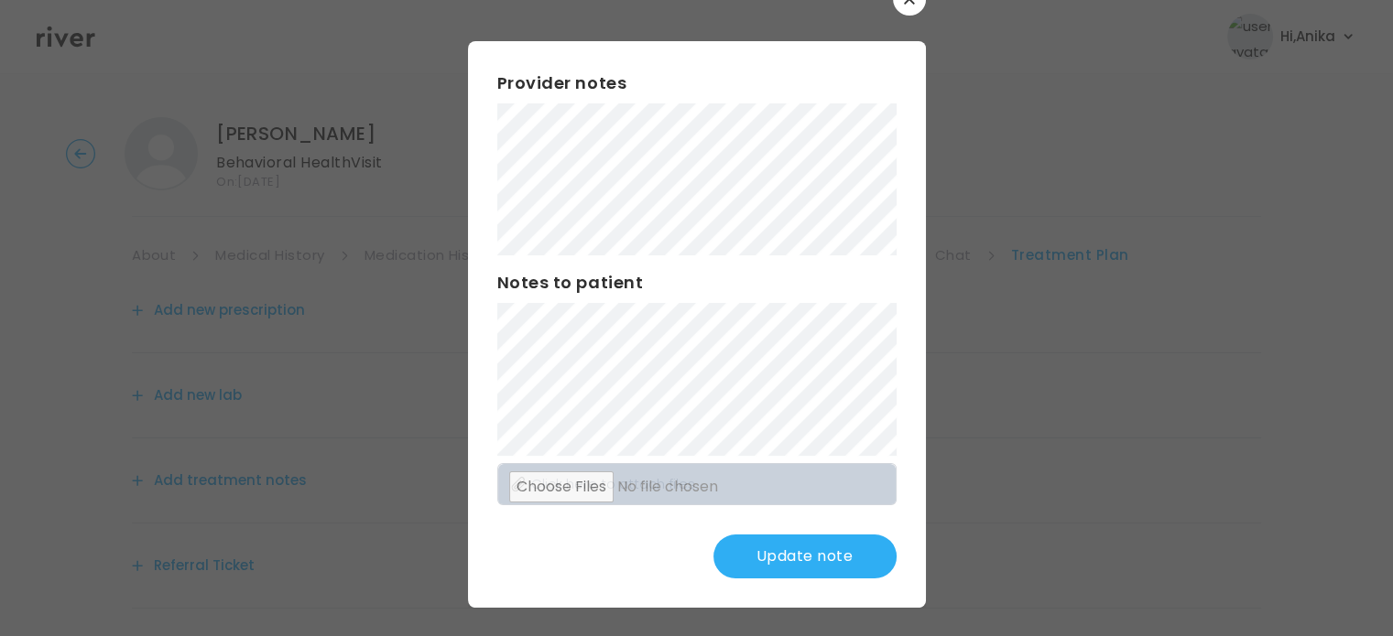
scroll to position [48, 0]
click at [820, 460] on div "Provider notes Notes to patient Click here to attach files Update note" at bounding box center [697, 323] width 458 height 567
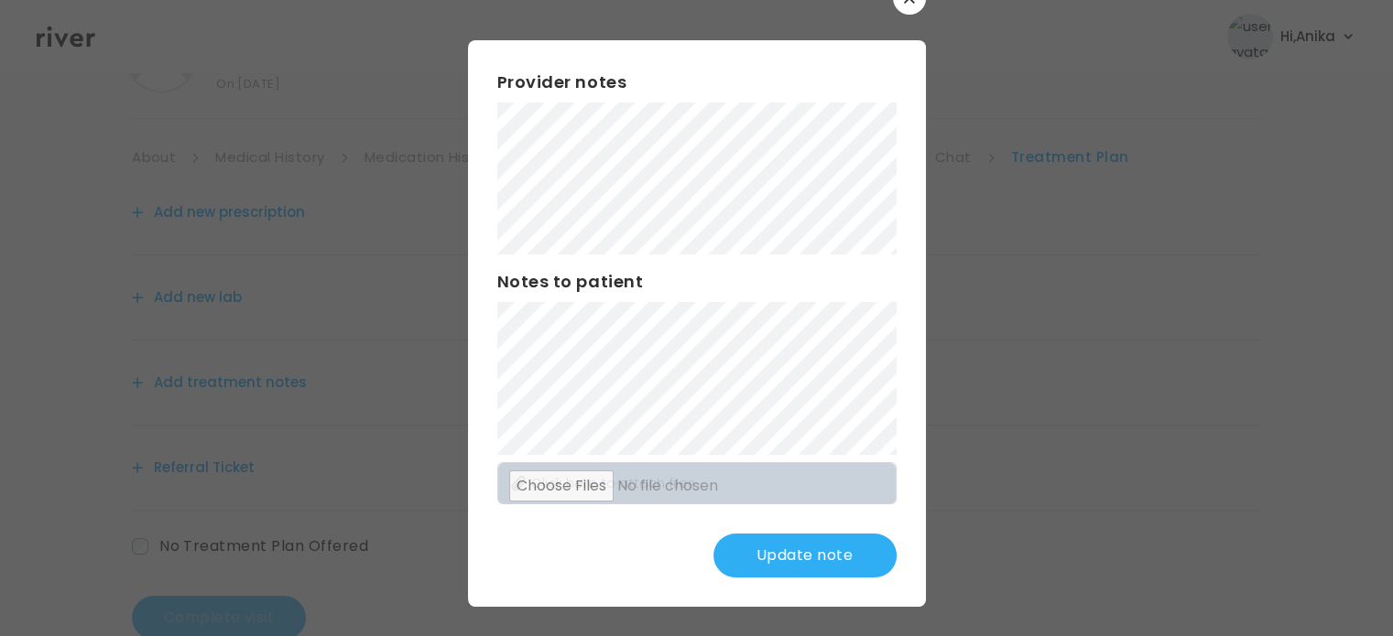
scroll to position [117, 0]
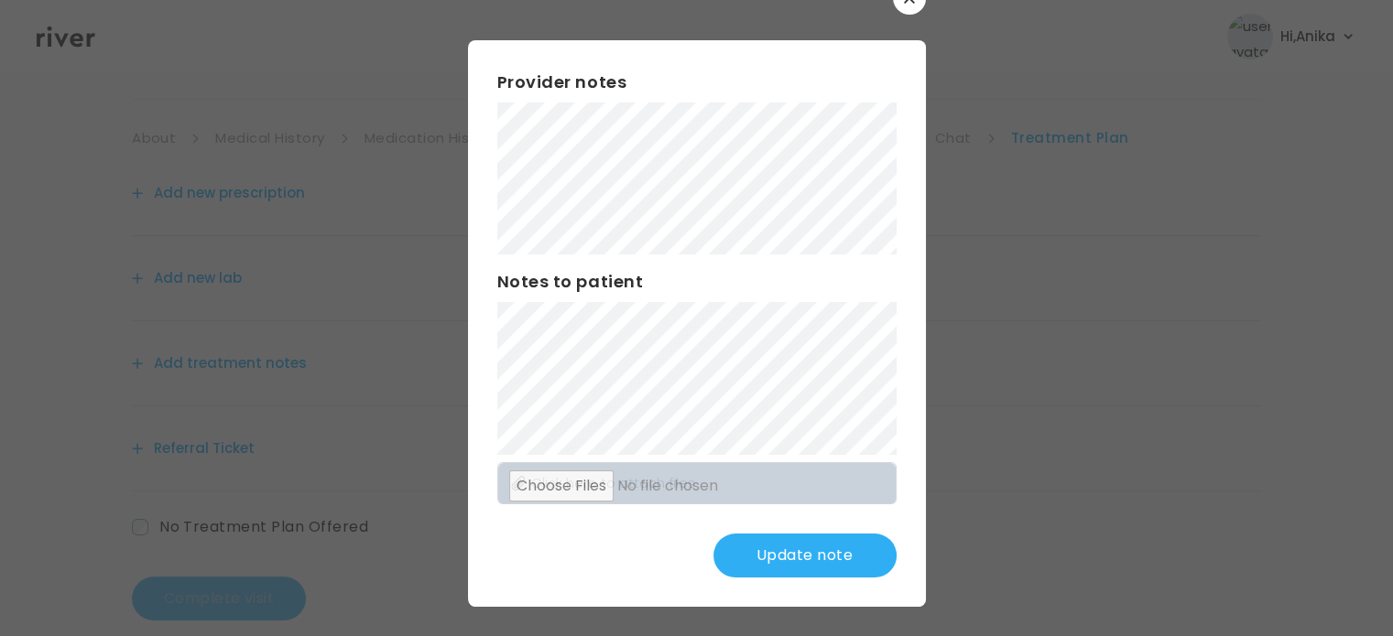
click at [770, 562] on button "Update note" at bounding box center [804, 556] width 183 height 44
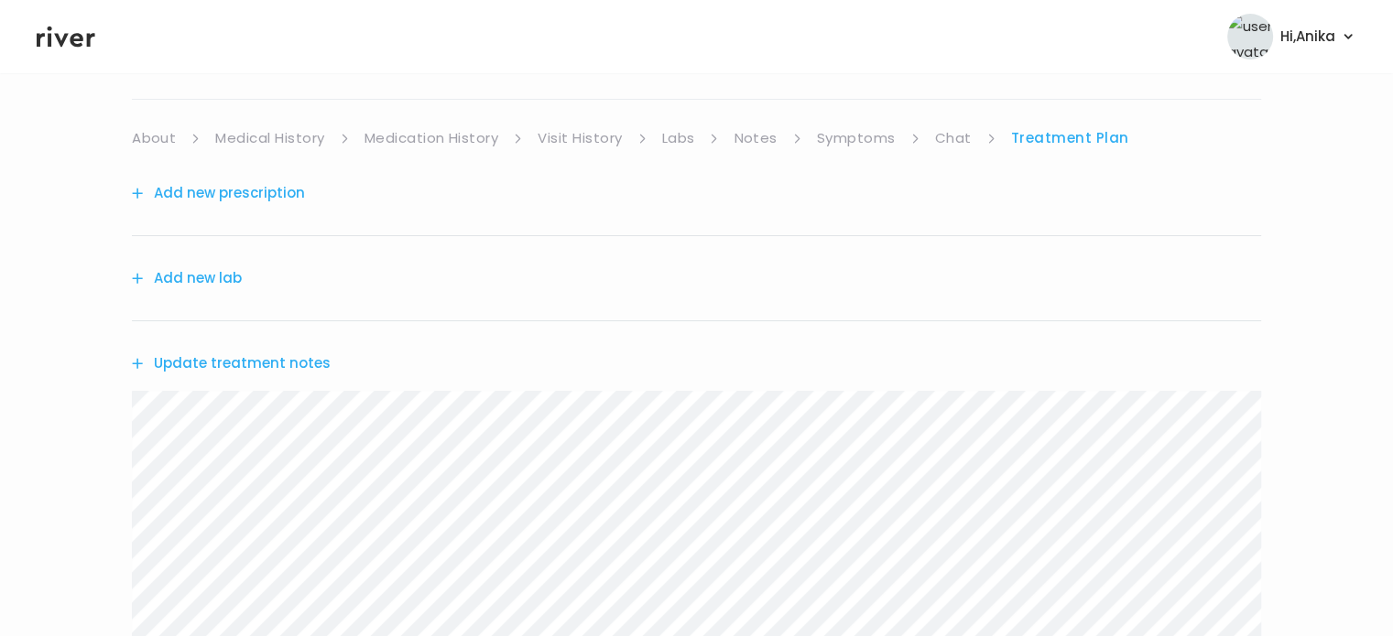
click at [839, 142] on link "Symptoms" at bounding box center [856, 138] width 79 height 26
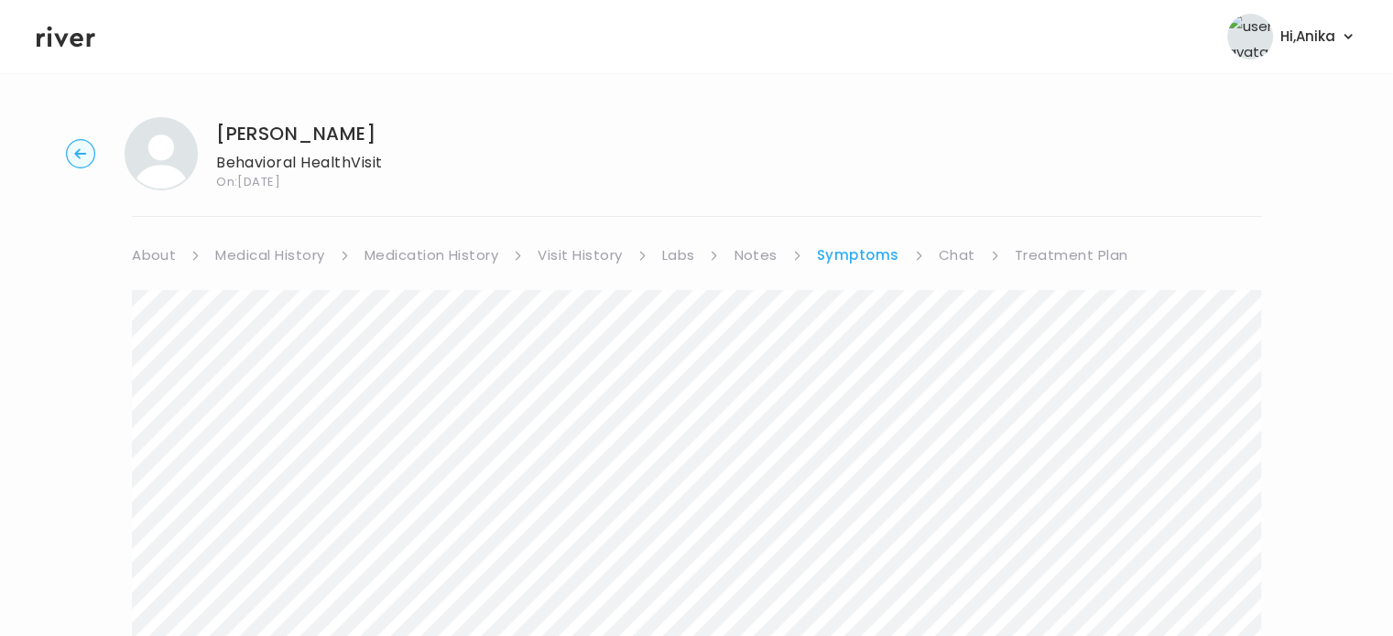
click at [1071, 257] on link "Treatment Plan" at bounding box center [1072, 256] width 114 height 26
click at [236, 481] on button "Update treatment notes" at bounding box center [231, 481] width 199 height 26
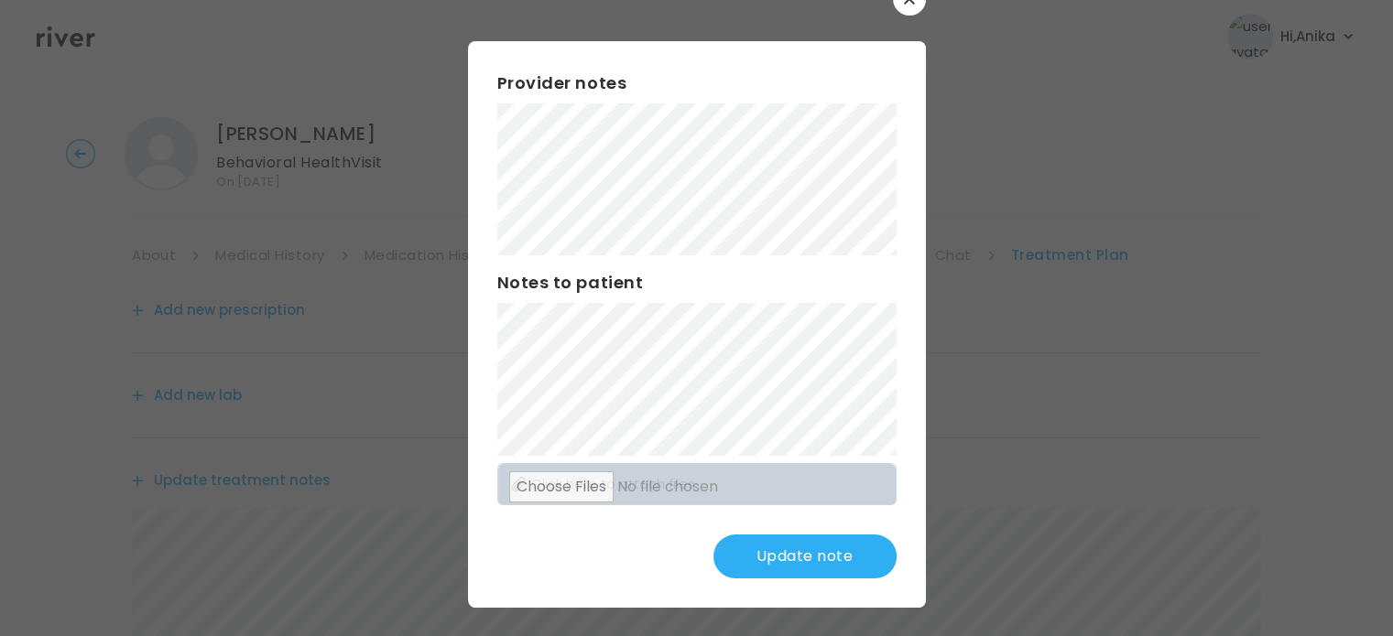
scroll to position [48, 0]
click at [481, 204] on div "Provider notes Notes to patient Click here to attach files Update note" at bounding box center [697, 323] width 458 height 567
click at [753, 549] on button "Update note" at bounding box center [804, 556] width 183 height 44
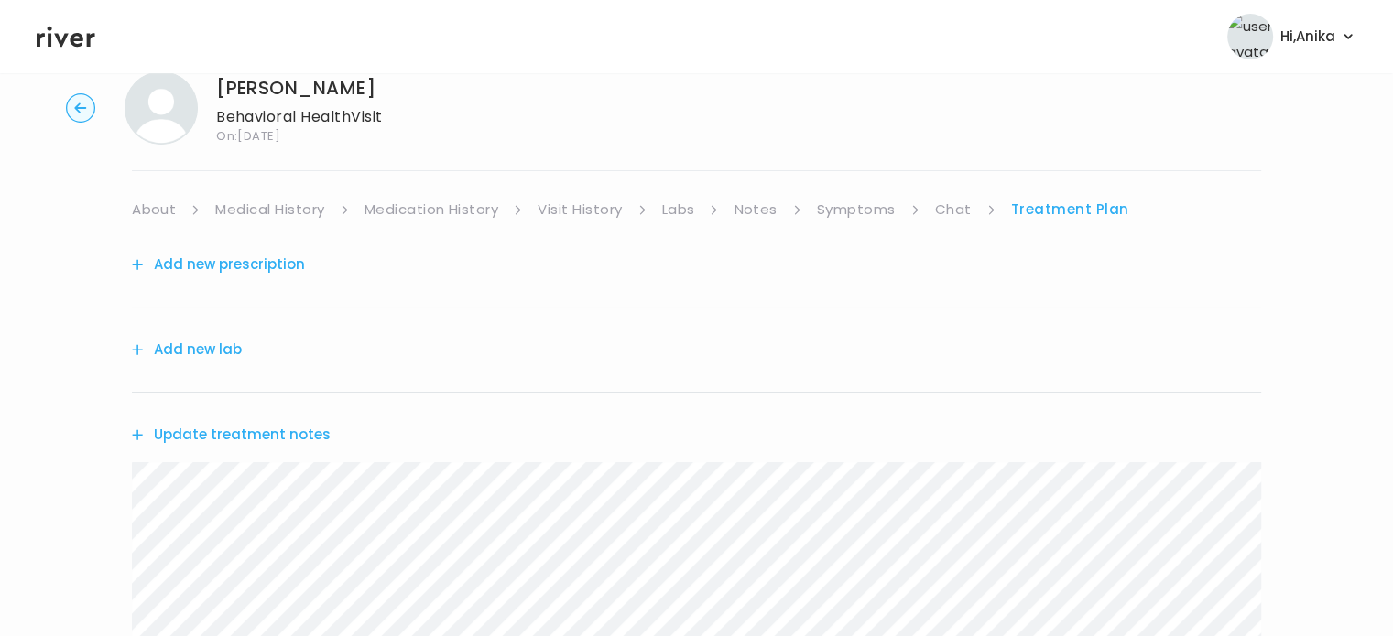
scroll to position [0, 0]
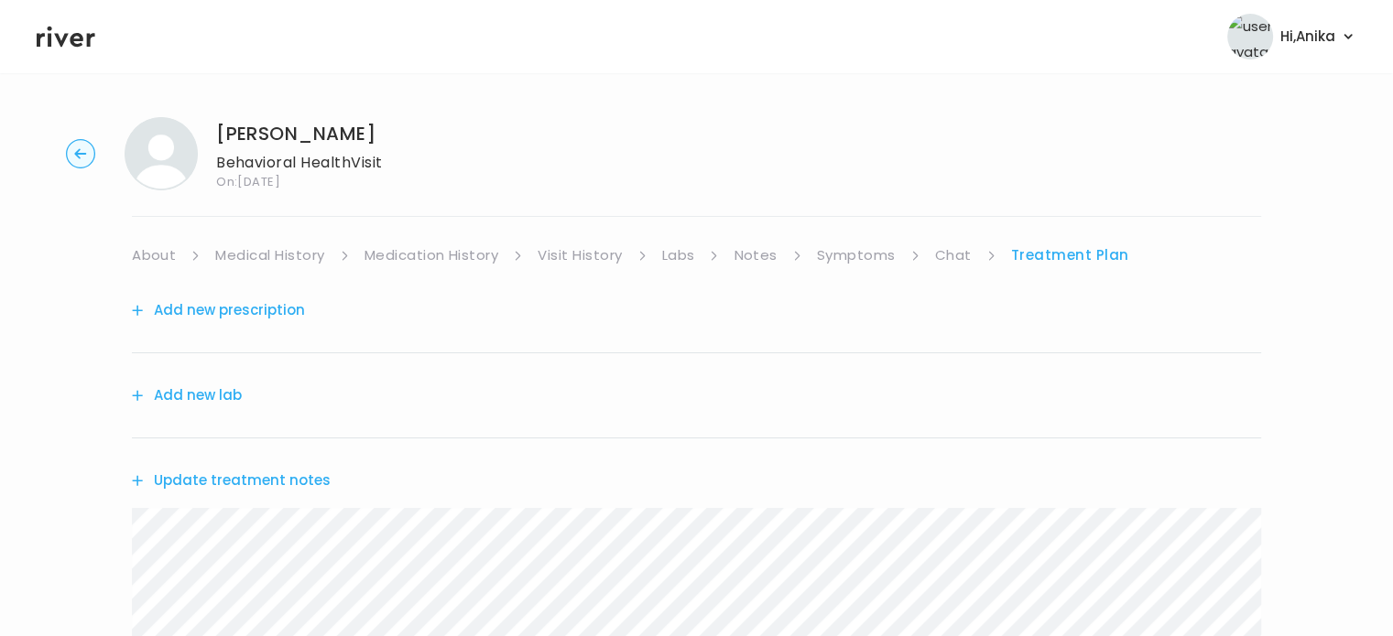
click at [868, 246] on link "Symptoms" at bounding box center [856, 256] width 79 height 26
click at [1052, 254] on link "Treatment Plan" at bounding box center [1072, 256] width 114 height 26
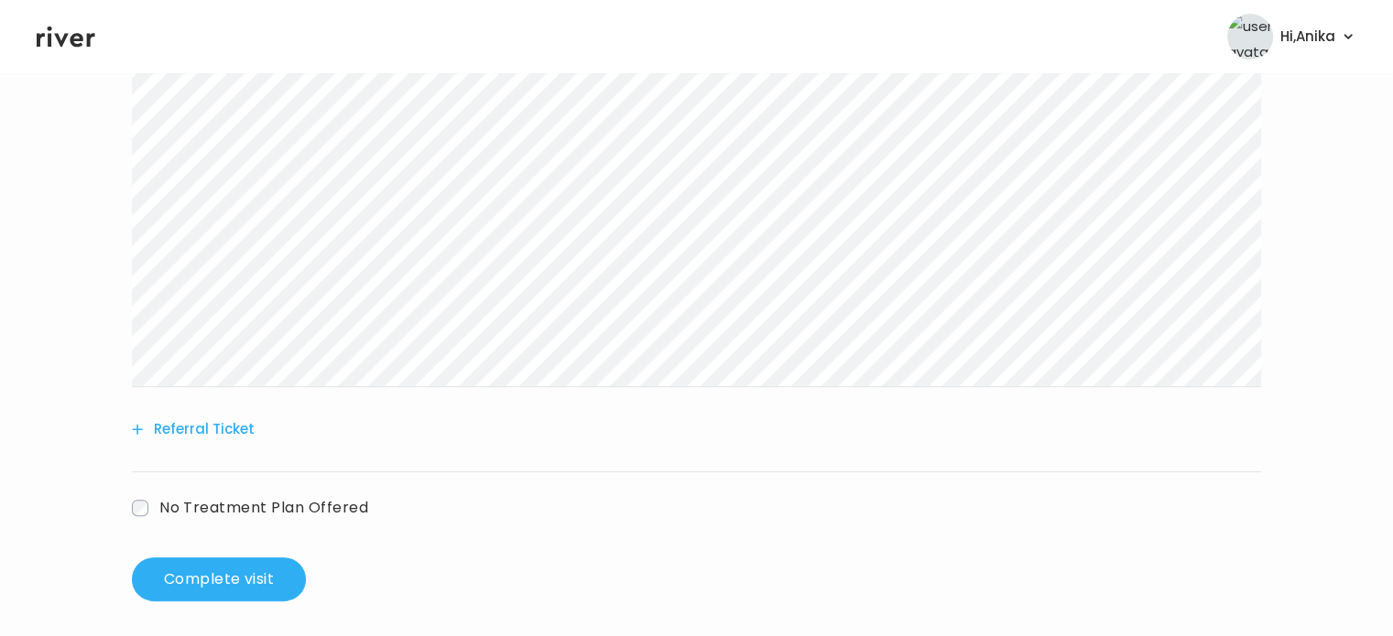
scroll to position [469, 0]
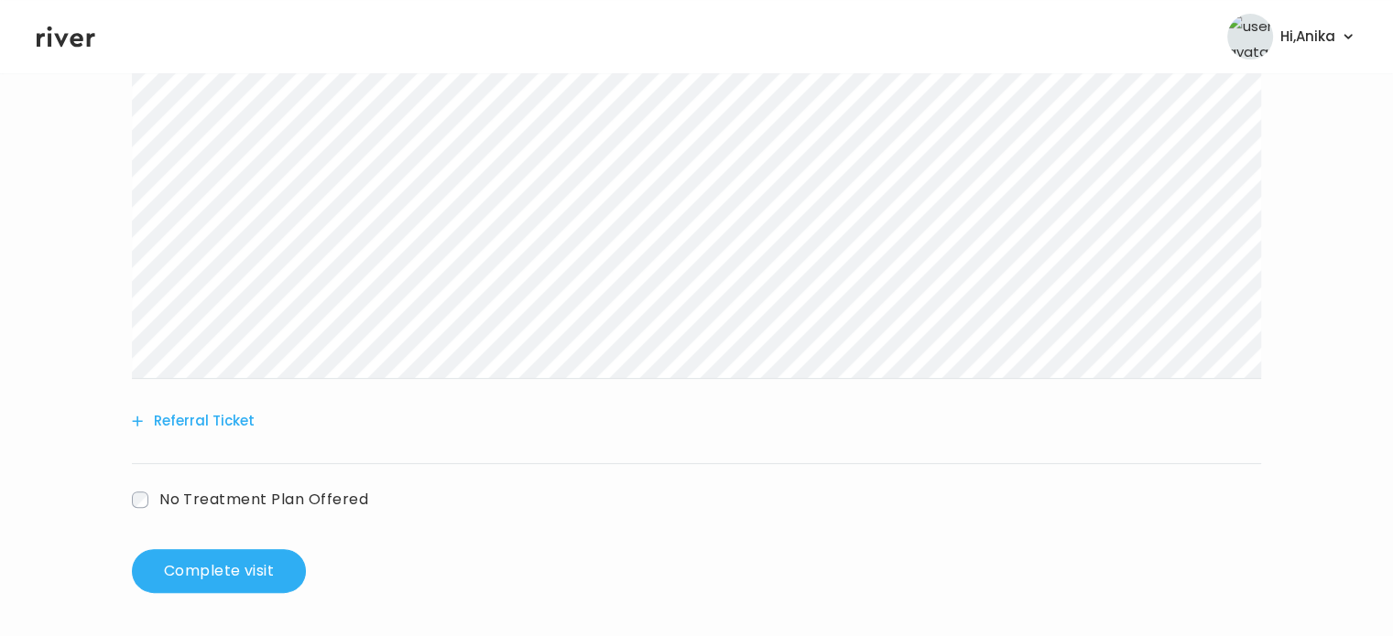
click at [206, 422] on button "Referral Ticket" at bounding box center [193, 421] width 123 height 26
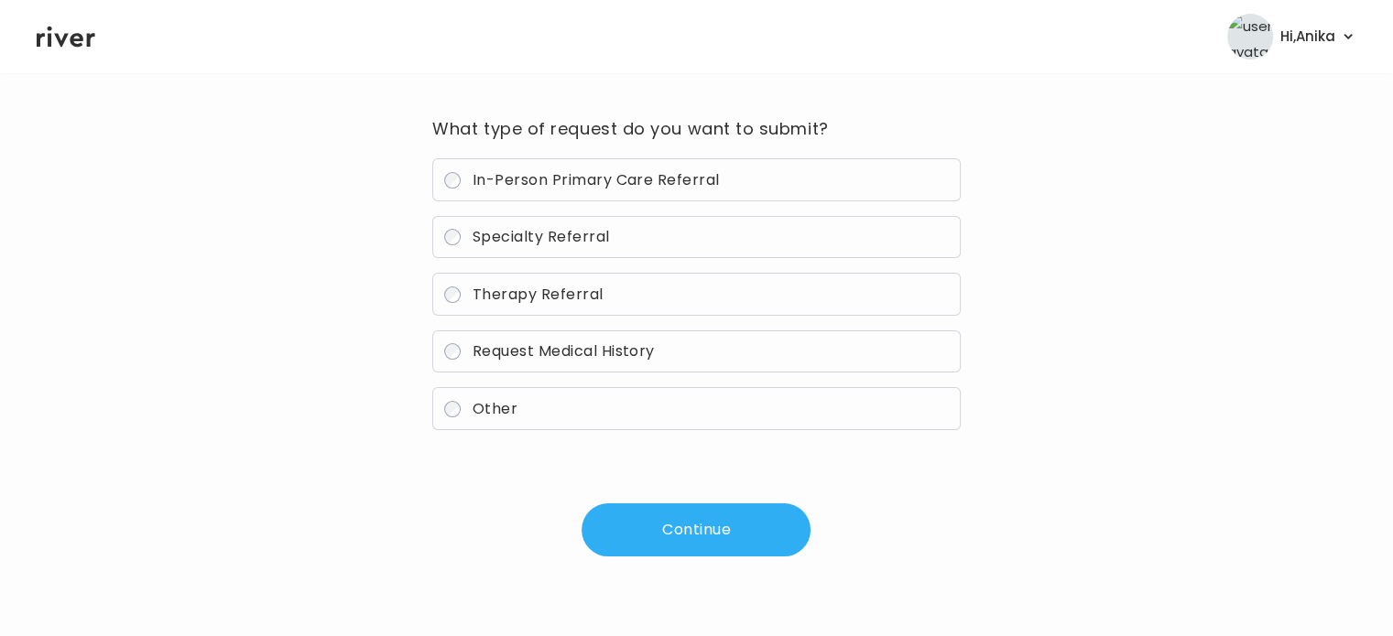
click at [588, 290] on span "Therapy Referral" at bounding box center [538, 294] width 131 height 21
click at [681, 533] on button "Continue" at bounding box center [696, 530] width 229 height 53
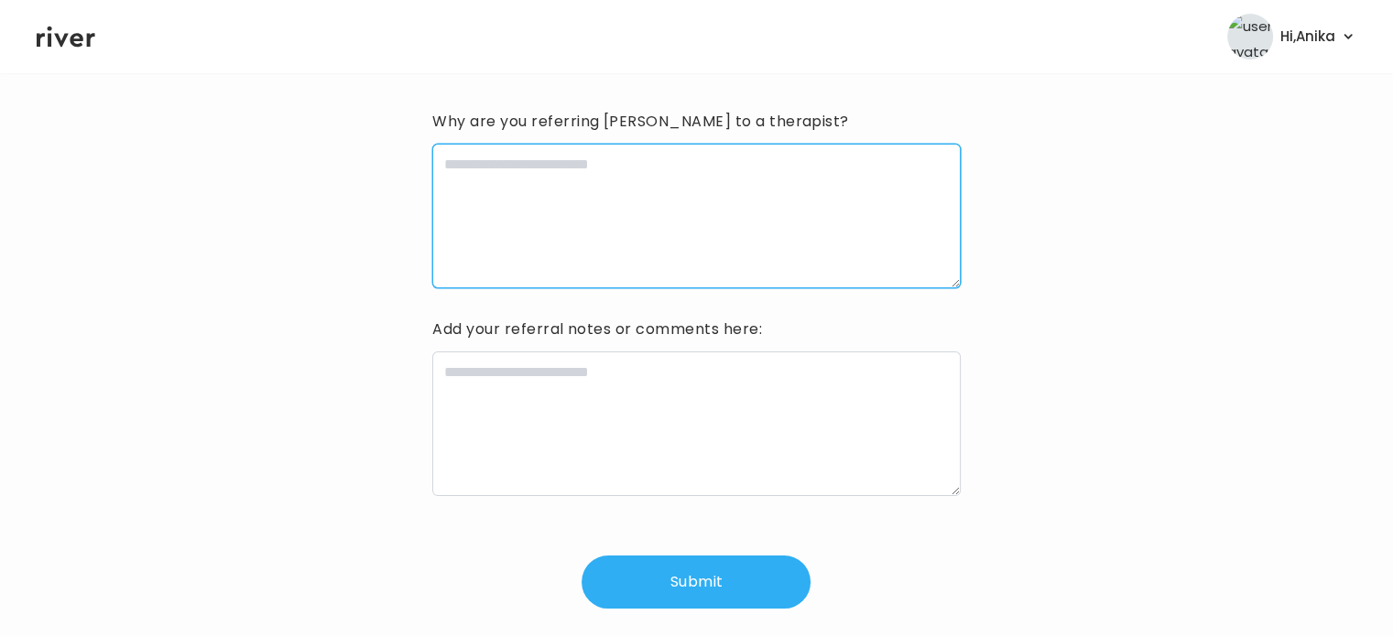
click at [645, 276] on textarea at bounding box center [696, 216] width 528 height 145
type textarea "**********"
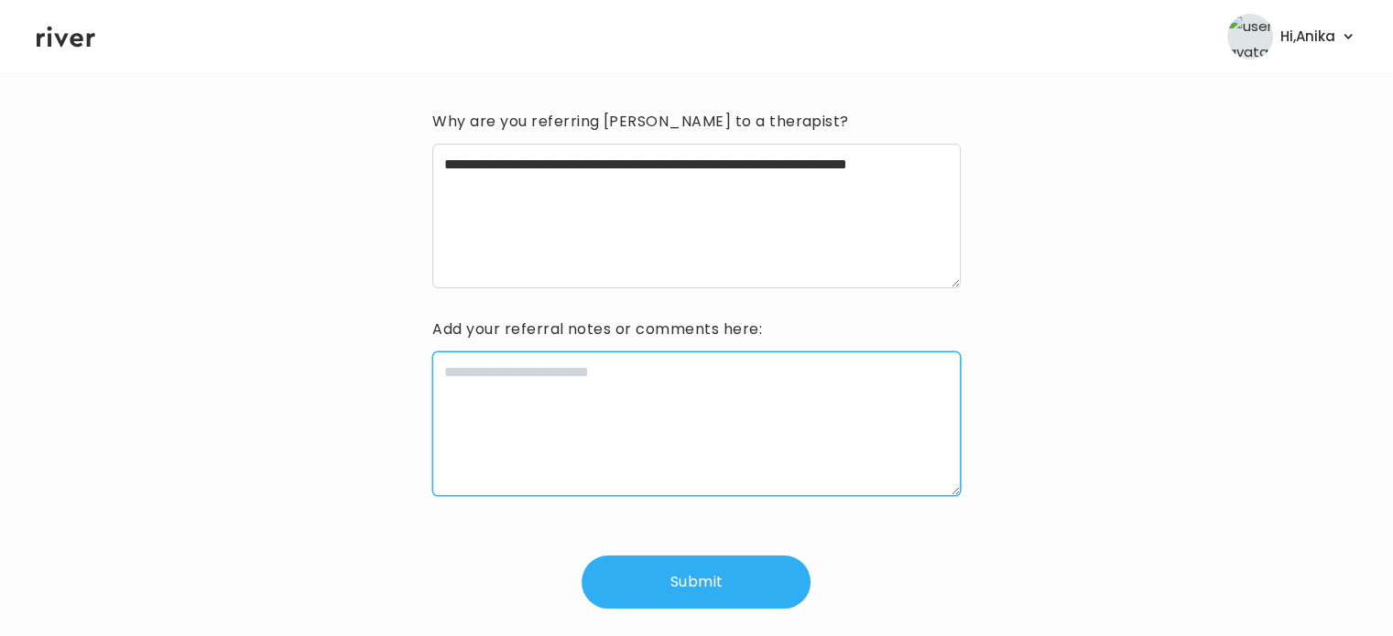
click at [644, 419] on textarea at bounding box center [696, 424] width 528 height 145
type textarea "**********"
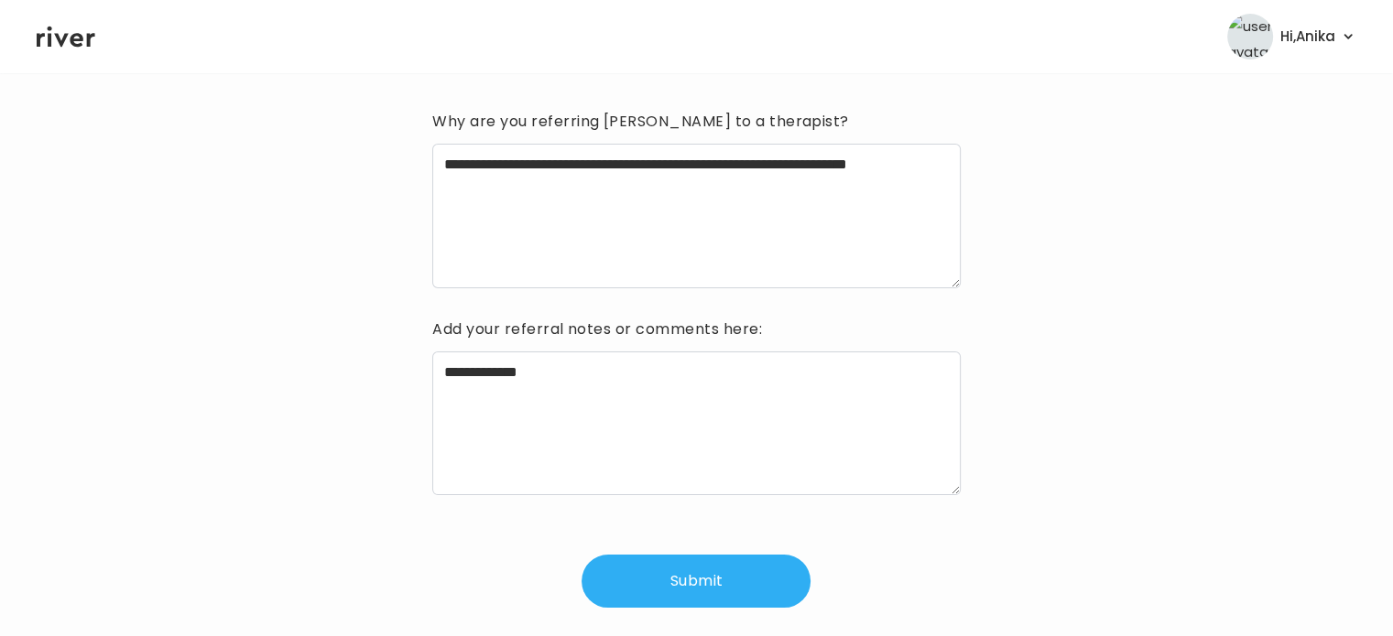
click at [671, 578] on button "Submit" at bounding box center [696, 581] width 229 height 53
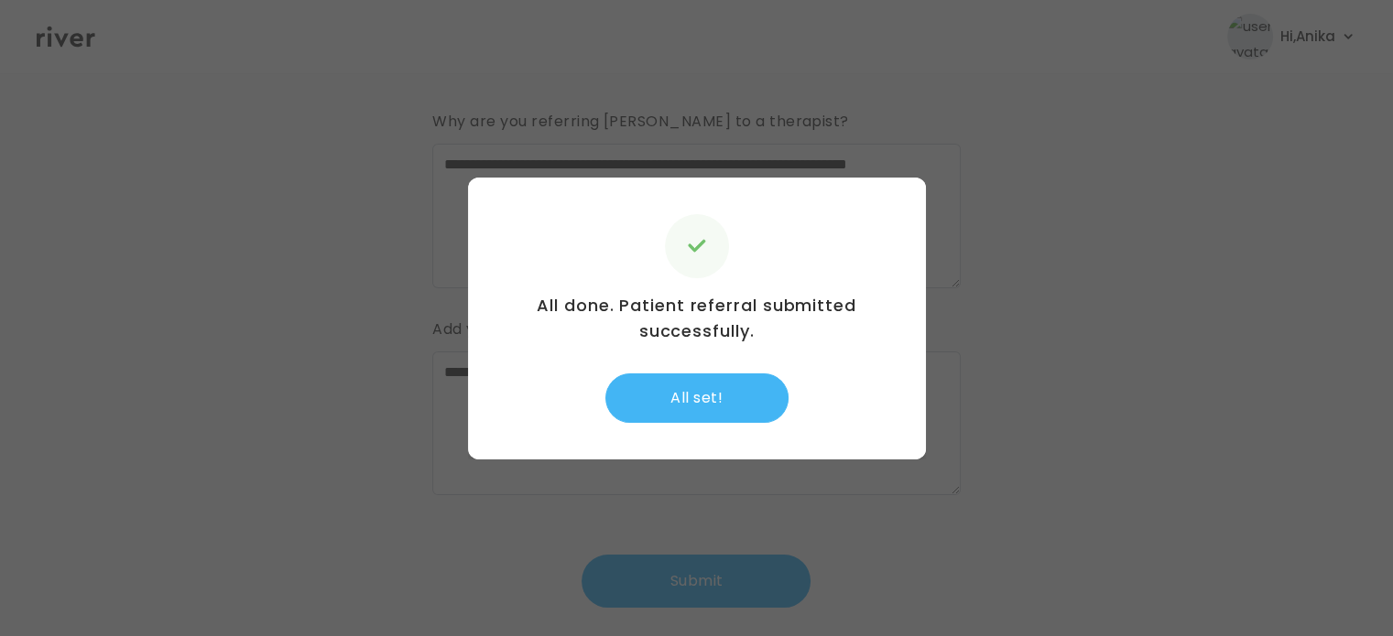
click at [700, 397] on button "All set!" at bounding box center [696, 398] width 183 height 49
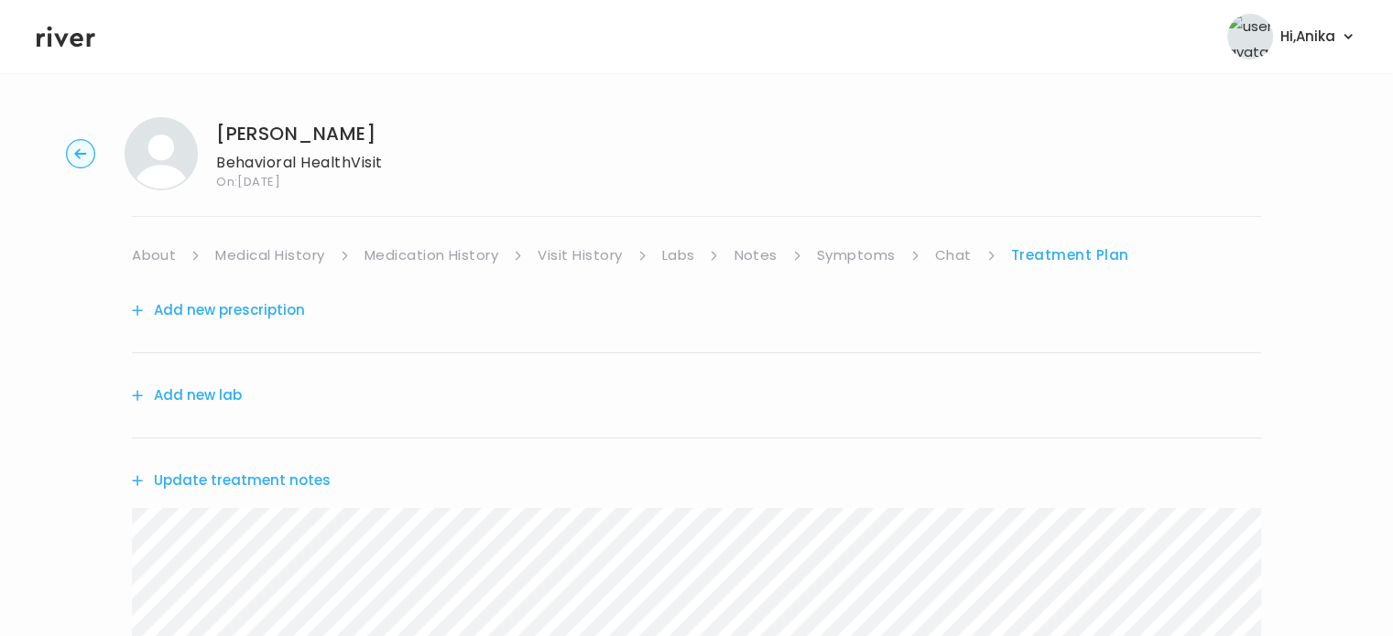
click at [224, 386] on button "Add new lab" at bounding box center [187, 396] width 110 height 26
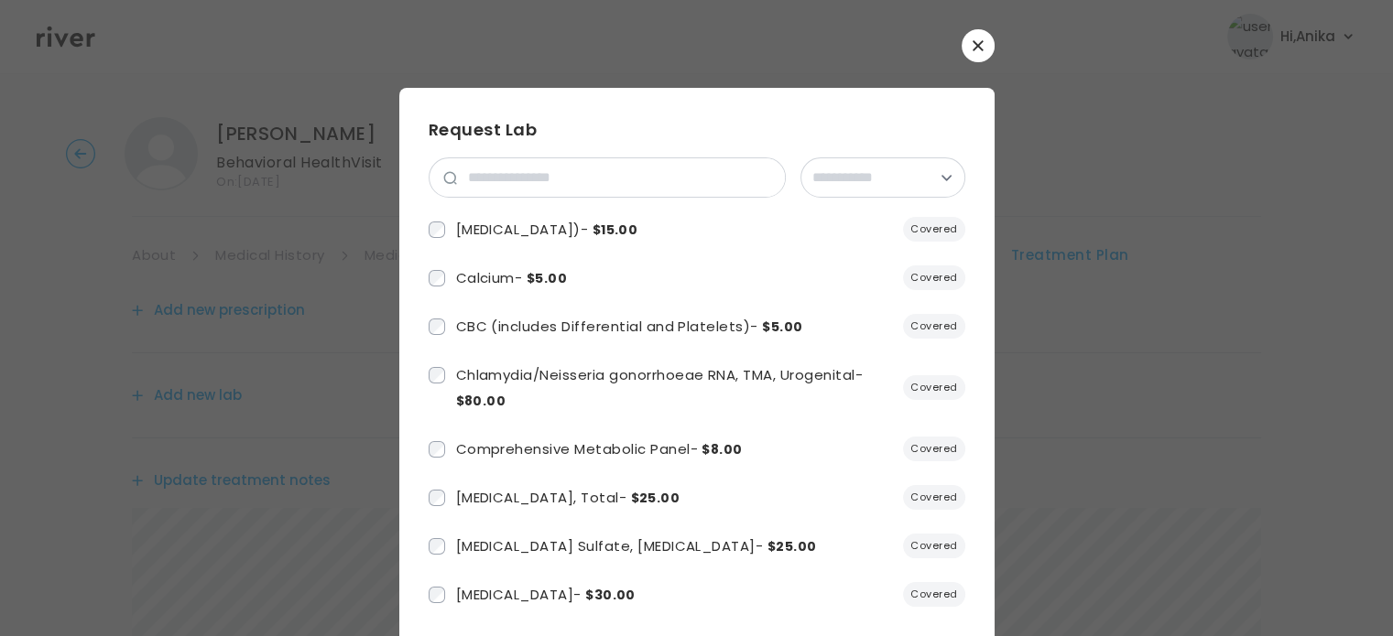
click at [973, 40] on icon "button" at bounding box center [978, 45] width 11 height 11
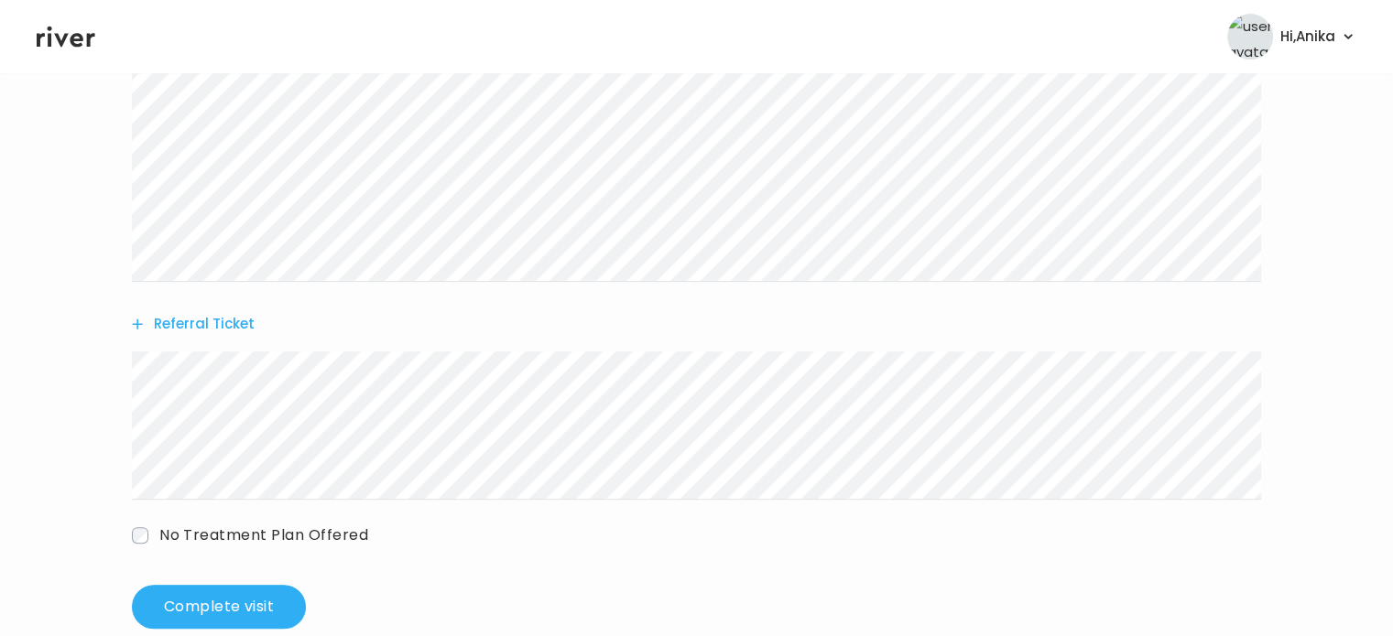
scroll to position [602, 0]
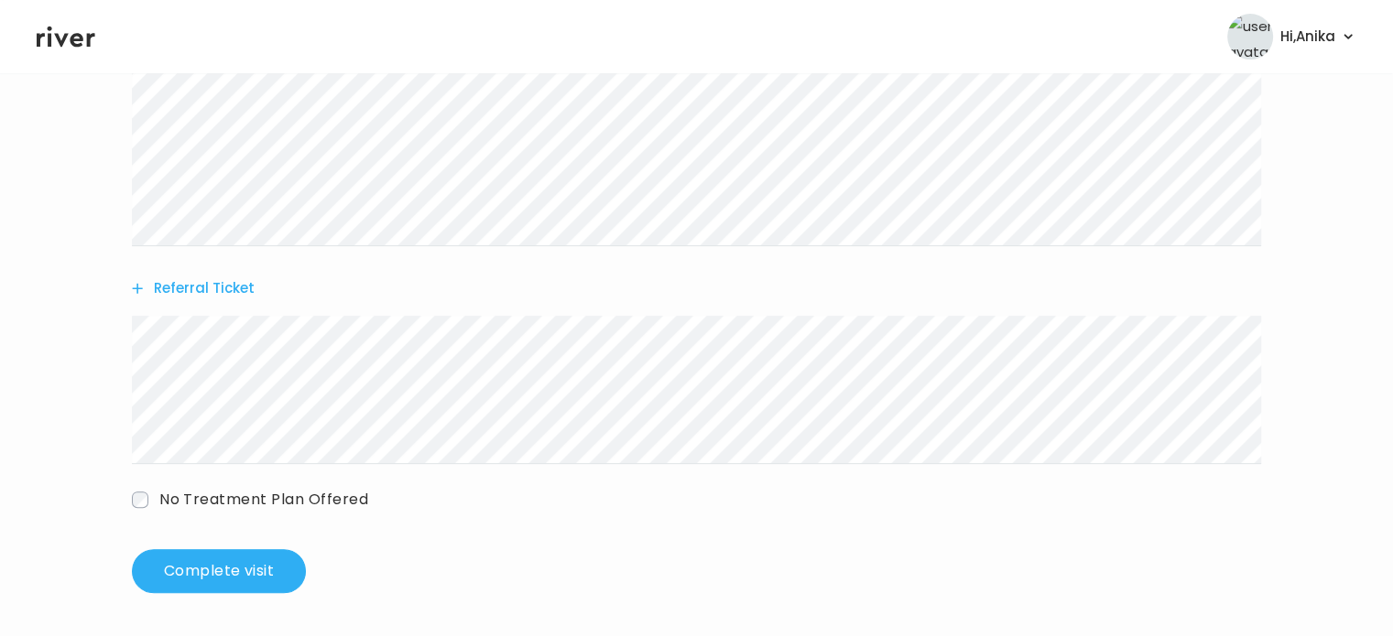
click at [218, 292] on button "Referral Ticket" at bounding box center [193, 289] width 123 height 26
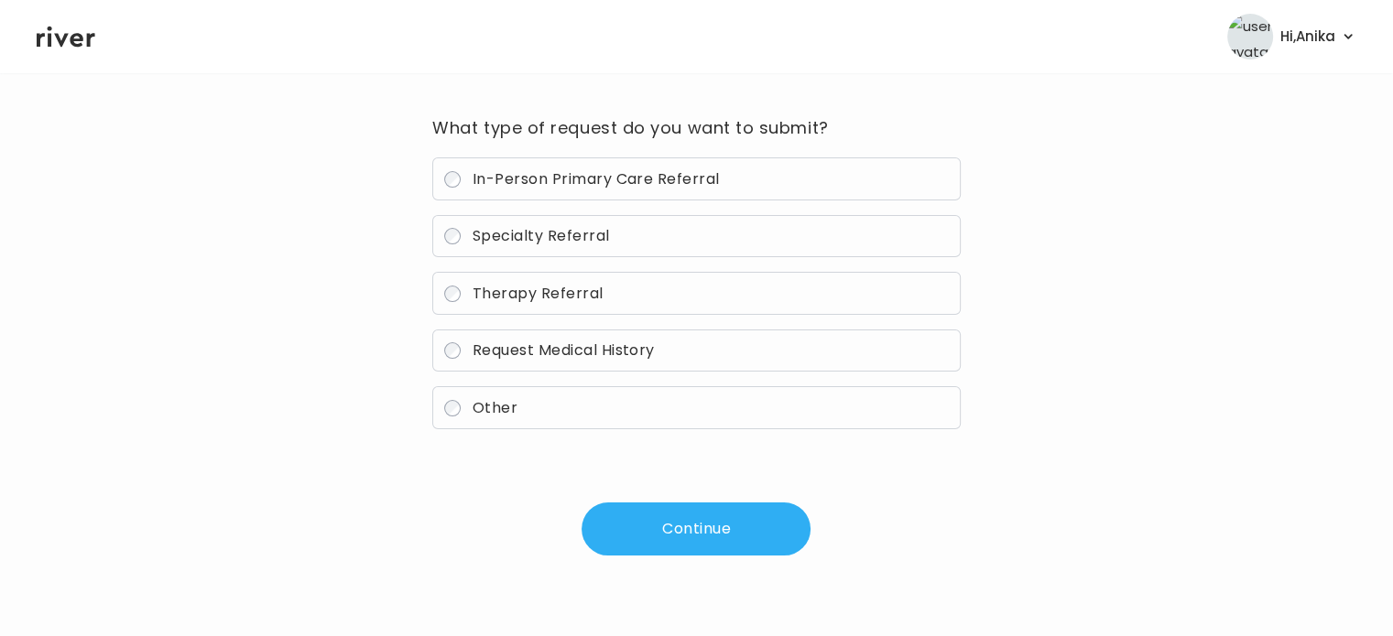
scroll to position [131, 0]
click at [543, 241] on span "Specialty Referral" at bounding box center [541, 236] width 137 height 21
click at [658, 528] on button "Continue" at bounding box center [696, 530] width 229 height 53
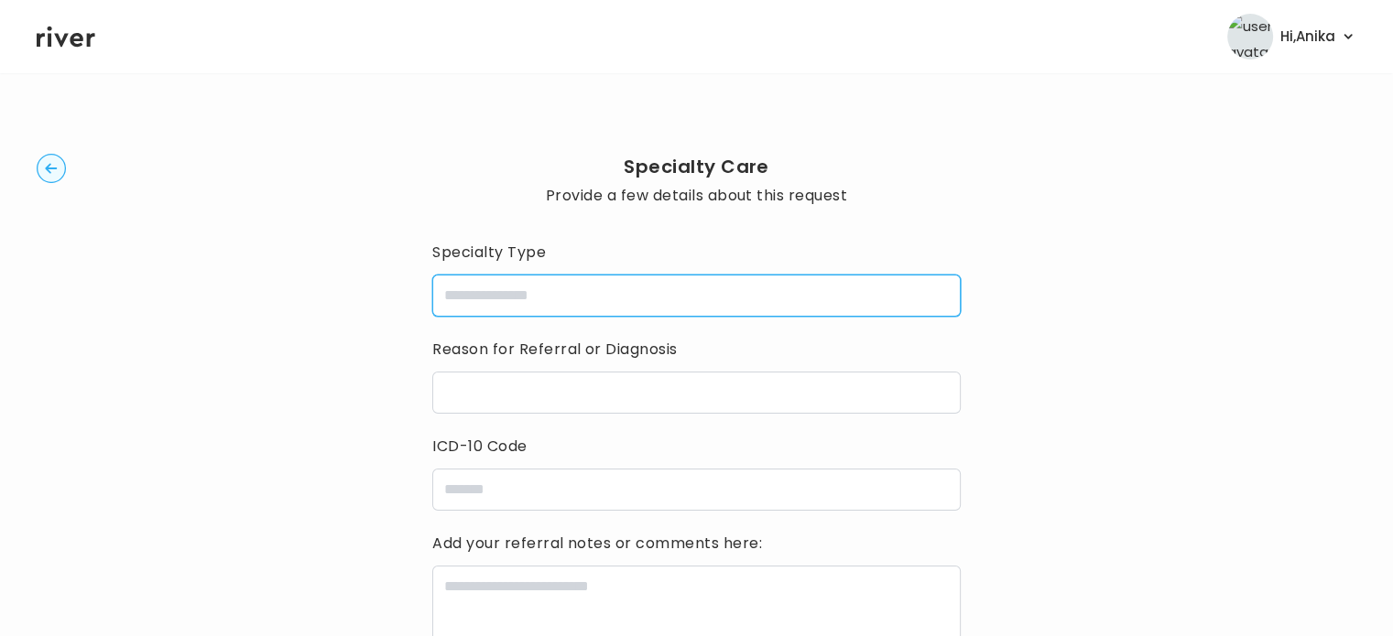
click at [656, 299] on input "specialtyType" at bounding box center [696, 296] width 528 height 42
type input "**********"
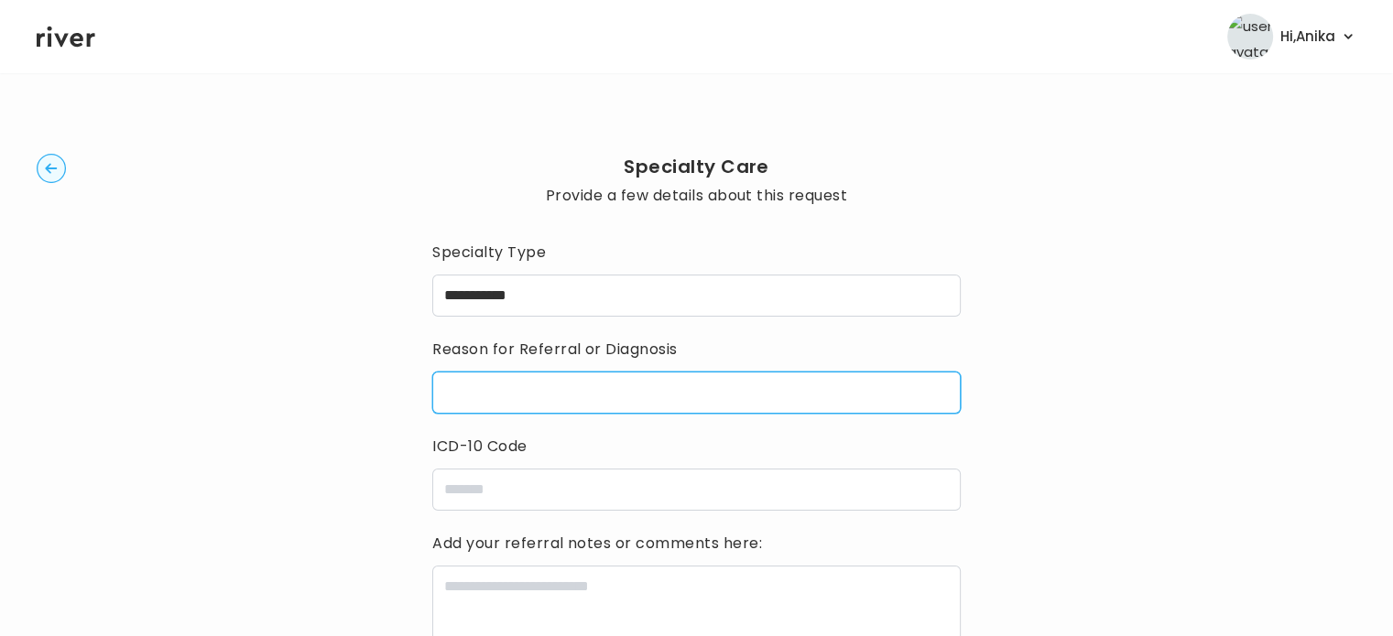
click at [615, 381] on input "reasonForReferral" at bounding box center [696, 393] width 528 height 42
type input "**********"
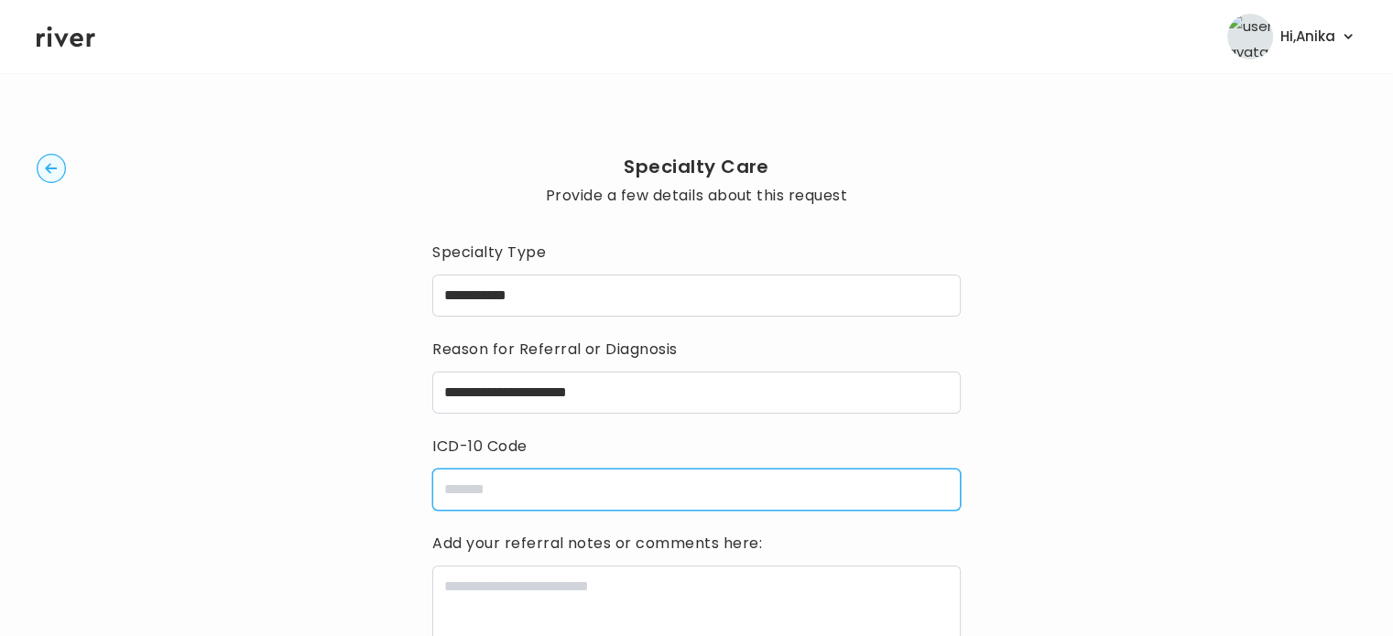
click at [567, 498] on input "icdCode" at bounding box center [696, 490] width 528 height 42
type input "*"
type input "**********"
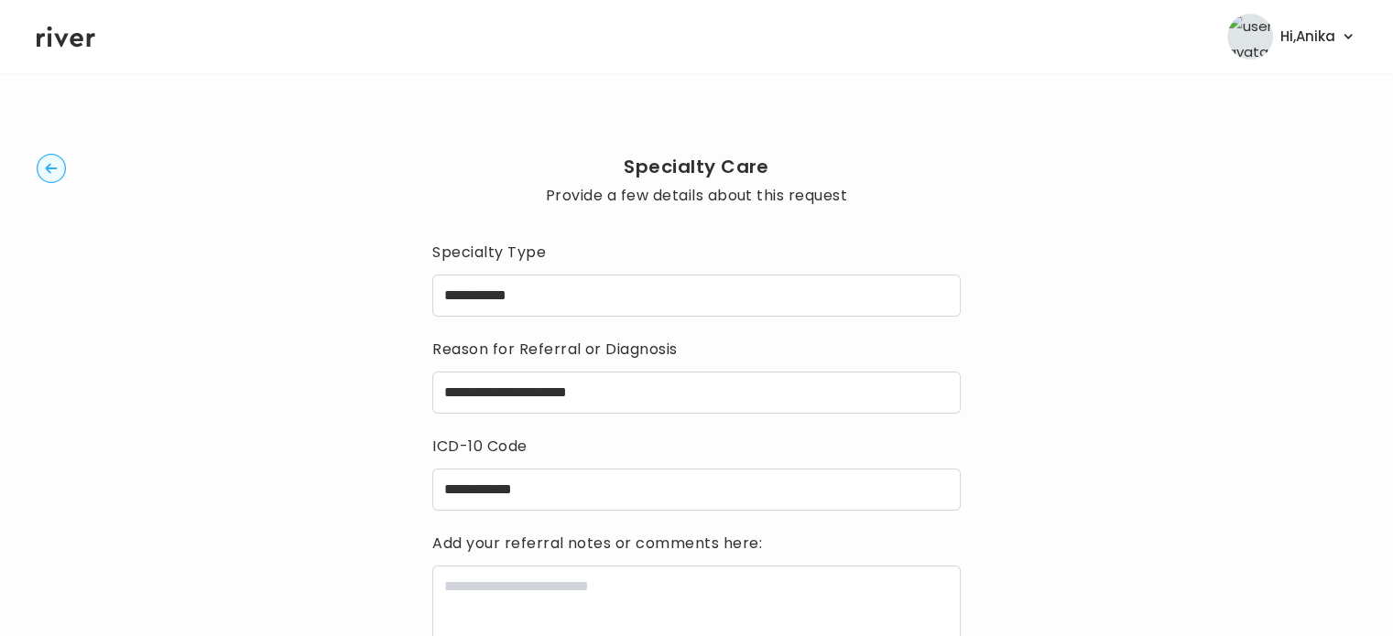
click at [1118, 366] on div "**********" at bounding box center [697, 489] width 1320 height 772
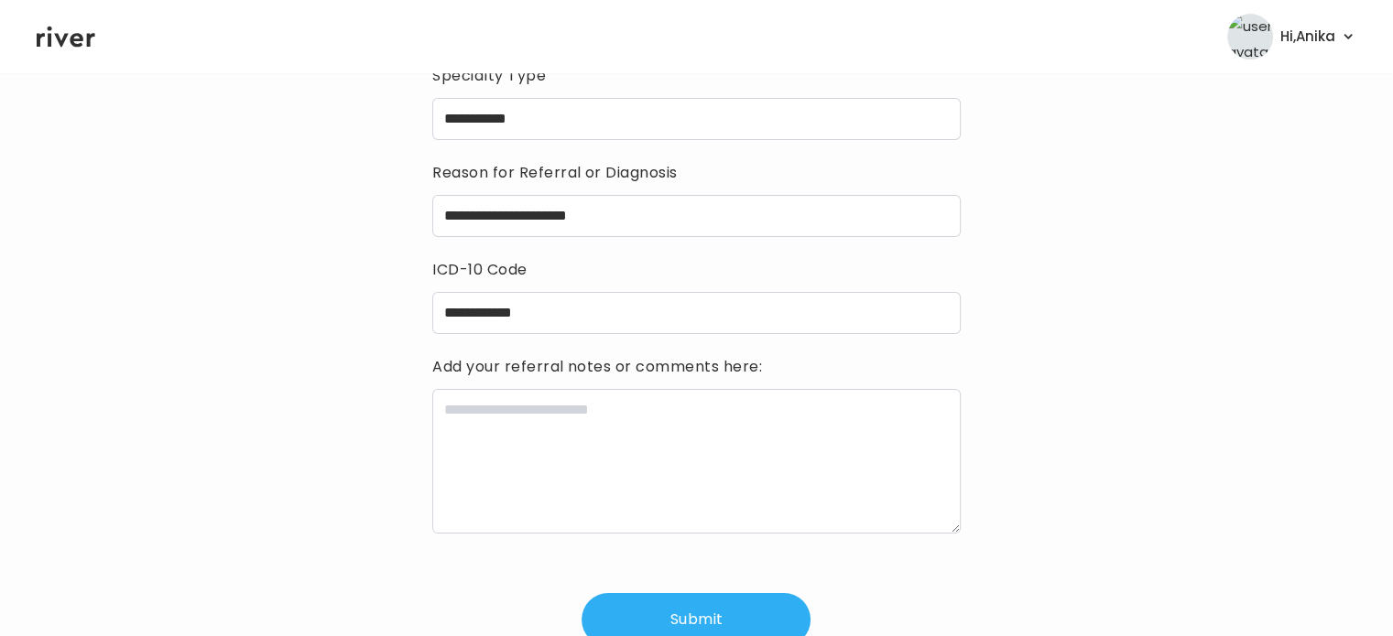
scroll to position [178, 0]
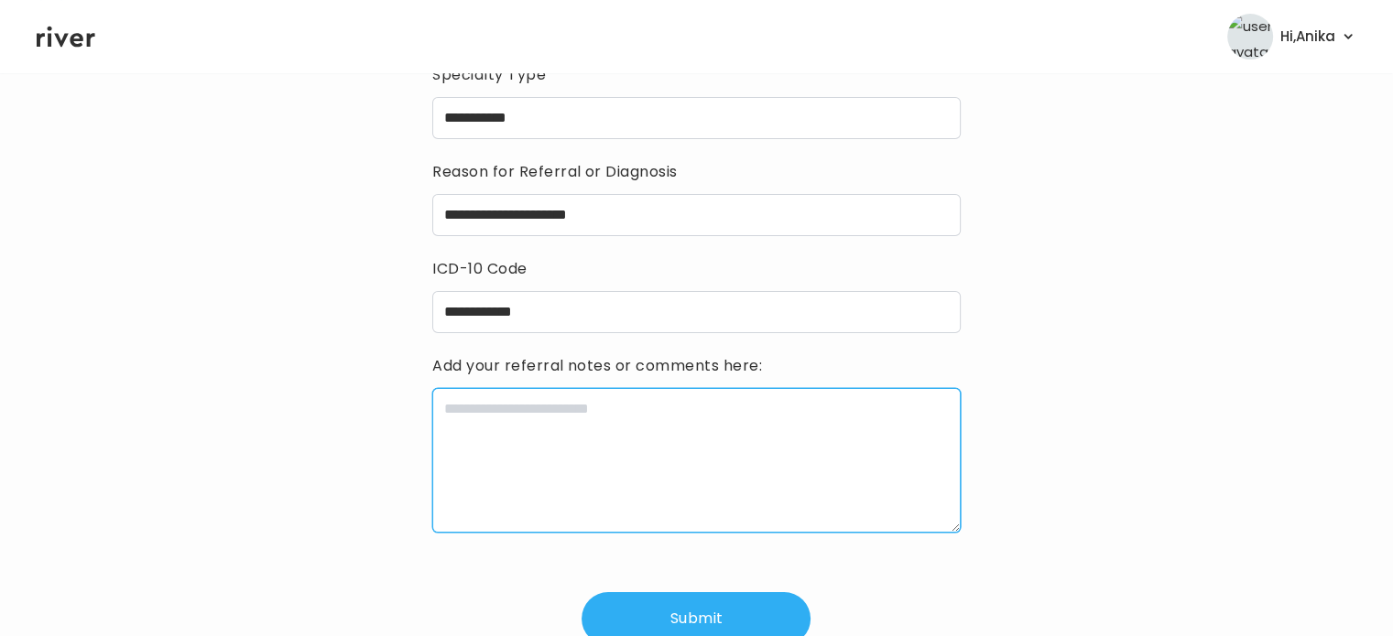
click at [736, 409] on textarea at bounding box center [696, 460] width 528 height 145
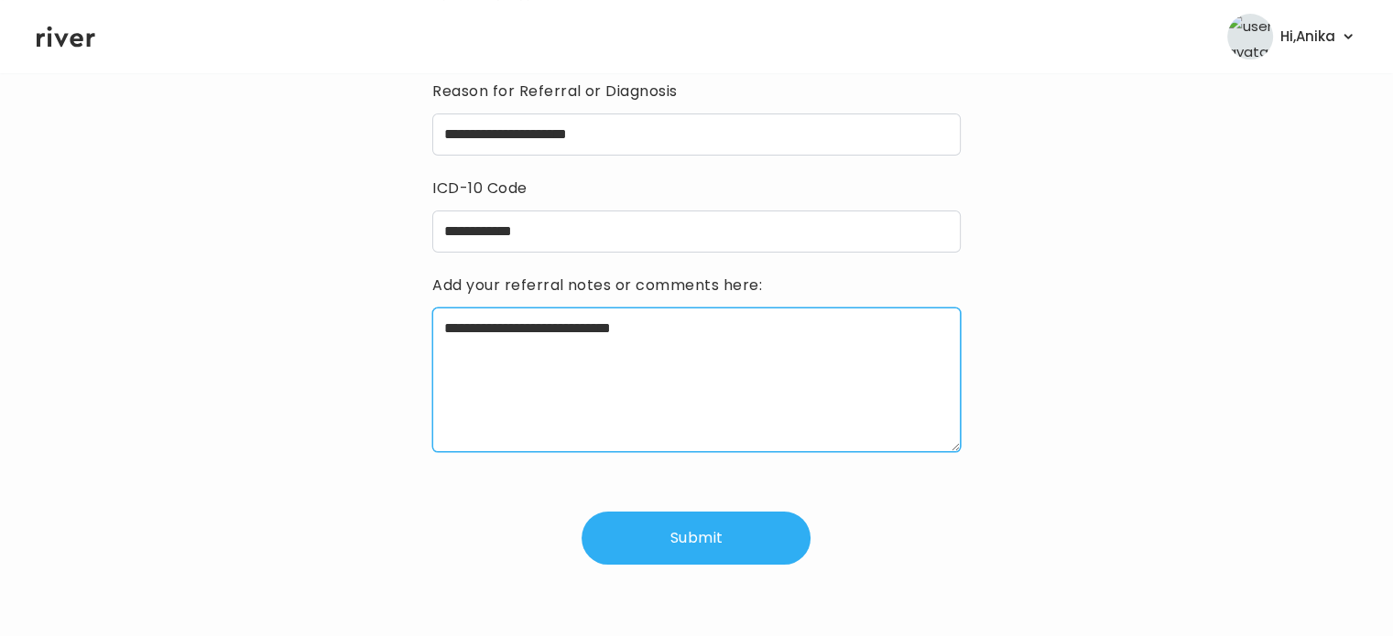
scroll to position [266, 0]
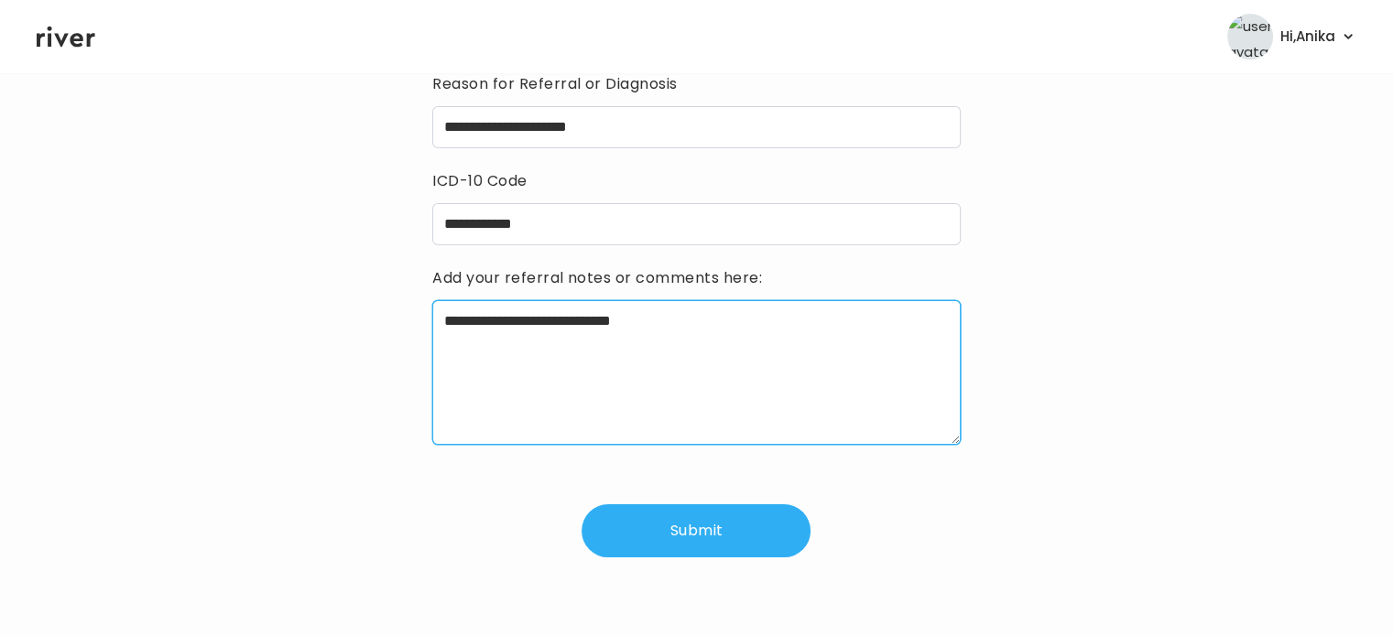
type textarea "**********"
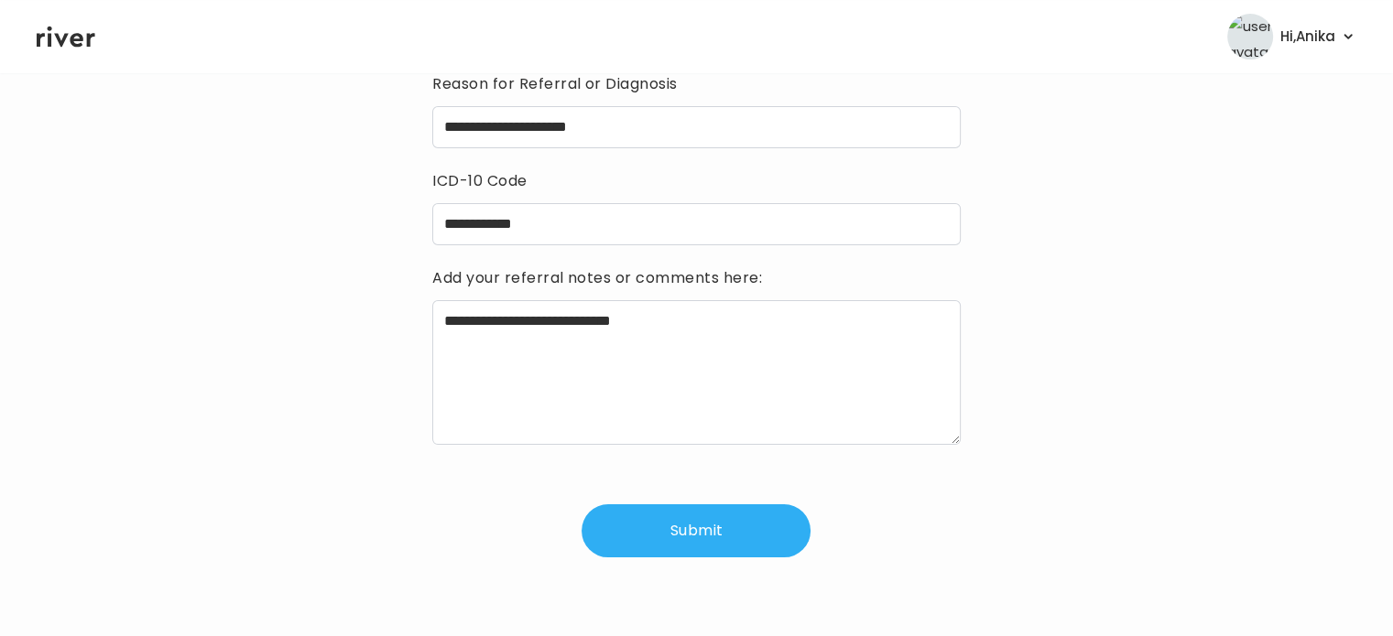
click at [722, 523] on button "Submit" at bounding box center [696, 531] width 229 height 53
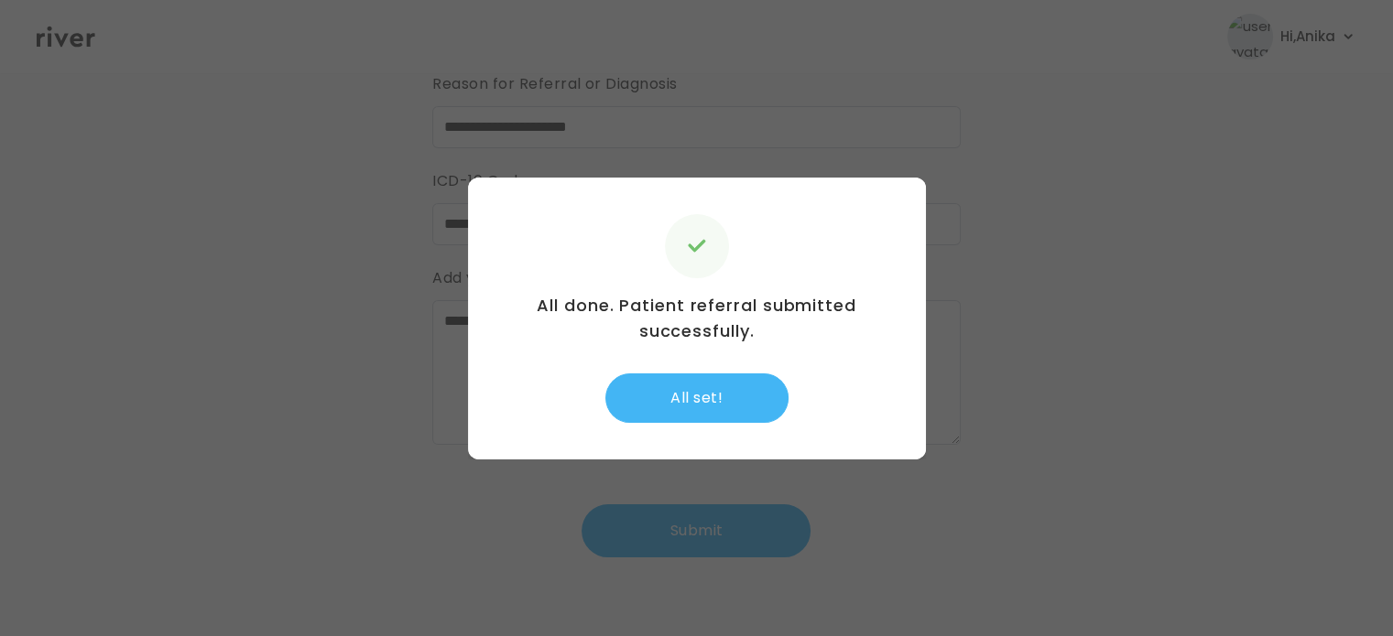
click at [747, 376] on button "All set!" at bounding box center [696, 398] width 183 height 49
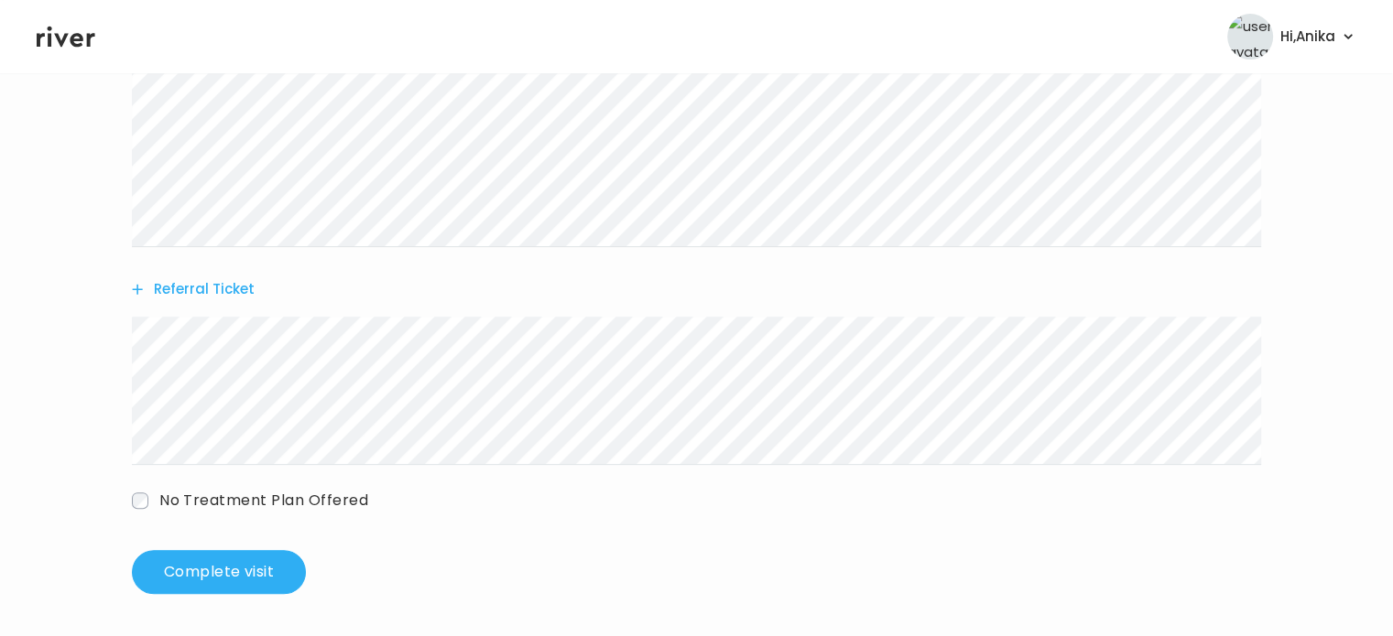
scroll to position [602, 0]
click at [212, 582] on button "Complete visit" at bounding box center [219, 571] width 174 height 44
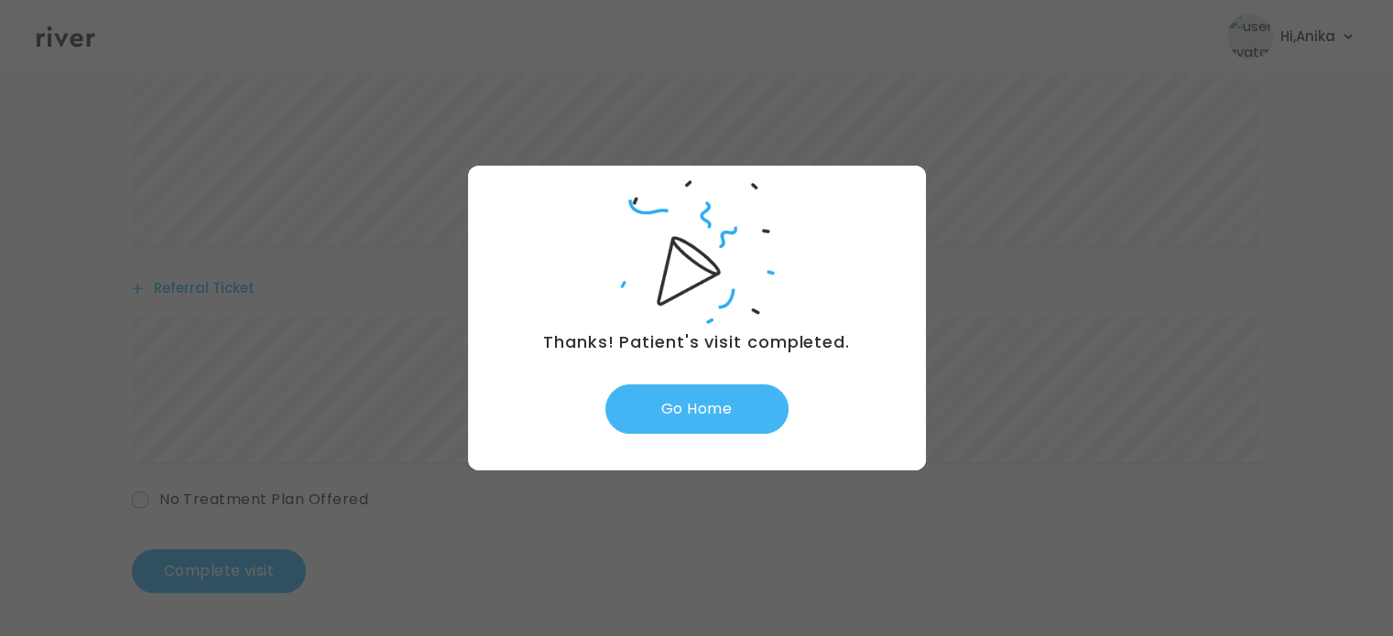
click at [690, 391] on button "Go Home" at bounding box center [696, 409] width 183 height 49
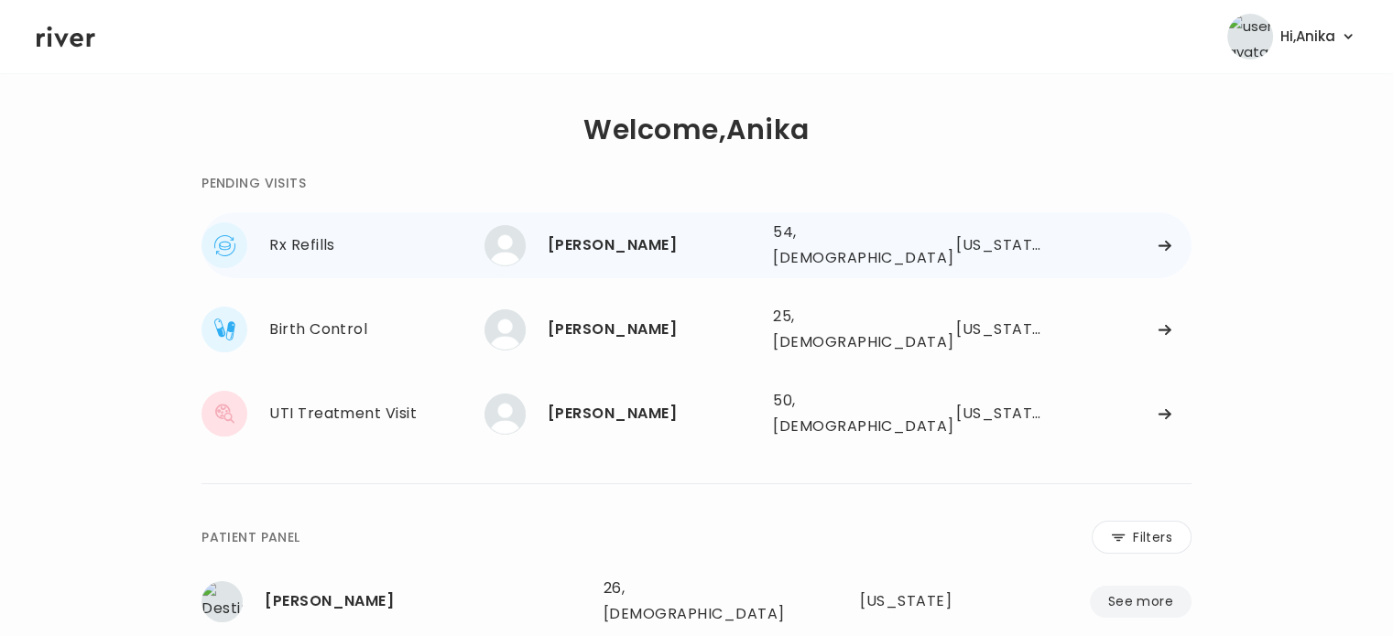
click at [656, 252] on div "[PERSON_NAME]" at bounding box center [653, 246] width 211 height 26
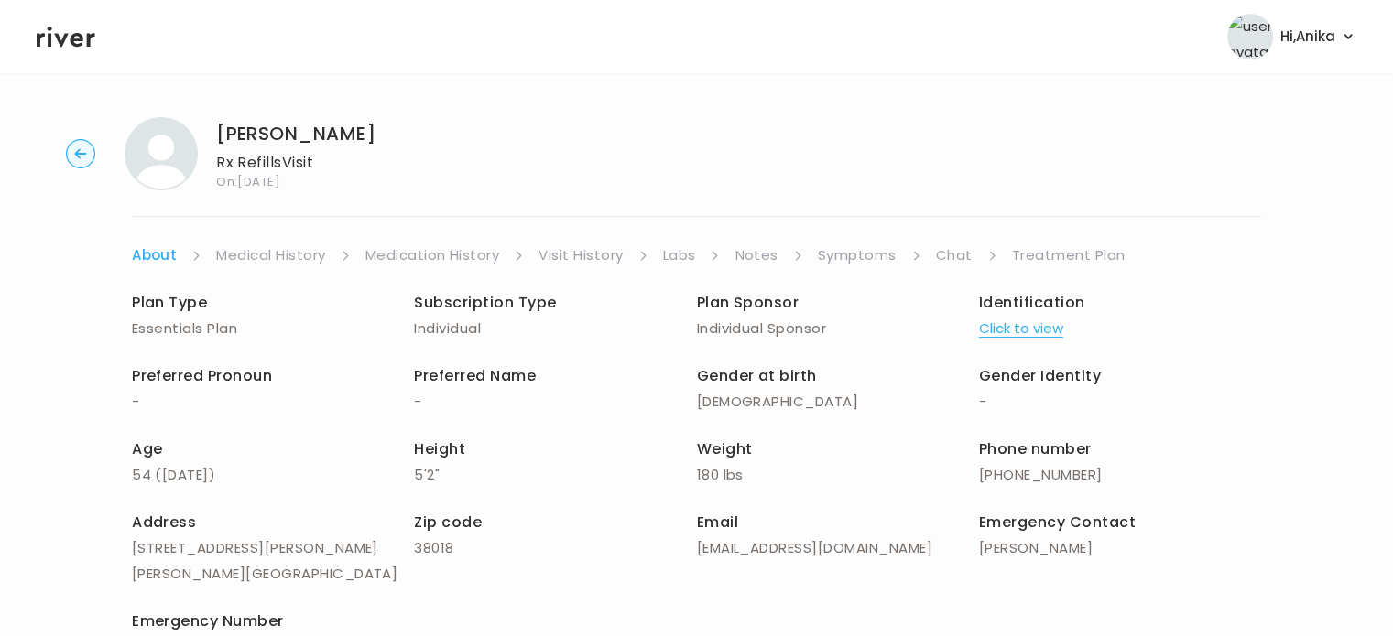
click at [1014, 324] on button "Click to view" at bounding box center [1021, 329] width 84 height 26
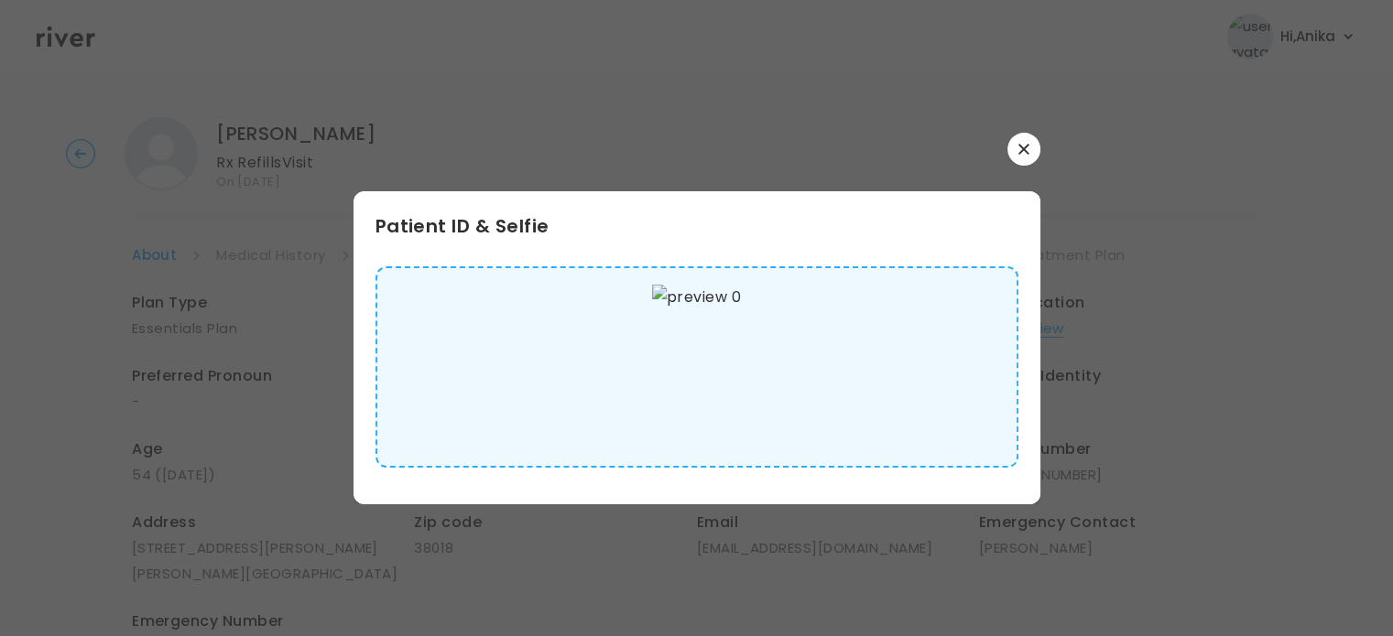
click at [1023, 167] on div "Patient ID & Selfie" at bounding box center [697, 319] width 687 height 372
click at [1024, 147] on icon "button" at bounding box center [1023, 149] width 10 height 10
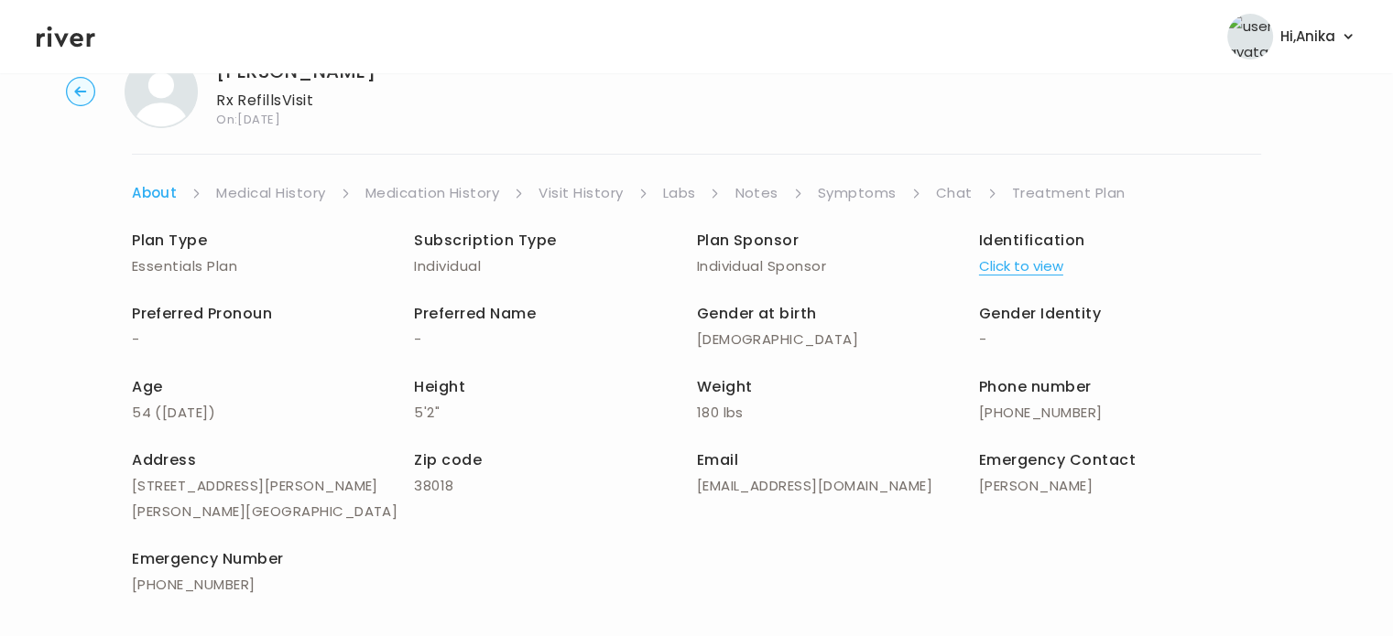
scroll to position [45, 0]
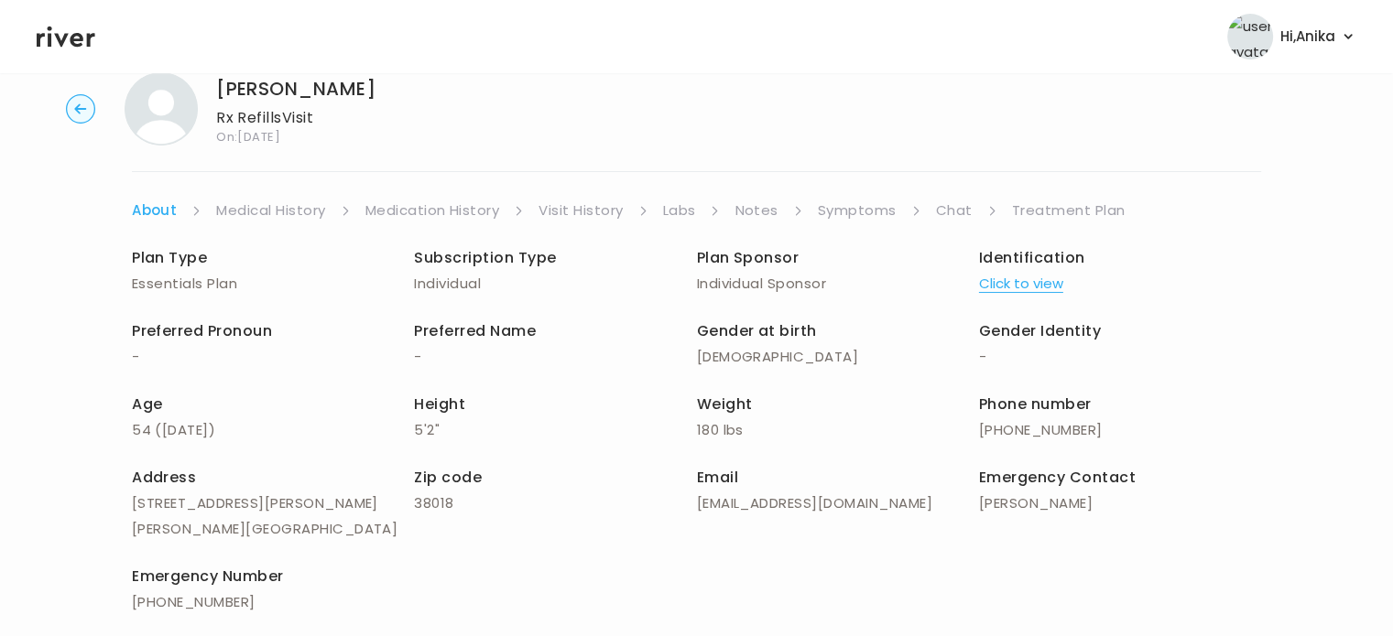
click at [282, 223] on div "Plan Type Essentials Plan Subscription Type Individual Plan Sponsor Individual …" at bounding box center [696, 432] width 1129 height 418
click at [284, 212] on link "Medical History" at bounding box center [270, 211] width 109 height 26
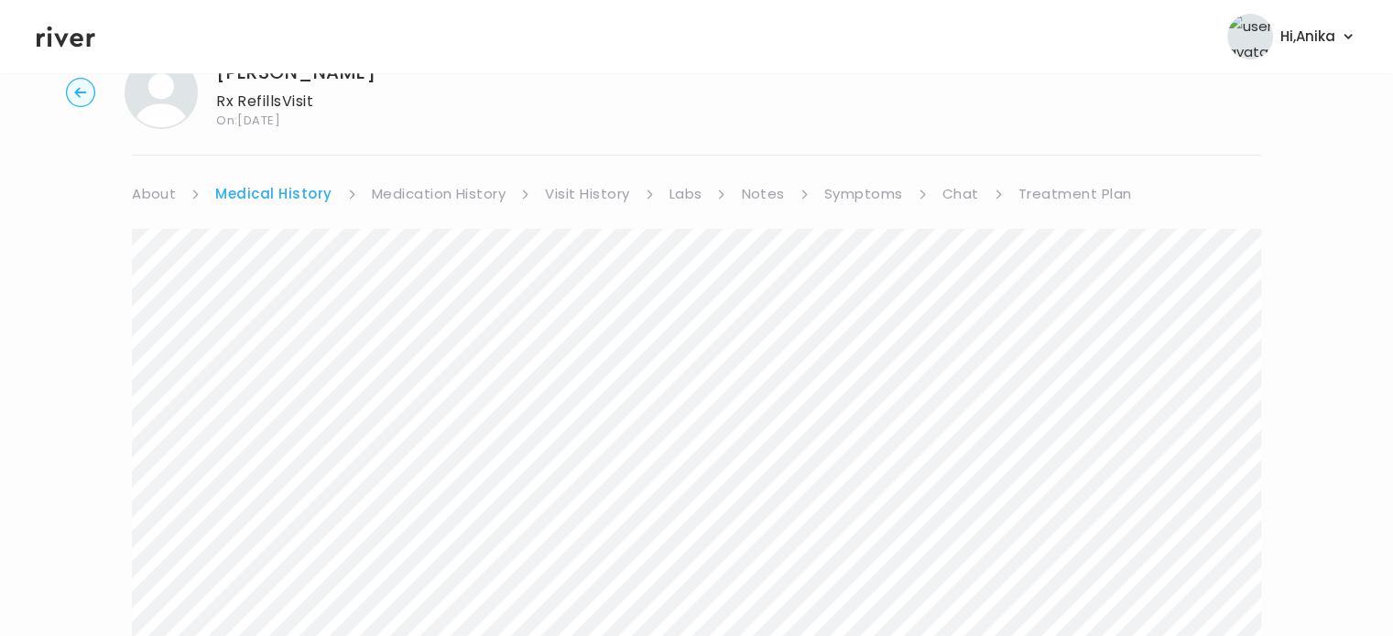
scroll to position [40, 0]
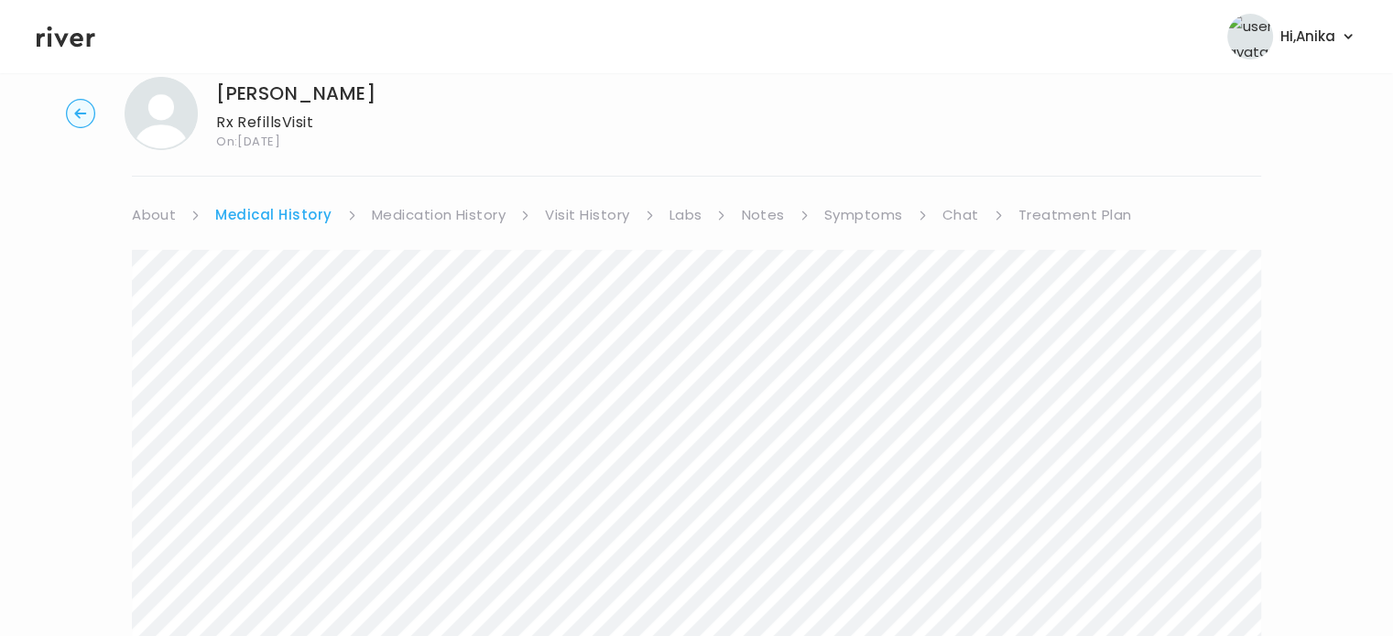
click at [451, 219] on link "Medication History" at bounding box center [439, 215] width 135 height 26
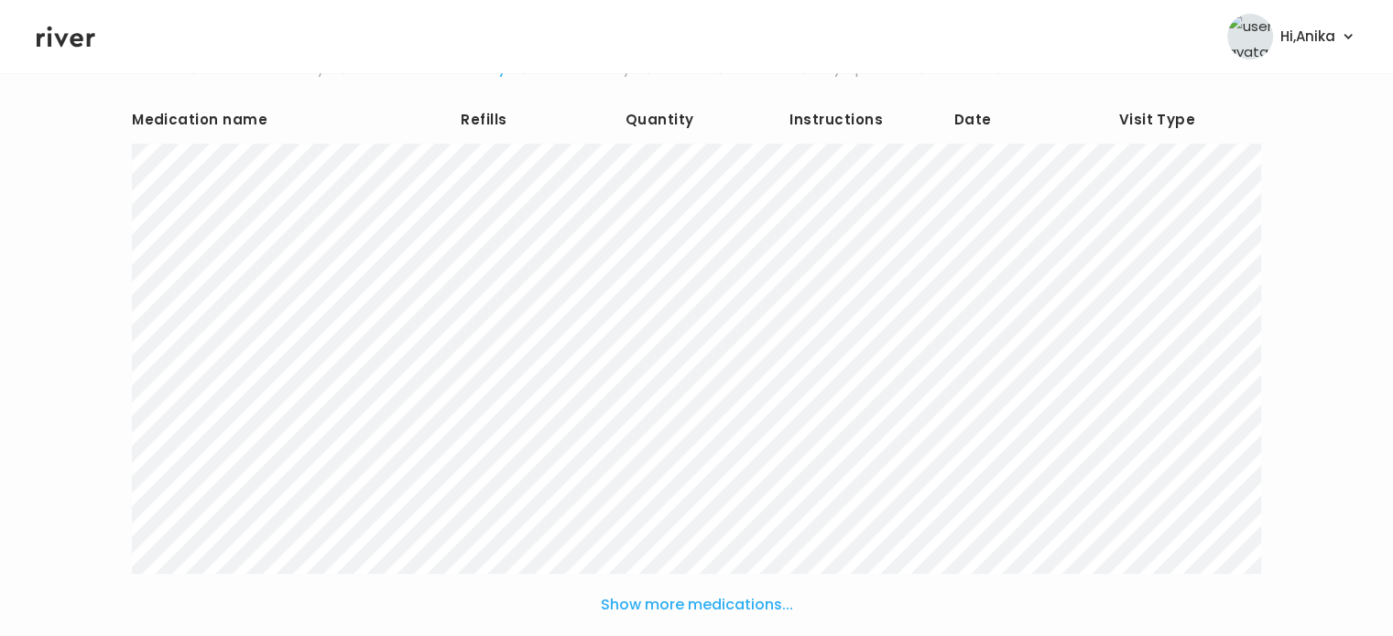
scroll to position [98, 0]
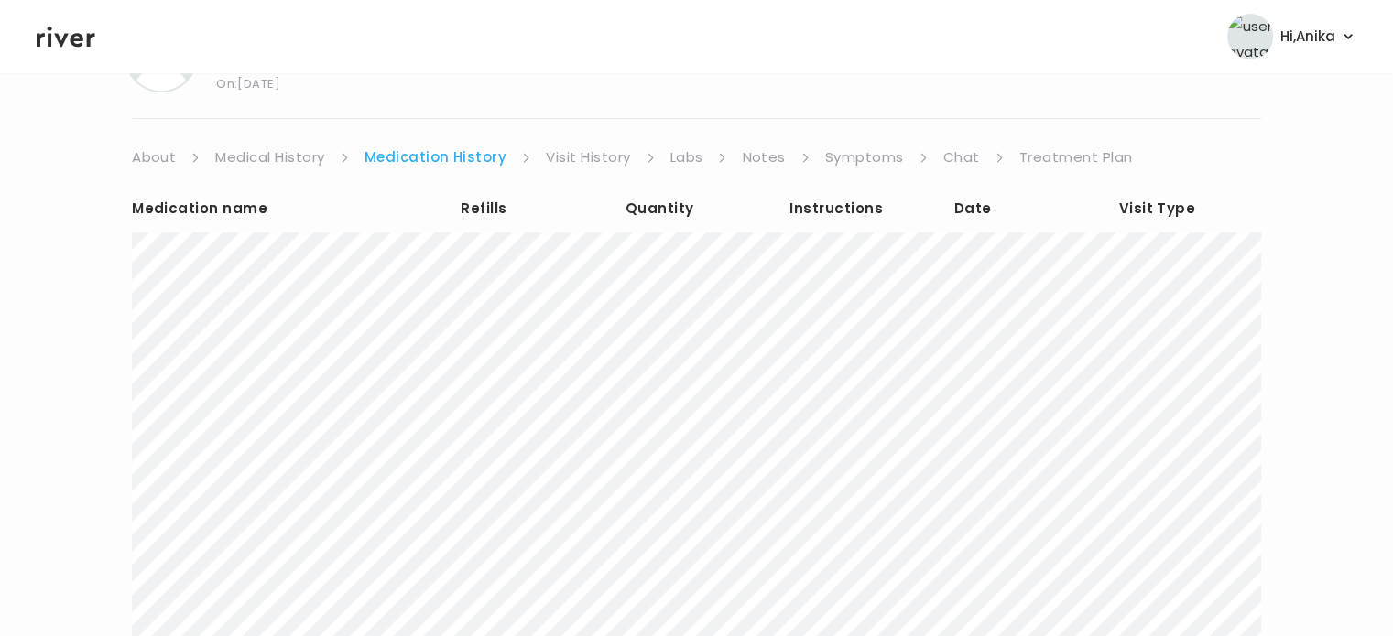
click at [601, 157] on link "Visit History" at bounding box center [588, 158] width 84 height 26
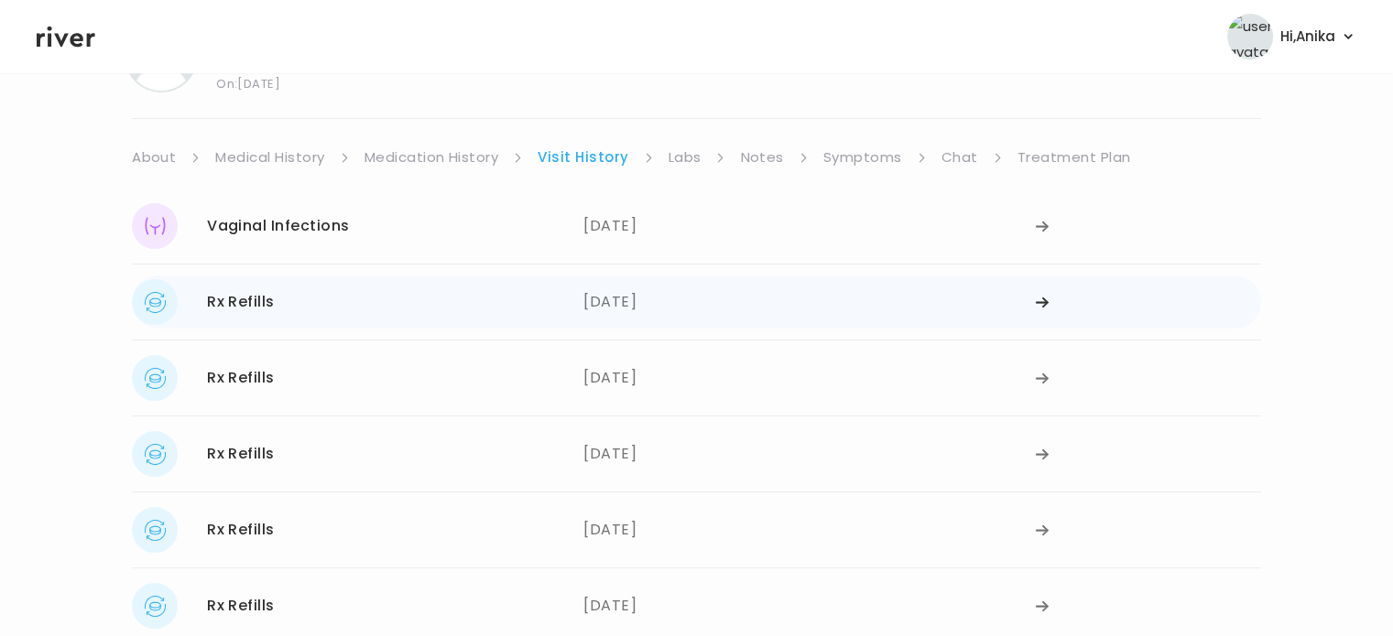
click at [602, 310] on div "07/02/2025" at bounding box center [809, 302] width 452 height 46
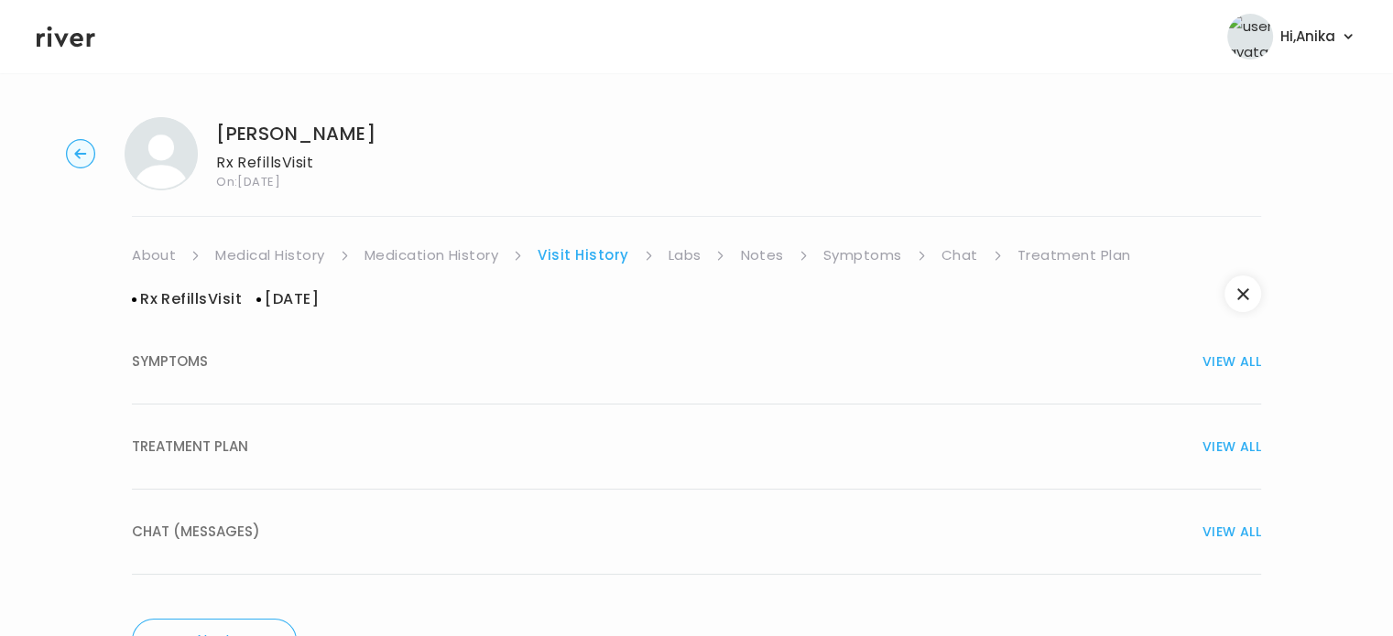
click at [593, 452] on div "TREATMENT PLAN VIEW ALL" at bounding box center [696, 447] width 1129 height 26
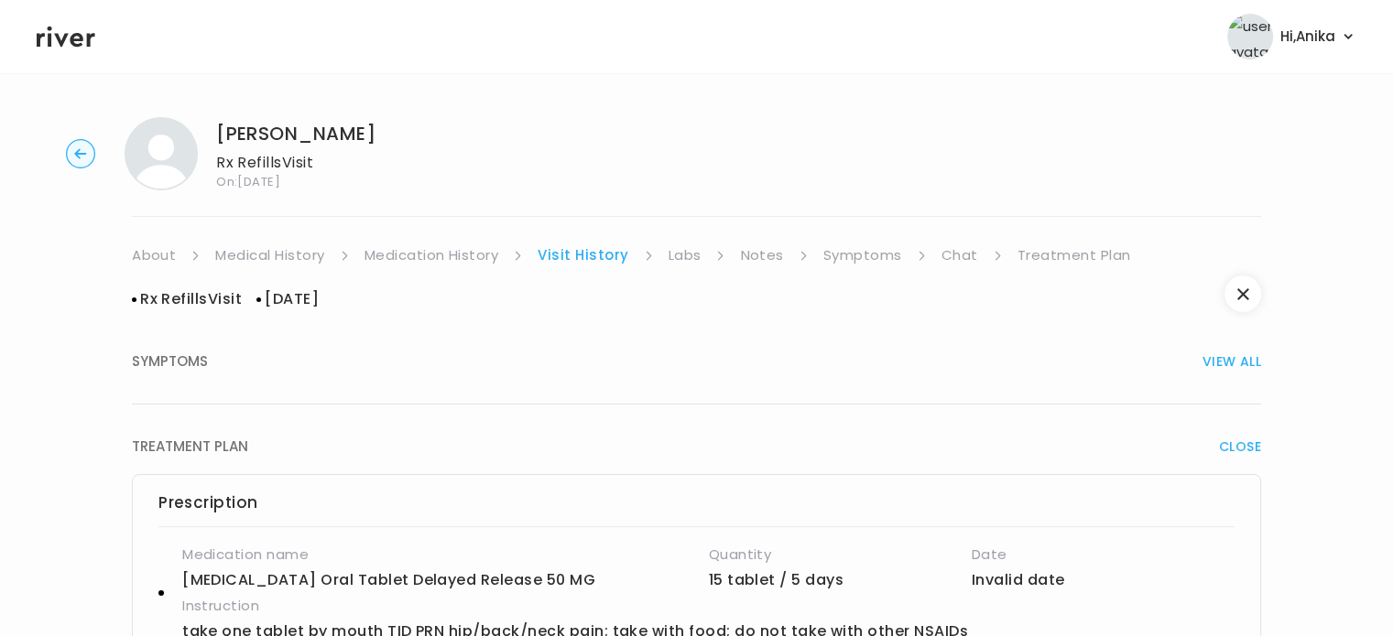
click at [678, 262] on link "Labs" at bounding box center [685, 256] width 33 height 26
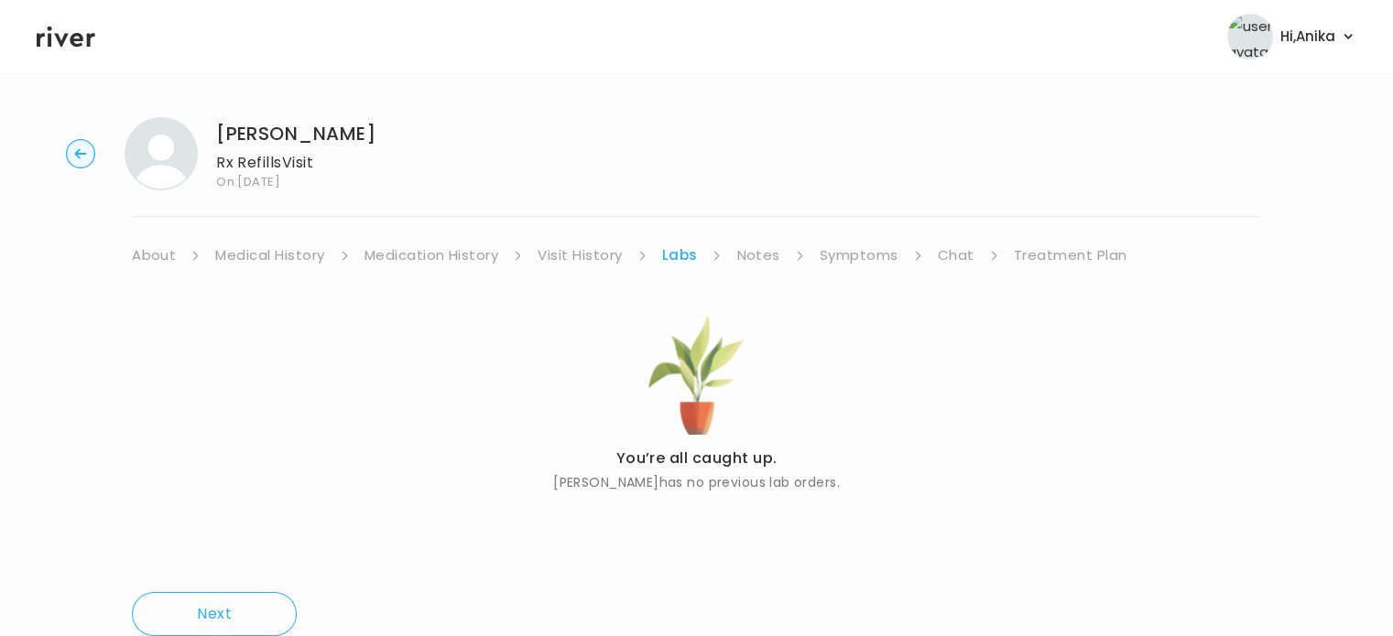
click at [755, 256] on link "Notes" at bounding box center [757, 256] width 43 height 26
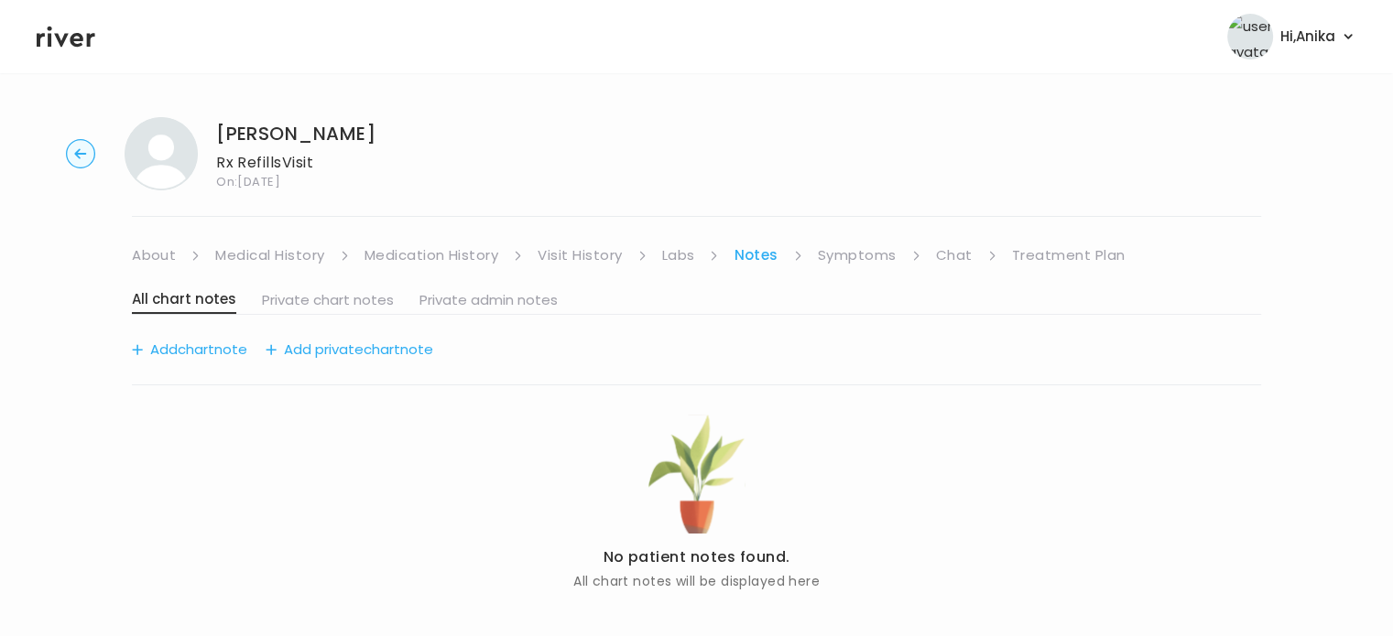
click at [864, 252] on link "Symptoms" at bounding box center [857, 256] width 79 height 26
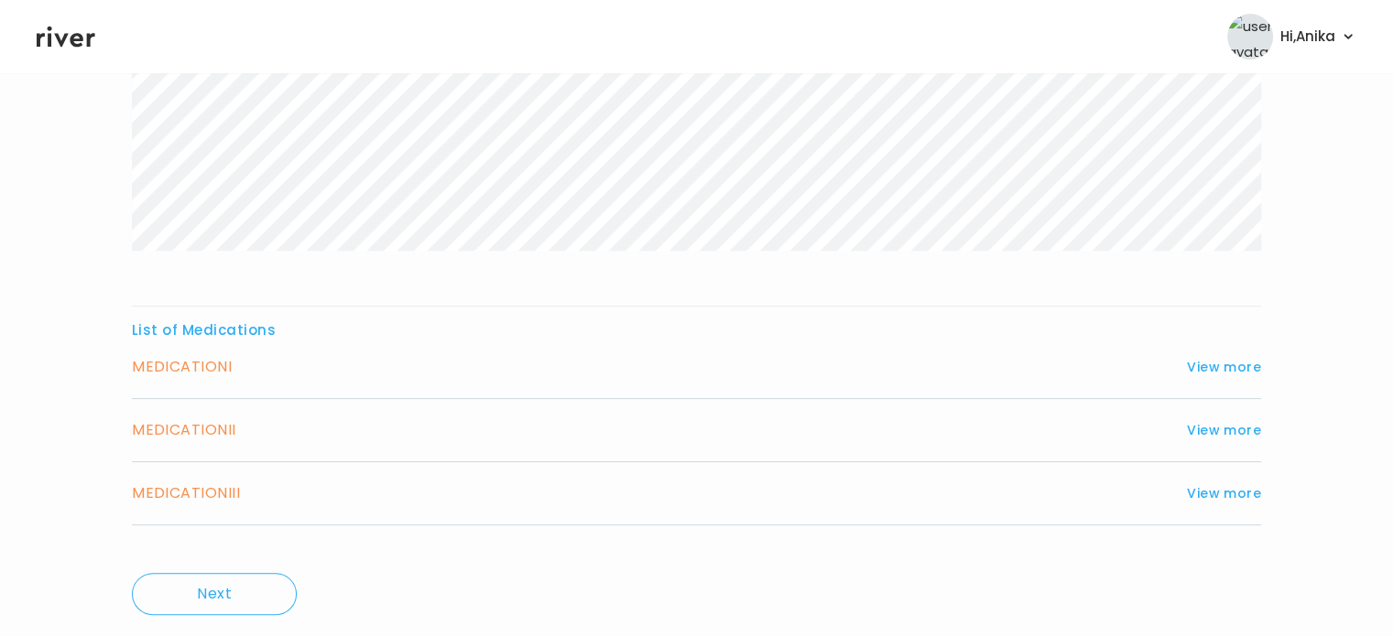
scroll to position [456, 0]
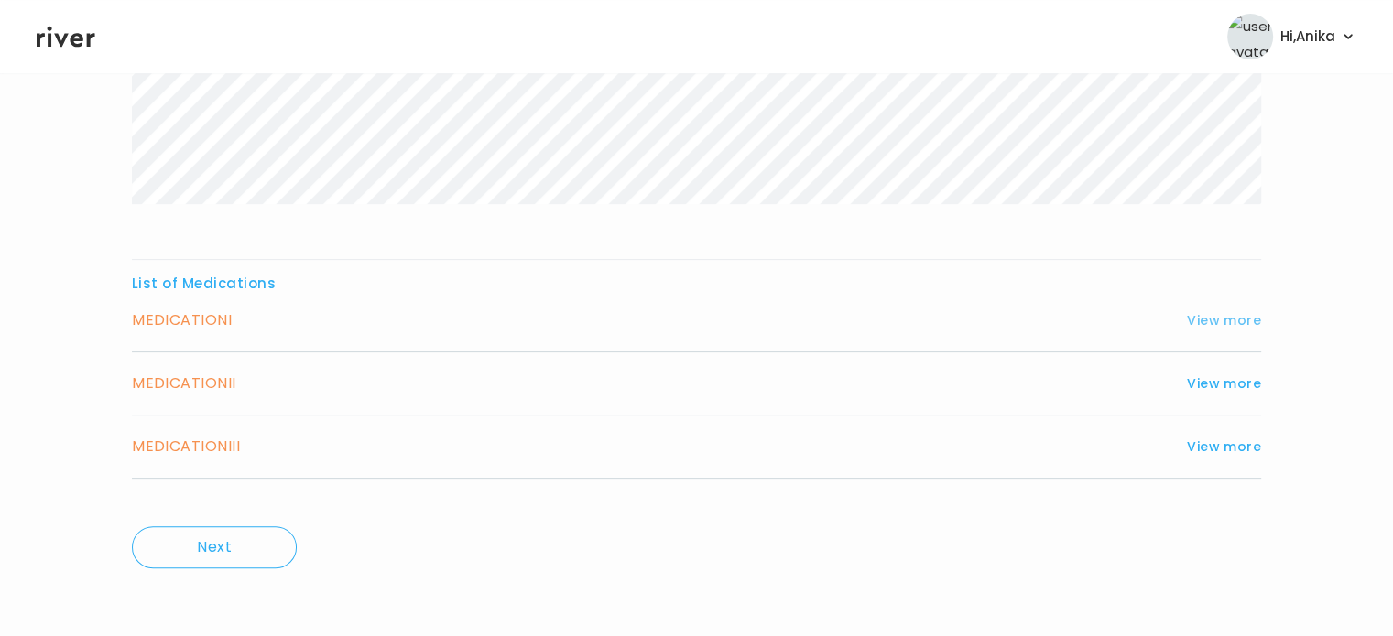
click at [1198, 320] on button "View more" at bounding box center [1224, 321] width 74 height 22
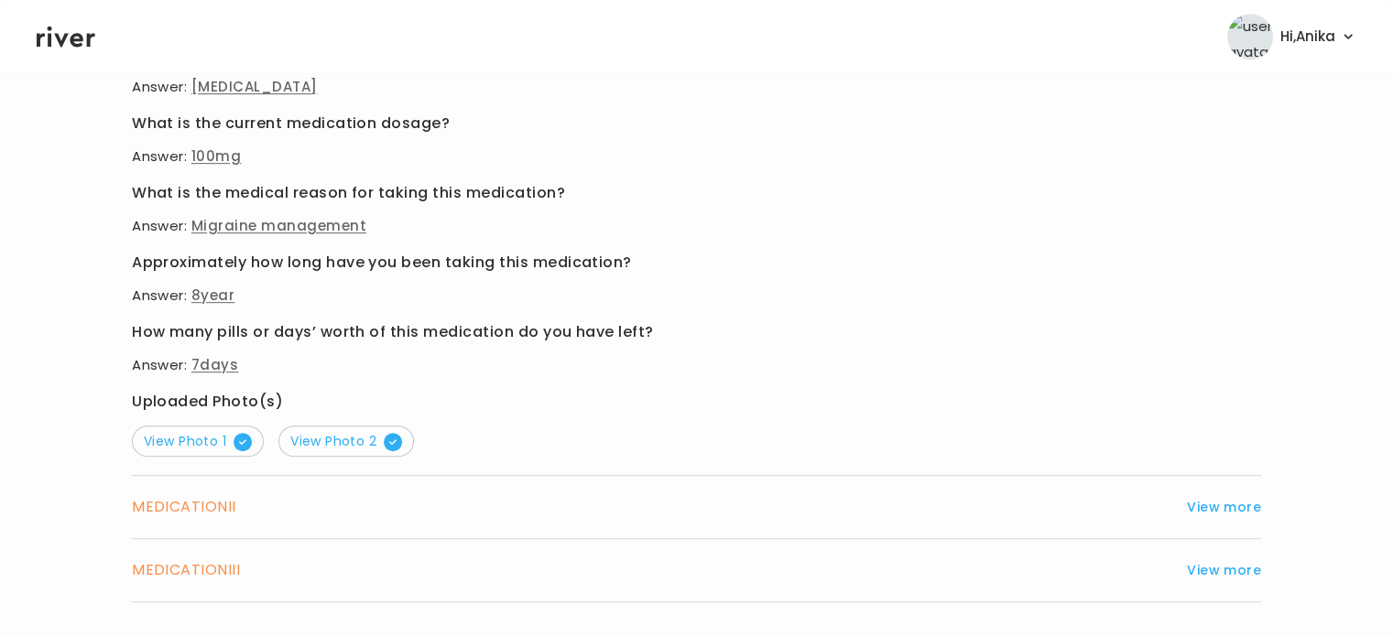
scroll to position [919, 0]
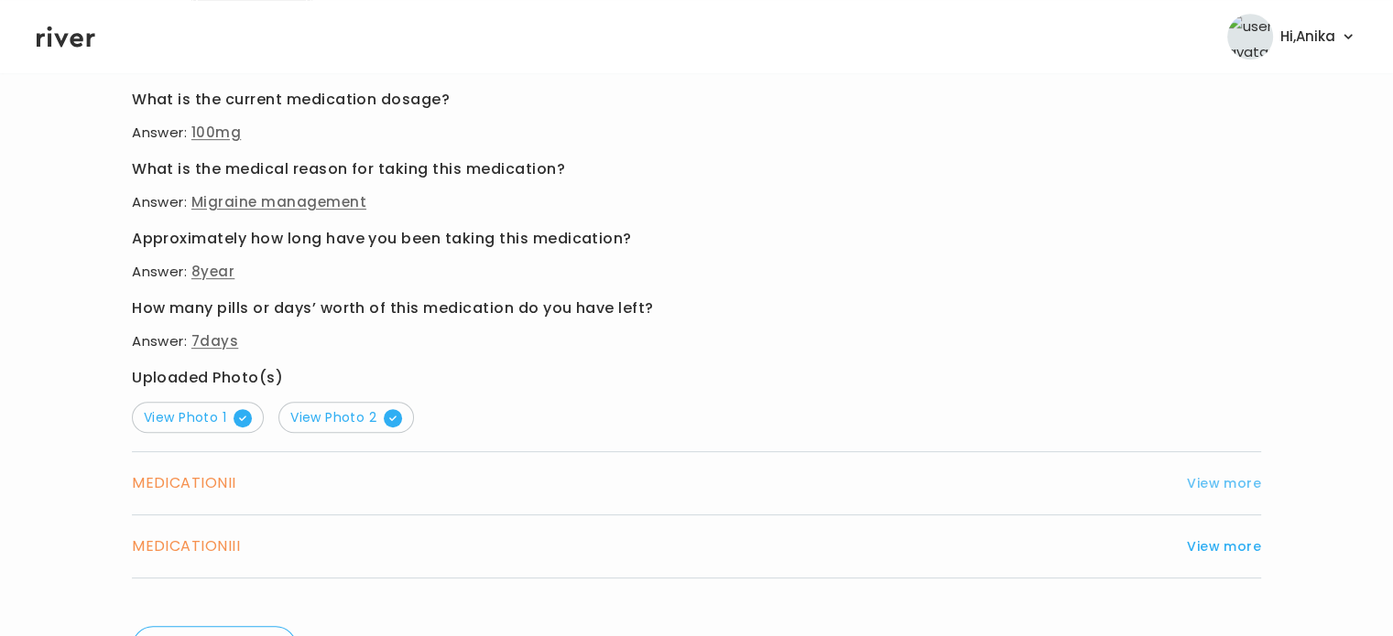
click at [1246, 473] on button "View more" at bounding box center [1224, 484] width 74 height 22
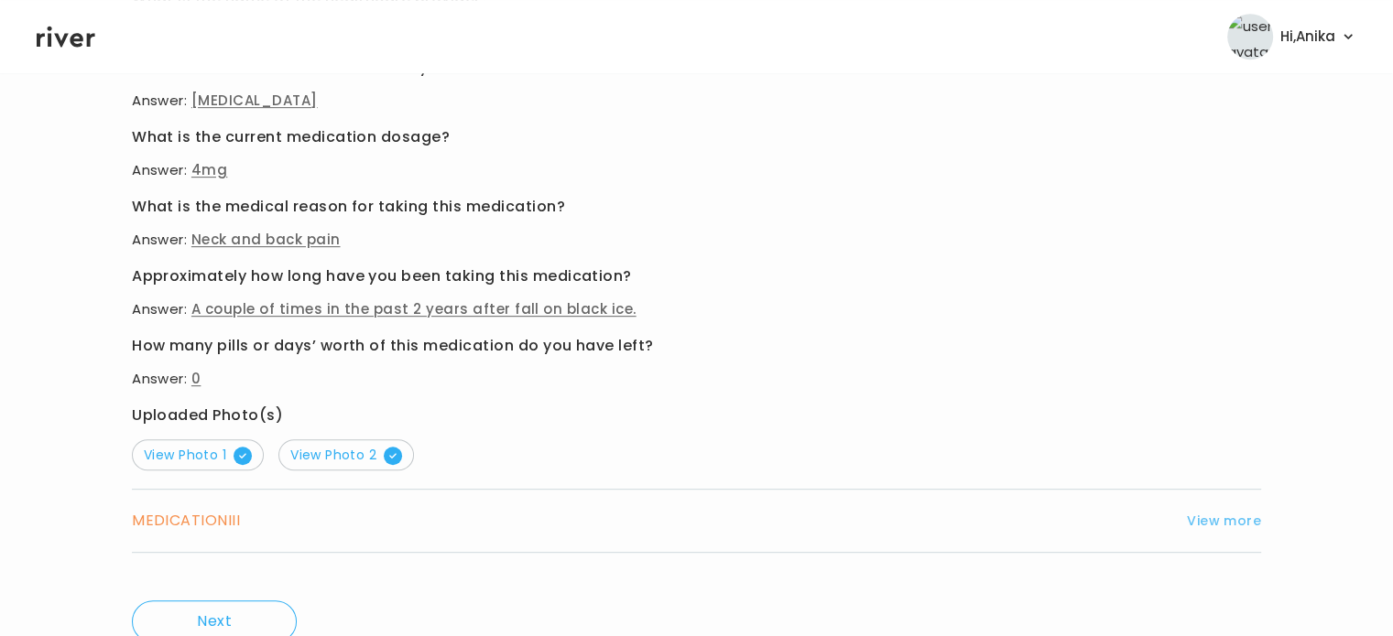
scroll to position [949, 0]
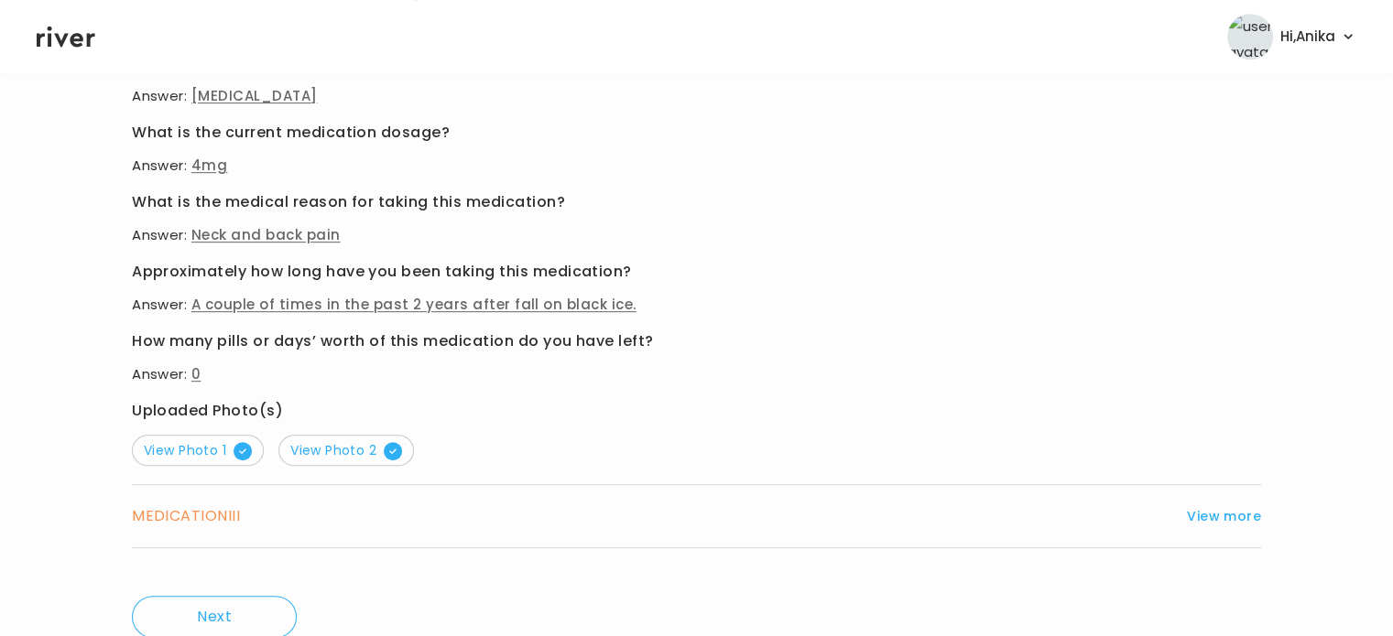
click at [1228, 526] on div "MEDICATION III View more" at bounding box center [696, 517] width 1129 height 26
click at [1224, 506] on button "View more" at bounding box center [1224, 517] width 74 height 22
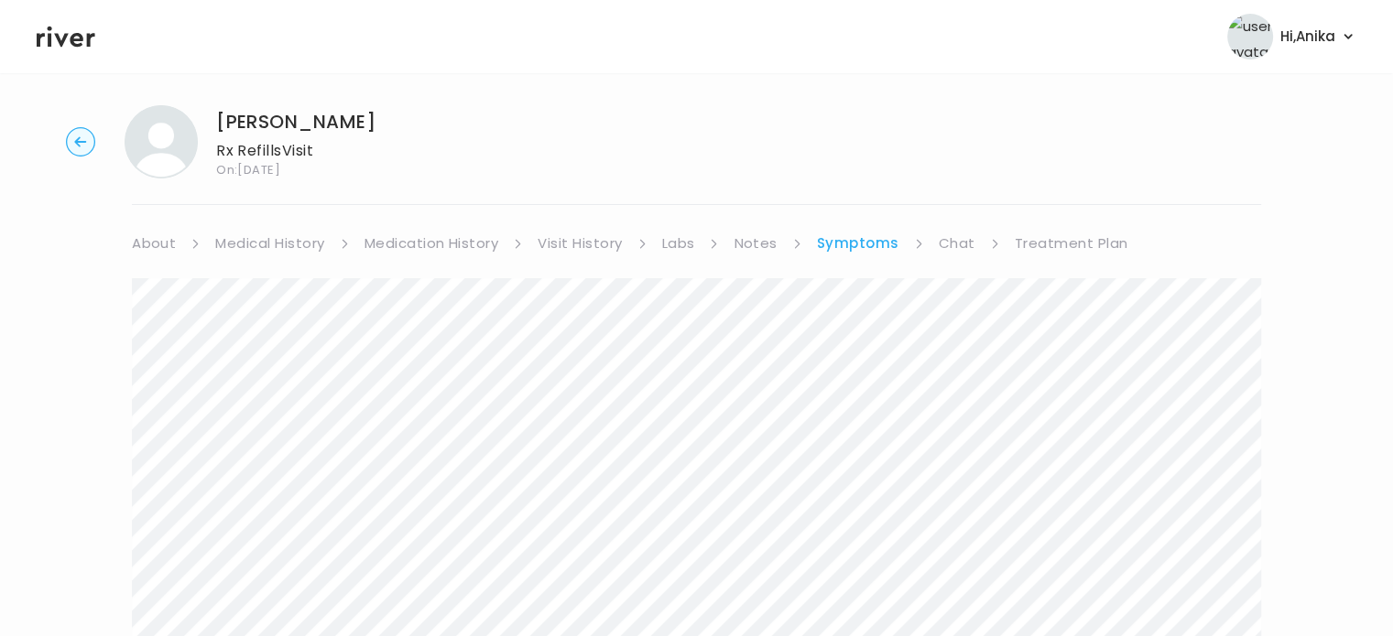
scroll to position [0, 0]
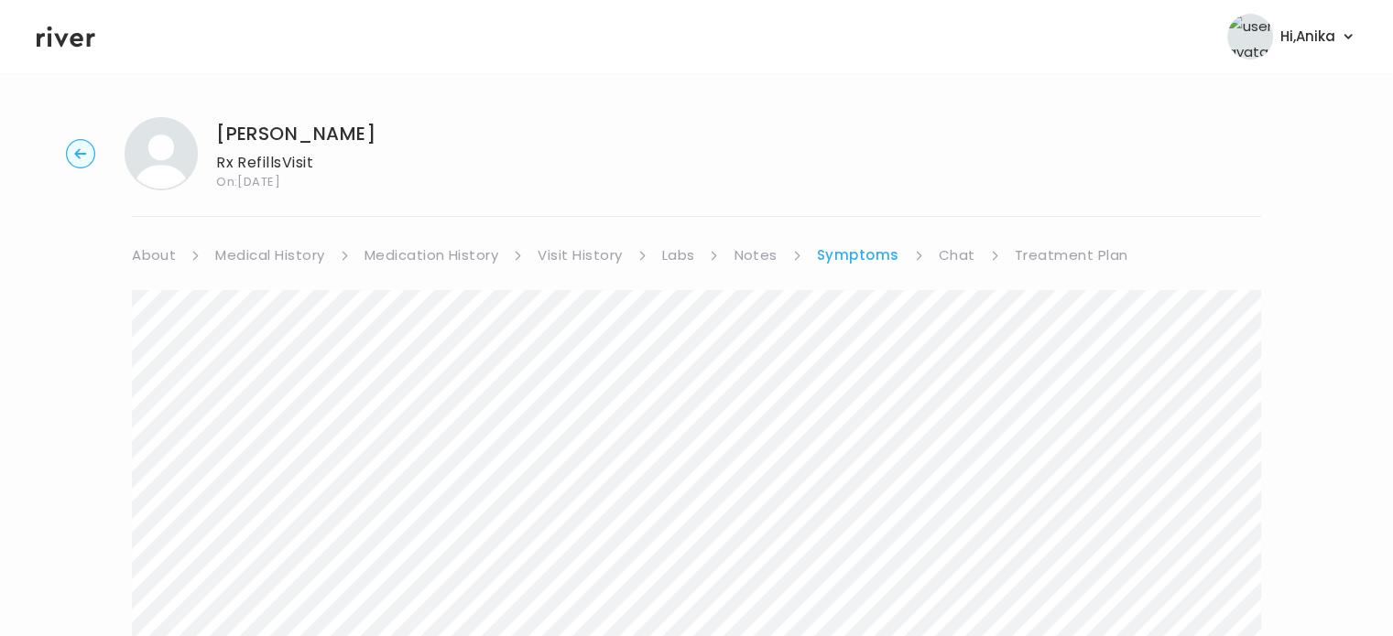
click at [956, 258] on link "Chat" at bounding box center [957, 256] width 37 height 26
click at [1044, 260] on link "Treatment Plan" at bounding box center [1070, 256] width 114 height 26
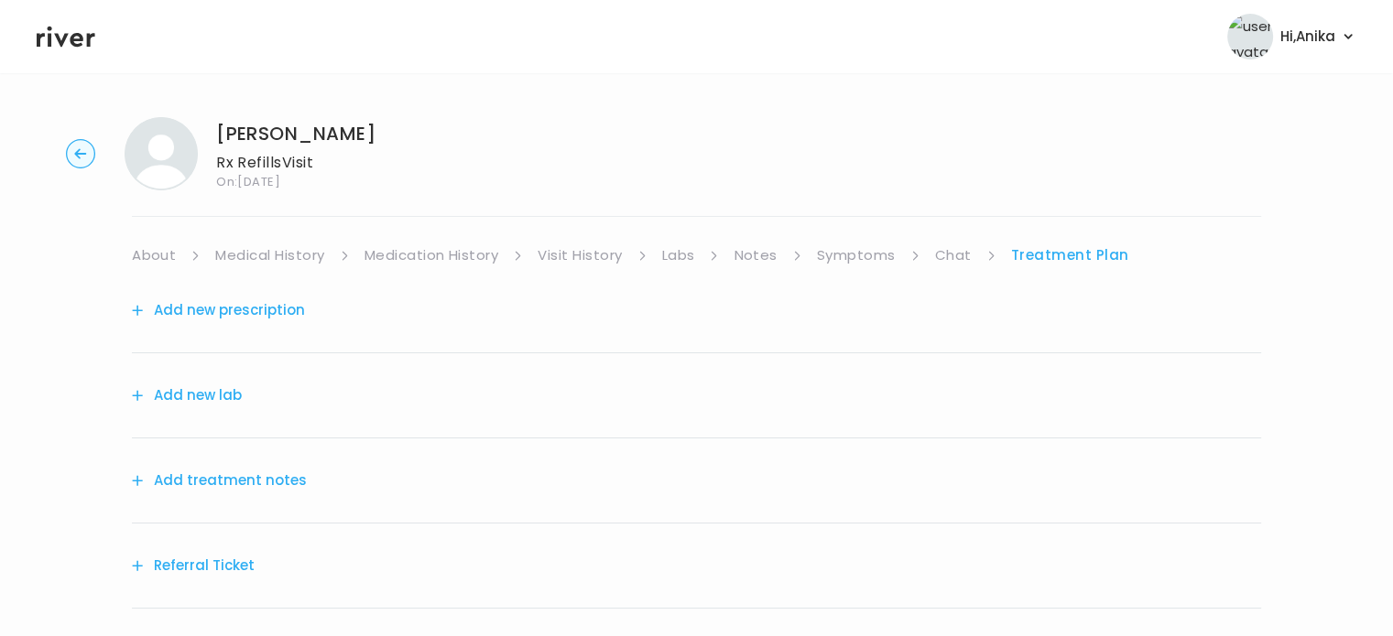
click at [249, 483] on button "Add treatment notes" at bounding box center [219, 481] width 175 height 26
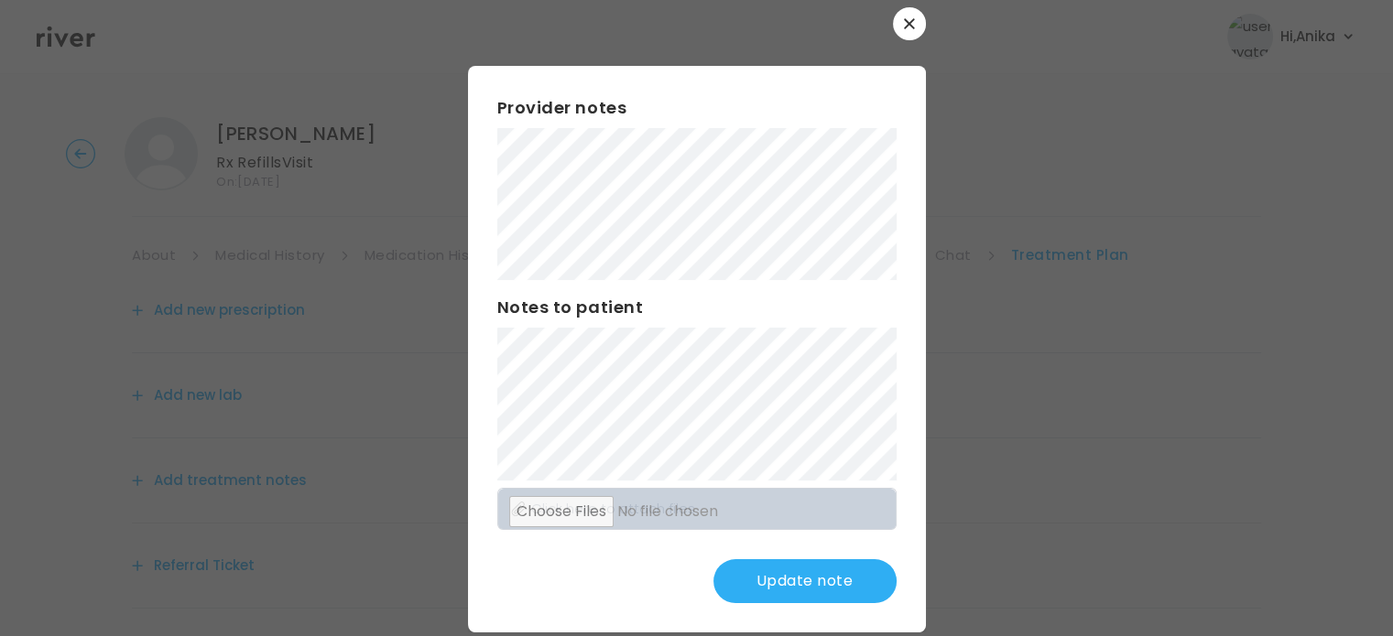
scroll to position [22, 0]
click at [798, 582] on button "Update note" at bounding box center [804, 582] width 183 height 44
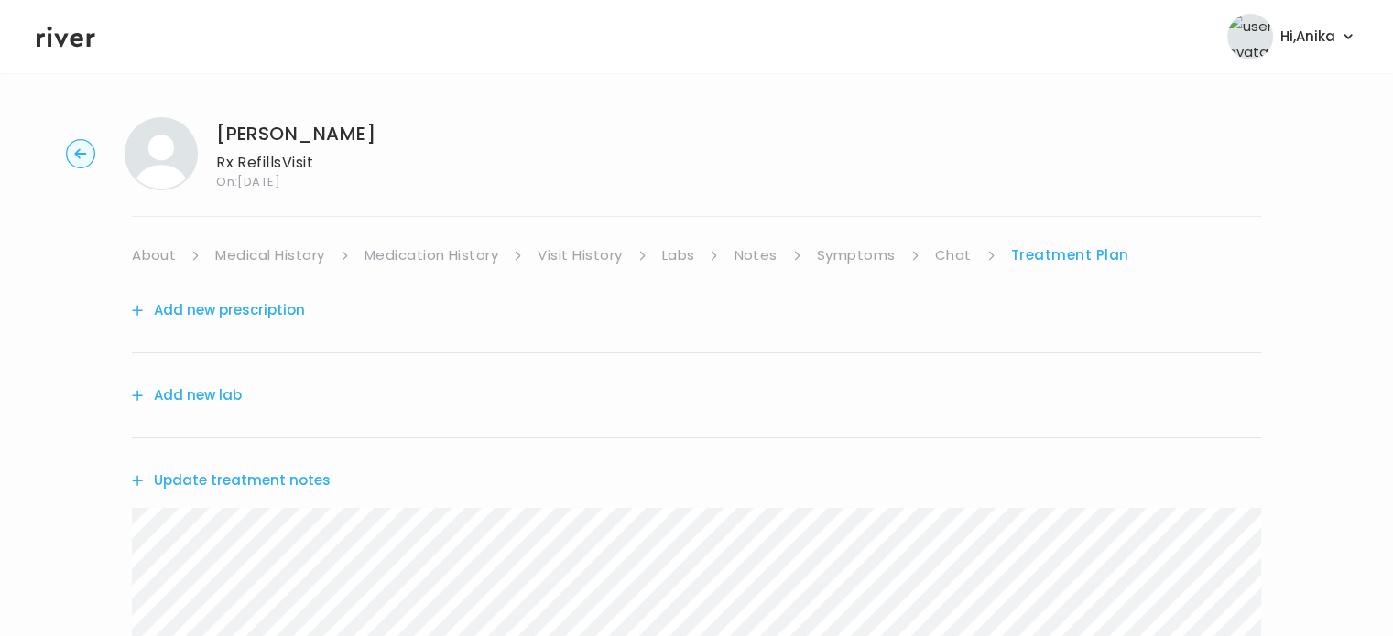
click at [867, 252] on link "Symptoms" at bounding box center [856, 256] width 79 height 26
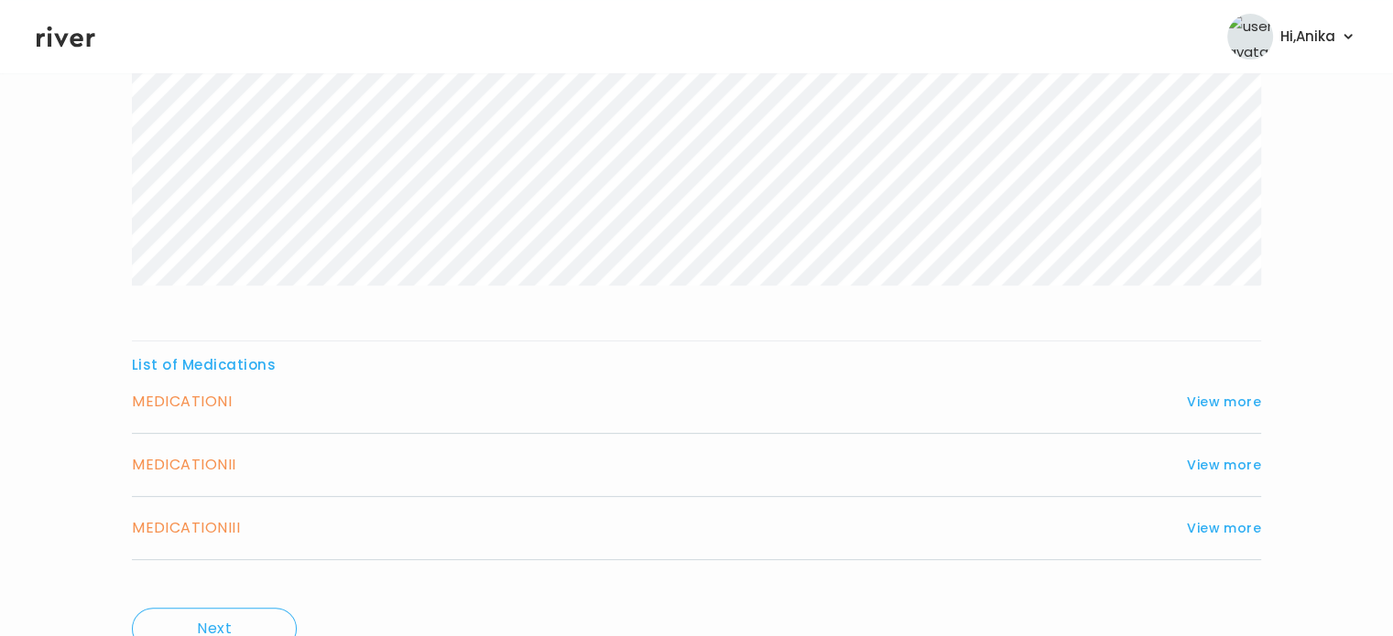
scroll to position [456, 0]
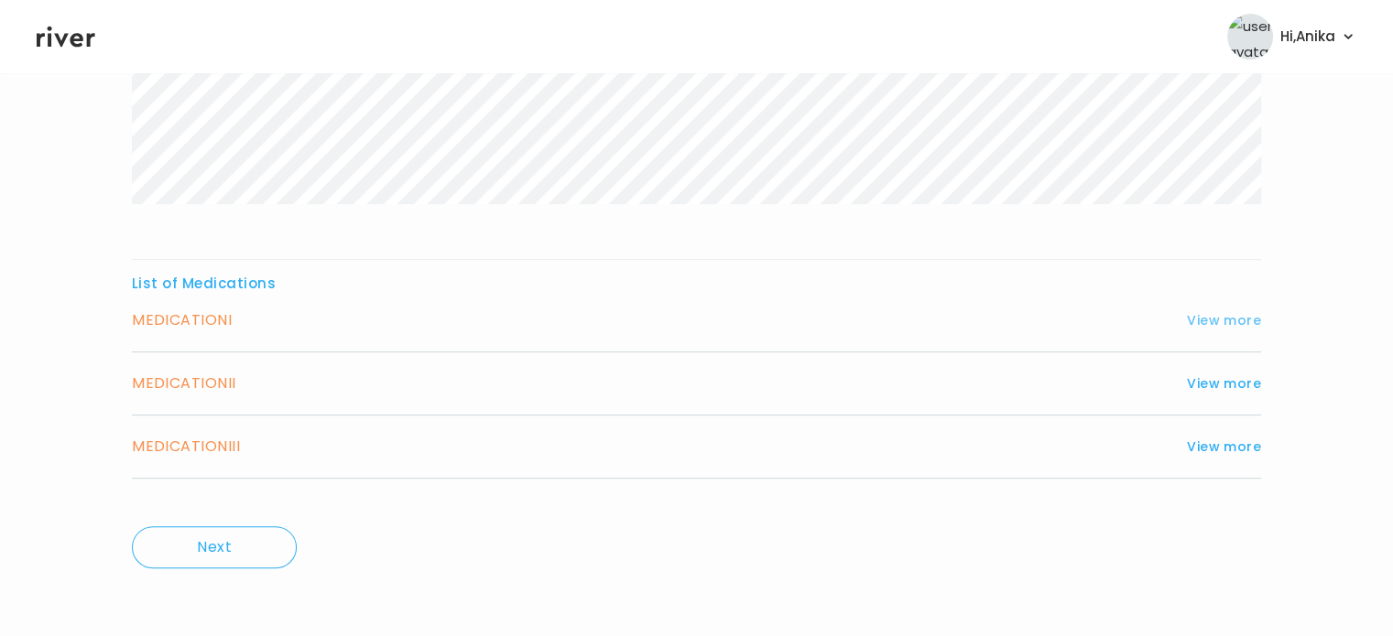
click at [1228, 313] on button "View more" at bounding box center [1224, 321] width 74 height 22
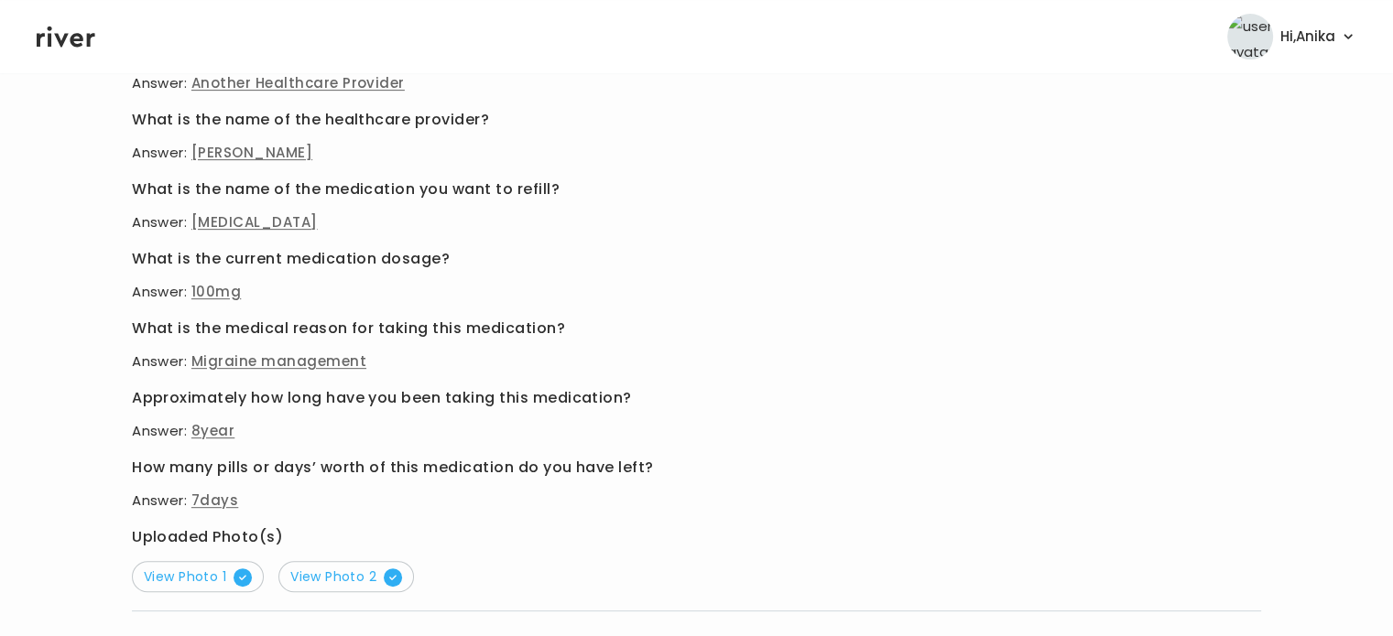
scroll to position [760, 0]
click at [186, 571] on span "View Photo 1" at bounding box center [198, 576] width 108 height 18
click at [348, 571] on span "View Photo 2" at bounding box center [346, 576] width 112 height 18
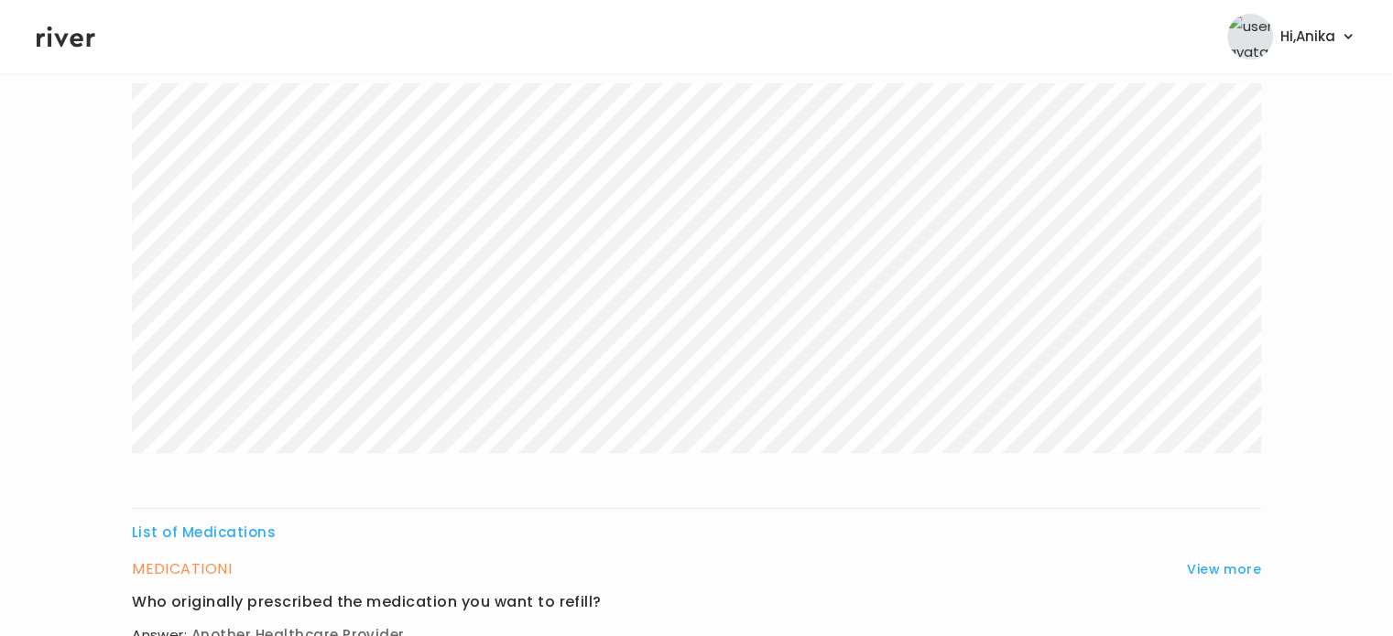
scroll to position [0, 0]
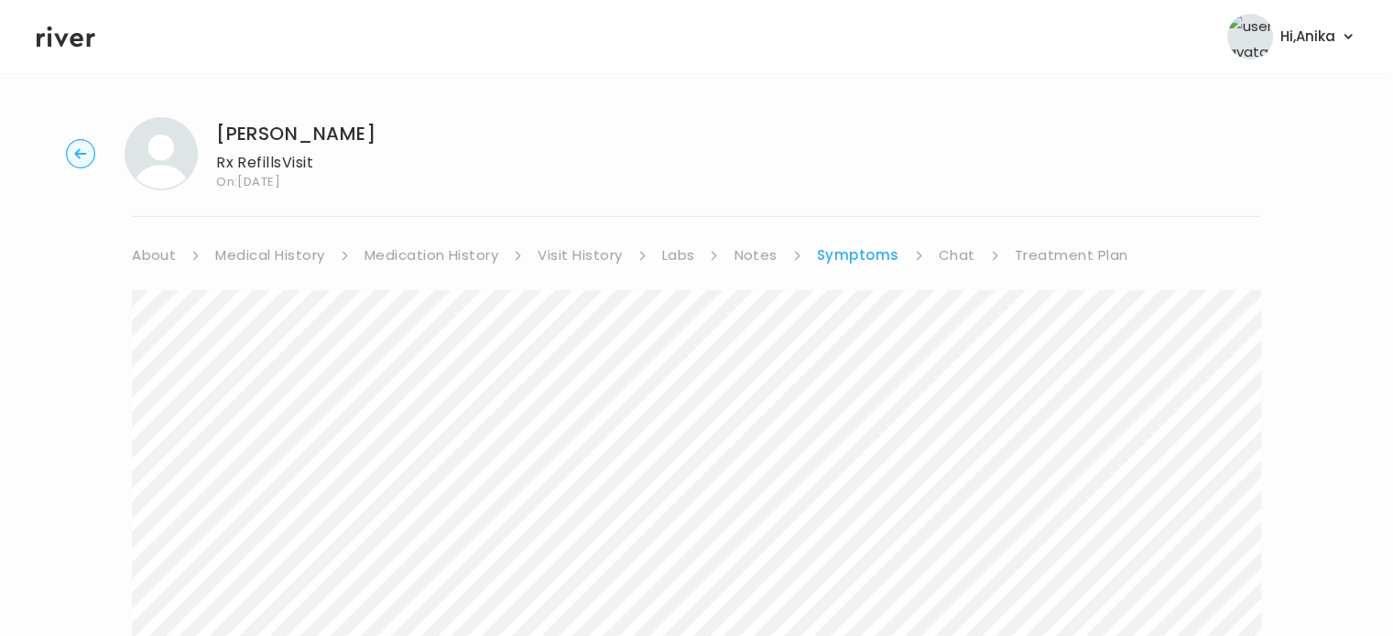
click at [593, 257] on link "Visit History" at bounding box center [580, 256] width 84 height 26
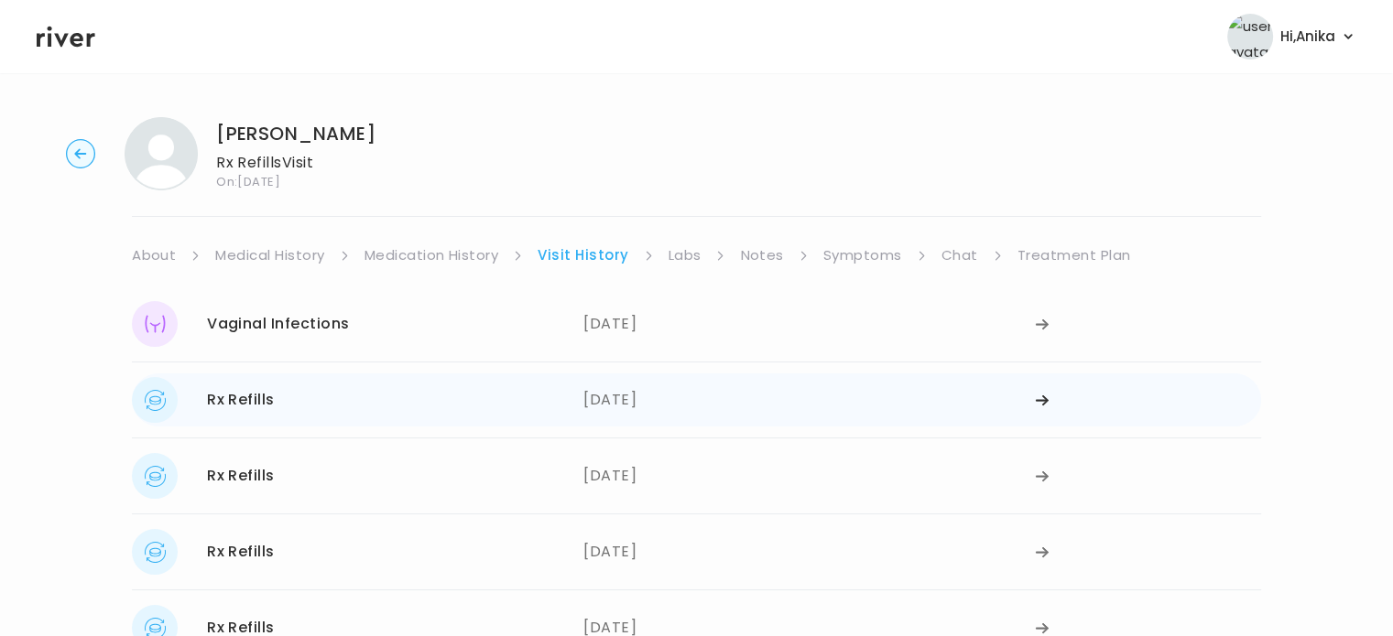
click at [654, 388] on div "07/02/2025" at bounding box center [809, 400] width 452 height 46
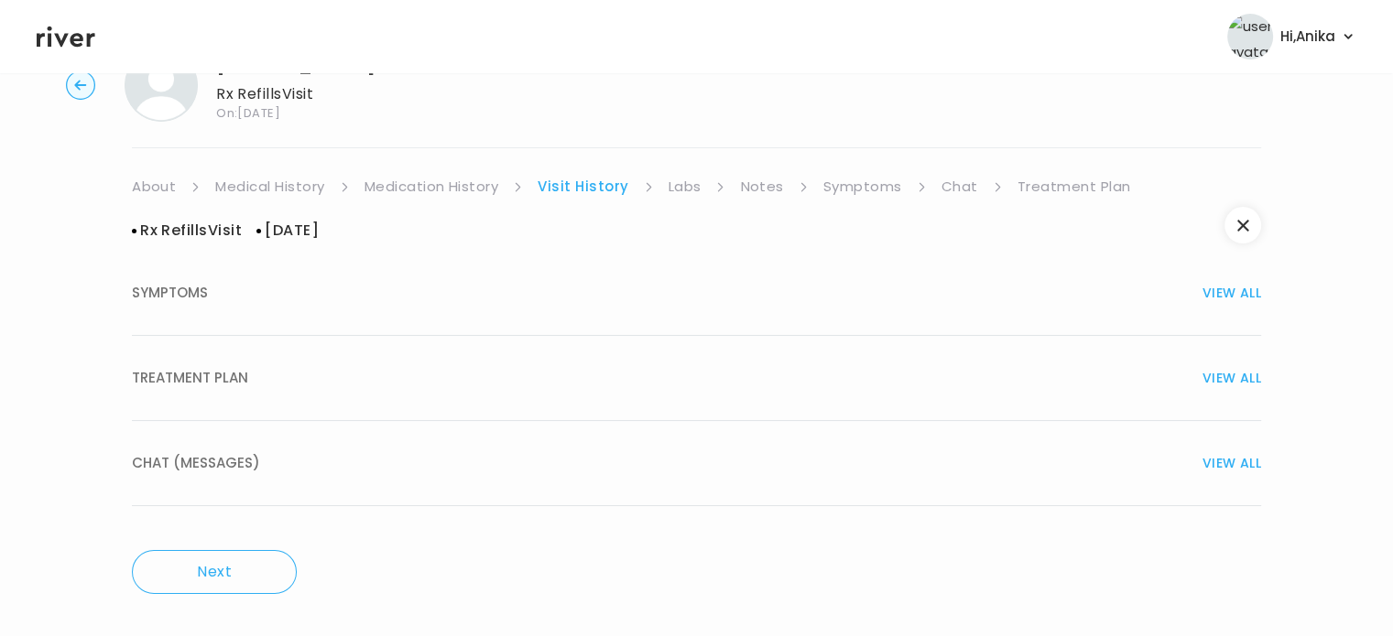
scroll to position [70, 0]
click at [780, 402] on button "TREATMENT PLAN VIEW ALL" at bounding box center [696, 377] width 1129 height 85
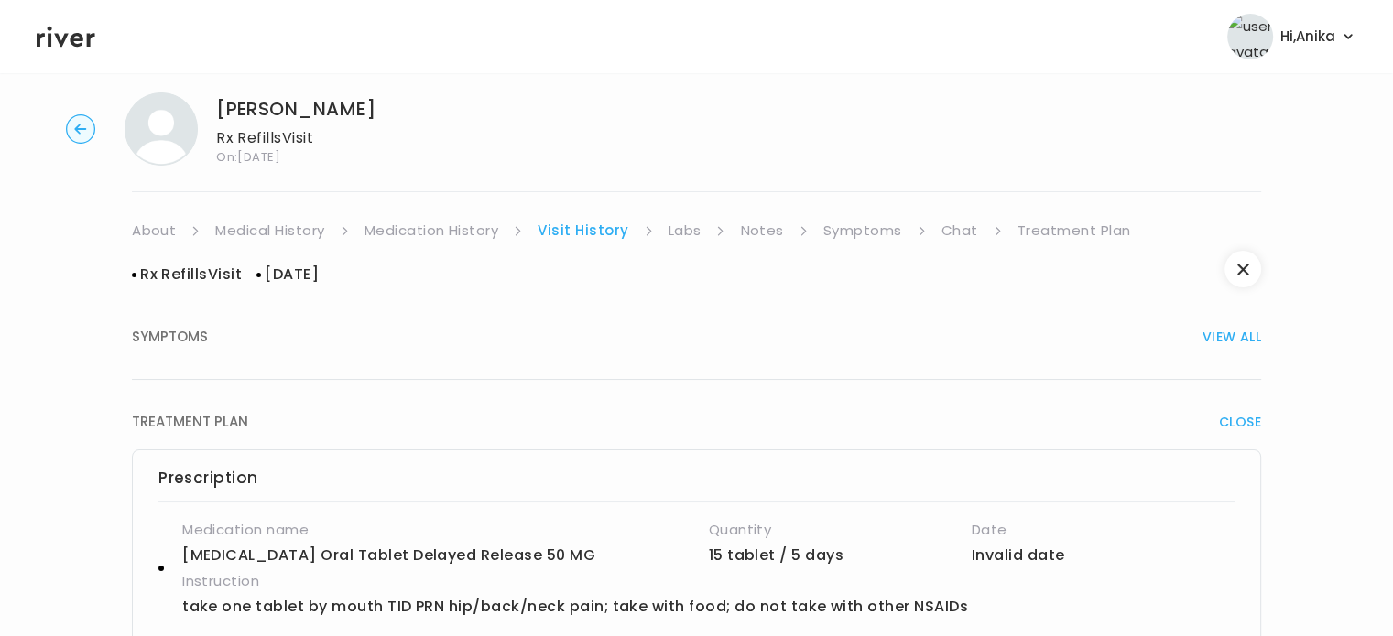
scroll to position [0, 0]
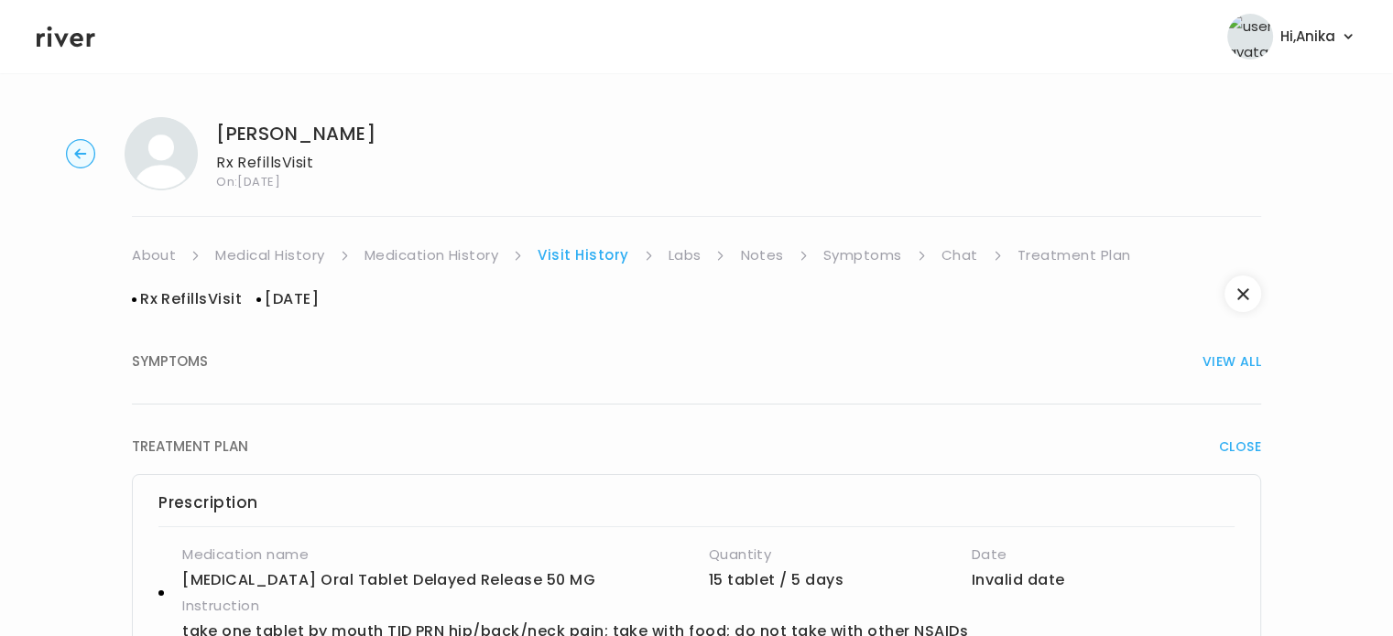
click at [876, 256] on link "Symptoms" at bounding box center [862, 256] width 79 height 26
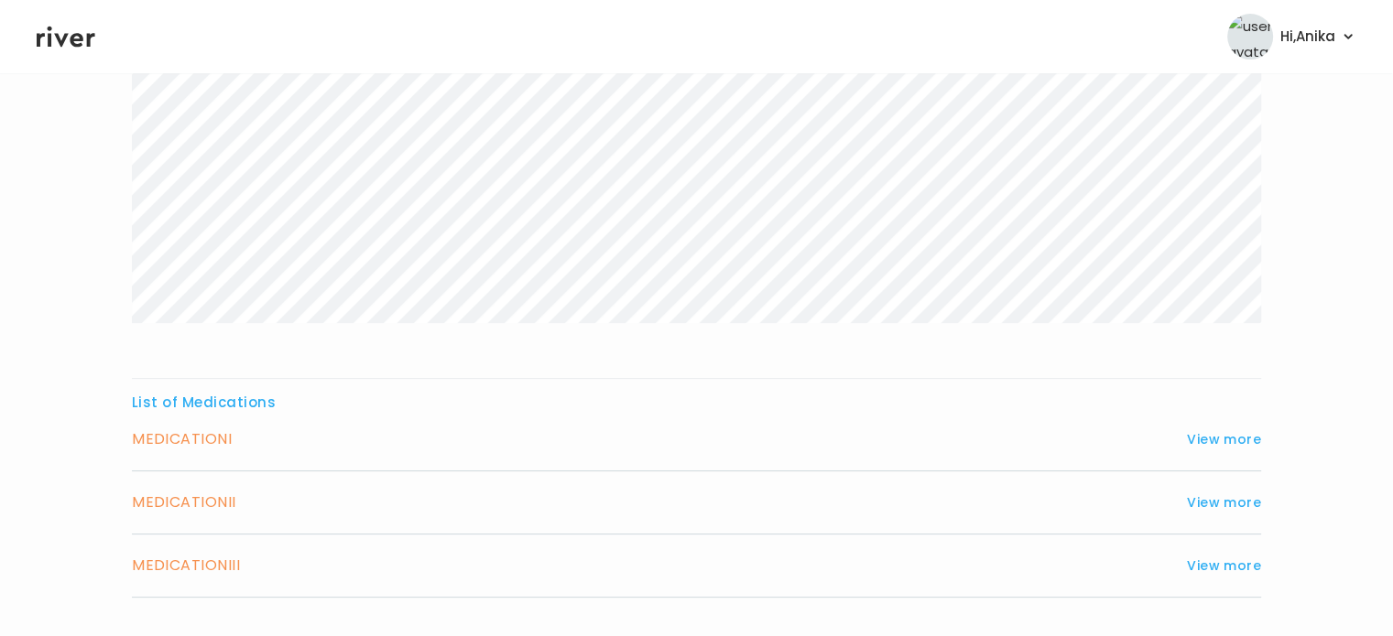
scroll to position [456, 0]
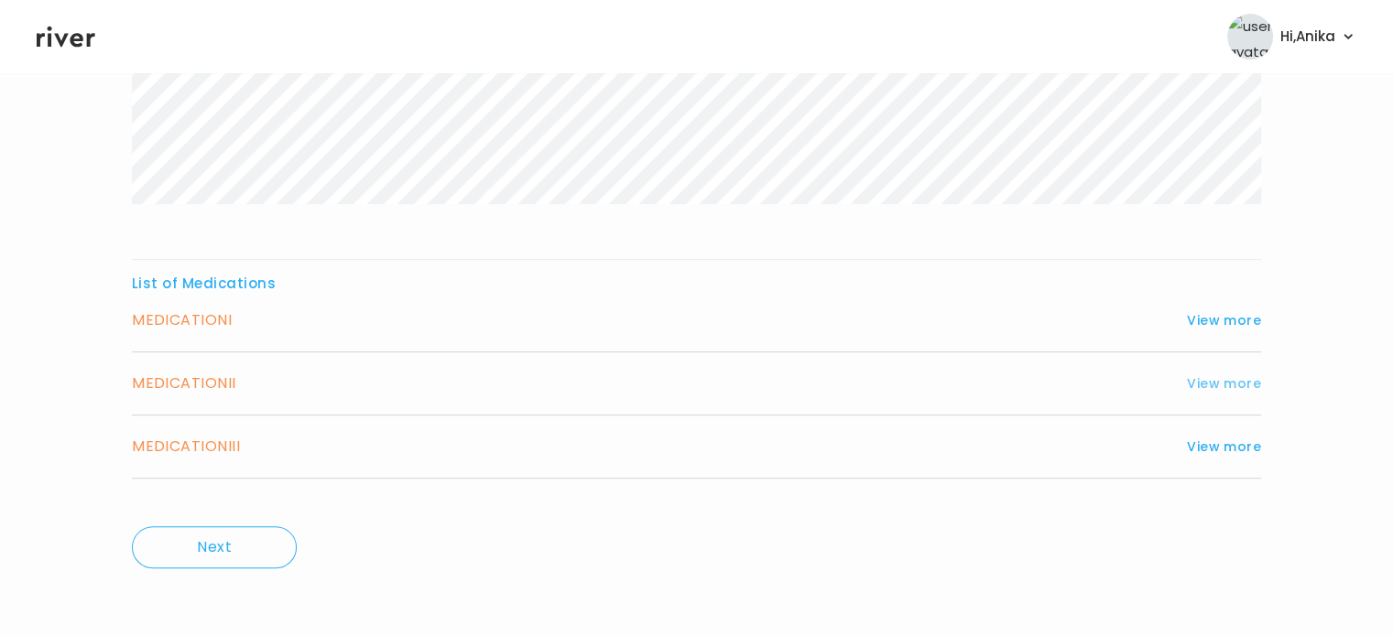
click at [1206, 384] on button "View more" at bounding box center [1224, 384] width 74 height 22
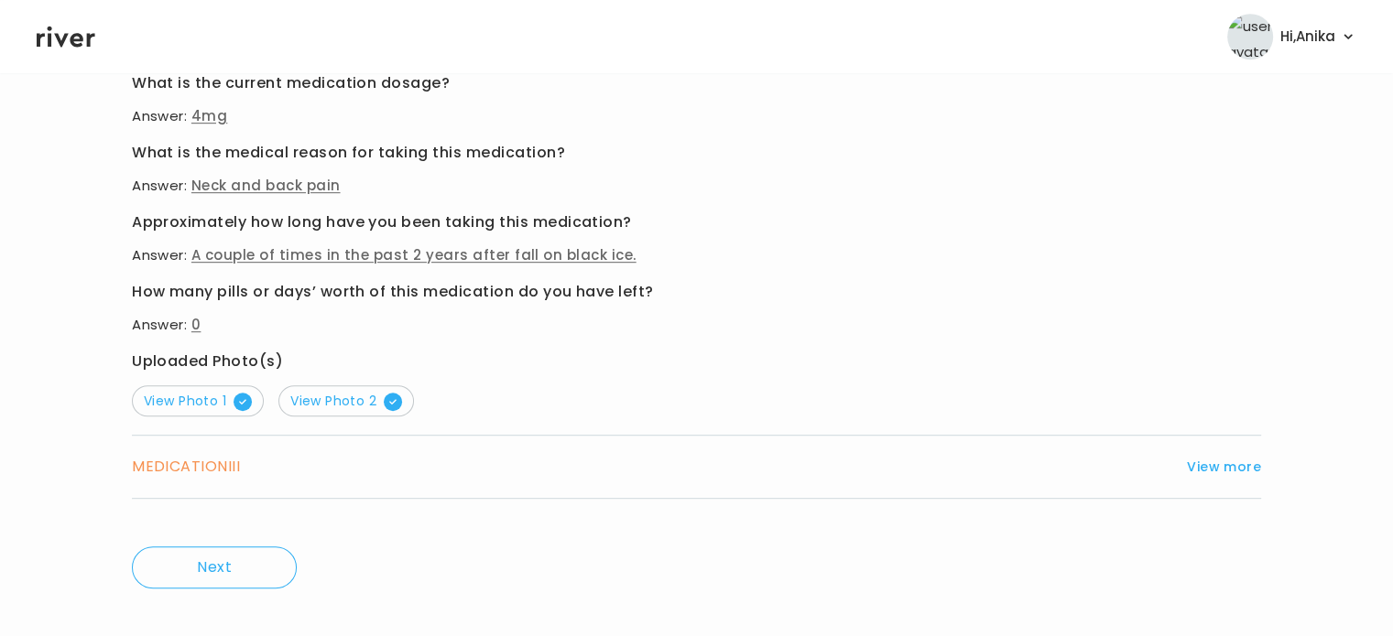
scroll to position [1017, 0]
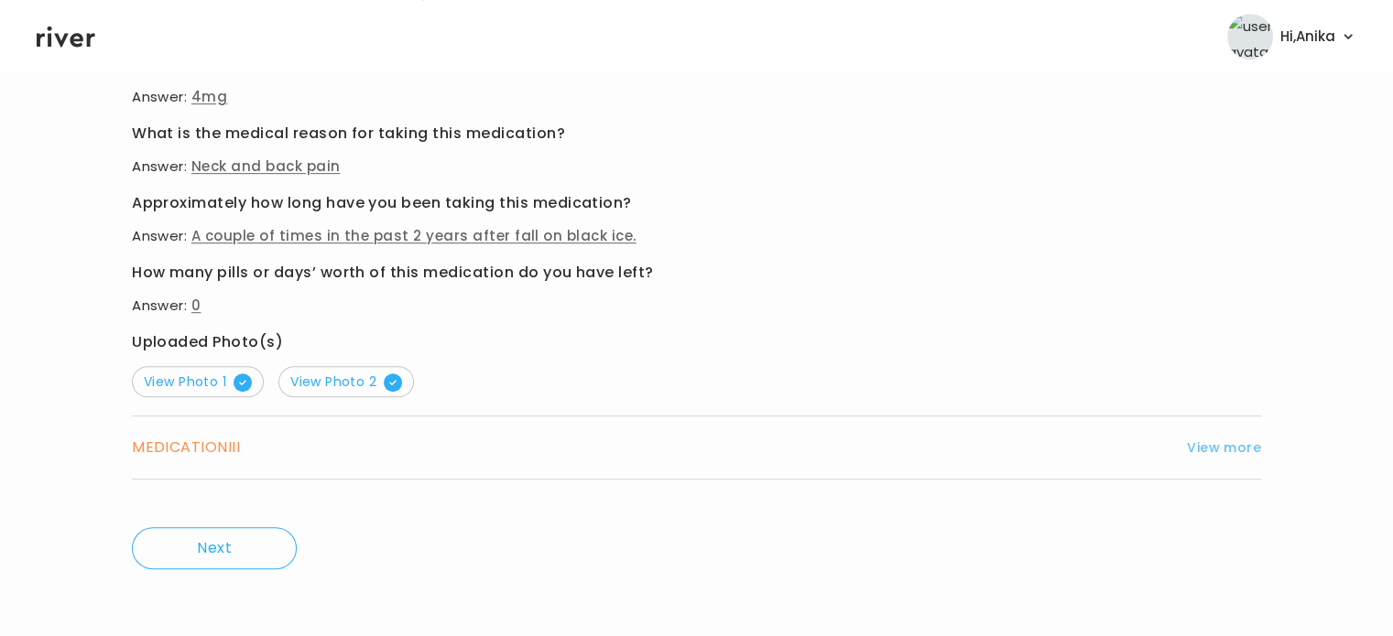
click at [1238, 443] on button "View more" at bounding box center [1224, 448] width 74 height 22
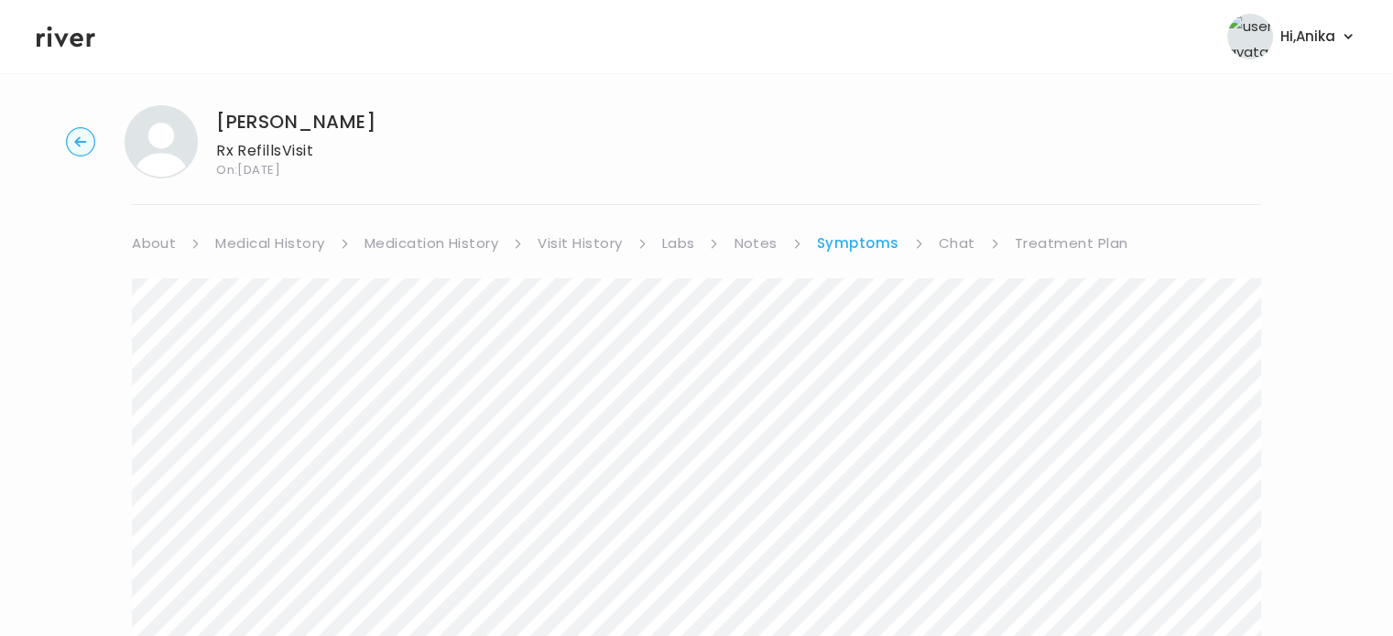
scroll to position [0, 0]
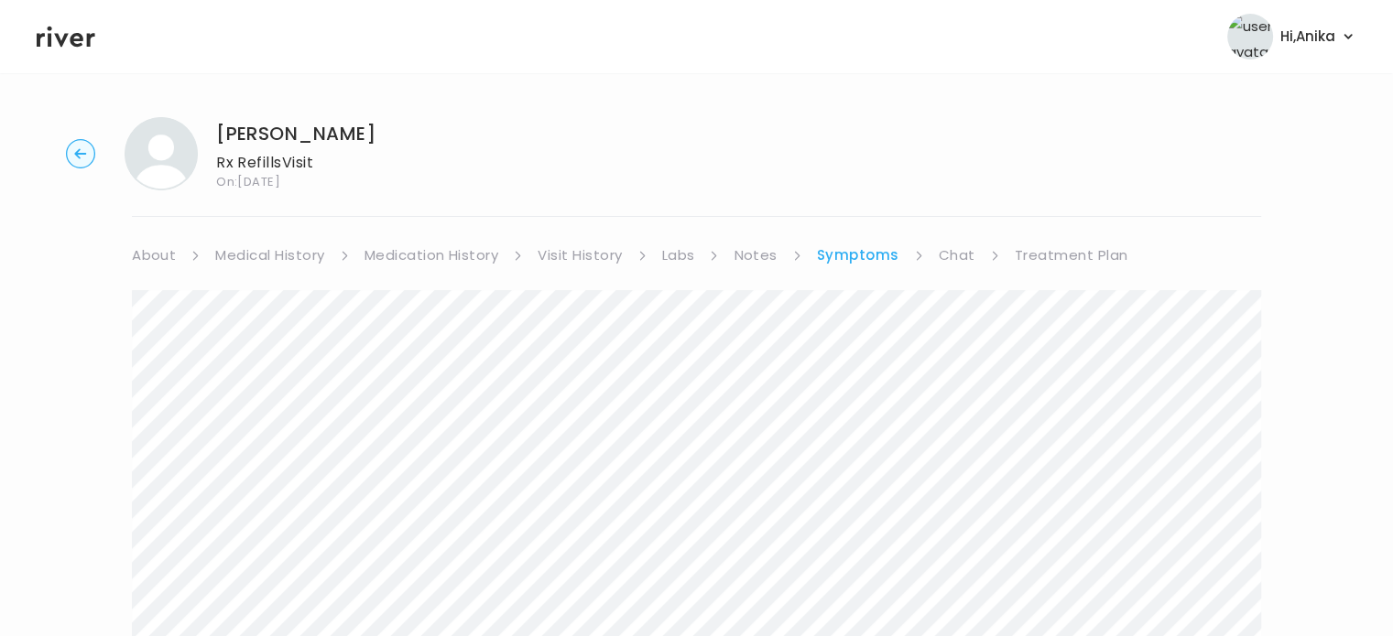
click at [1036, 253] on link "Treatment Plan" at bounding box center [1072, 256] width 114 height 26
click at [277, 485] on button "Update treatment notes" at bounding box center [231, 481] width 199 height 26
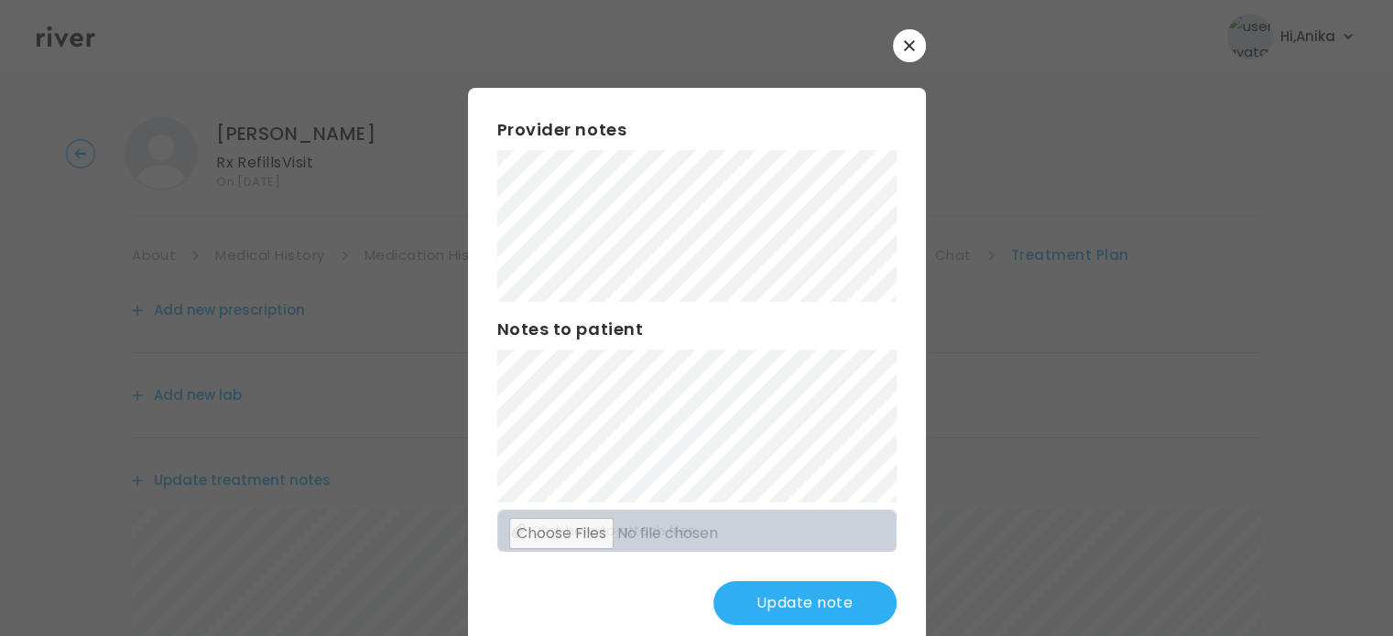
click at [774, 603] on button "Update note" at bounding box center [804, 604] width 183 height 44
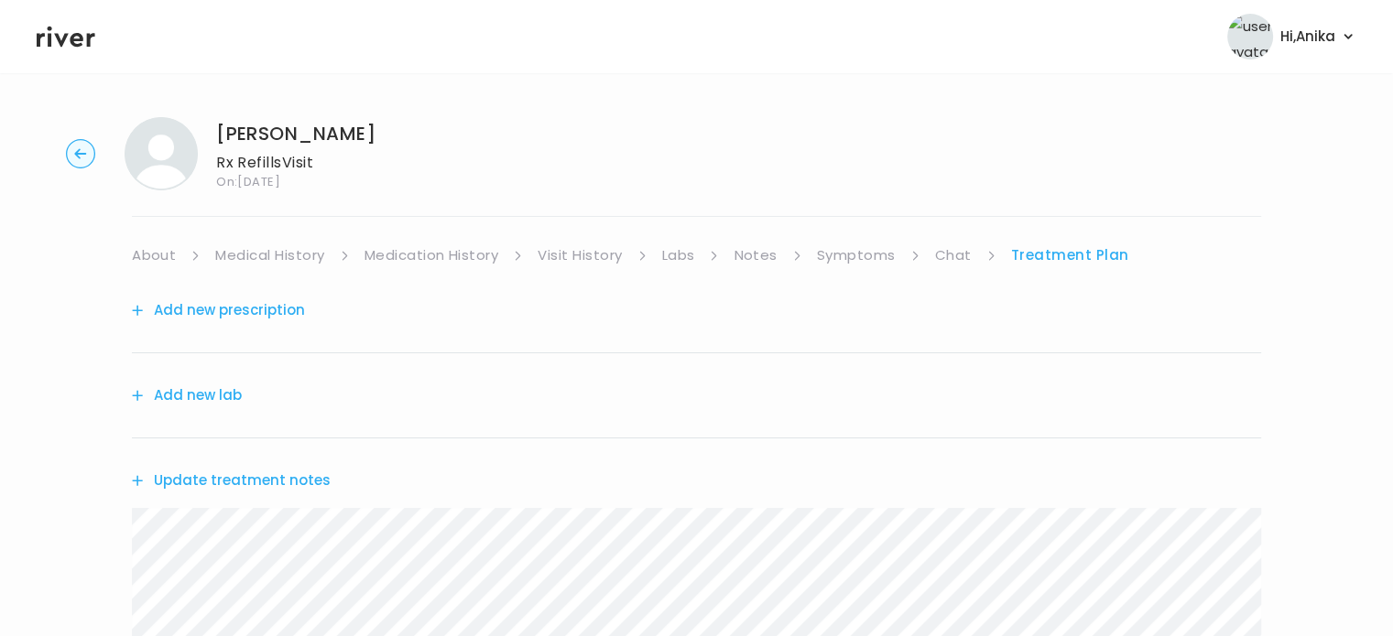
click at [234, 310] on button "Add new prescription" at bounding box center [218, 311] width 173 height 26
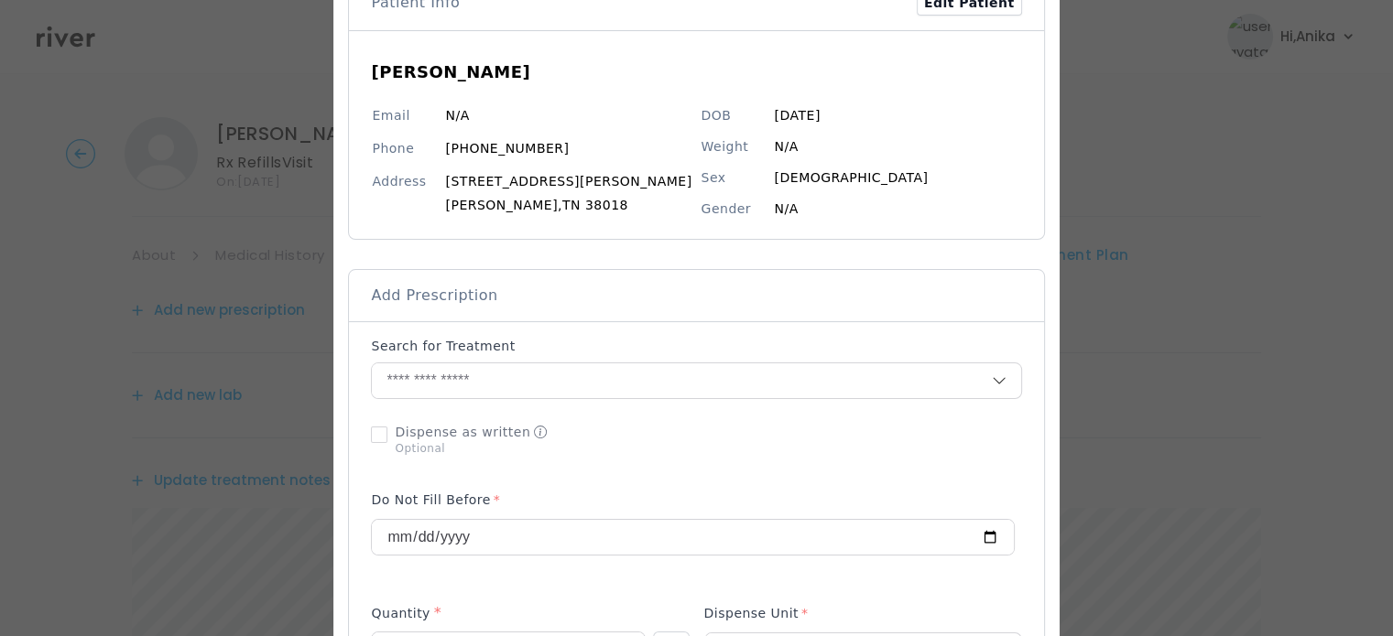
scroll to position [151, 0]
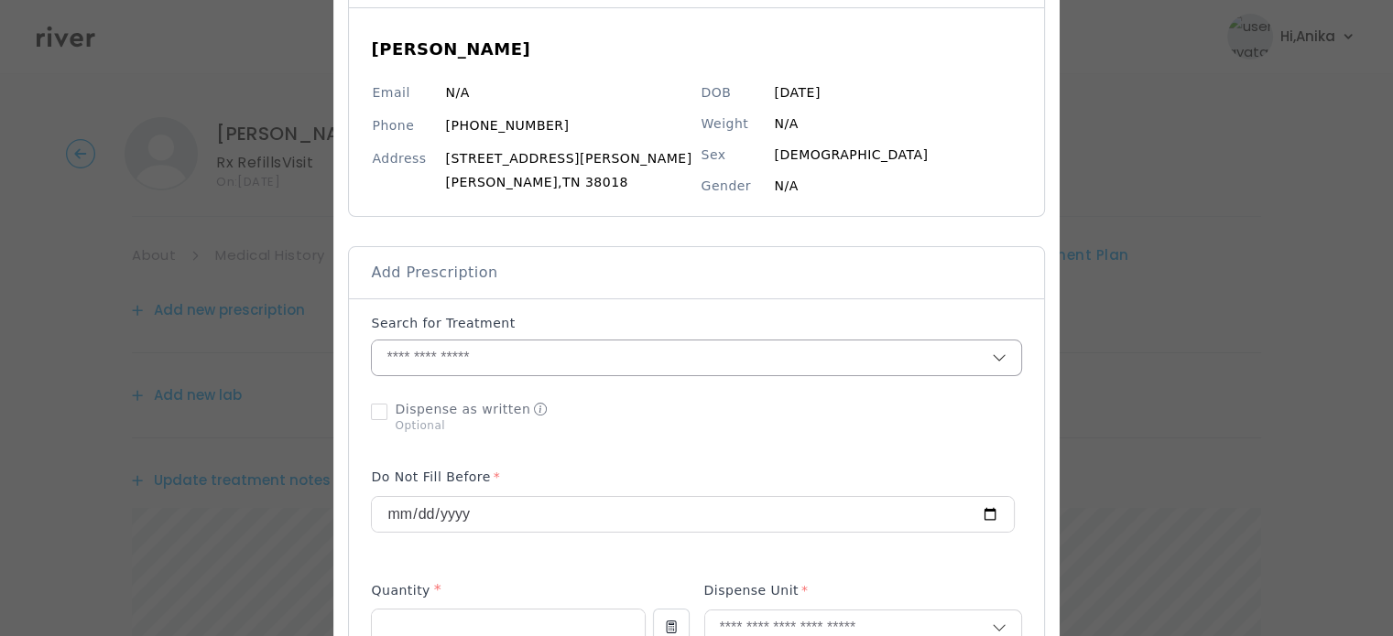
click at [523, 364] on input "text" at bounding box center [681, 358] width 619 height 35
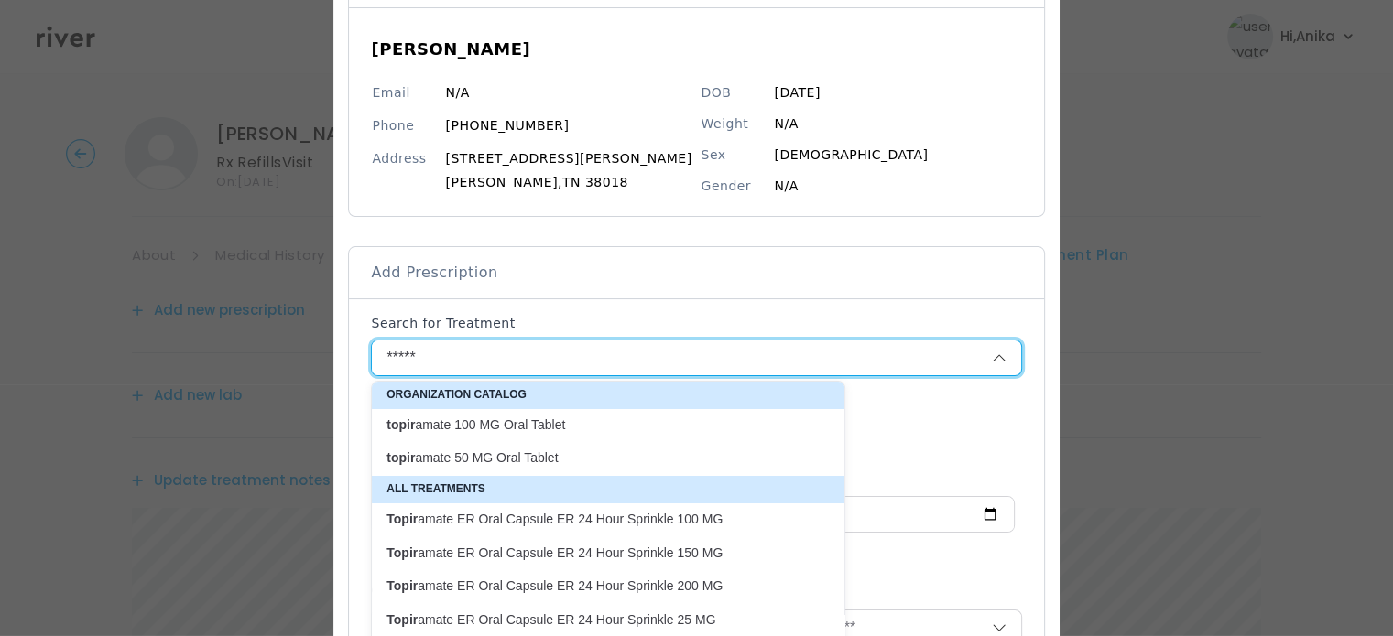
click at [550, 425] on p "topir amate 100 MG Oral Tablet" at bounding box center [596, 425] width 421 height 17
type input "**********"
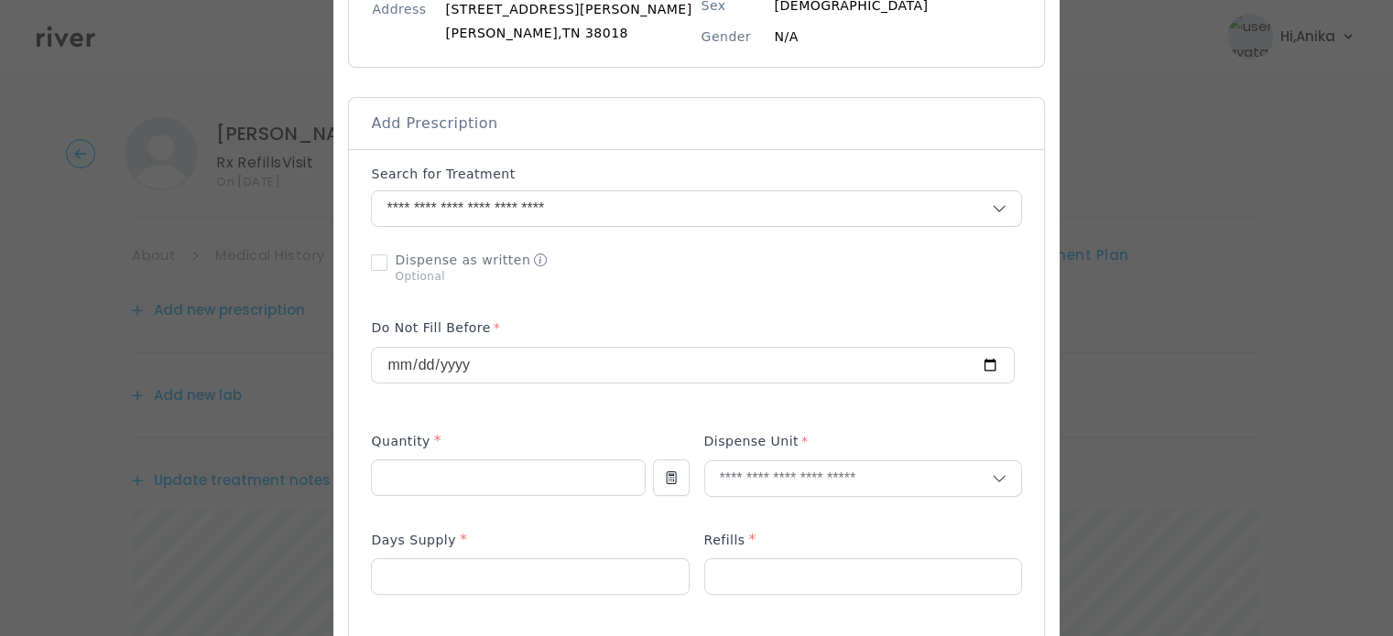
scroll to position [372, 0]
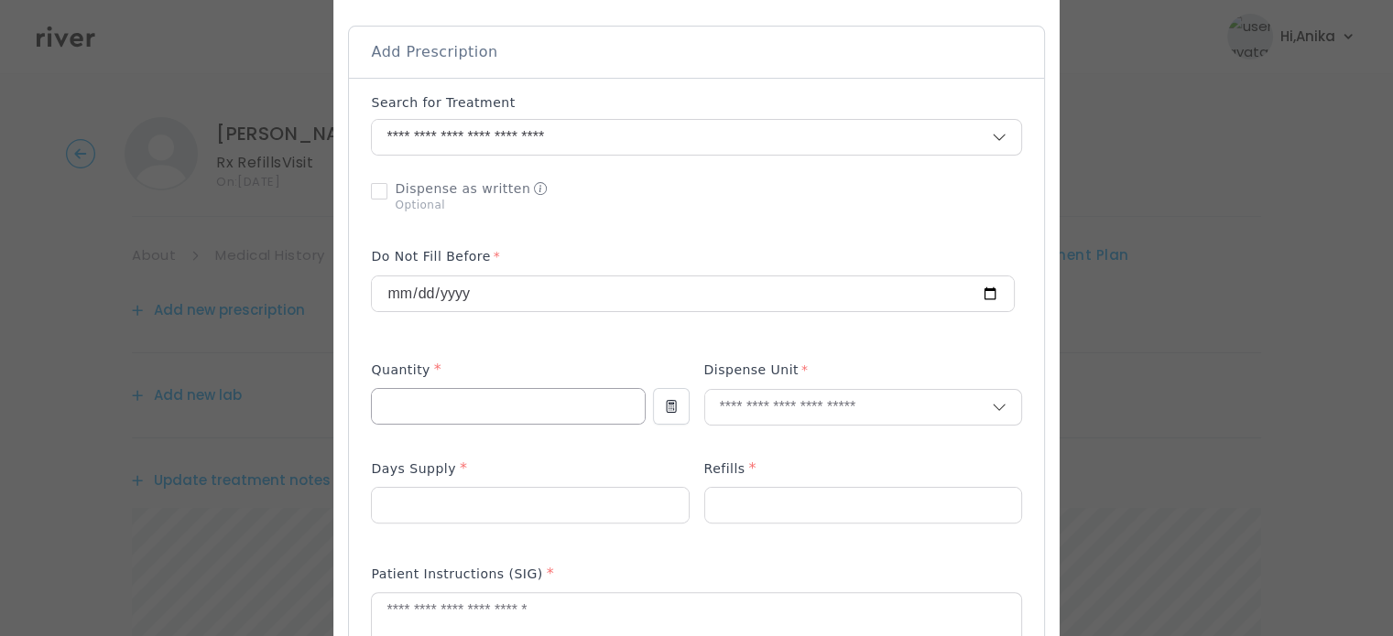
click at [536, 412] on input "number" at bounding box center [508, 406] width 272 height 35
type input "***"
click at [765, 415] on input "text" at bounding box center [848, 407] width 287 height 35
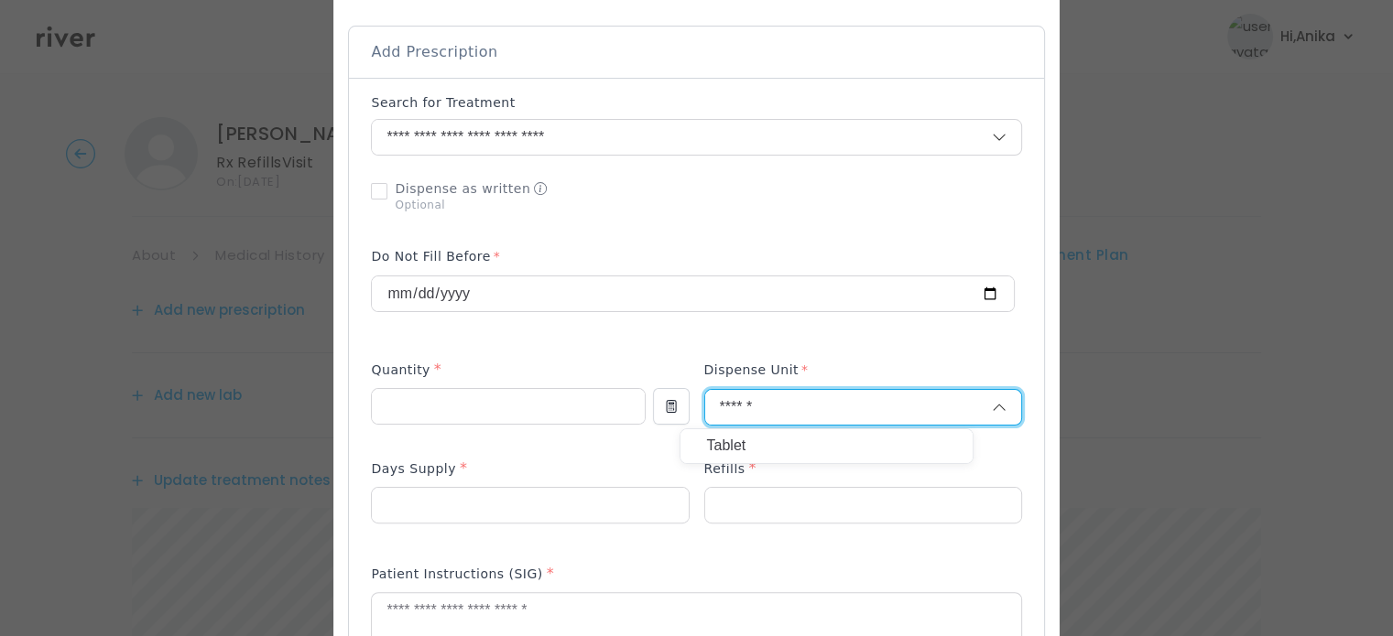
type input "******"
click at [758, 448] on p "Tablet" at bounding box center [826, 446] width 241 height 27
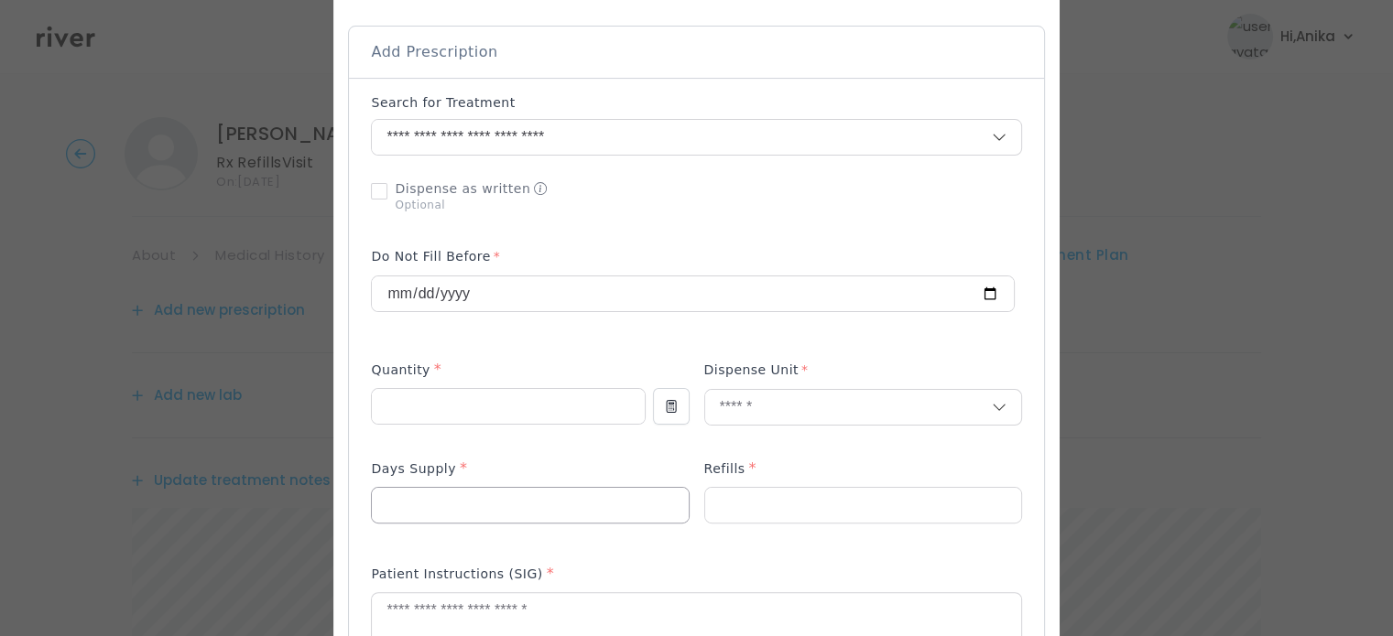
click at [494, 522] on div at bounding box center [530, 505] width 318 height 37
type input "**"
click at [704, 518] on div at bounding box center [863, 505] width 318 height 37
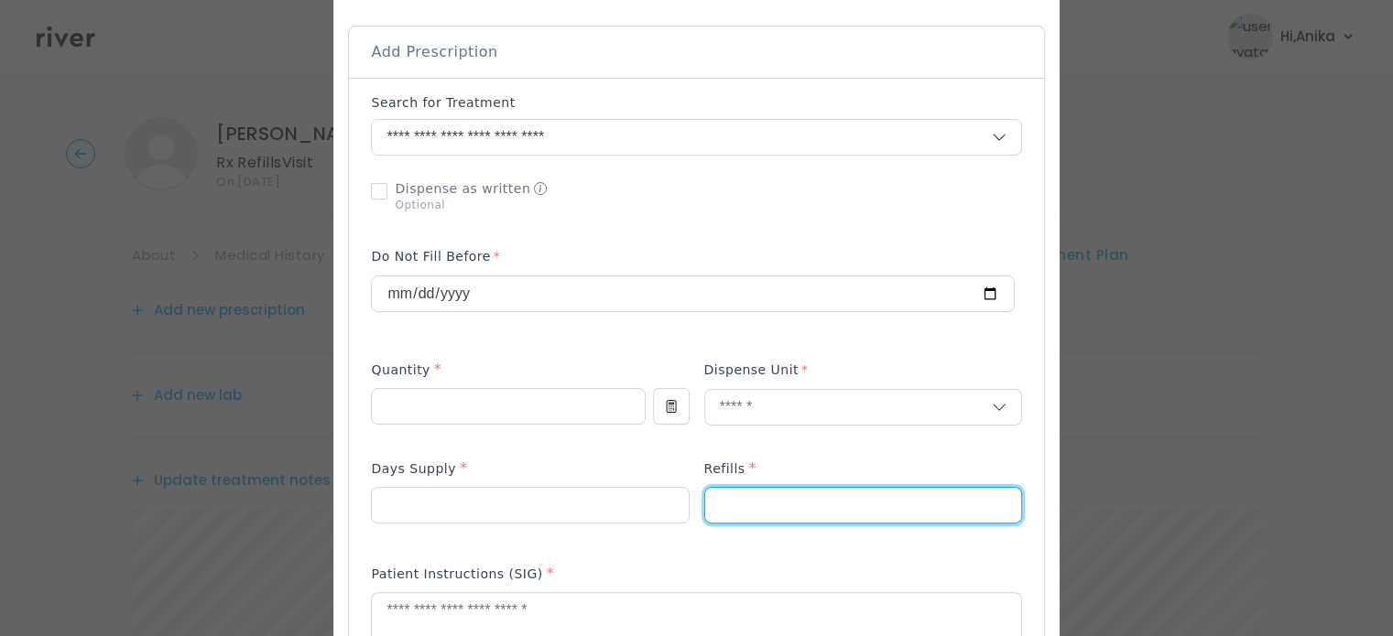
click at [726, 514] on input "number" at bounding box center [863, 505] width 316 height 35
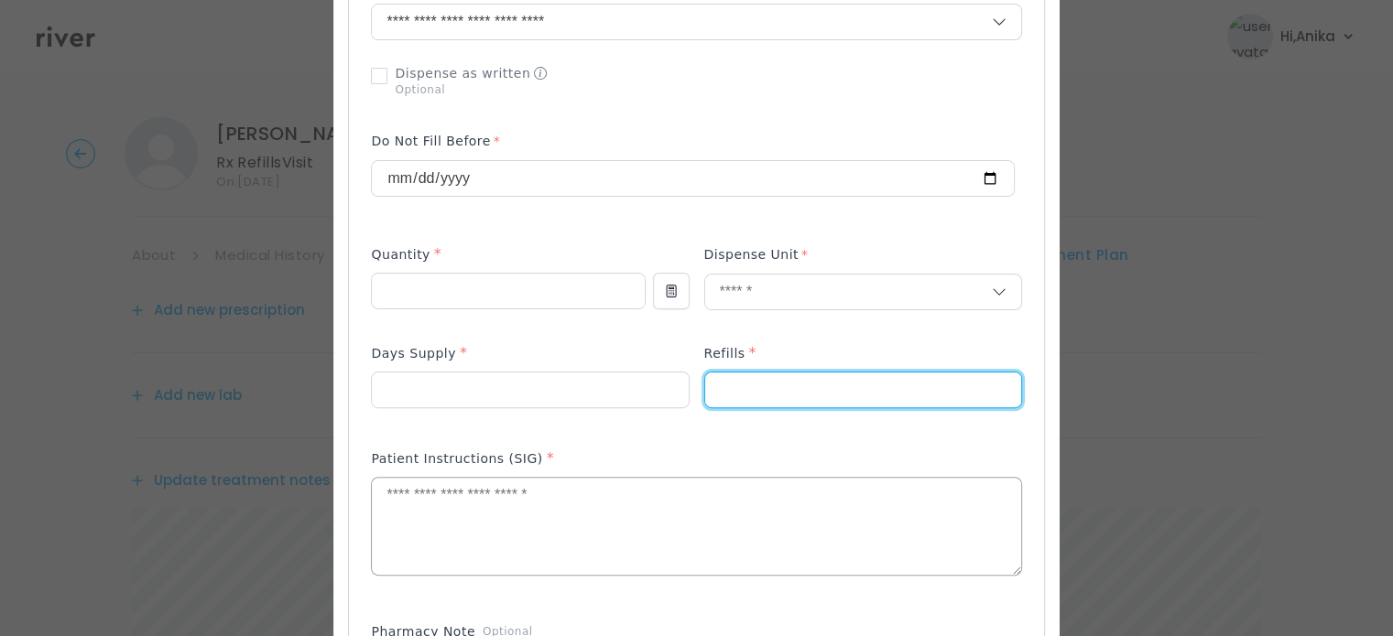
scroll to position [532, 0]
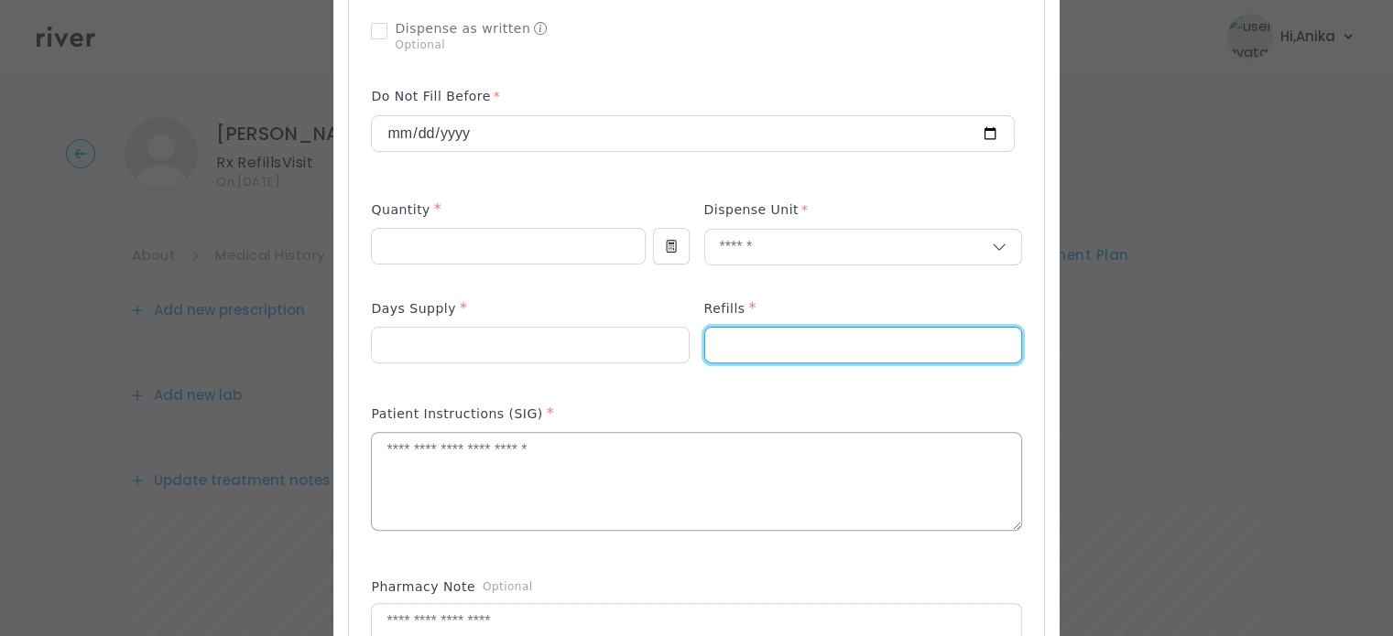
type input "*"
click at [593, 490] on textarea at bounding box center [696, 481] width 648 height 97
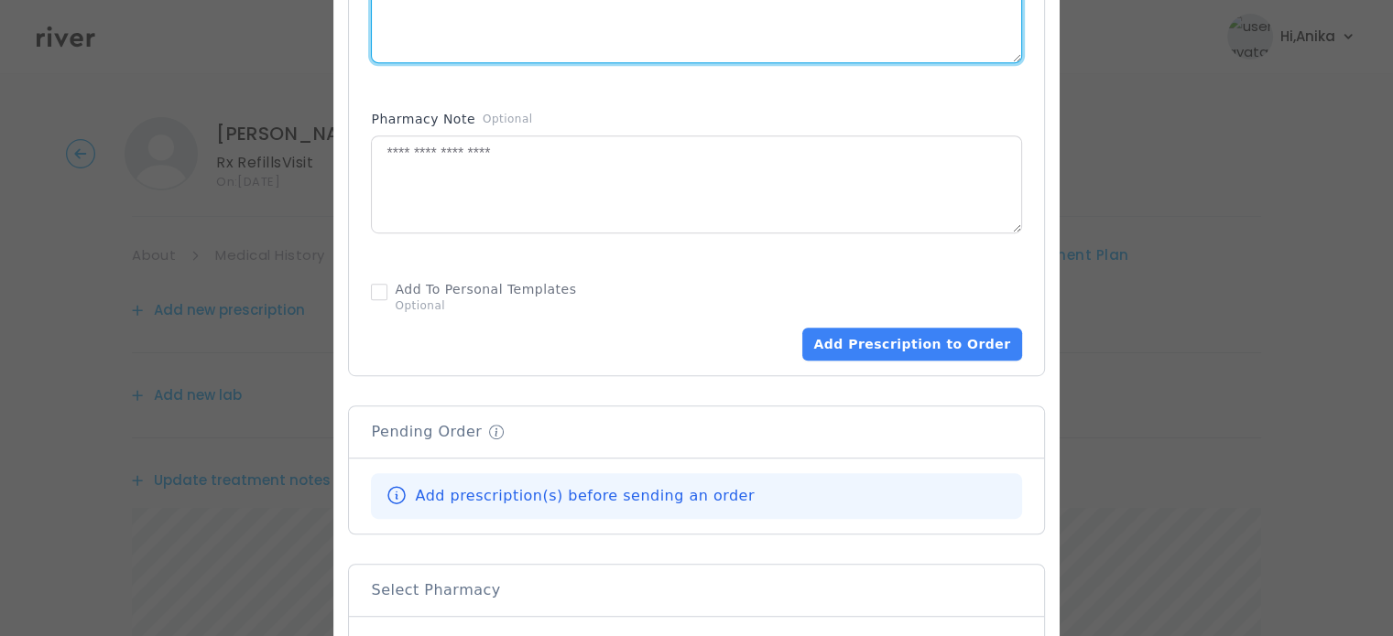
scroll to position [1007, 0]
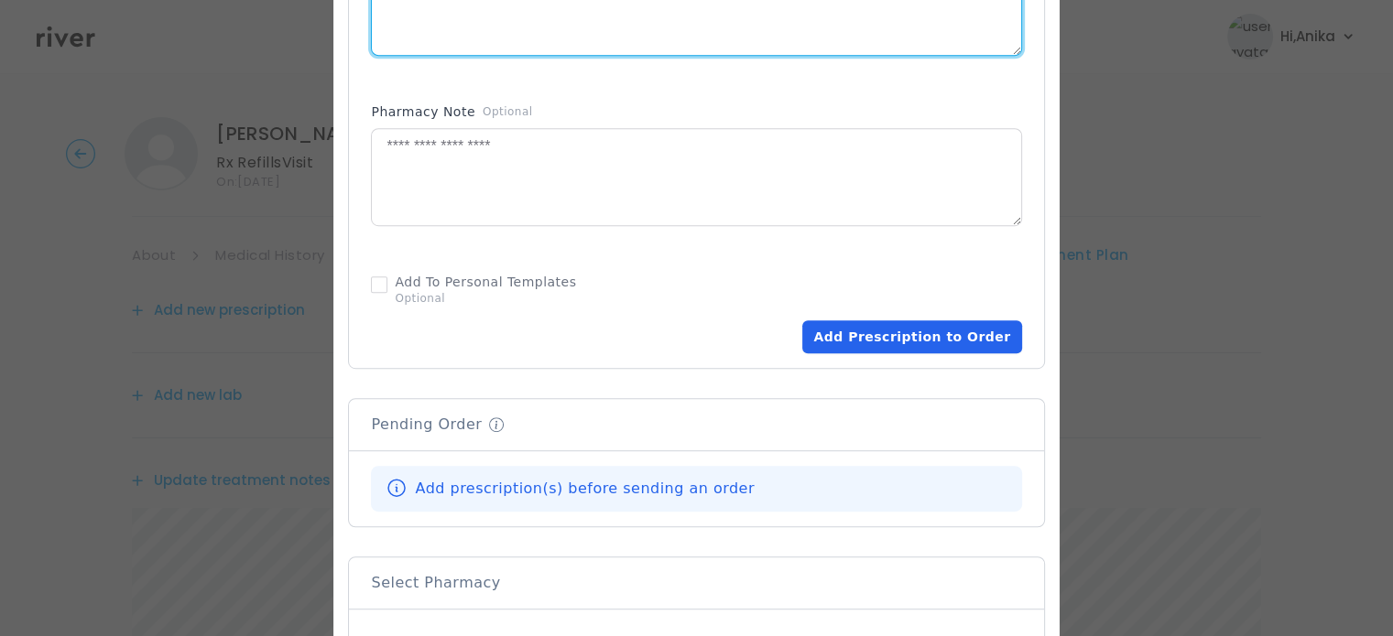
type textarea "**********"
click at [860, 343] on button "Add Prescription to Order" at bounding box center [911, 337] width 219 height 33
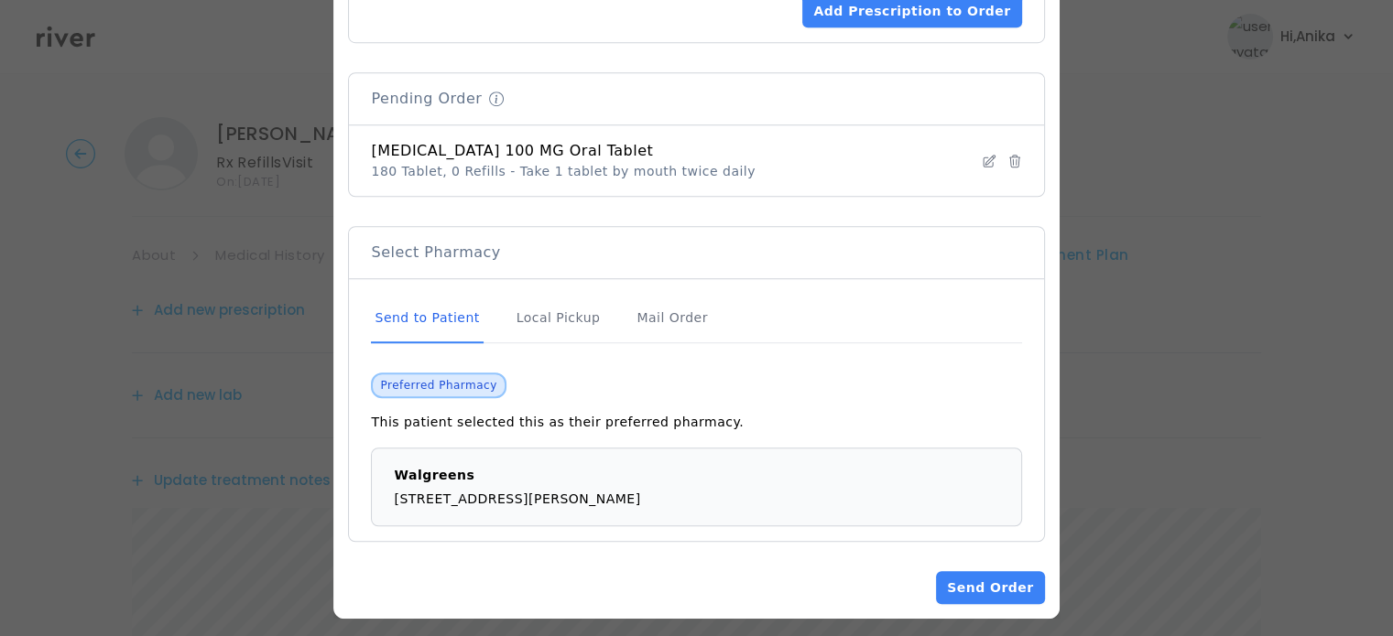
scroll to position [1341, 0]
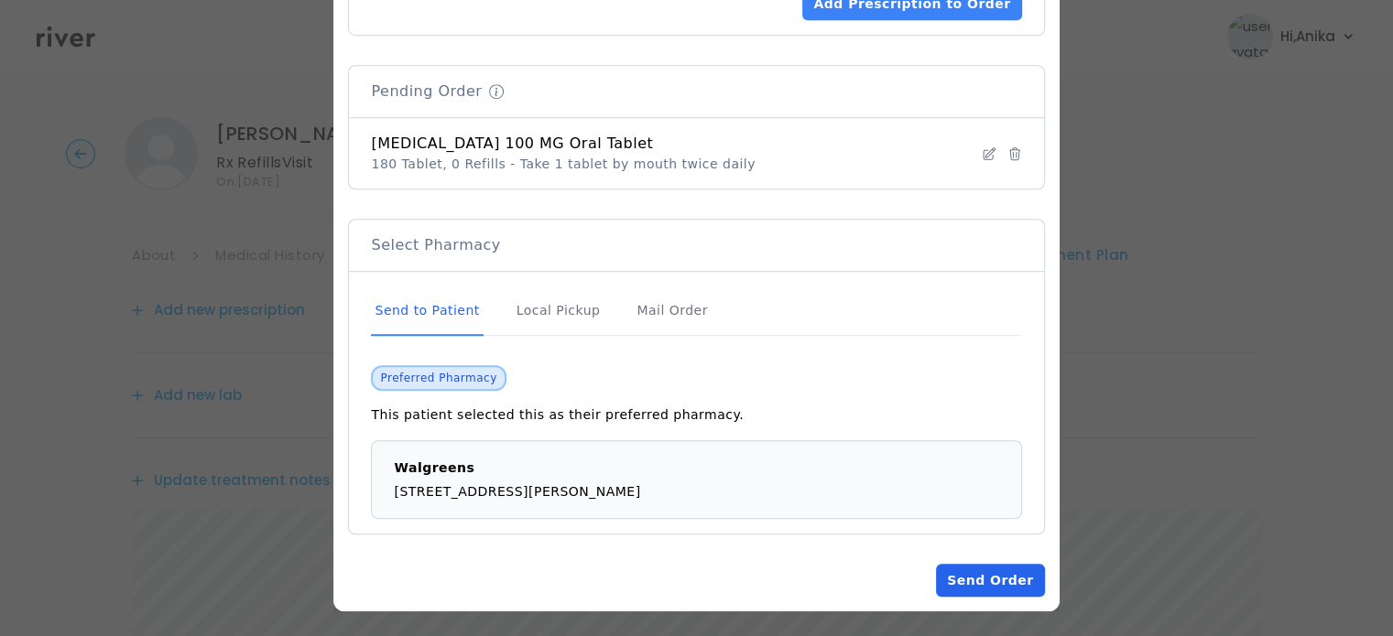
click at [967, 578] on button "Send Order" at bounding box center [990, 580] width 108 height 33
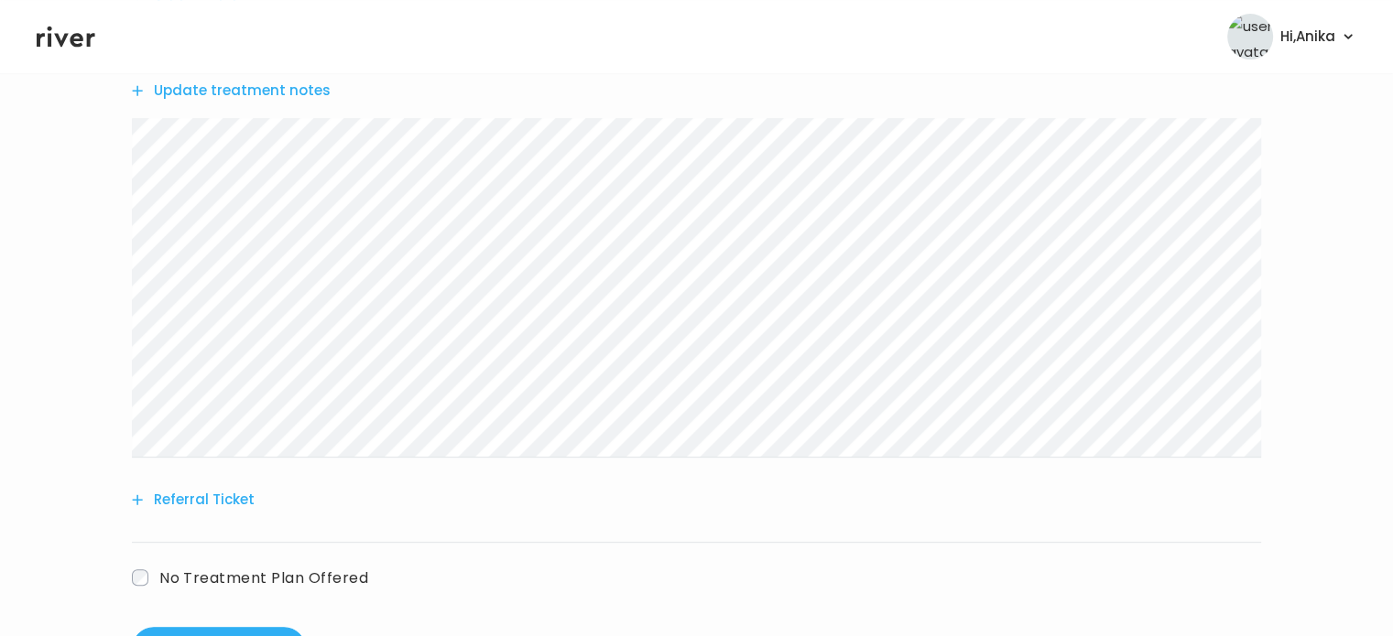
scroll to position [656, 0]
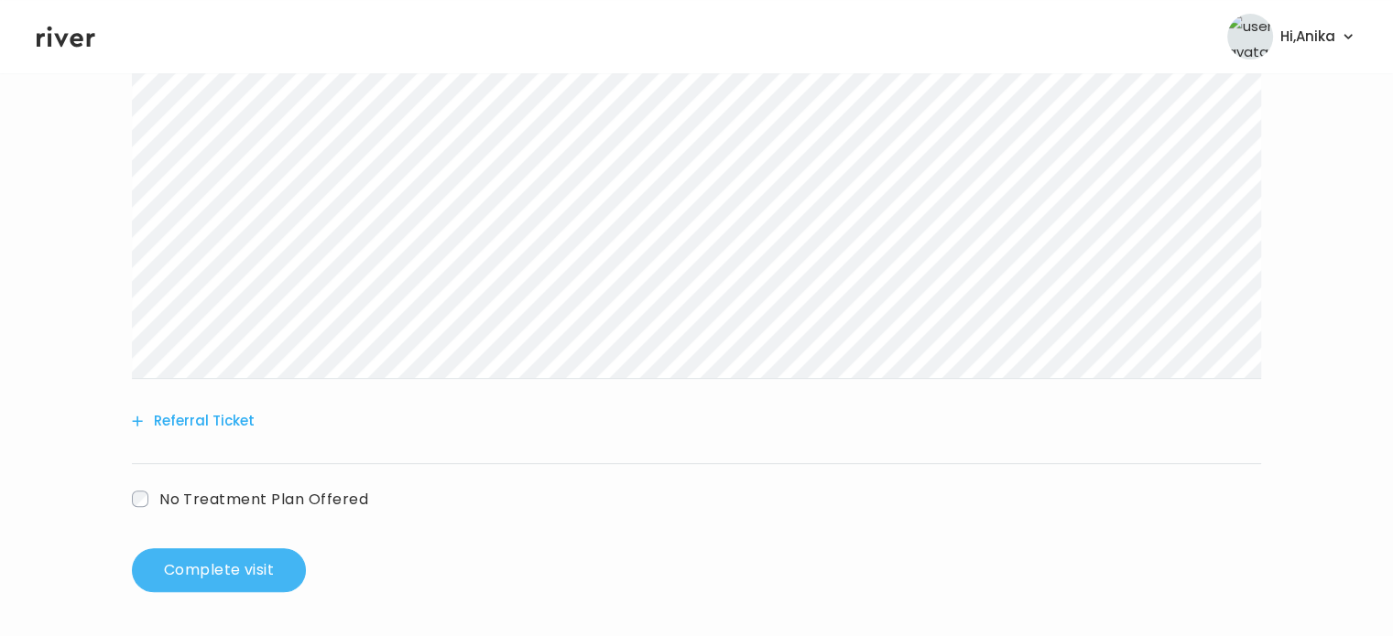
click at [227, 584] on button "Complete visit" at bounding box center [219, 571] width 174 height 44
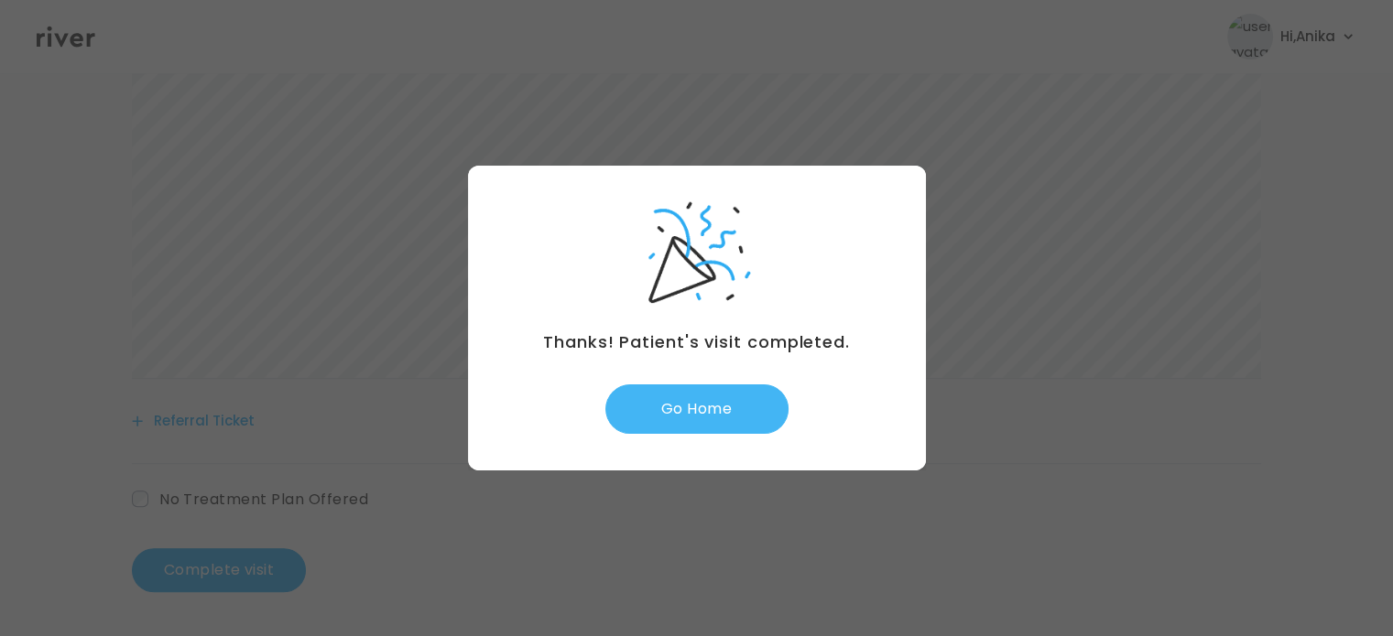
click at [715, 409] on button "Go Home" at bounding box center [696, 409] width 183 height 49
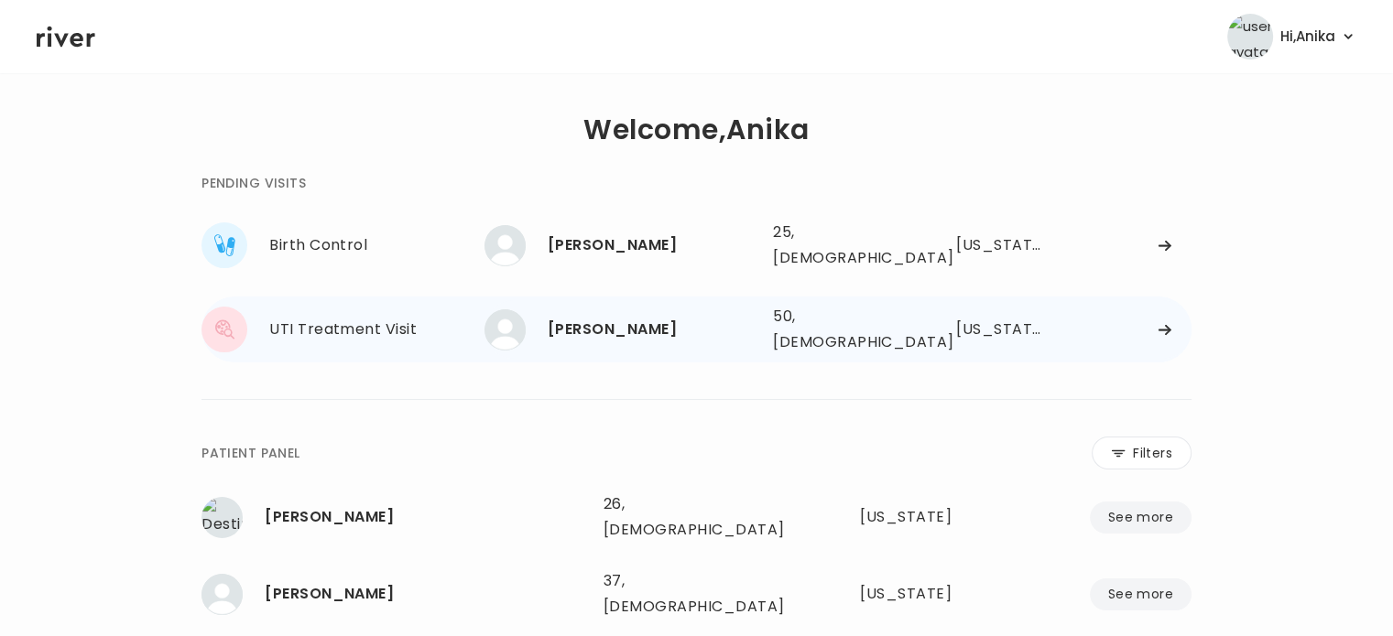
click at [780, 311] on div "50, [DEMOGRAPHIC_DATA]" at bounding box center [838, 329] width 130 height 51
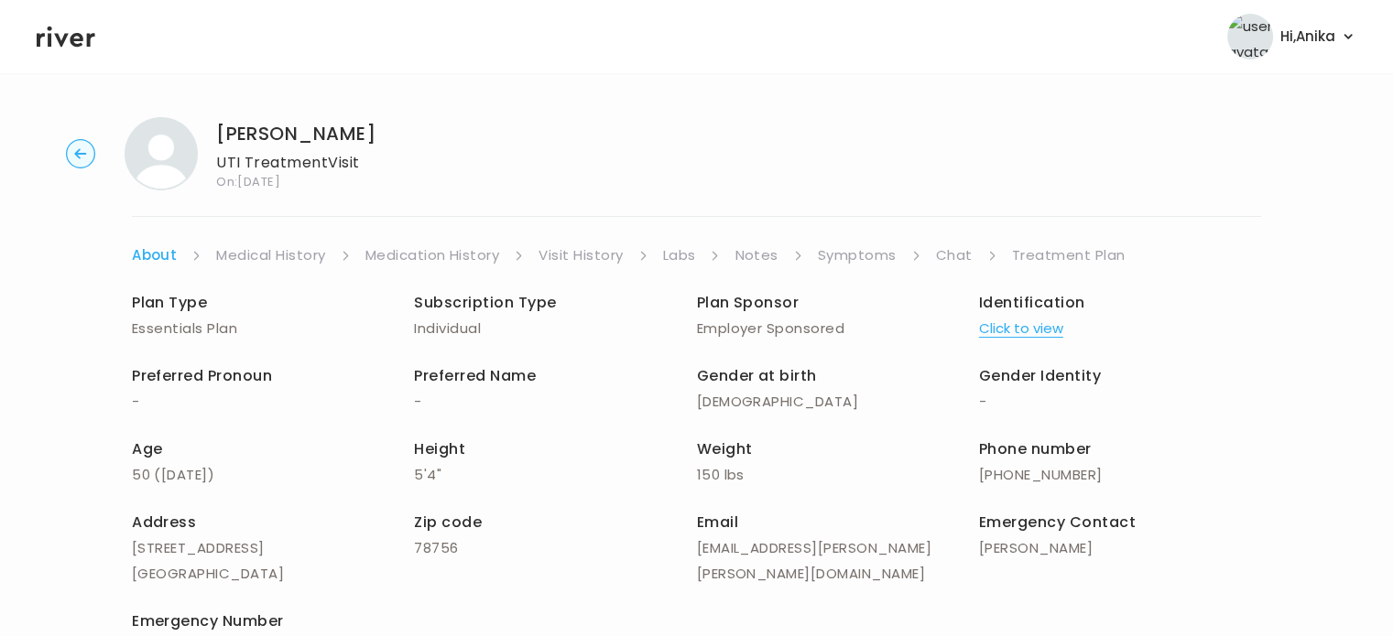
click at [951, 255] on link "Chat" at bounding box center [954, 256] width 37 height 26
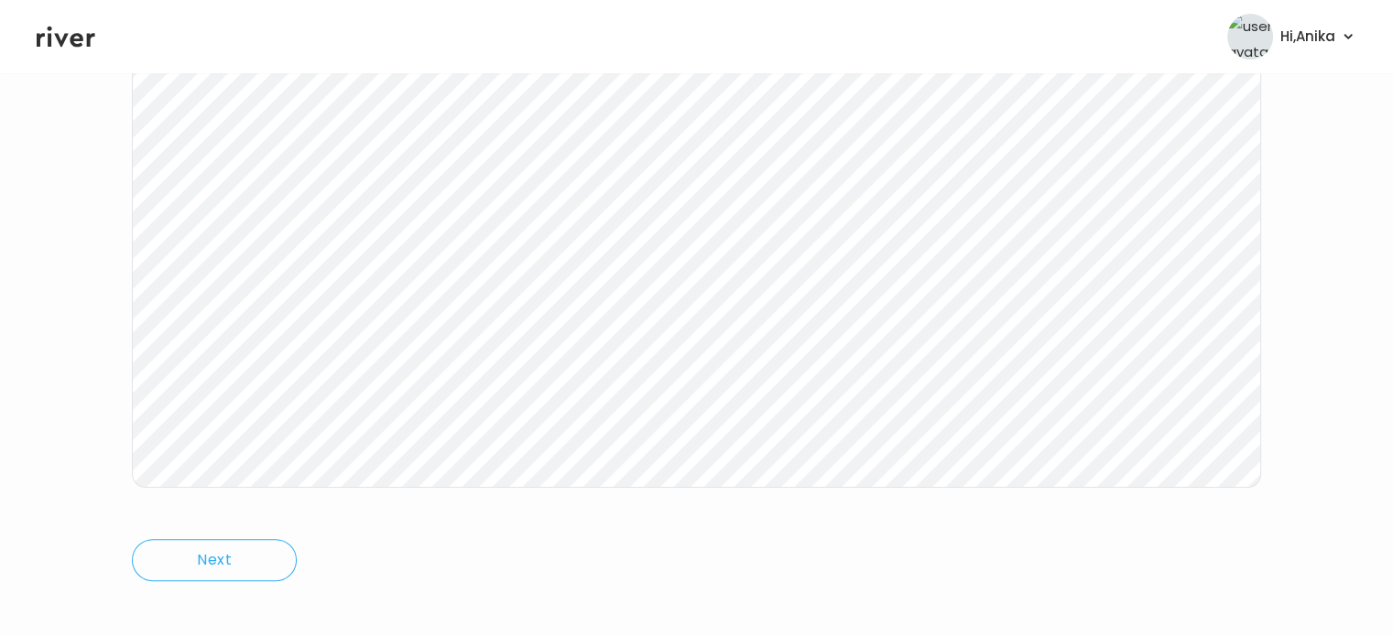
scroll to position [370, 0]
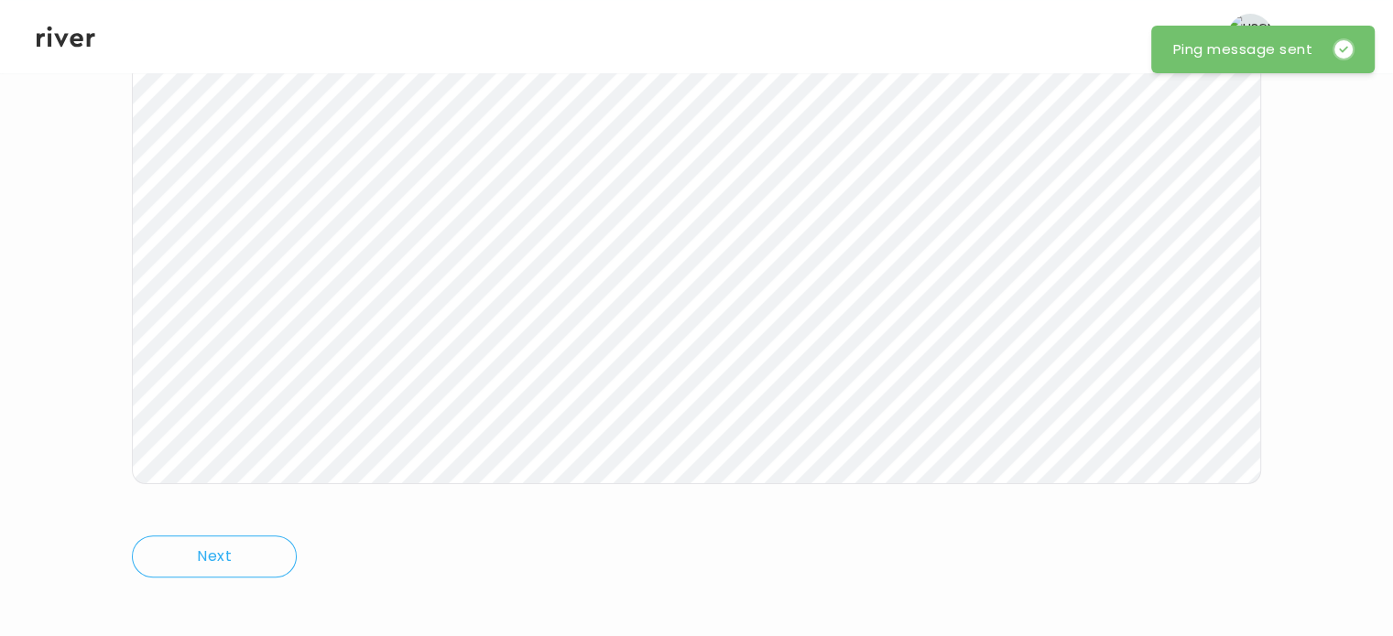
click at [77, 37] on icon at bounding box center [66, 36] width 59 height 27
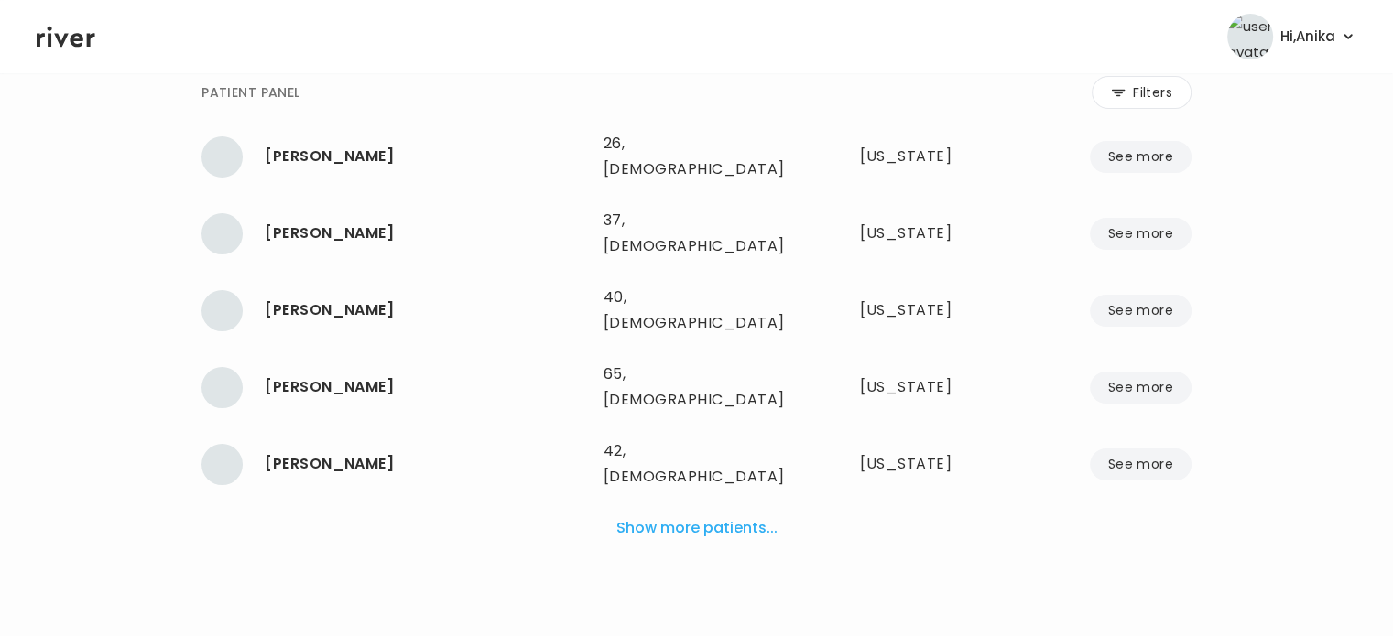
scroll to position [289, 0]
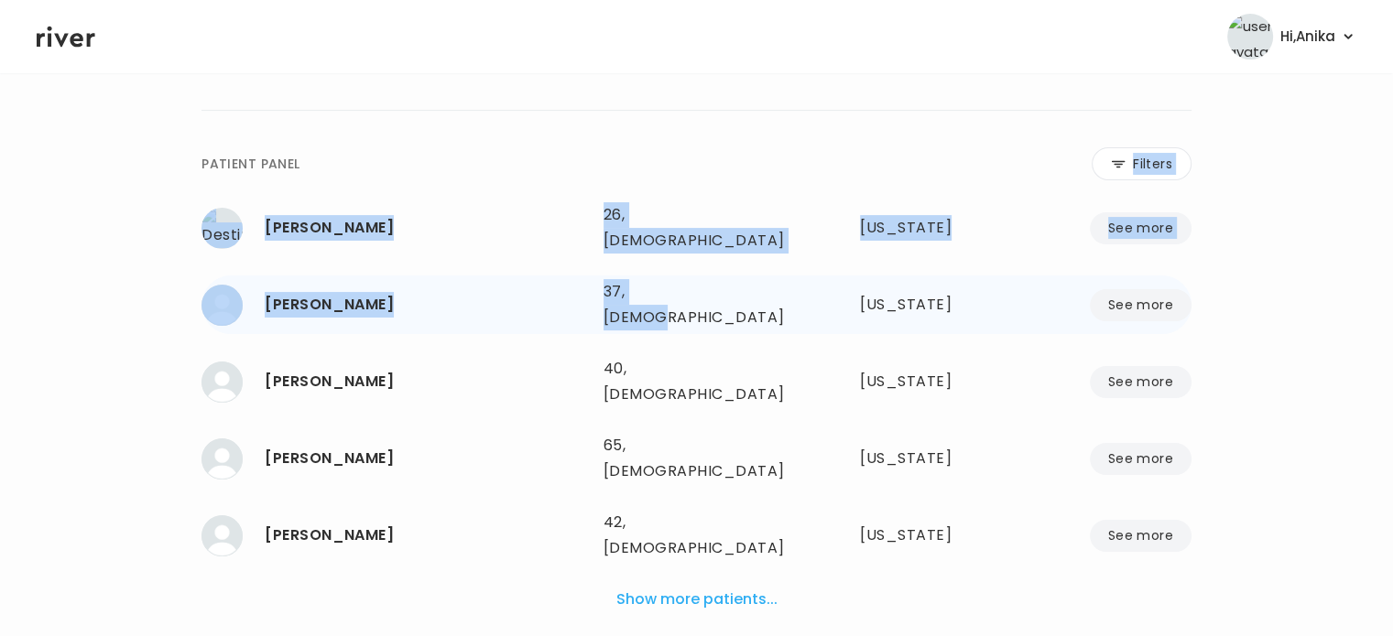
drag, startPoint x: 77, startPoint y: 37, endPoint x: 770, endPoint y: 246, distance: 724.3
click at [770, 246] on div "**********" at bounding box center [696, 265] width 990 height 825
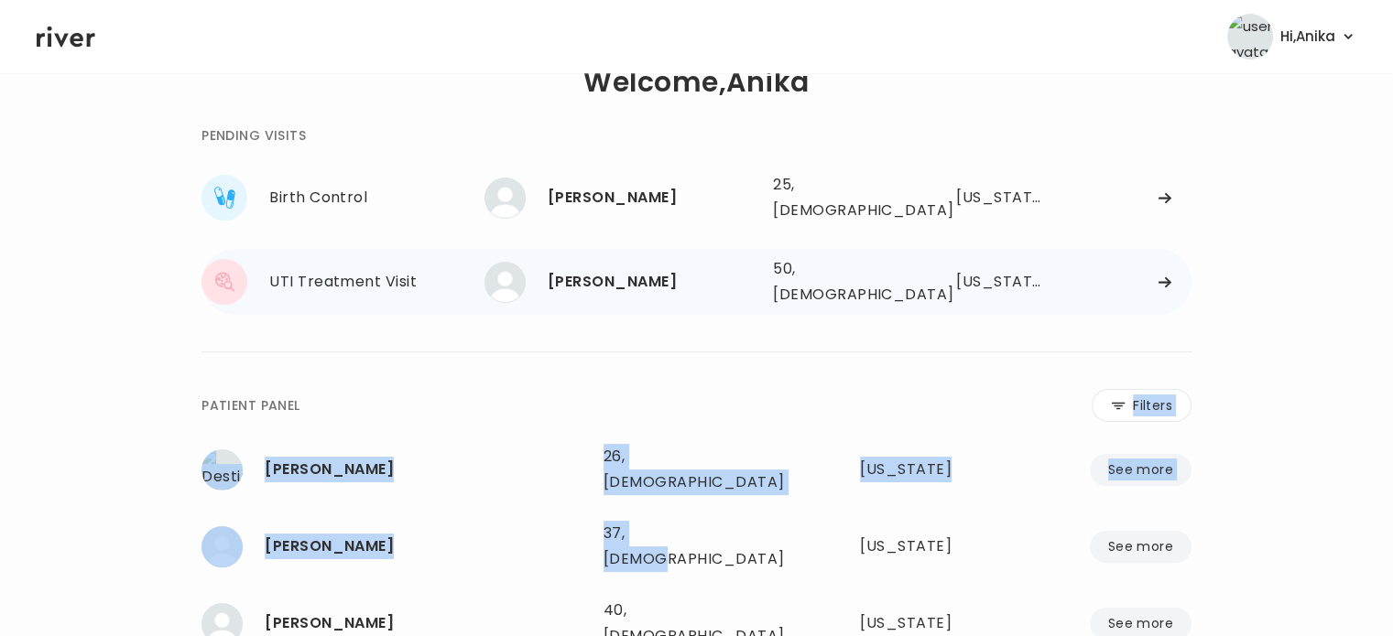
scroll to position [32, 0]
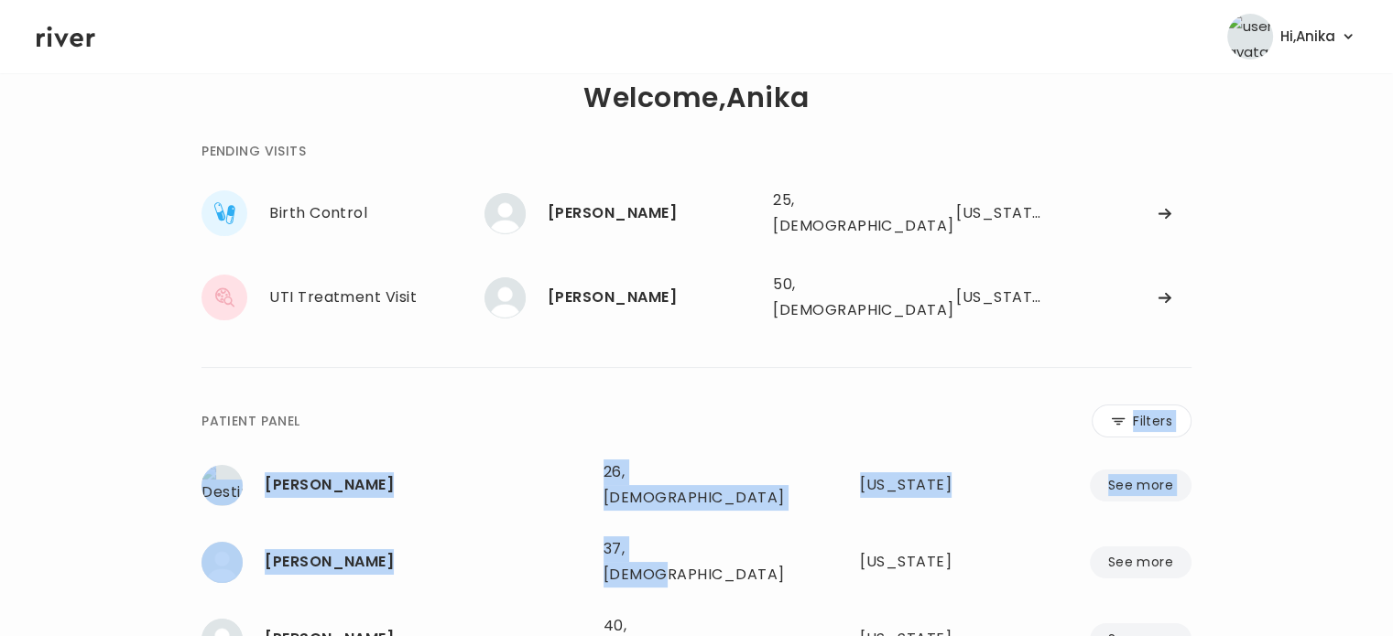
click at [768, 321] on div "**********" at bounding box center [696, 523] width 990 height 825
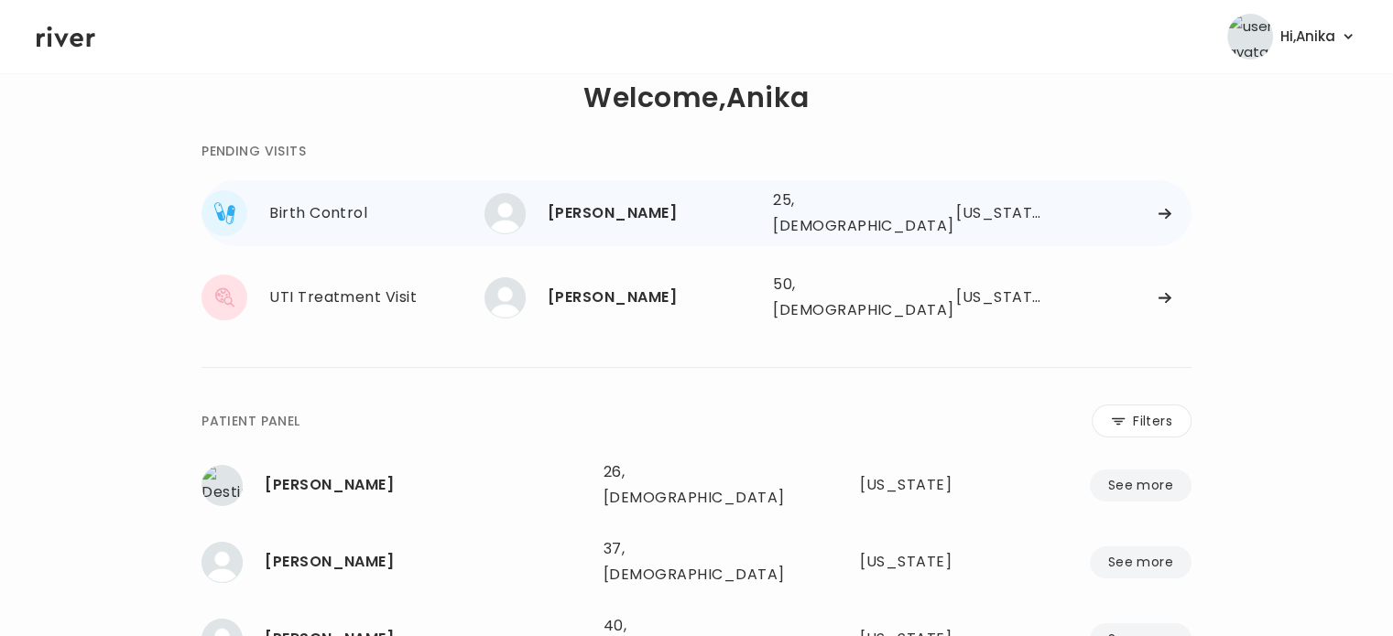
click at [682, 208] on div "TAHJANA BOYD" at bounding box center [653, 214] width 211 height 26
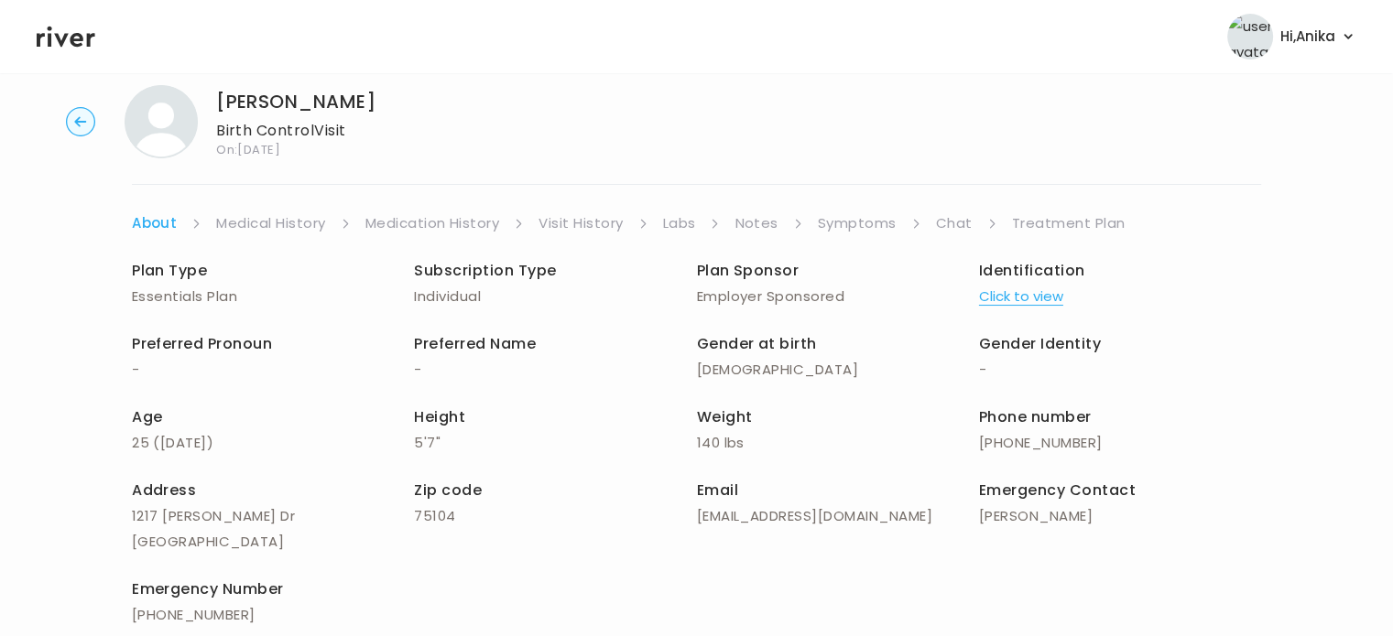
click at [883, 234] on link "Symptoms" at bounding box center [857, 224] width 79 height 26
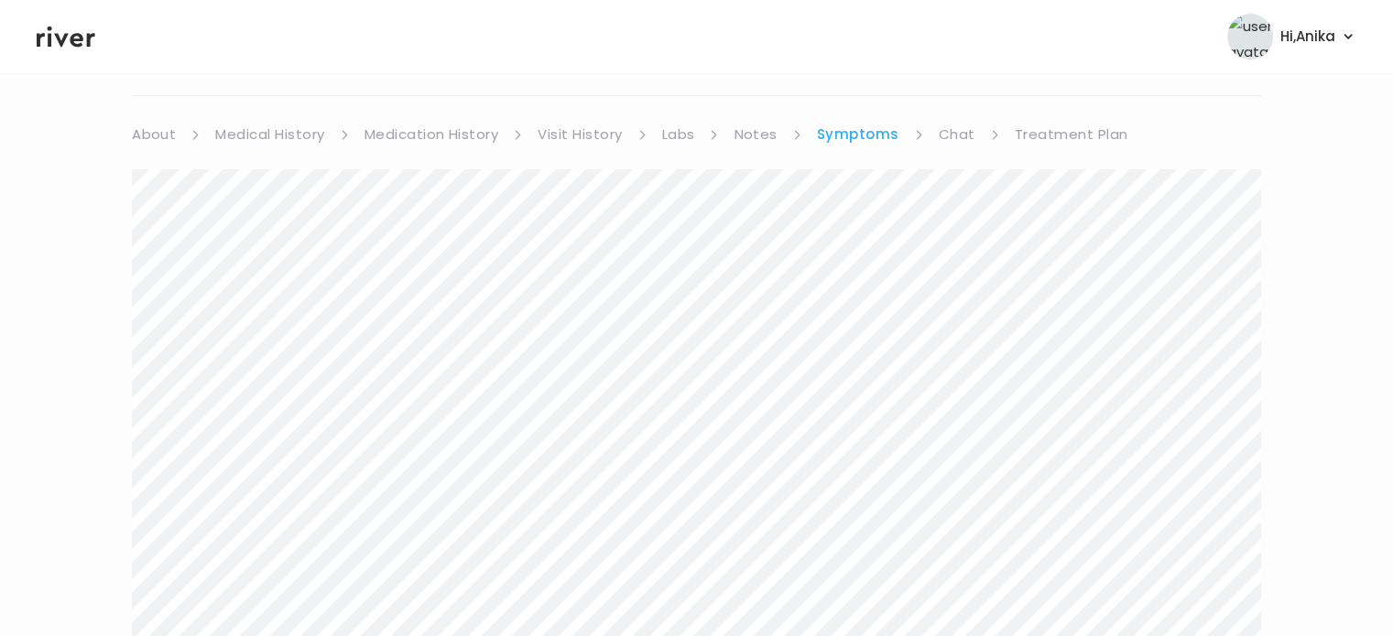
scroll to position [22, 0]
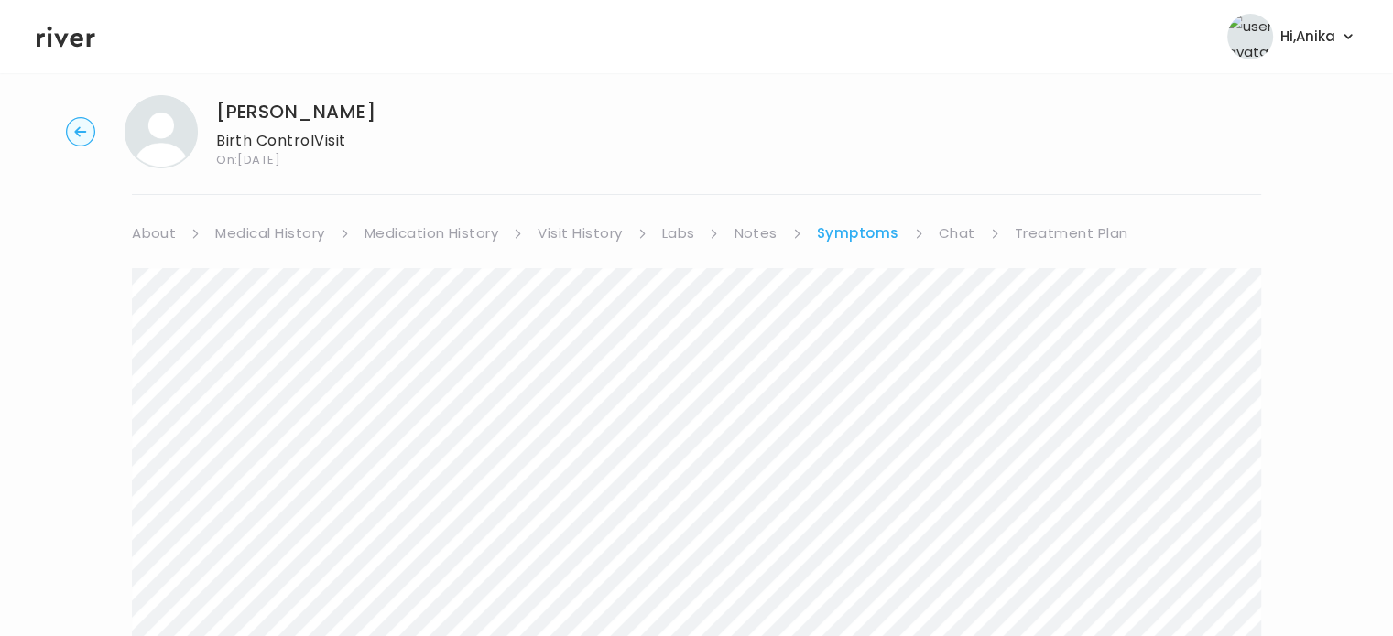
click at [1059, 231] on link "Treatment Plan" at bounding box center [1072, 234] width 114 height 26
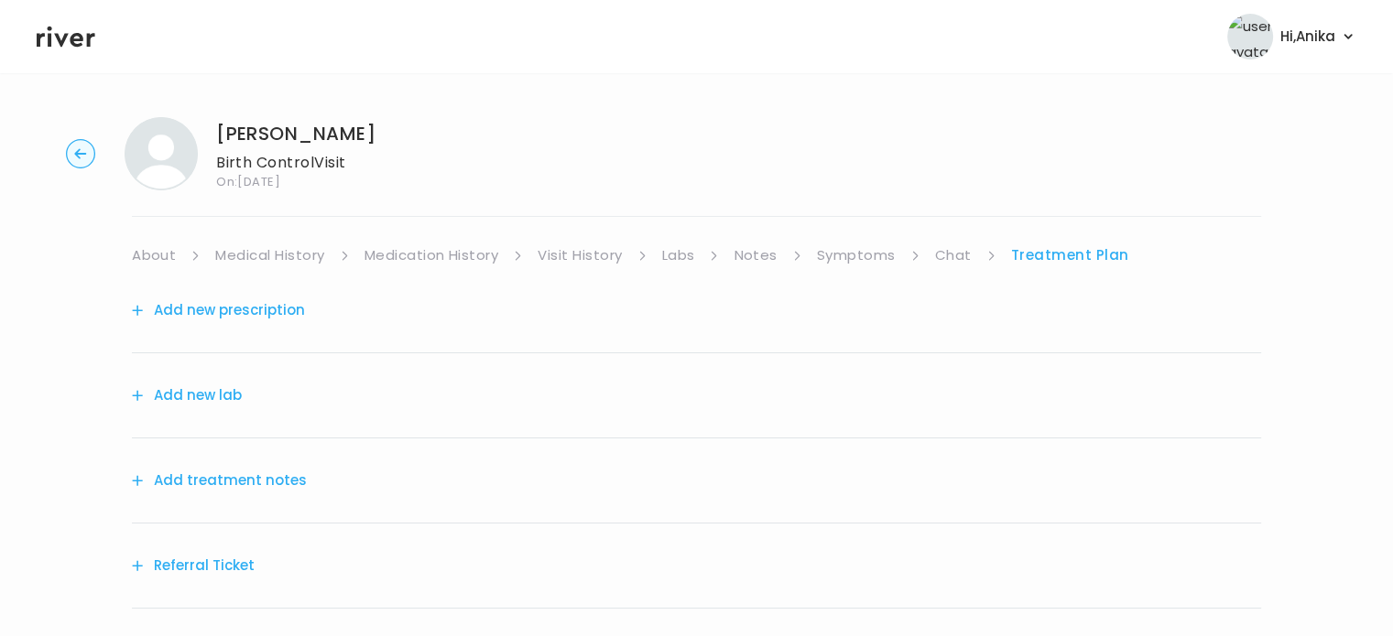
click at [260, 486] on button "Add treatment notes" at bounding box center [219, 481] width 175 height 26
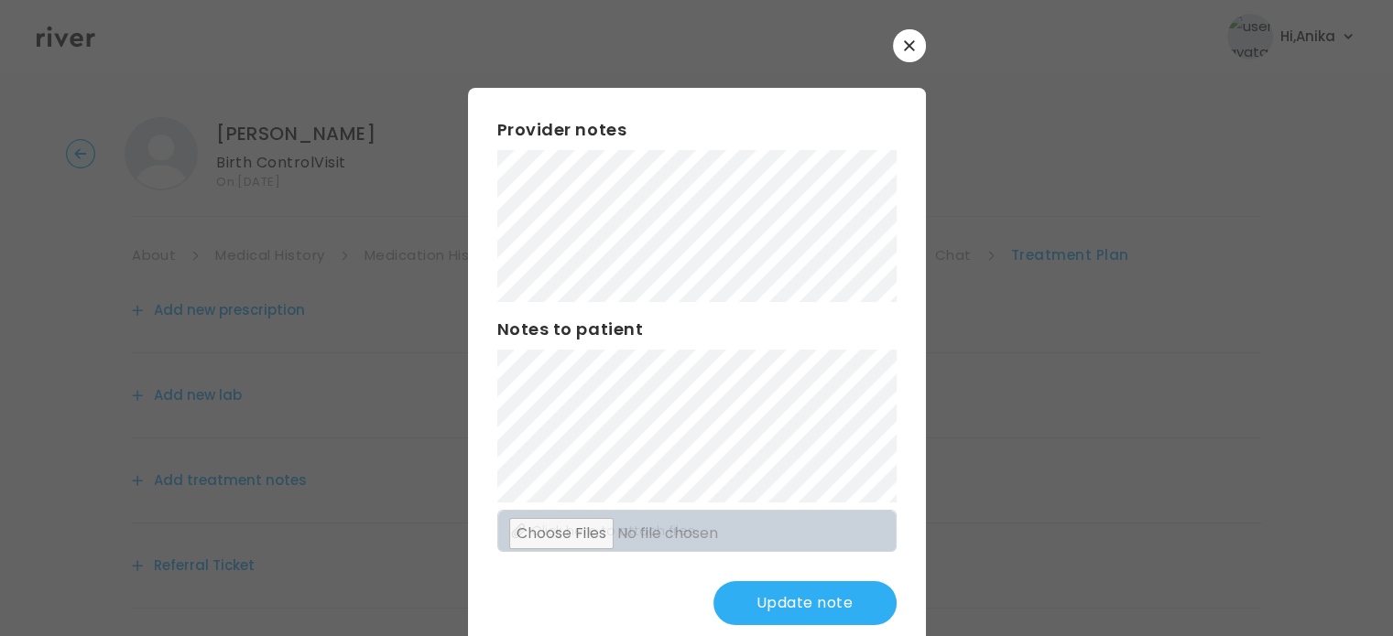
click at [774, 604] on button "Update note" at bounding box center [804, 604] width 183 height 44
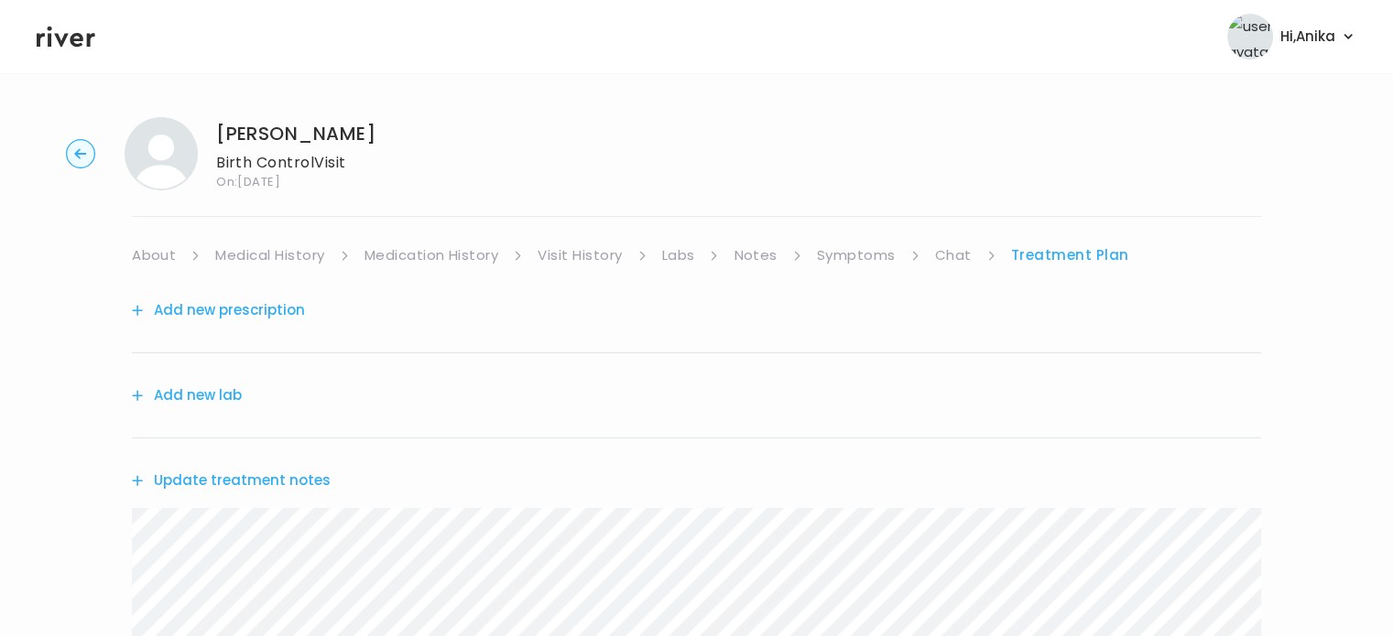
click at [843, 261] on link "Symptoms" at bounding box center [856, 256] width 79 height 26
click at [1068, 245] on link "Treatment Plan" at bounding box center [1072, 256] width 114 height 26
click at [234, 309] on button "Add new prescription" at bounding box center [218, 311] width 173 height 26
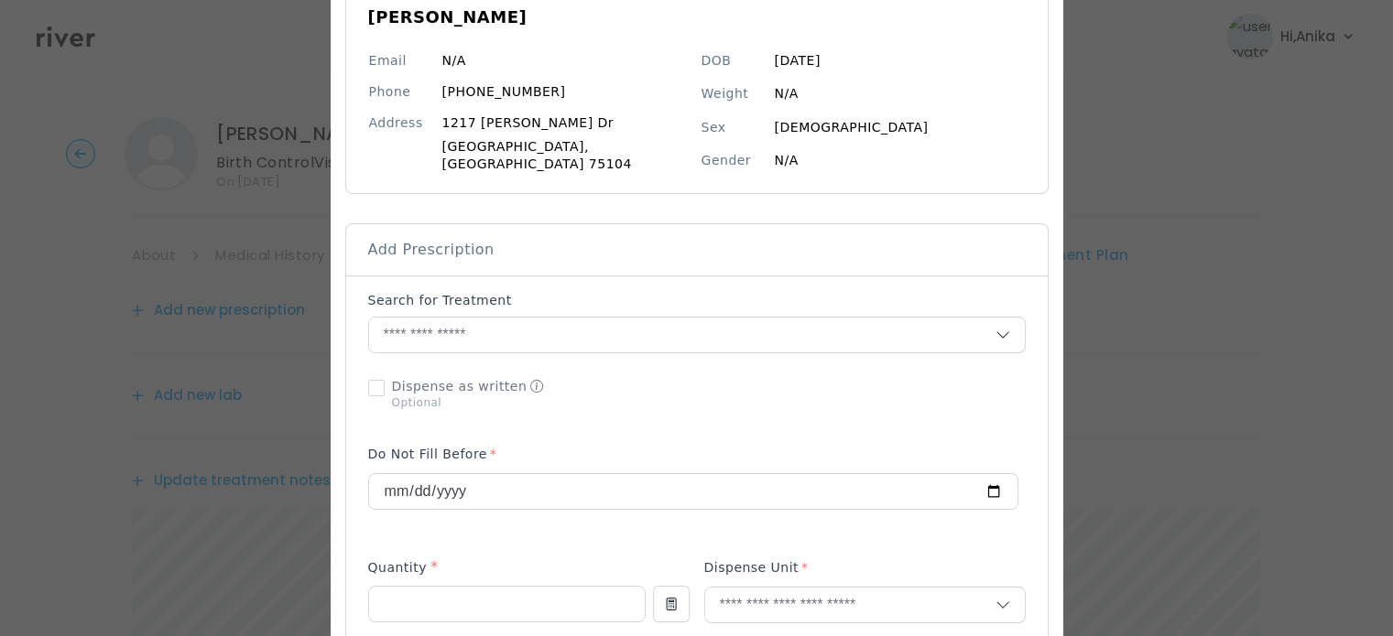
scroll to position [183, 0]
click at [529, 322] on input "text" at bounding box center [682, 335] width 626 height 35
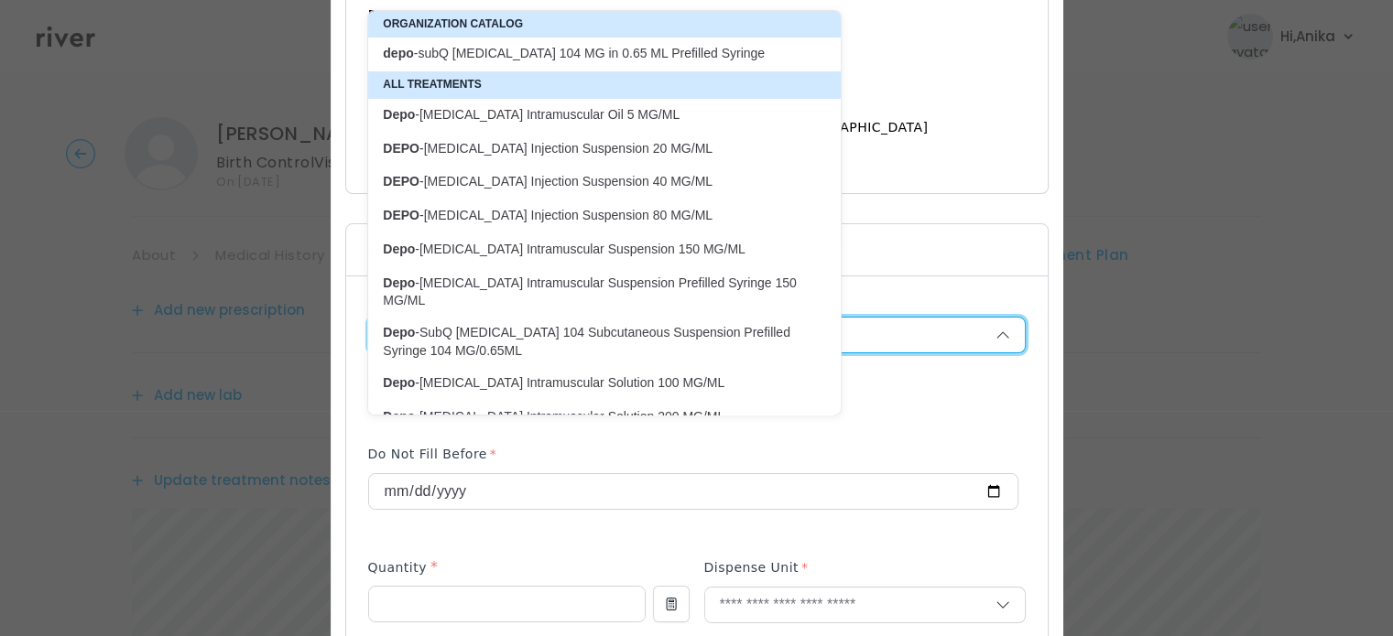
click at [614, 50] on p "depo -subQ provera 104 MG in 0.65 ML Prefilled Syringe" at bounding box center [593, 53] width 421 height 17
type input "**********"
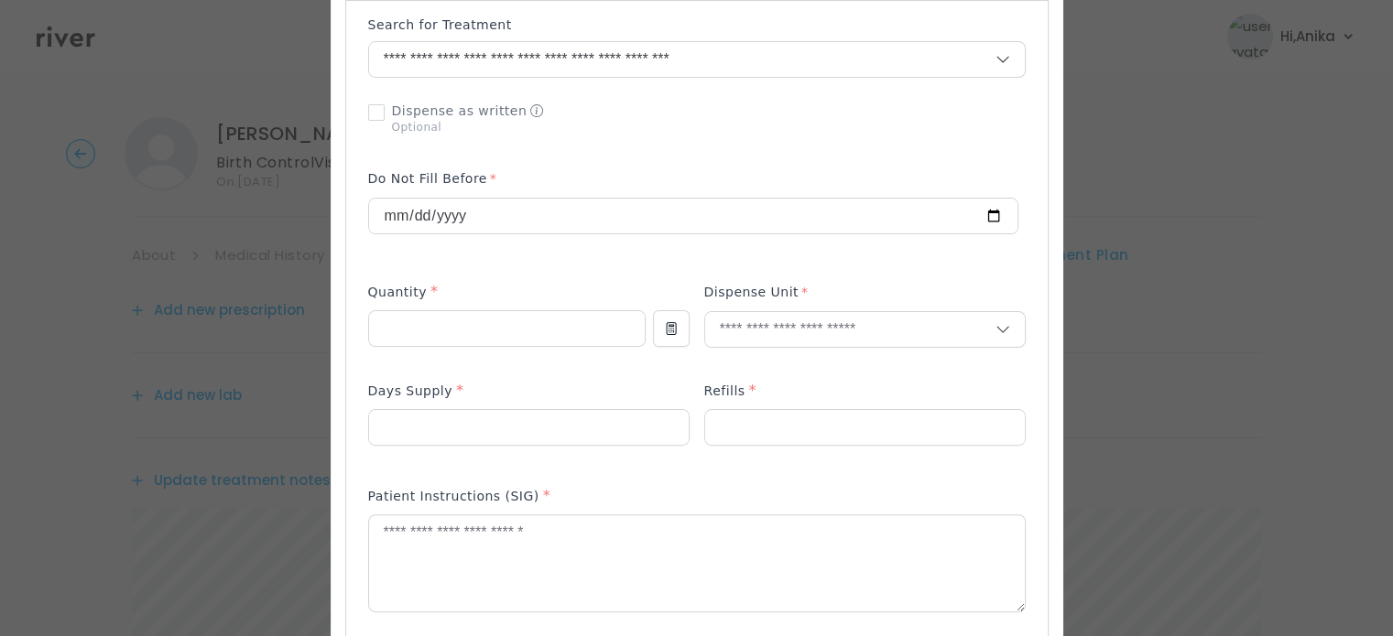
scroll to position [461, 0]
click at [512, 311] on input "number" at bounding box center [507, 327] width 276 height 35
type input "*"
click at [766, 329] on input "text" at bounding box center [850, 327] width 290 height 35
type input "****"
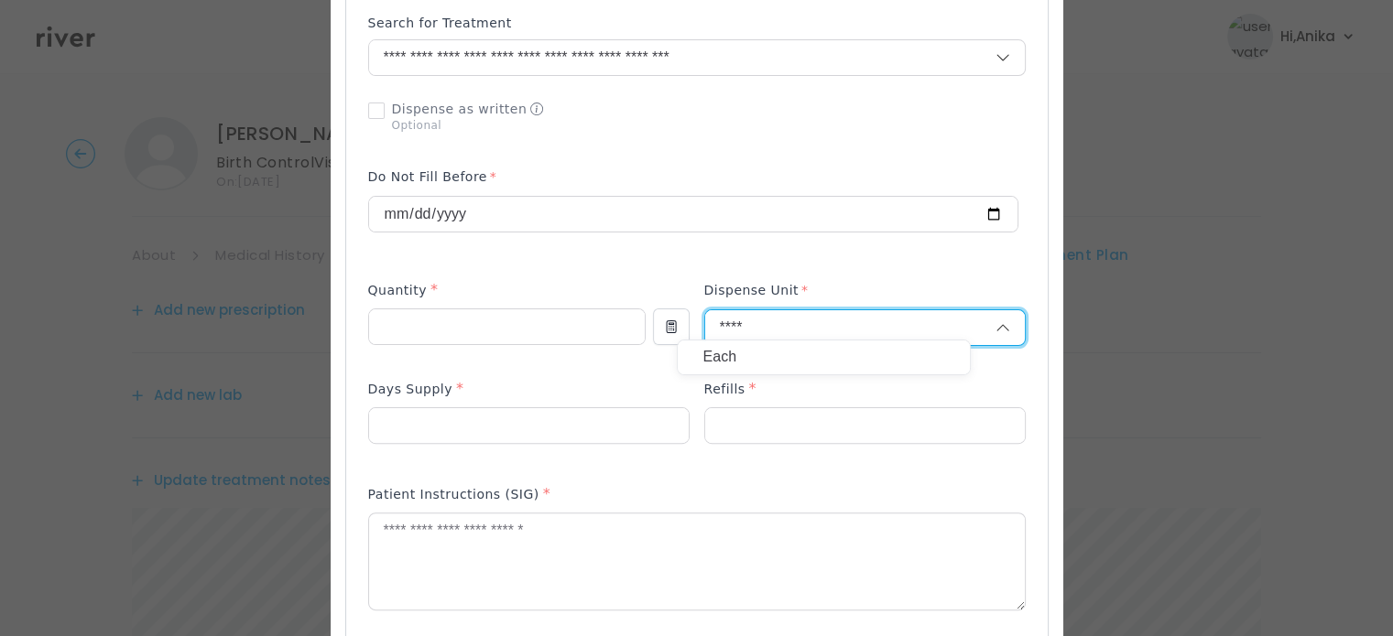
click at [754, 349] on p "Each" at bounding box center [823, 357] width 241 height 27
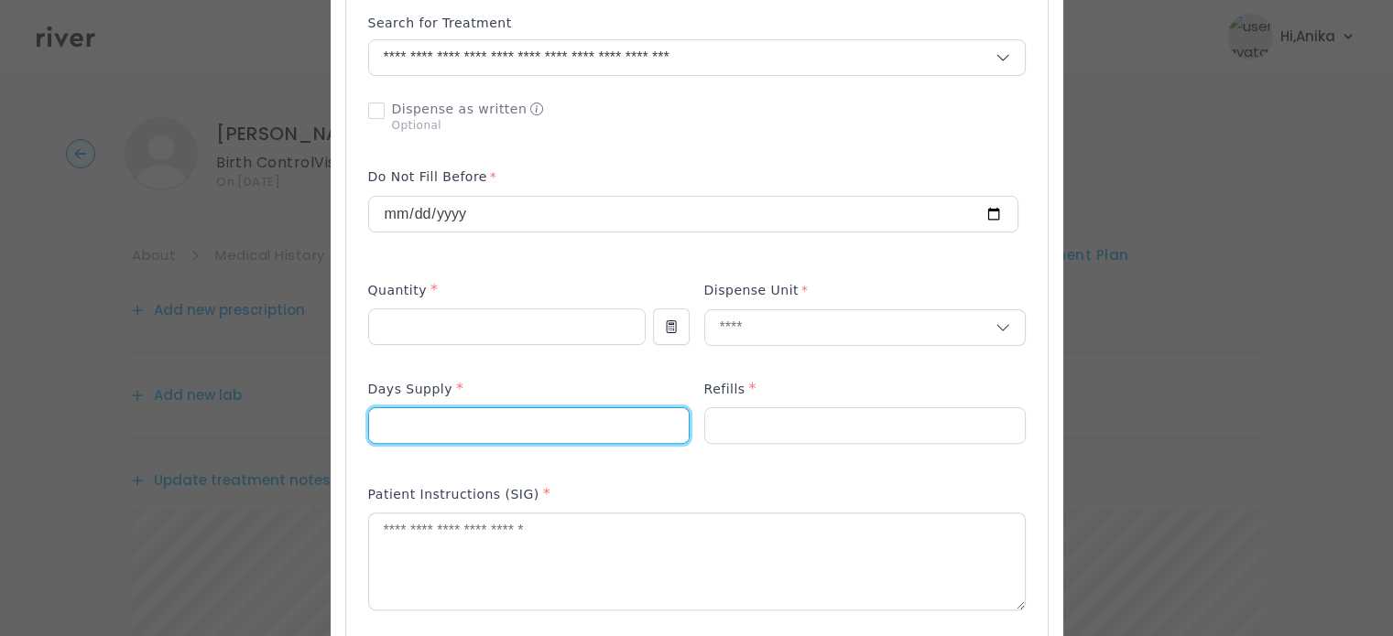
click at [541, 408] on input "number" at bounding box center [529, 425] width 320 height 35
type input "**"
click at [811, 431] on input "number" at bounding box center [865, 425] width 320 height 35
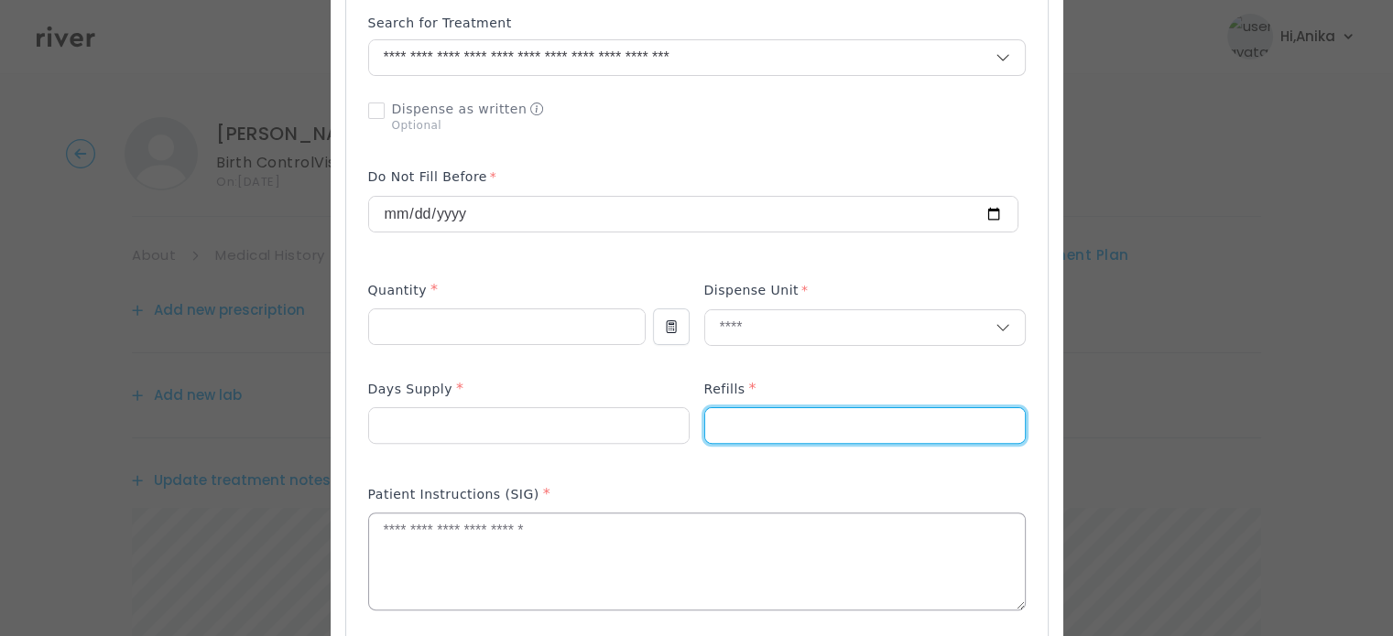
type input "*"
click at [776, 538] on textarea at bounding box center [697, 562] width 656 height 97
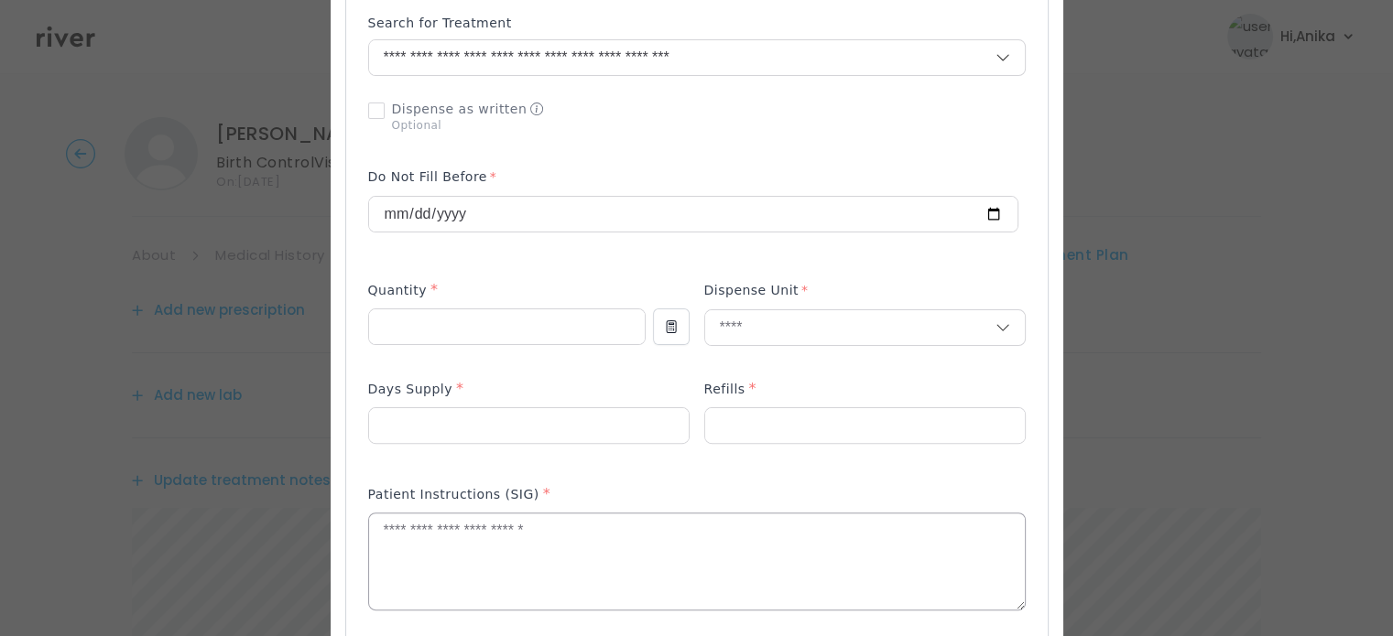
click at [556, 534] on textarea at bounding box center [697, 562] width 656 height 97
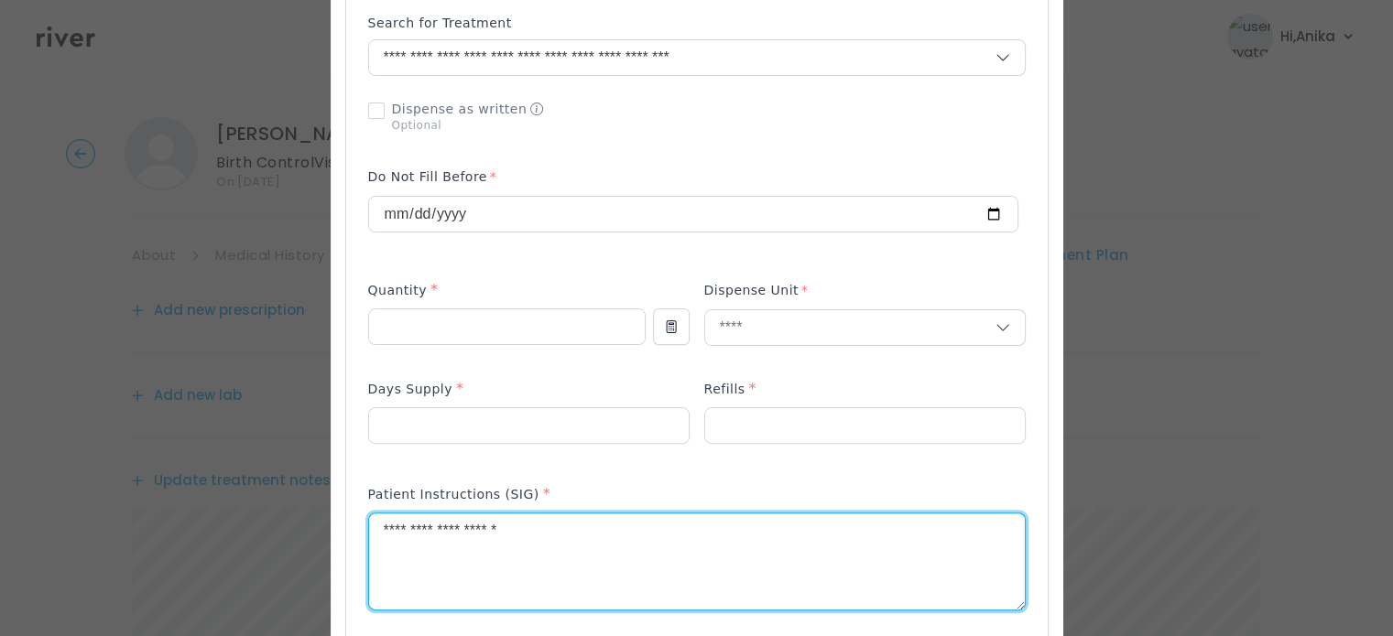
click at [444, 520] on textarea "**********" at bounding box center [697, 562] width 656 height 97
click at [659, 524] on textarea "**********" at bounding box center [697, 562] width 656 height 97
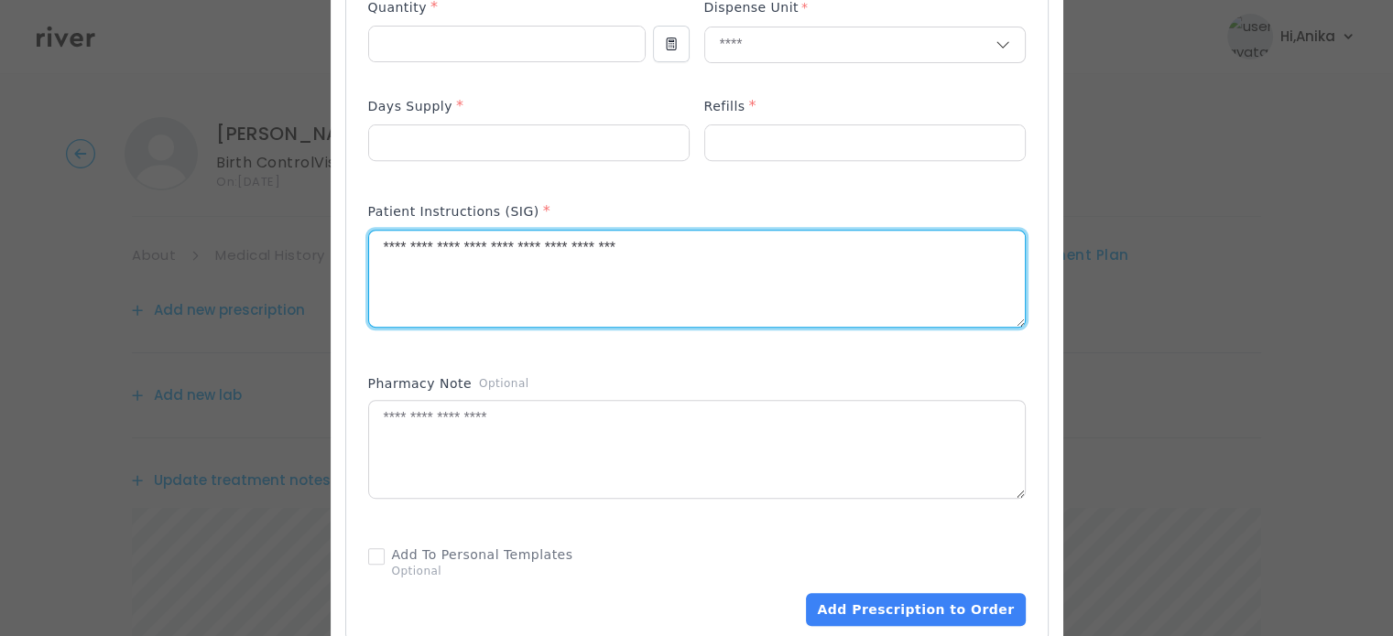
scroll to position [873, 0]
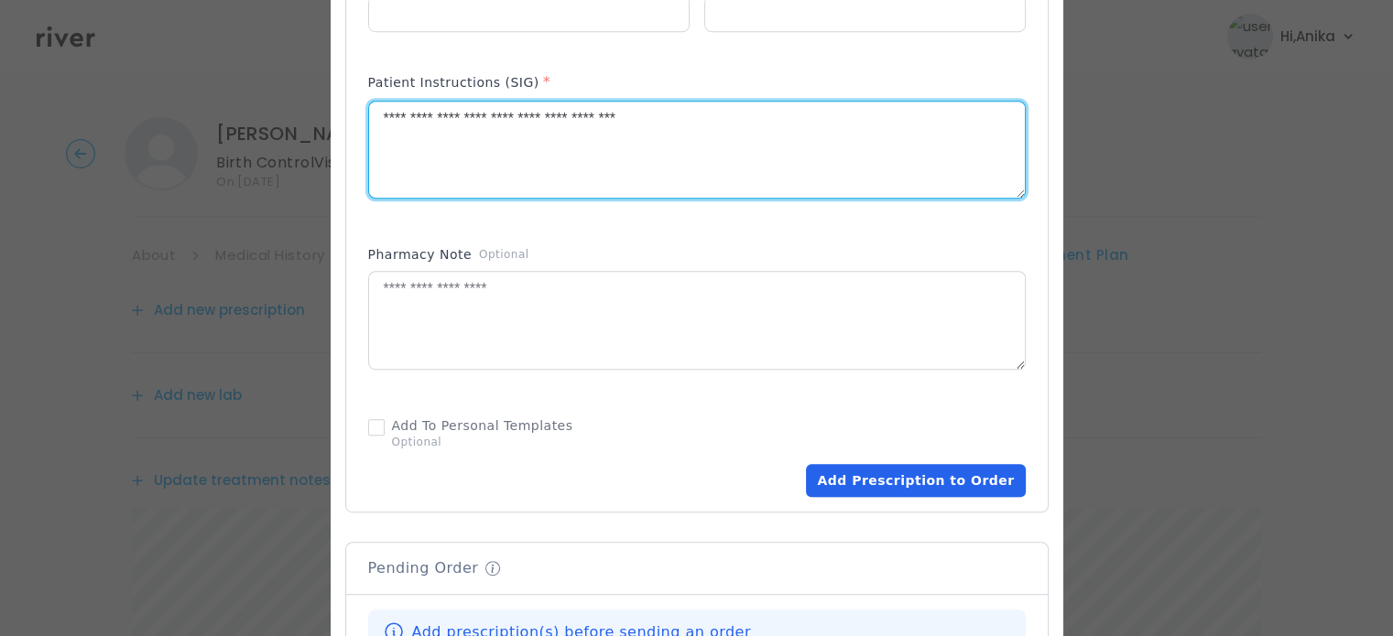
type textarea "**********"
click at [843, 472] on button "Add Prescription to Order" at bounding box center [915, 480] width 219 height 33
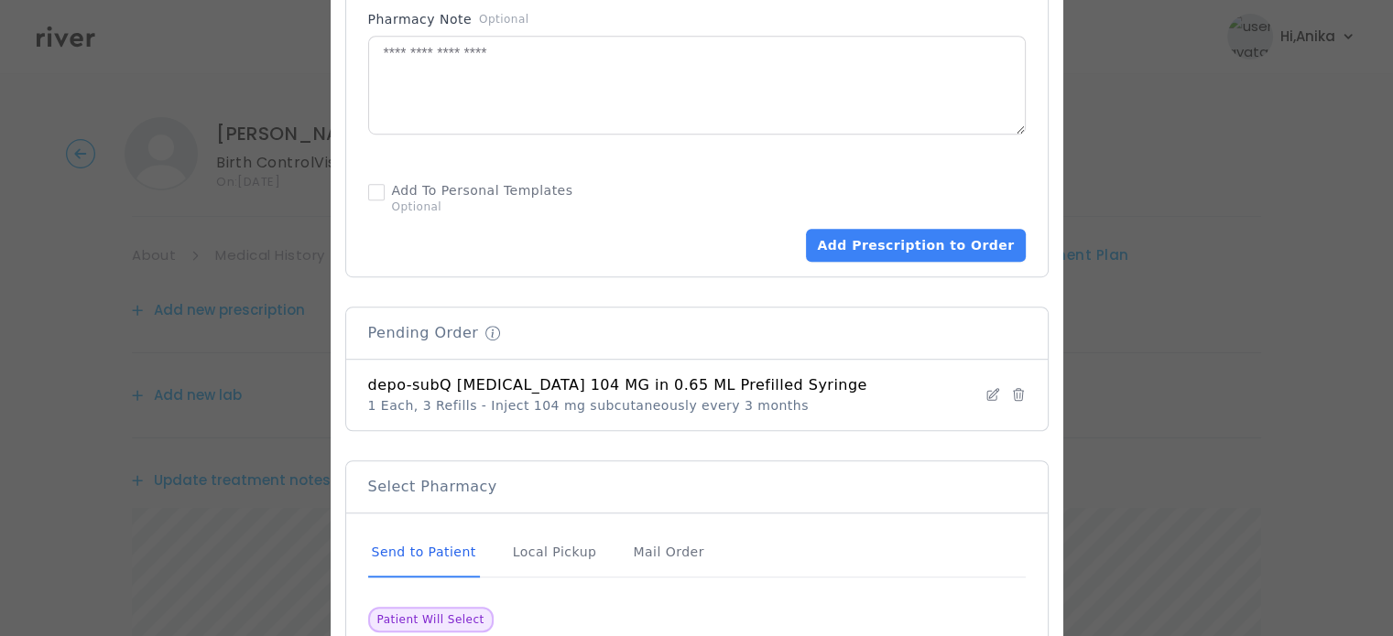
scroll to position [1141, 0]
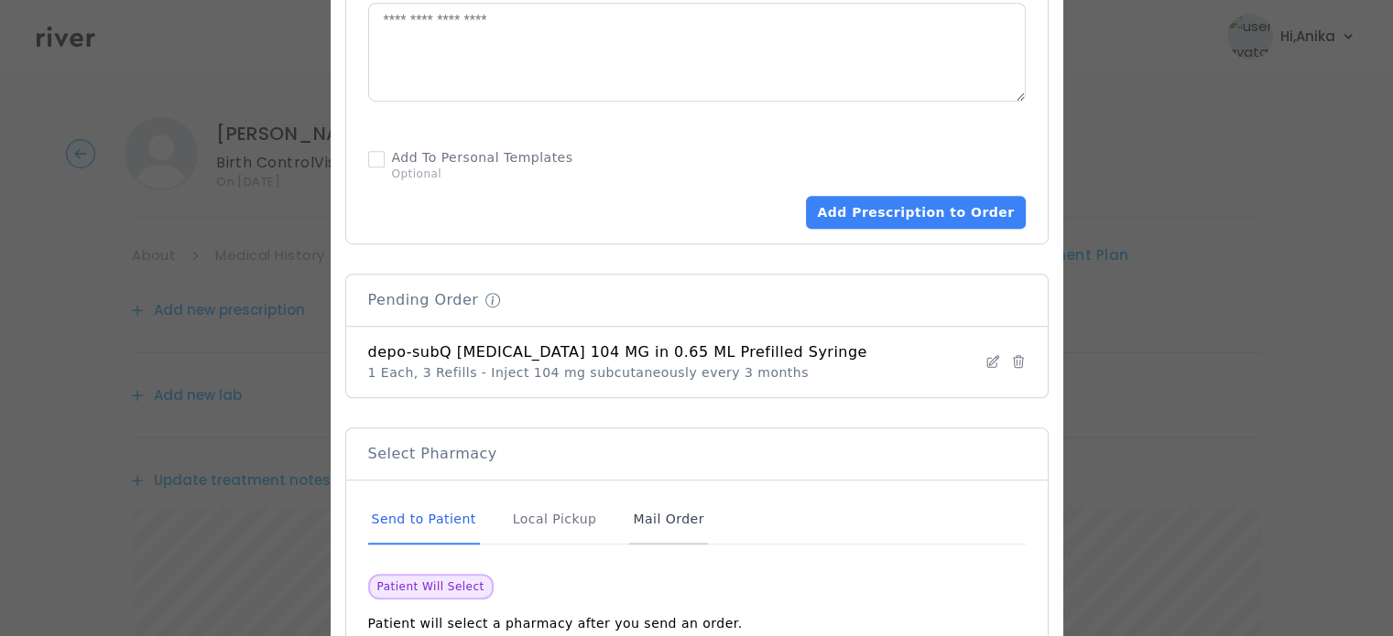
click at [669, 517] on div "Mail Order" at bounding box center [668, 519] width 78 height 49
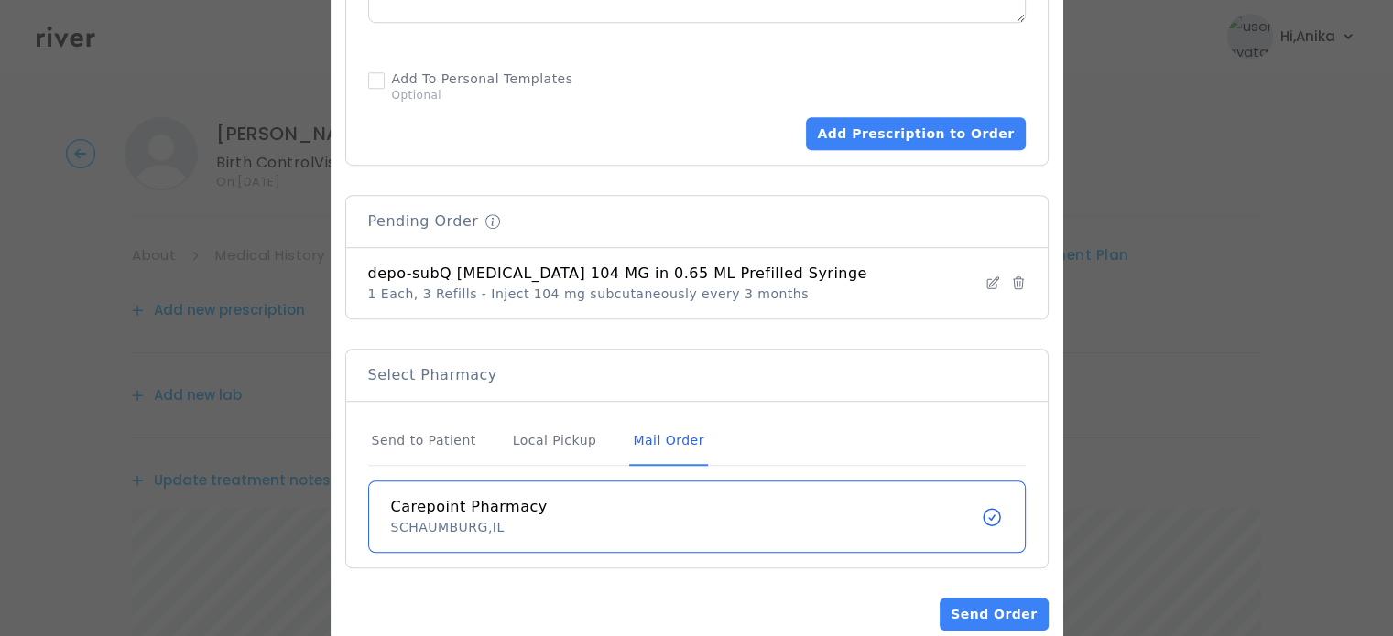
scroll to position [1246, 0]
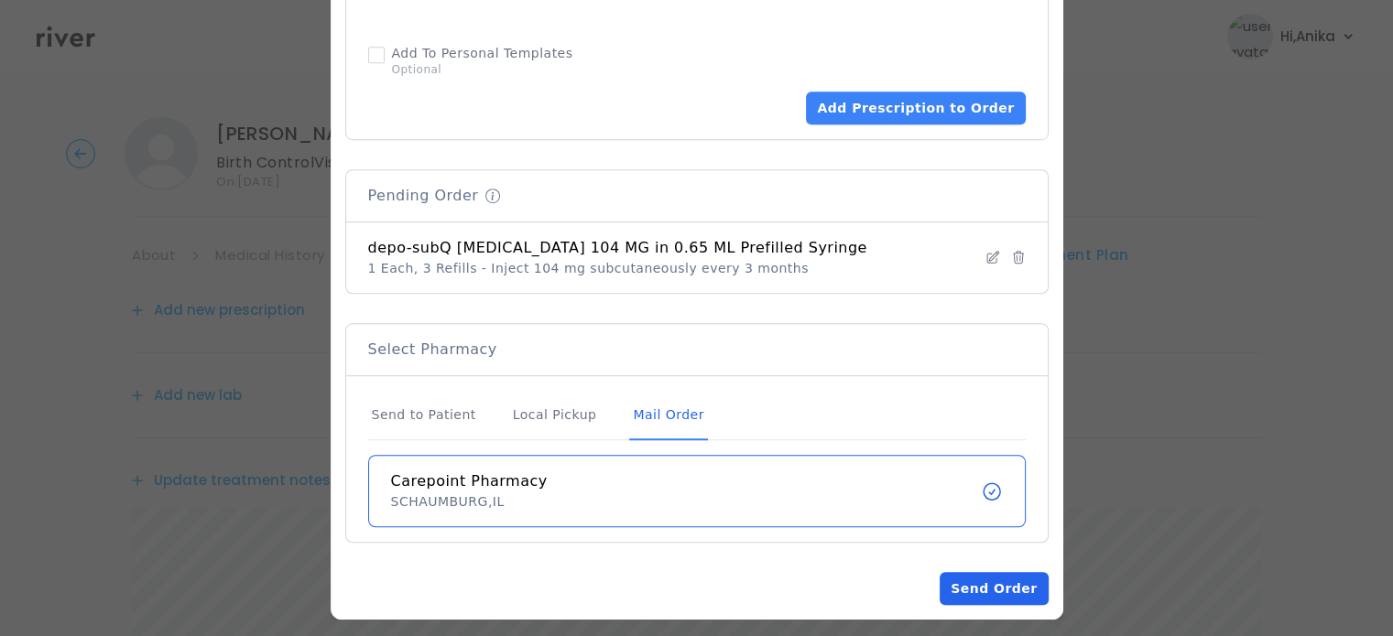
click at [965, 572] on button "Send Order" at bounding box center [994, 588] width 108 height 33
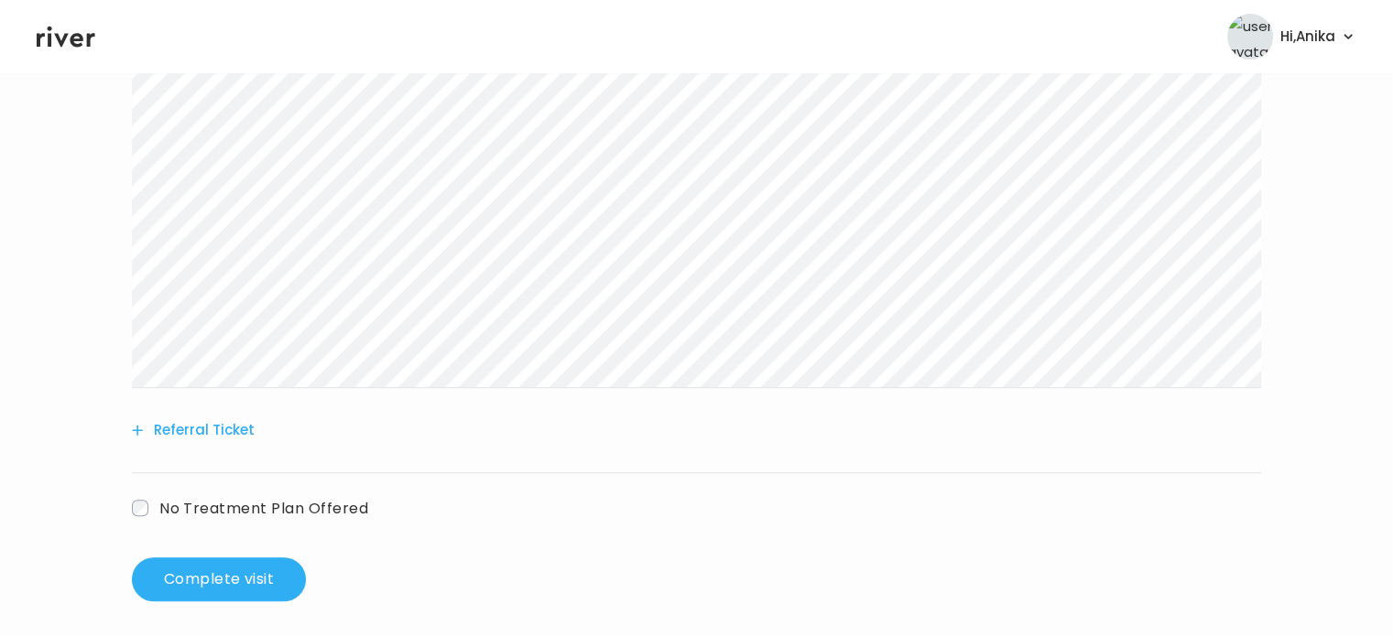
scroll to position [681, 0]
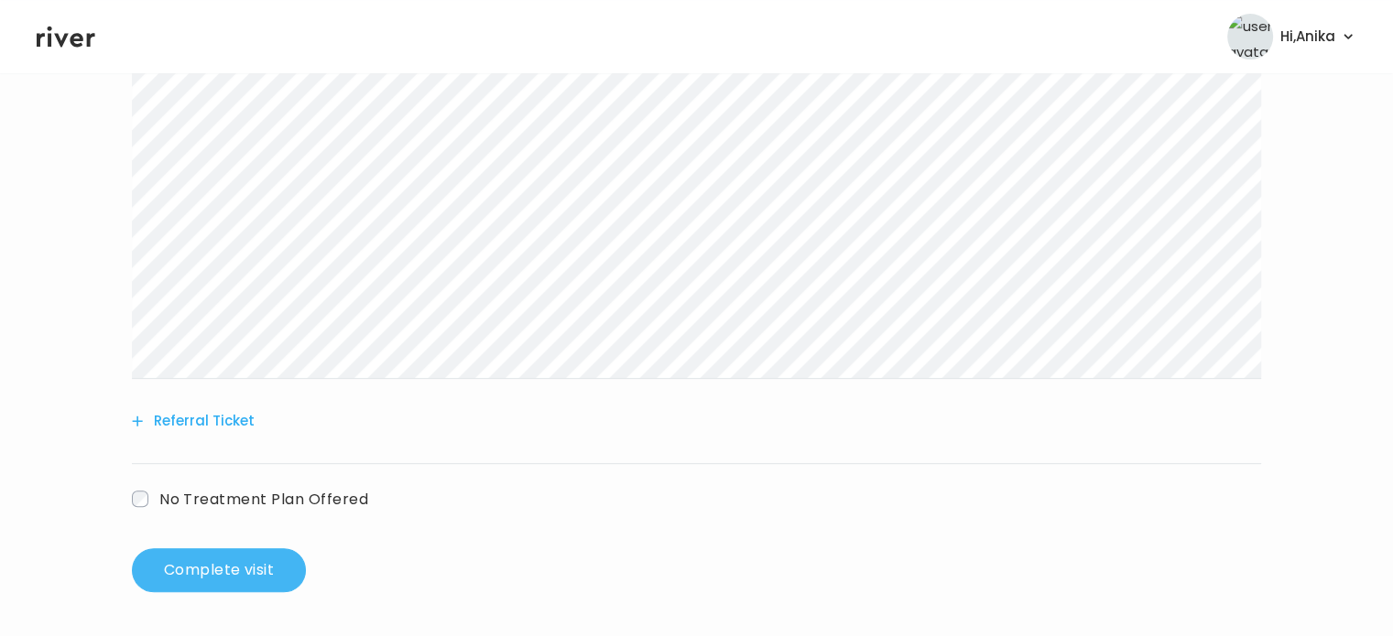
click at [190, 585] on button "Complete visit" at bounding box center [219, 571] width 174 height 44
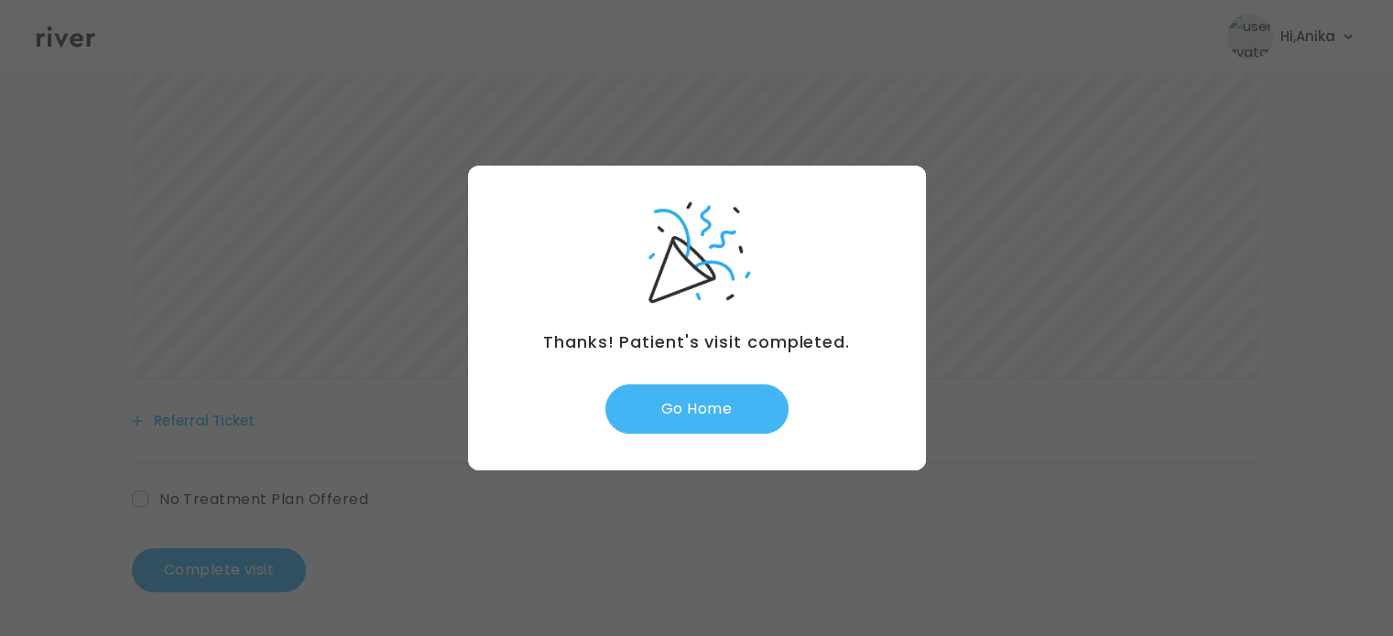
click at [717, 415] on button "Go Home" at bounding box center [696, 409] width 183 height 49
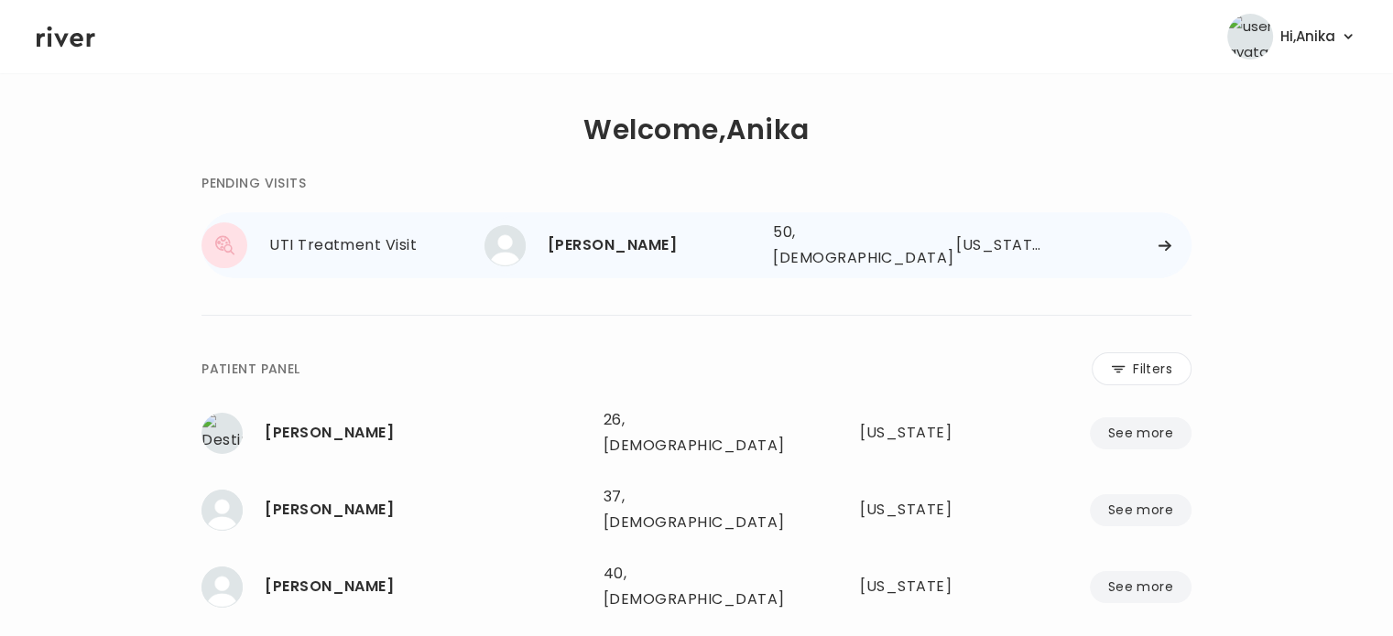
click at [857, 245] on div "50, [DEMOGRAPHIC_DATA]" at bounding box center [838, 245] width 130 height 51
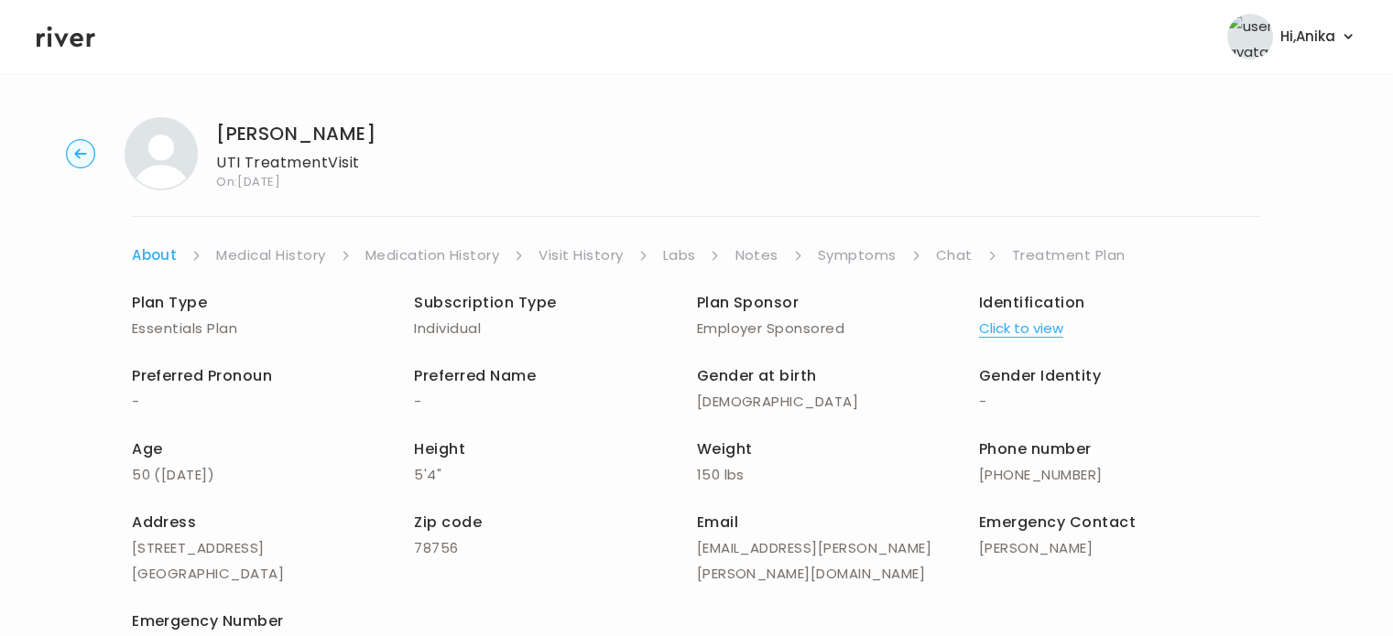
click at [1049, 259] on link "Treatment Plan" at bounding box center [1069, 256] width 114 height 26
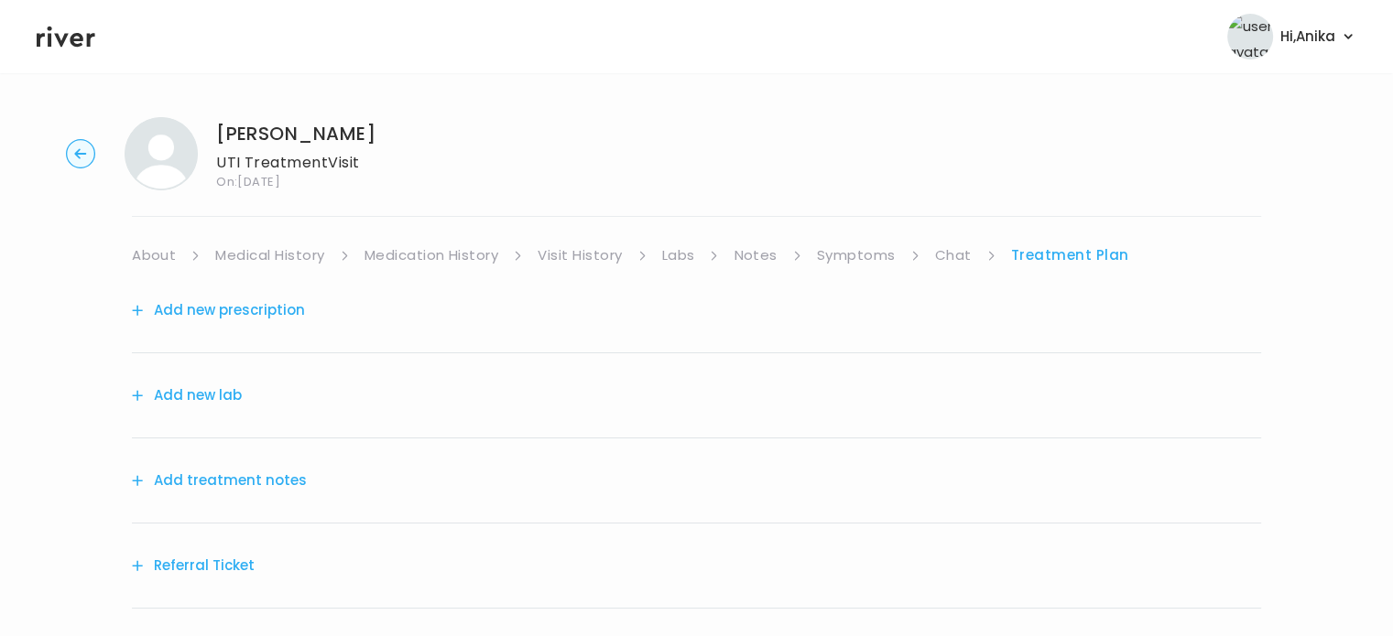
click at [240, 483] on button "Add treatment notes" at bounding box center [219, 481] width 175 height 26
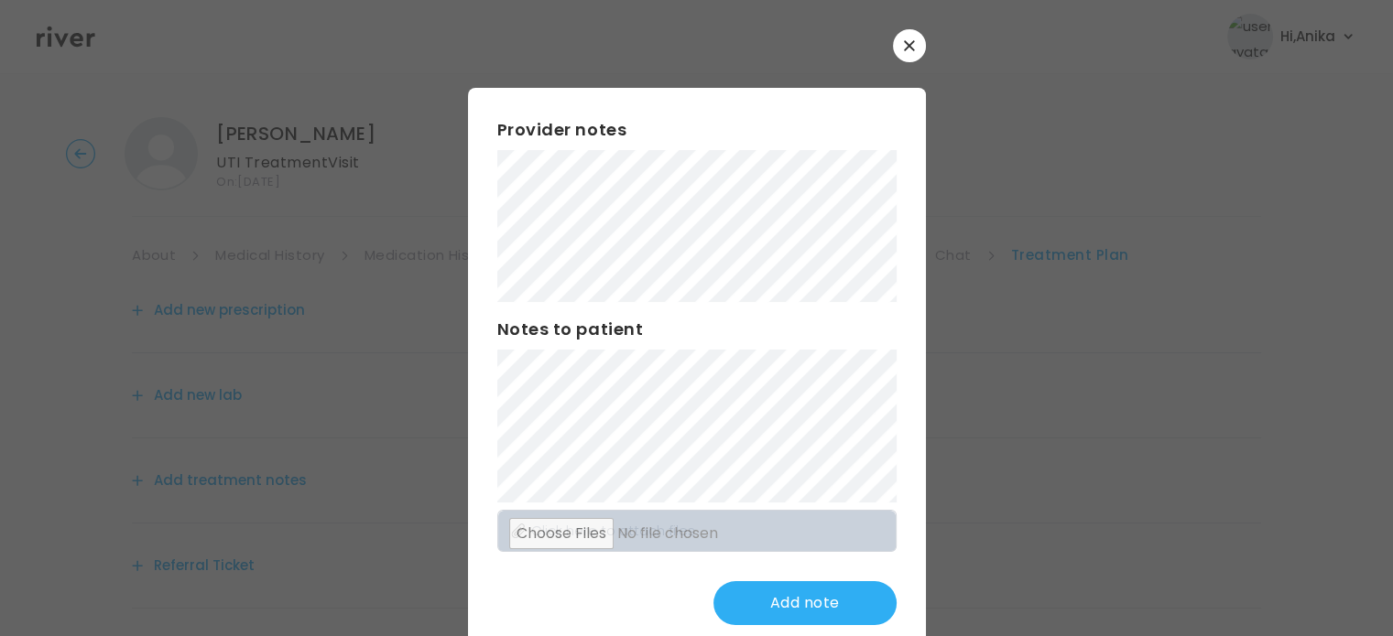
scroll to position [18, 0]
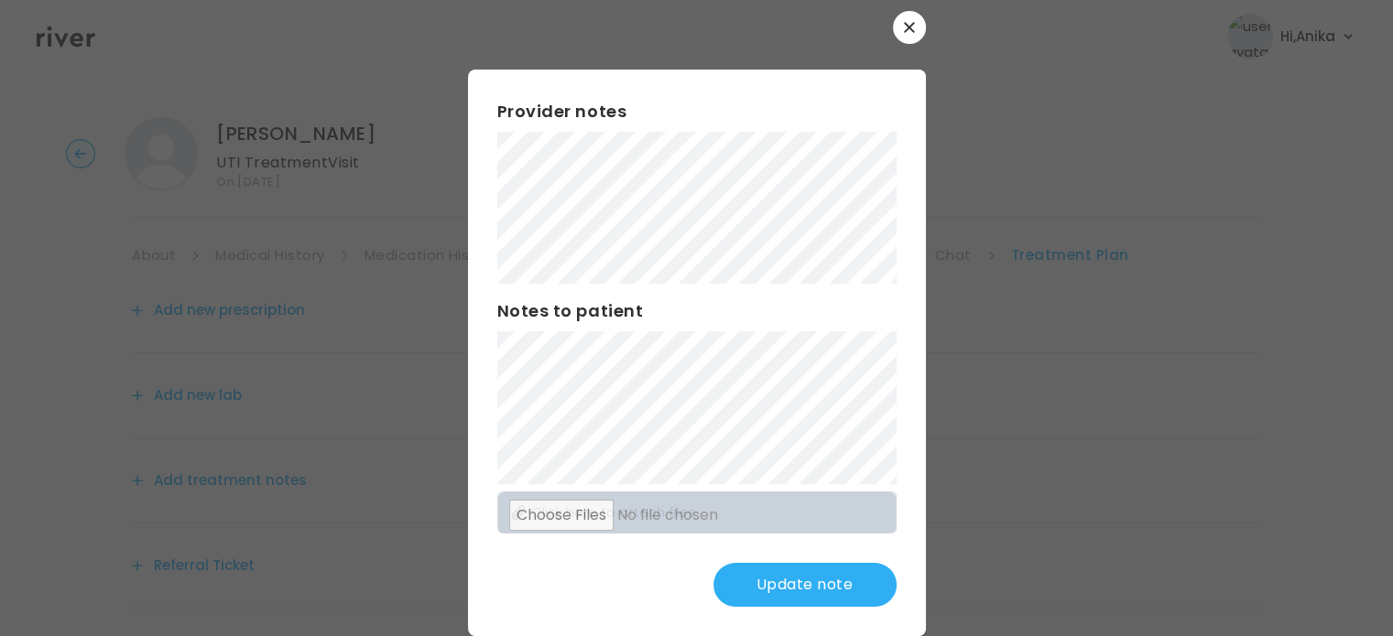
click at [780, 582] on button "Update note" at bounding box center [804, 585] width 183 height 44
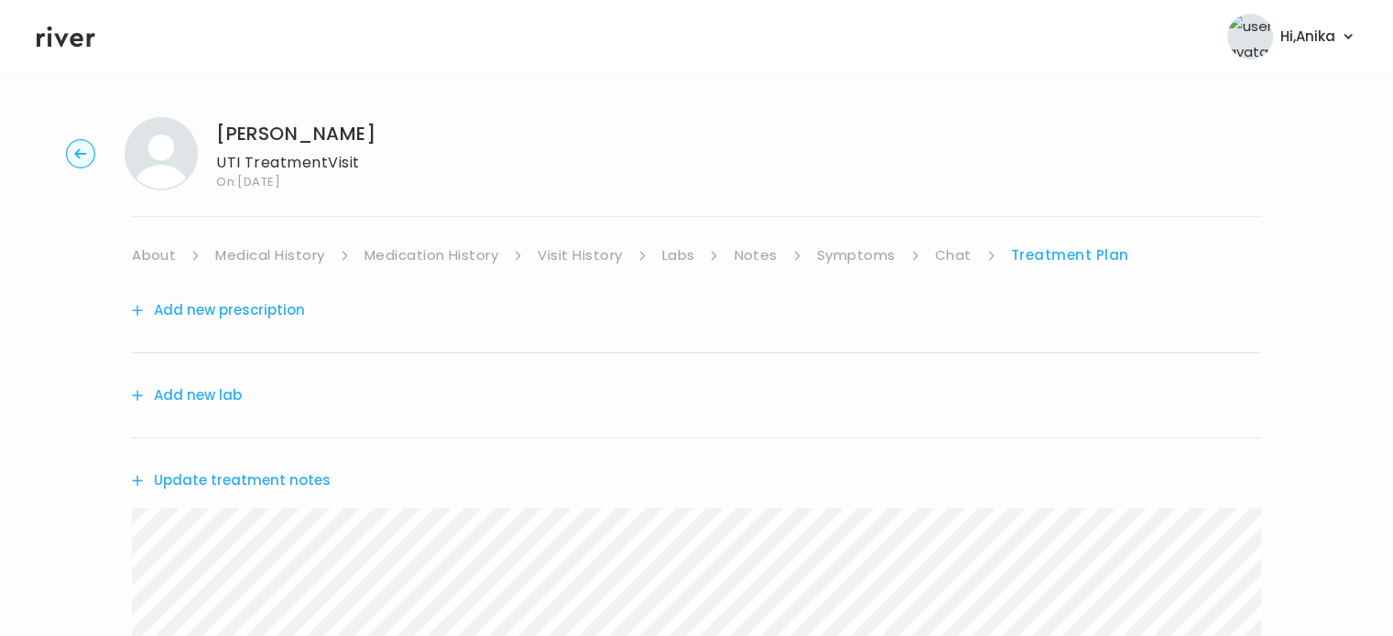
click at [264, 320] on button "Add new prescription" at bounding box center [218, 311] width 173 height 26
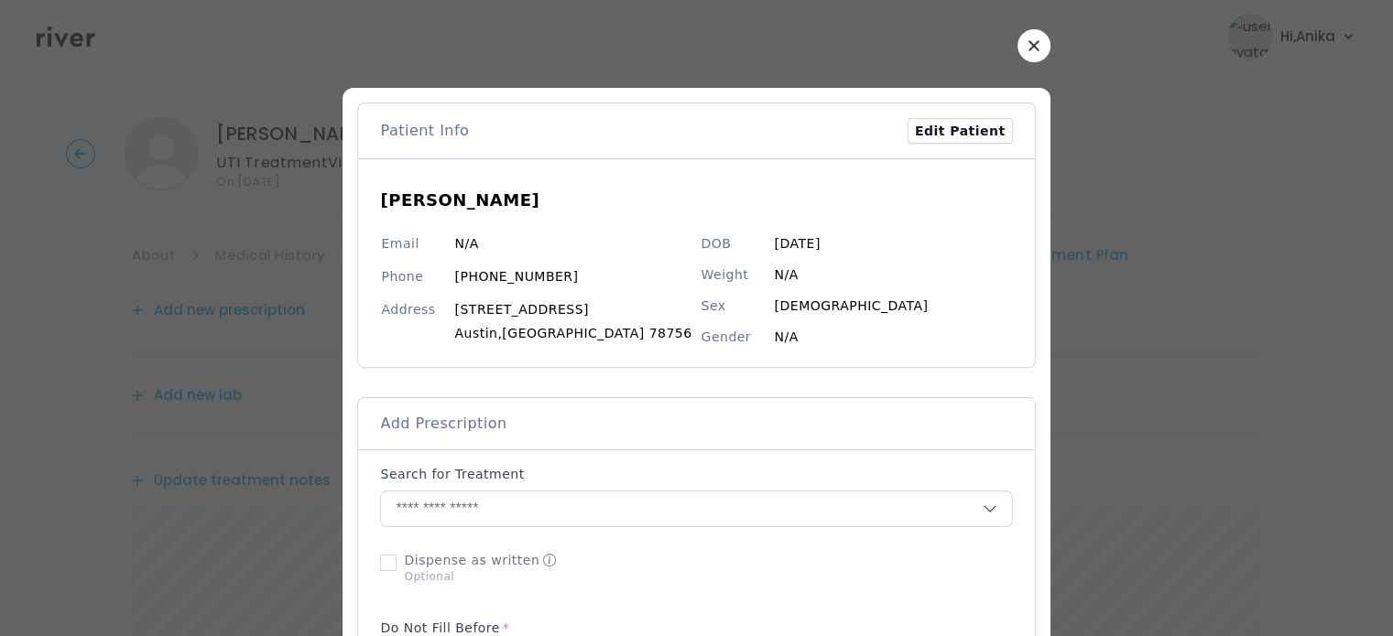
click at [1028, 46] on icon "button" at bounding box center [1033, 45] width 10 height 10
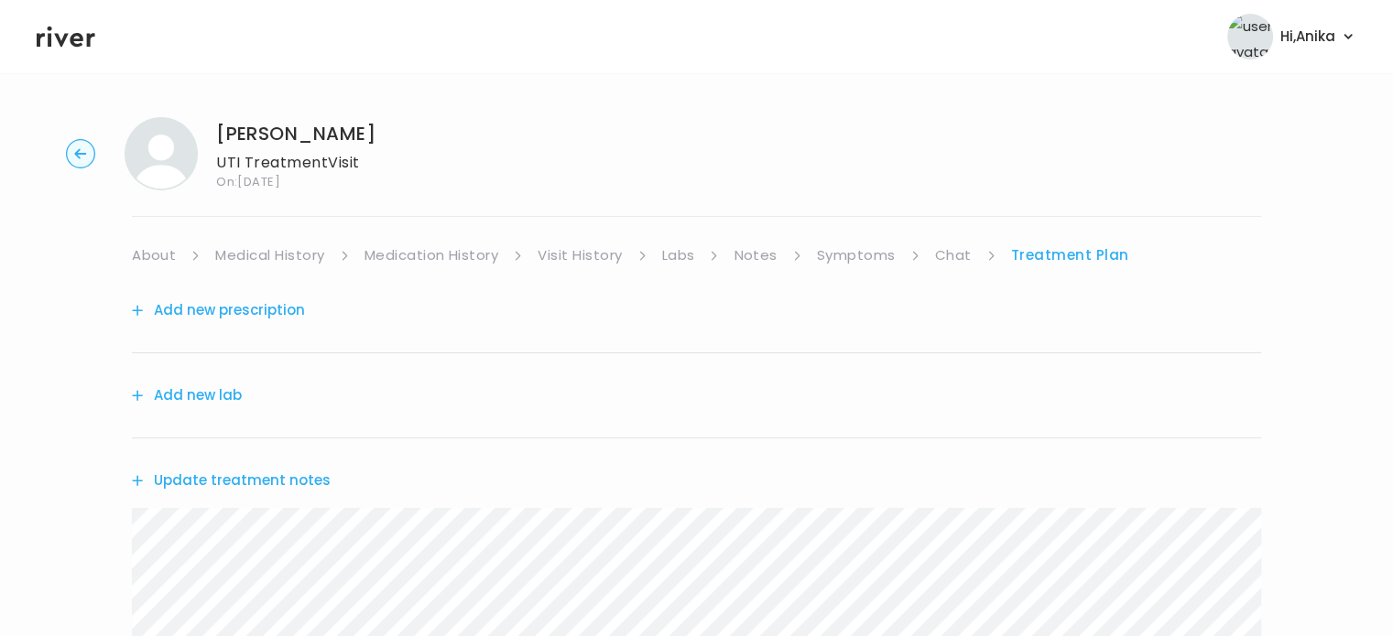
click at [275, 261] on link "Medical History" at bounding box center [269, 256] width 109 height 26
click at [1075, 248] on link "Treatment Plan" at bounding box center [1075, 256] width 114 height 26
click at [234, 473] on button "Update treatment notes" at bounding box center [231, 481] width 199 height 26
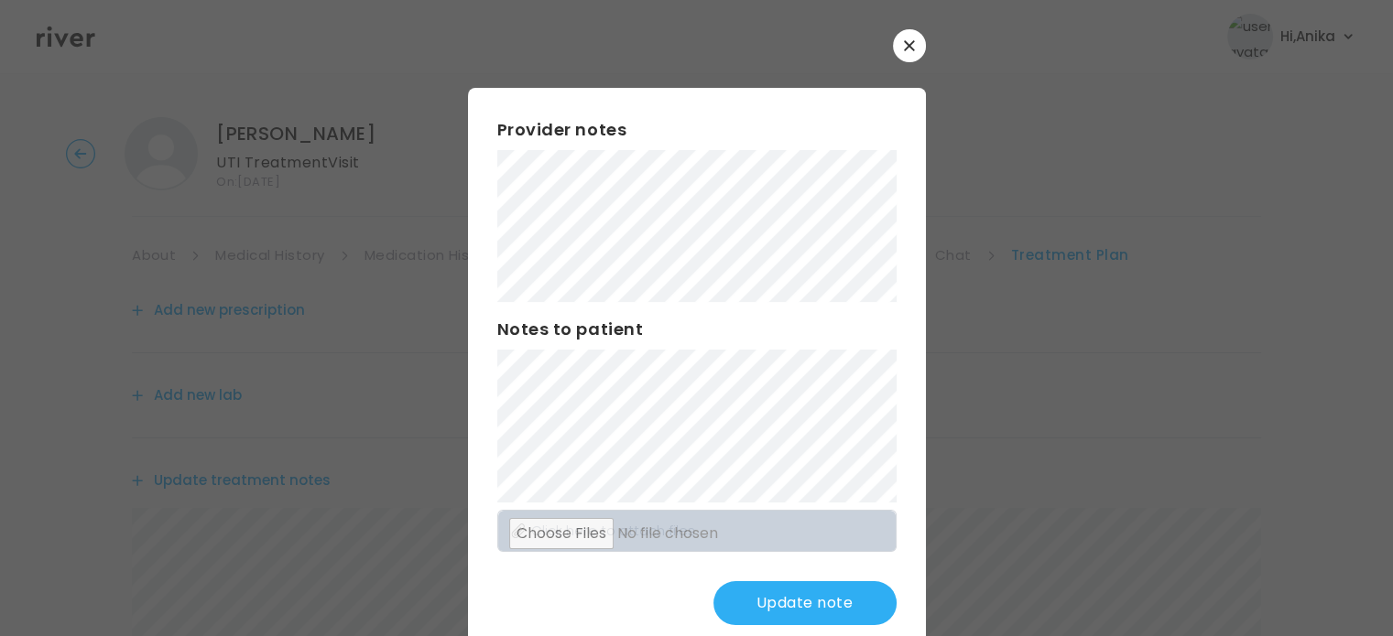
click at [737, 599] on button "Update note" at bounding box center [804, 604] width 183 height 44
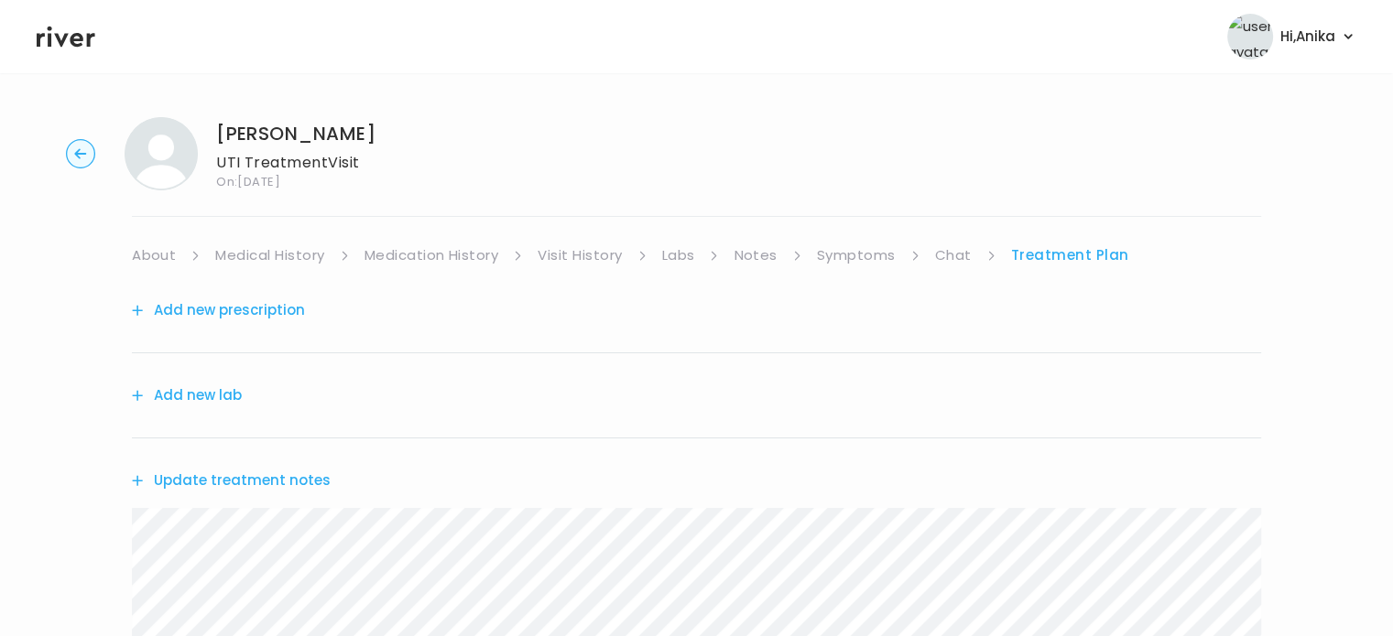
click at [255, 310] on button "Add new prescription" at bounding box center [218, 311] width 173 height 26
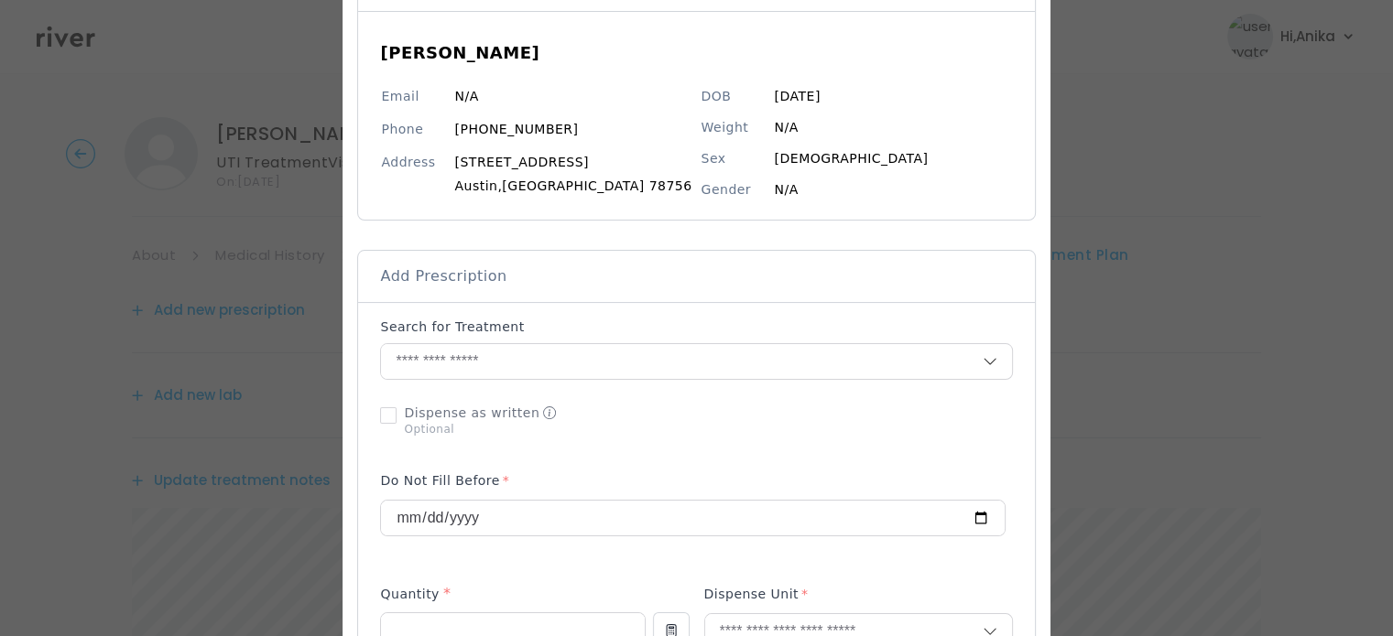
scroll to position [172, 0]
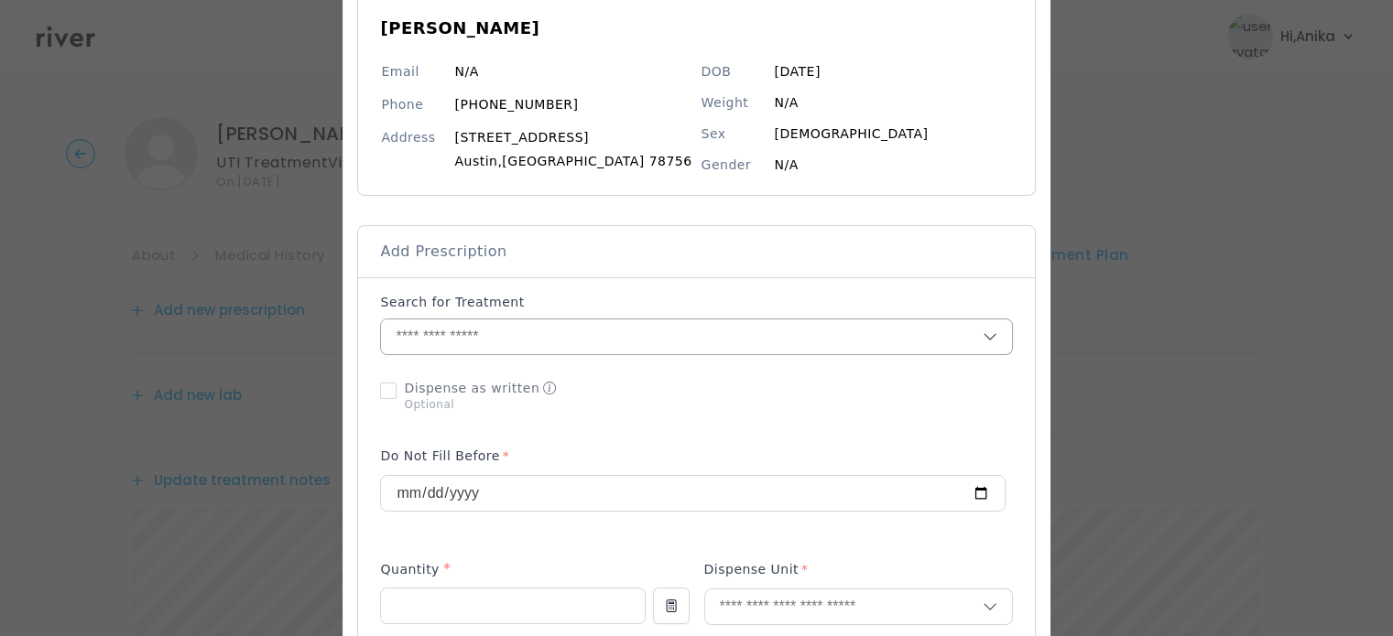
click at [580, 344] on input "text" at bounding box center [681, 337] width 601 height 35
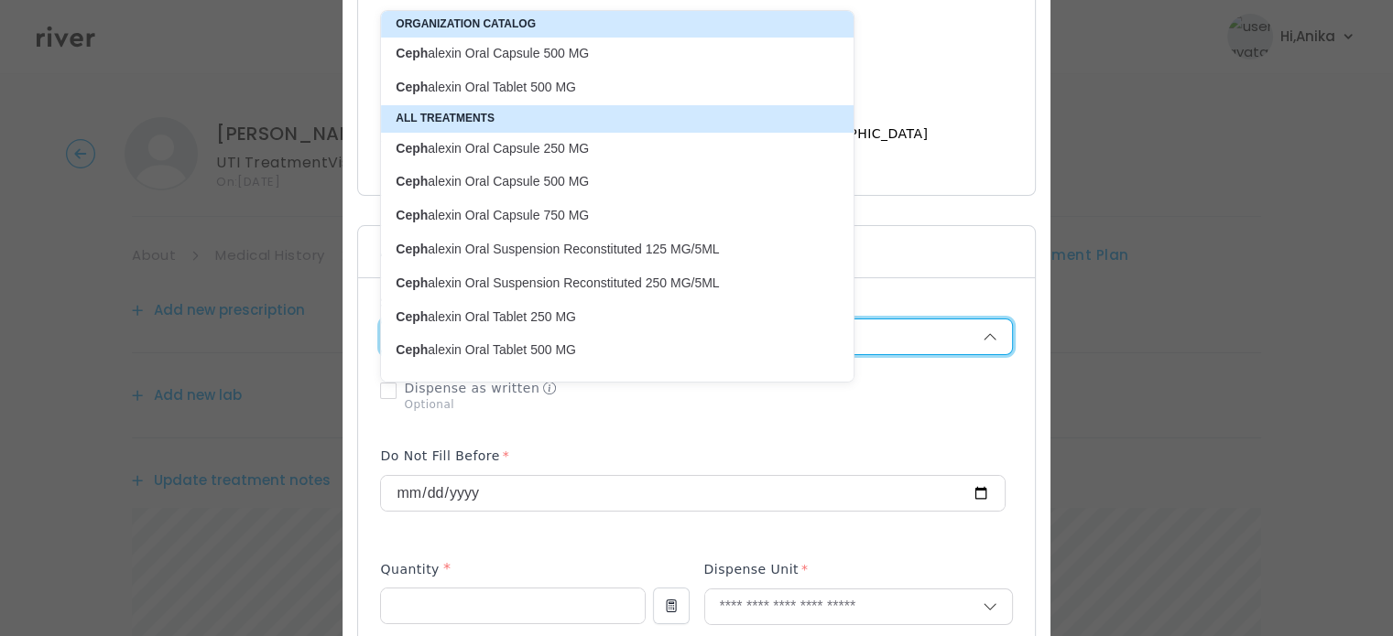
click at [558, 41] on p "Ceph alexin Oral Capsule 500 MG" at bounding box center [606, 53] width 443 height 25
type input "**********"
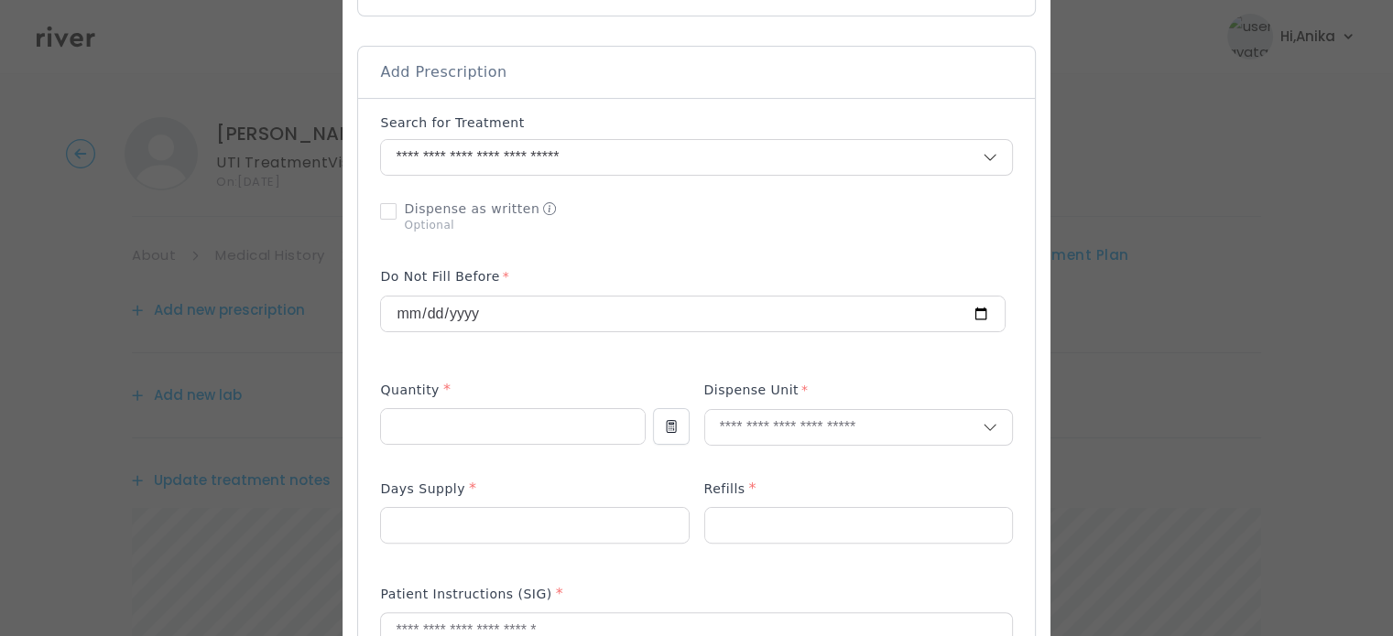
scroll to position [352, 0]
click at [472, 431] on input "number" at bounding box center [512, 426] width 263 height 35
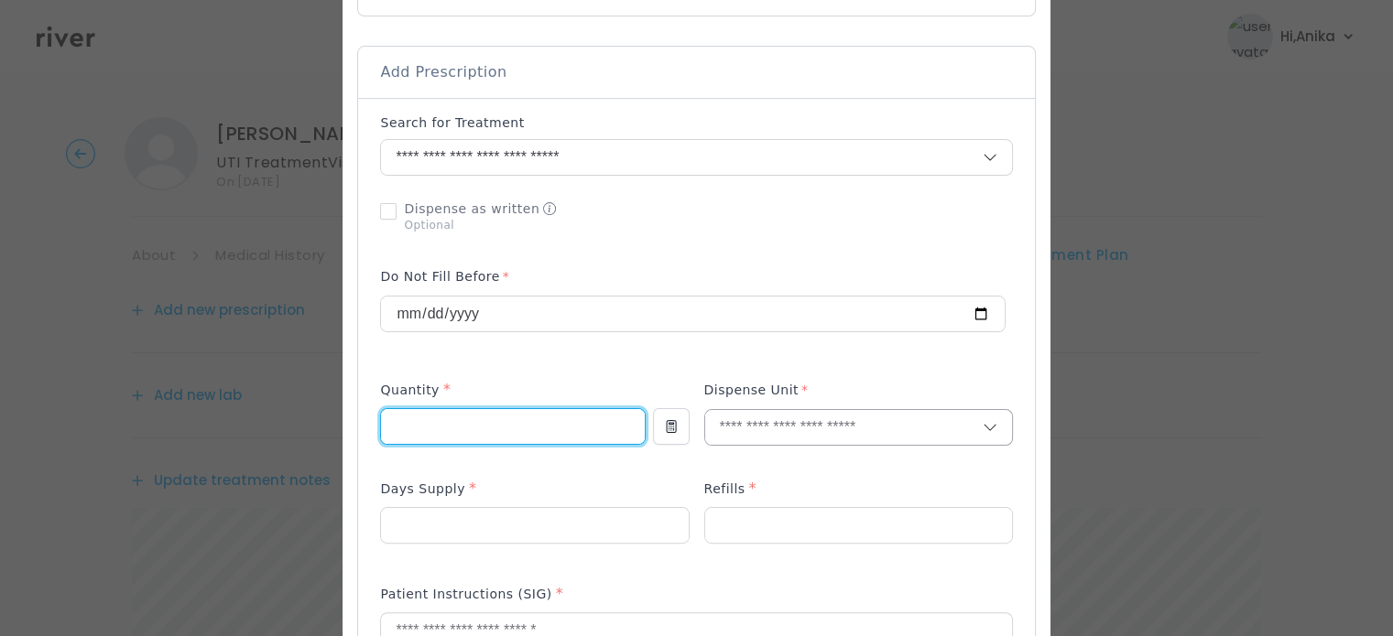
type input "**"
click at [776, 431] on input "text" at bounding box center [843, 427] width 277 height 35
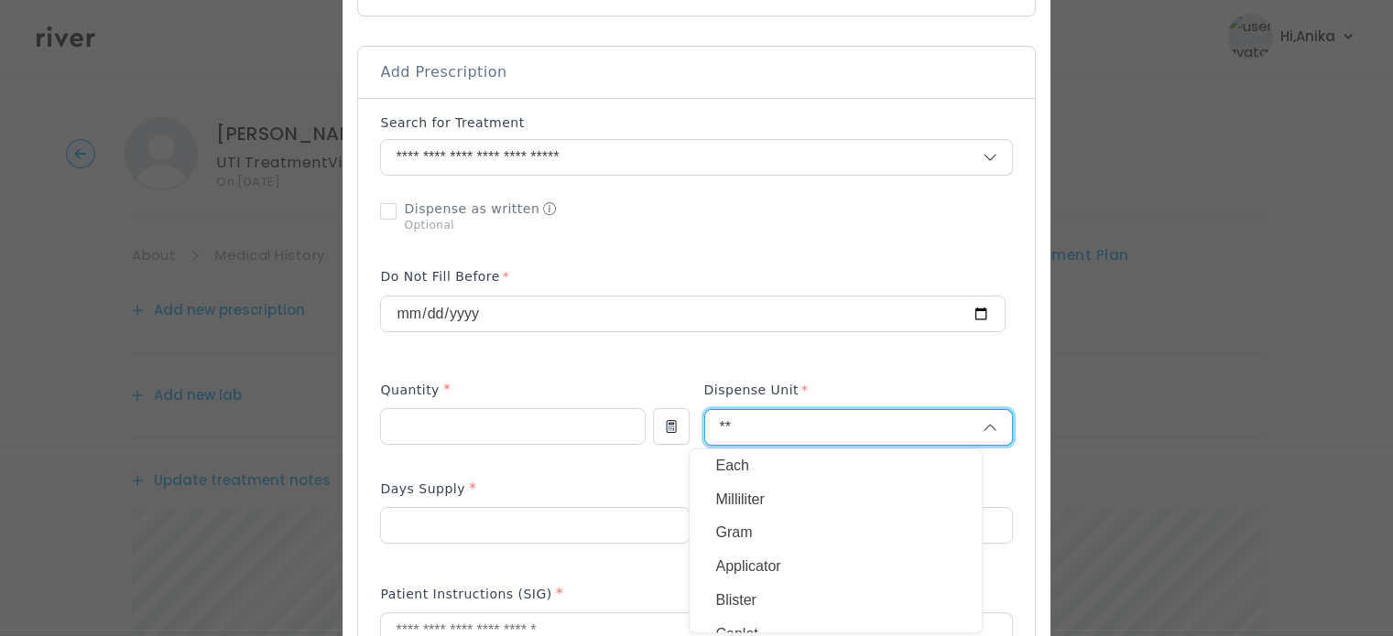
type input "*"
type input "*******"
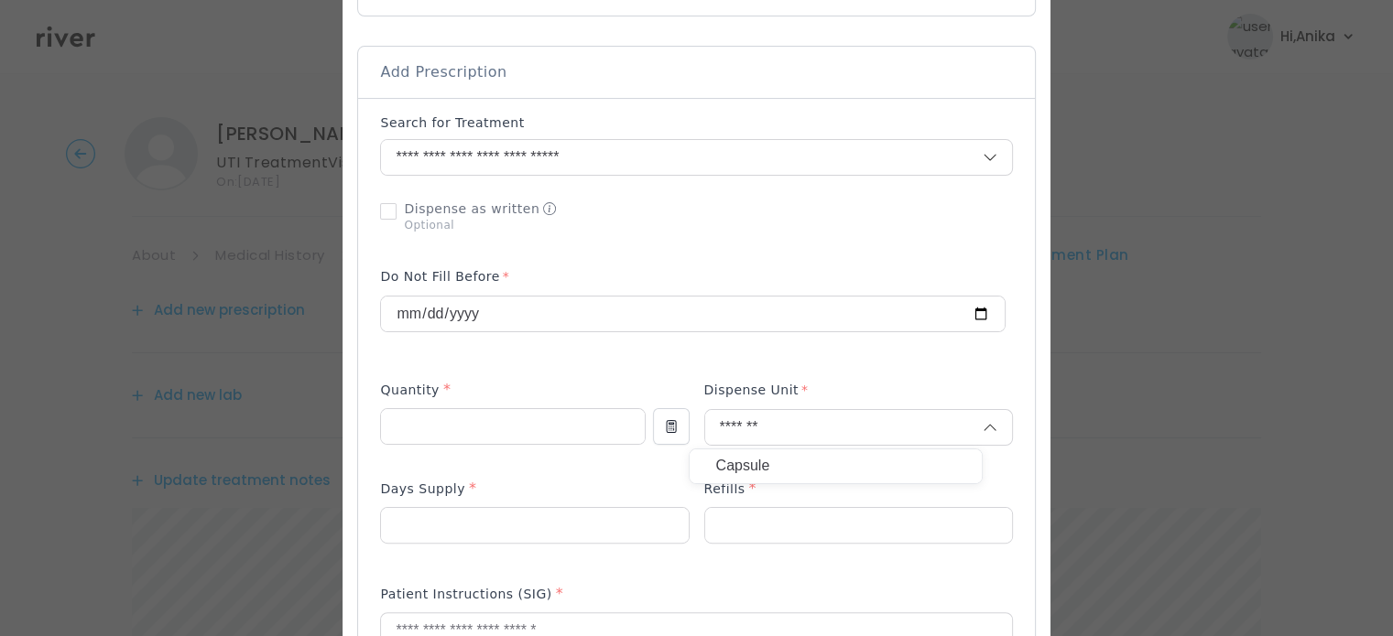
click at [766, 454] on p "Capsule" at bounding box center [835, 466] width 241 height 27
click at [585, 512] on input "number" at bounding box center [534, 525] width 307 height 35
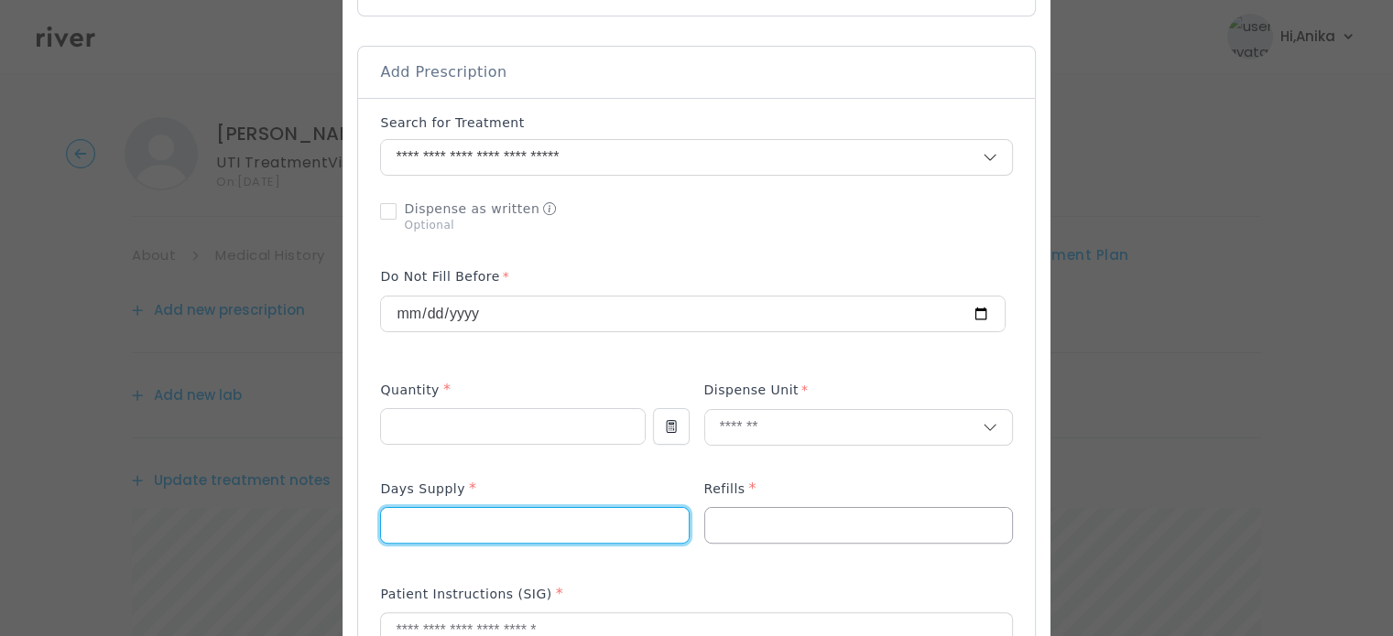
type input "*"
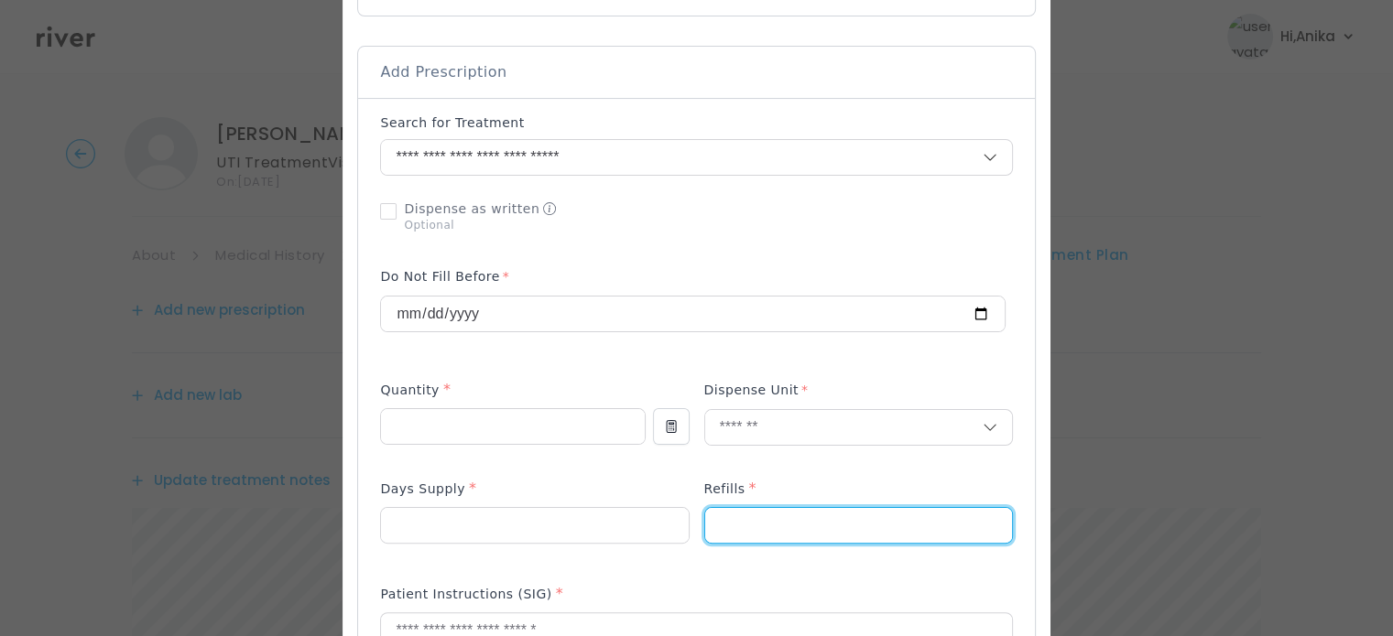
click at [759, 524] on input "number" at bounding box center [858, 525] width 307 height 35
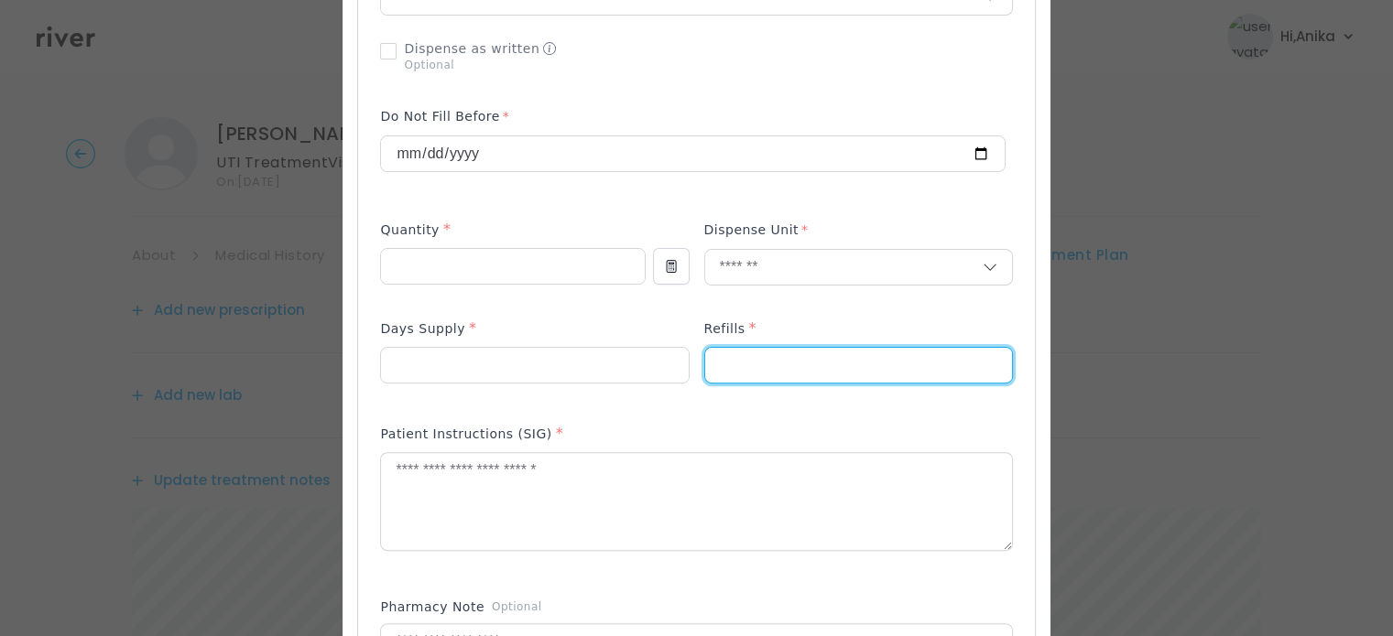
scroll to position [539, 0]
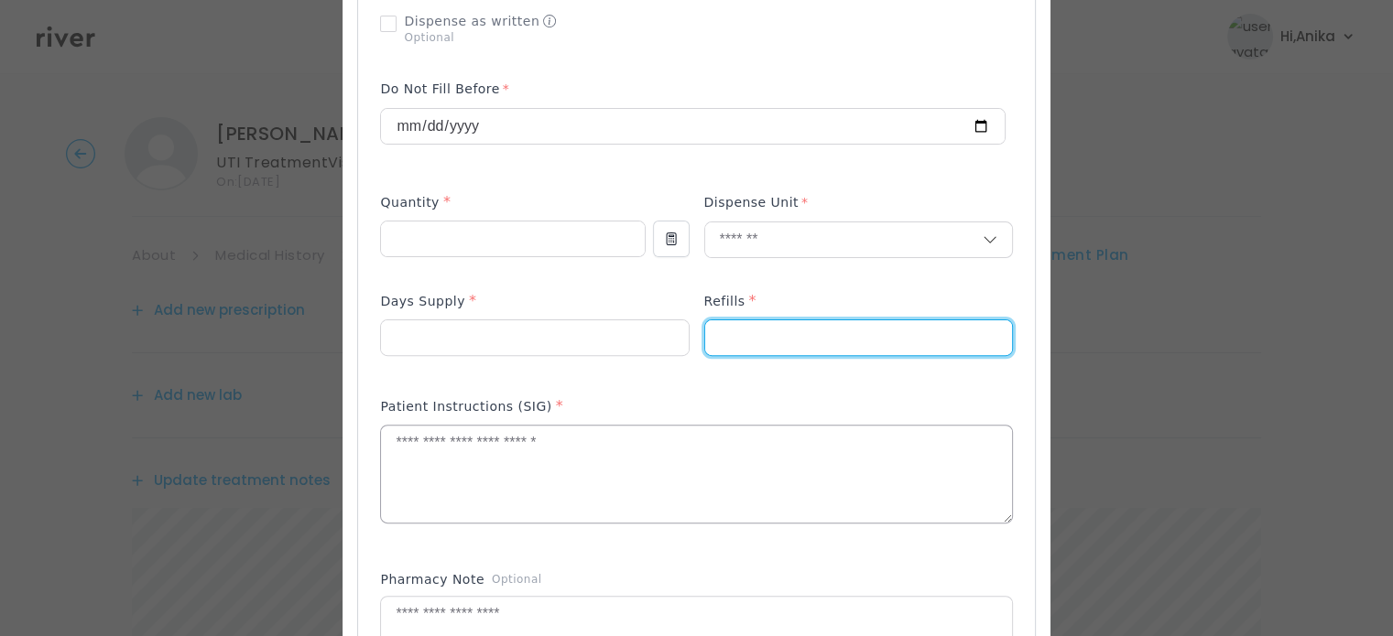
type input "*"
click at [534, 440] on textarea at bounding box center [696, 474] width 630 height 97
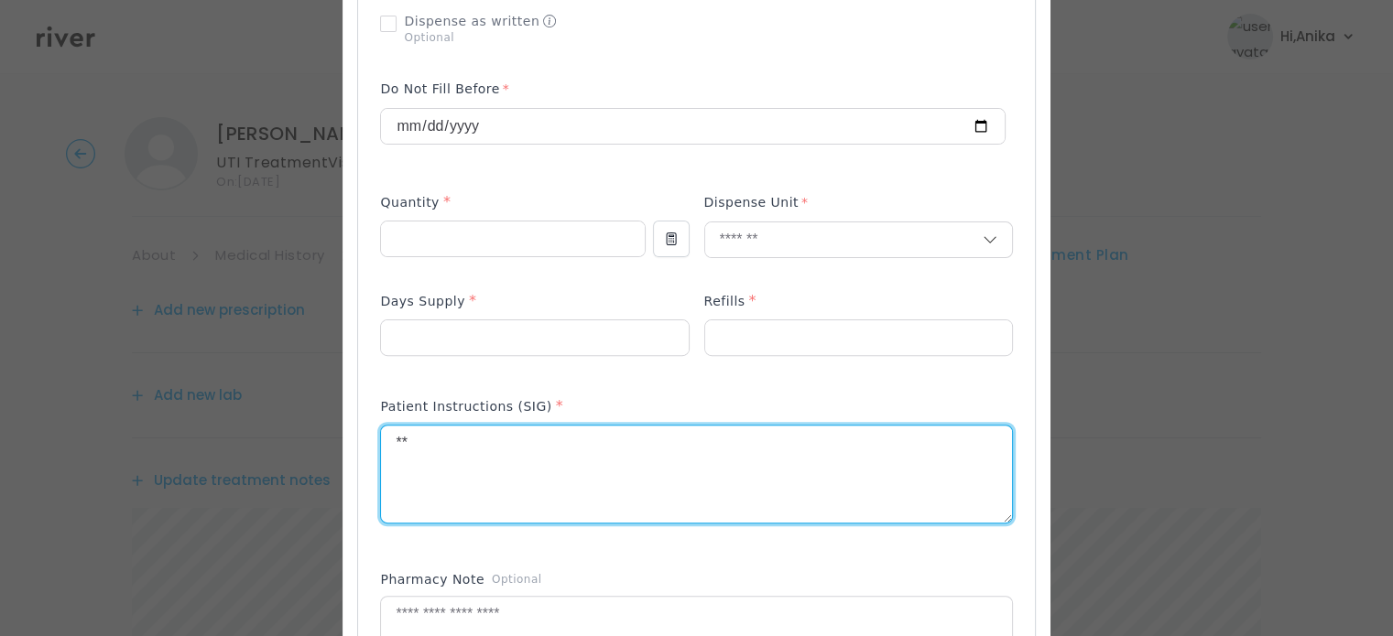
type textarea "*"
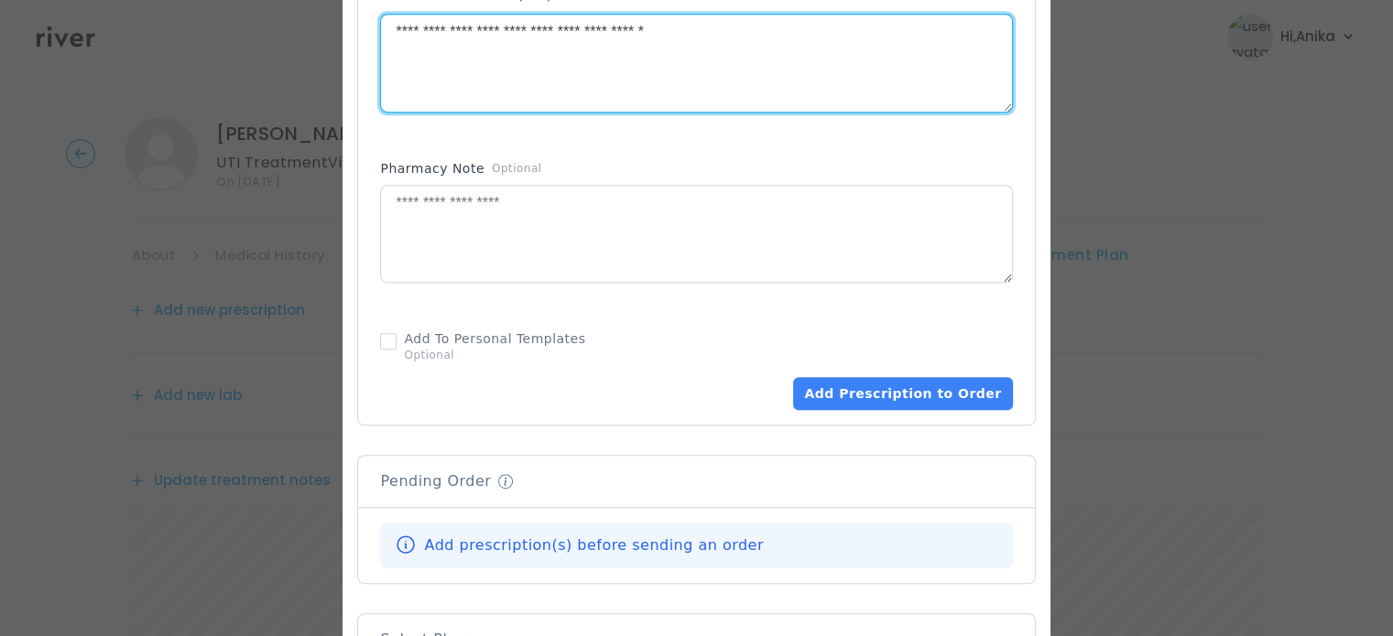
scroll to position [952, 0]
type textarea "**********"
click at [856, 389] on button "Add Prescription to Order" at bounding box center [902, 392] width 219 height 33
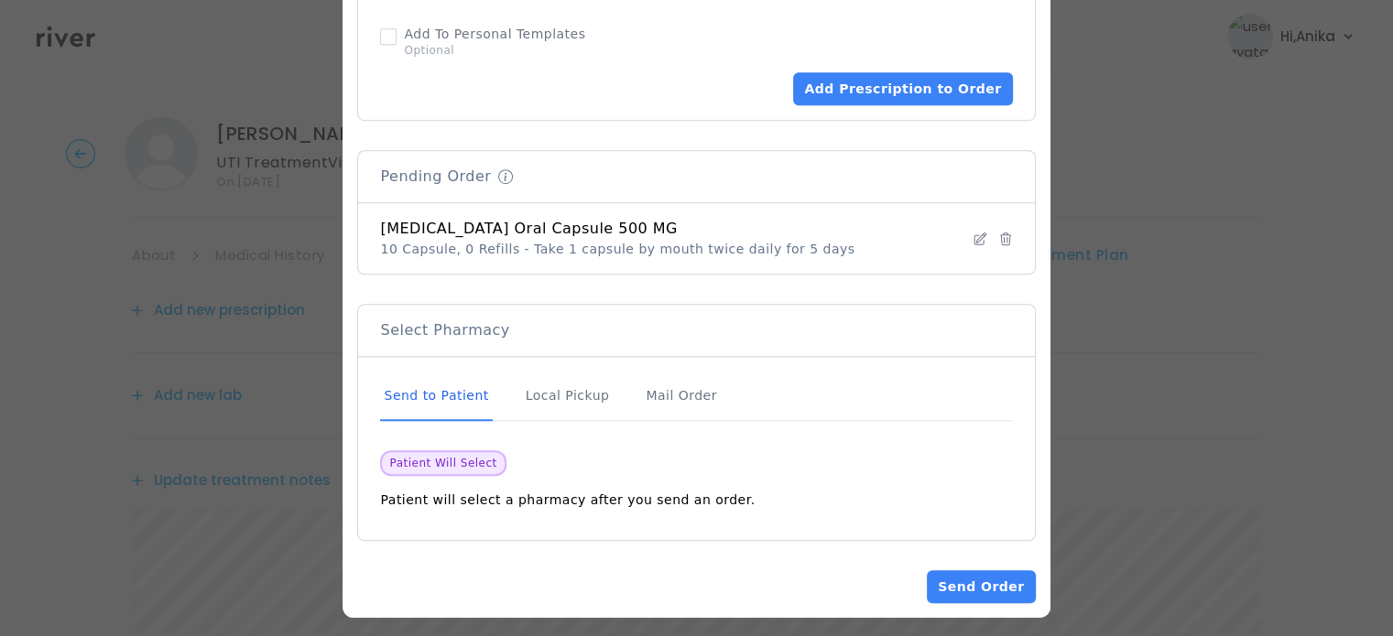
scroll to position [1263, 0]
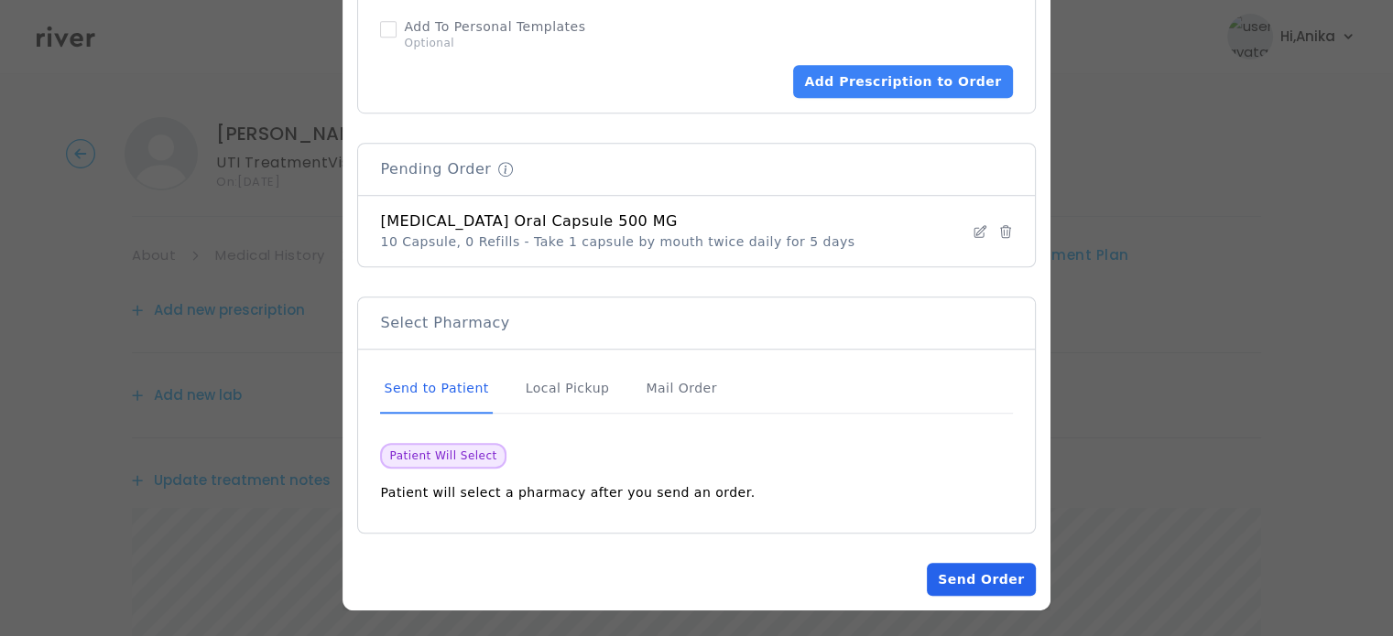
click at [962, 580] on button "Send Order" at bounding box center [981, 579] width 108 height 33
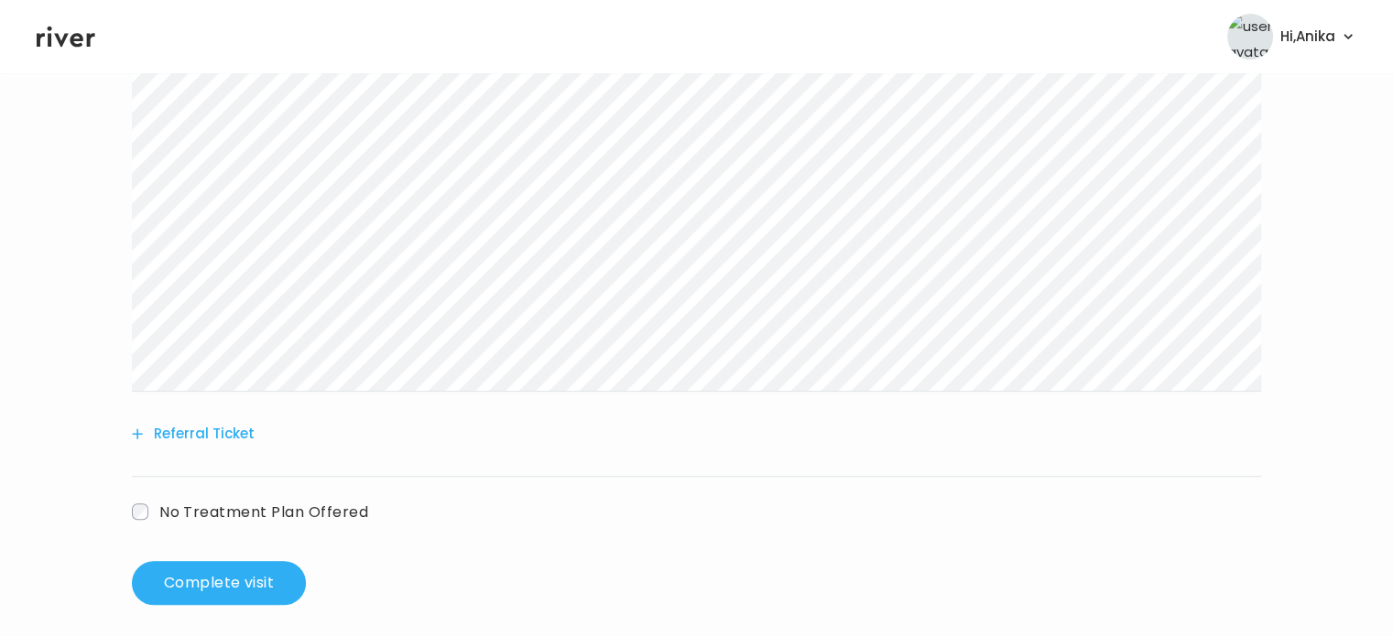
scroll to position [656, 0]
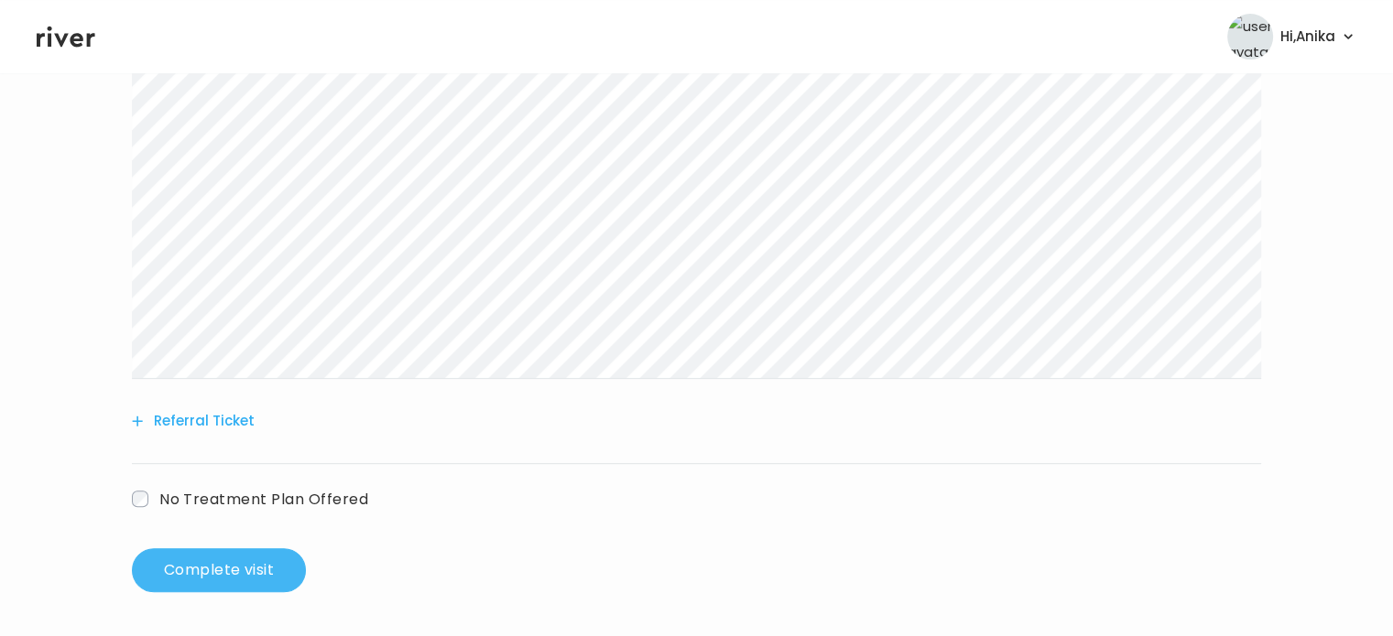
click at [249, 567] on button "Complete visit" at bounding box center [219, 571] width 174 height 44
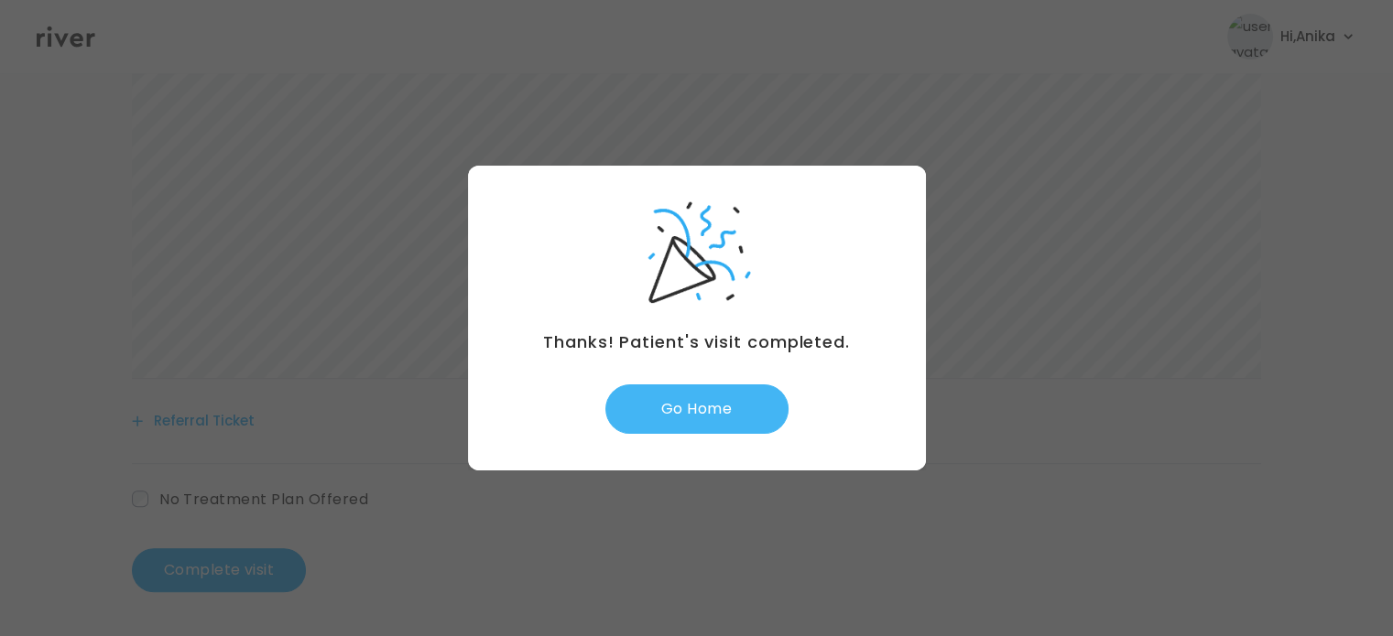
click at [696, 397] on button "Go Home" at bounding box center [696, 409] width 183 height 49
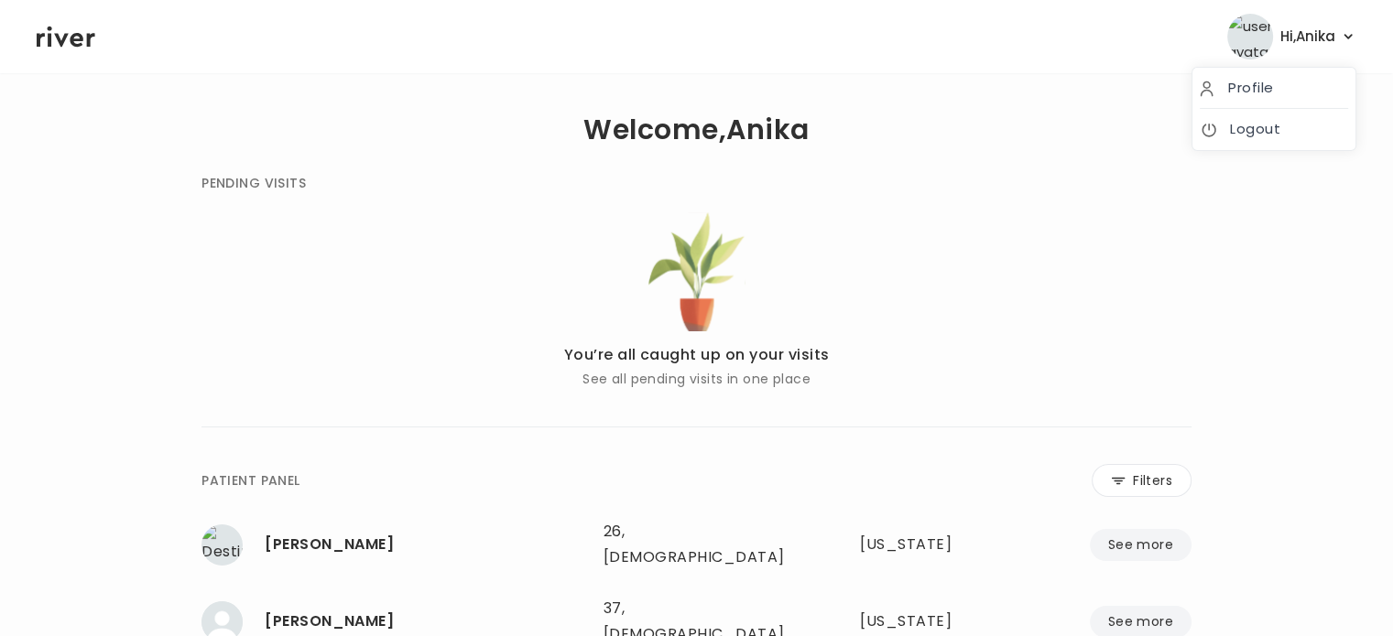
click at [1304, 36] on span "Hi, [PERSON_NAME]" at bounding box center [1307, 37] width 55 height 26
click at [1240, 126] on link "Logout" at bounding box center [1274, 129] width 148 height 26
